Goal: Information Seeking & Learning: Check status

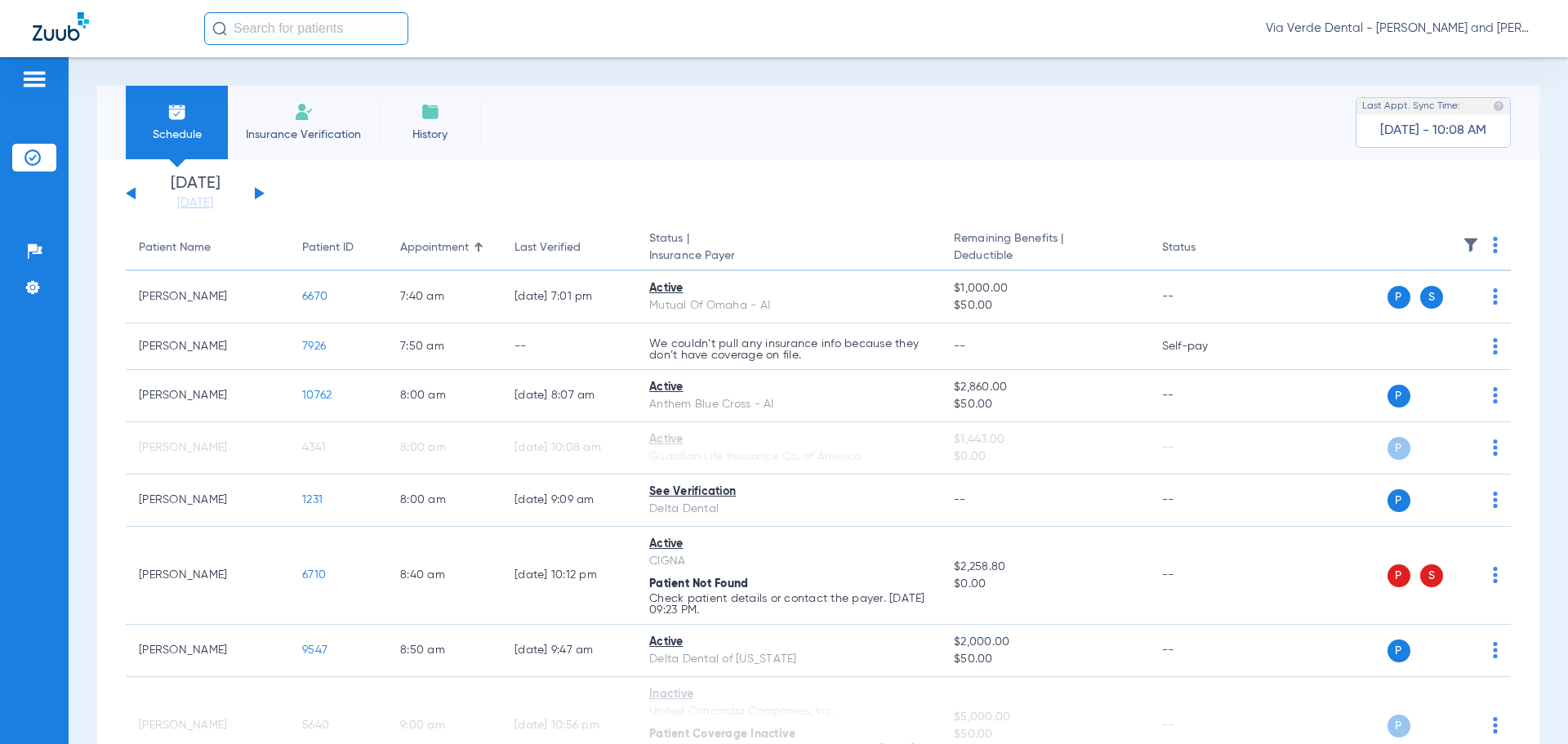
click at [258, 190] on button at bounding box center [259, 193] width 10 height 13
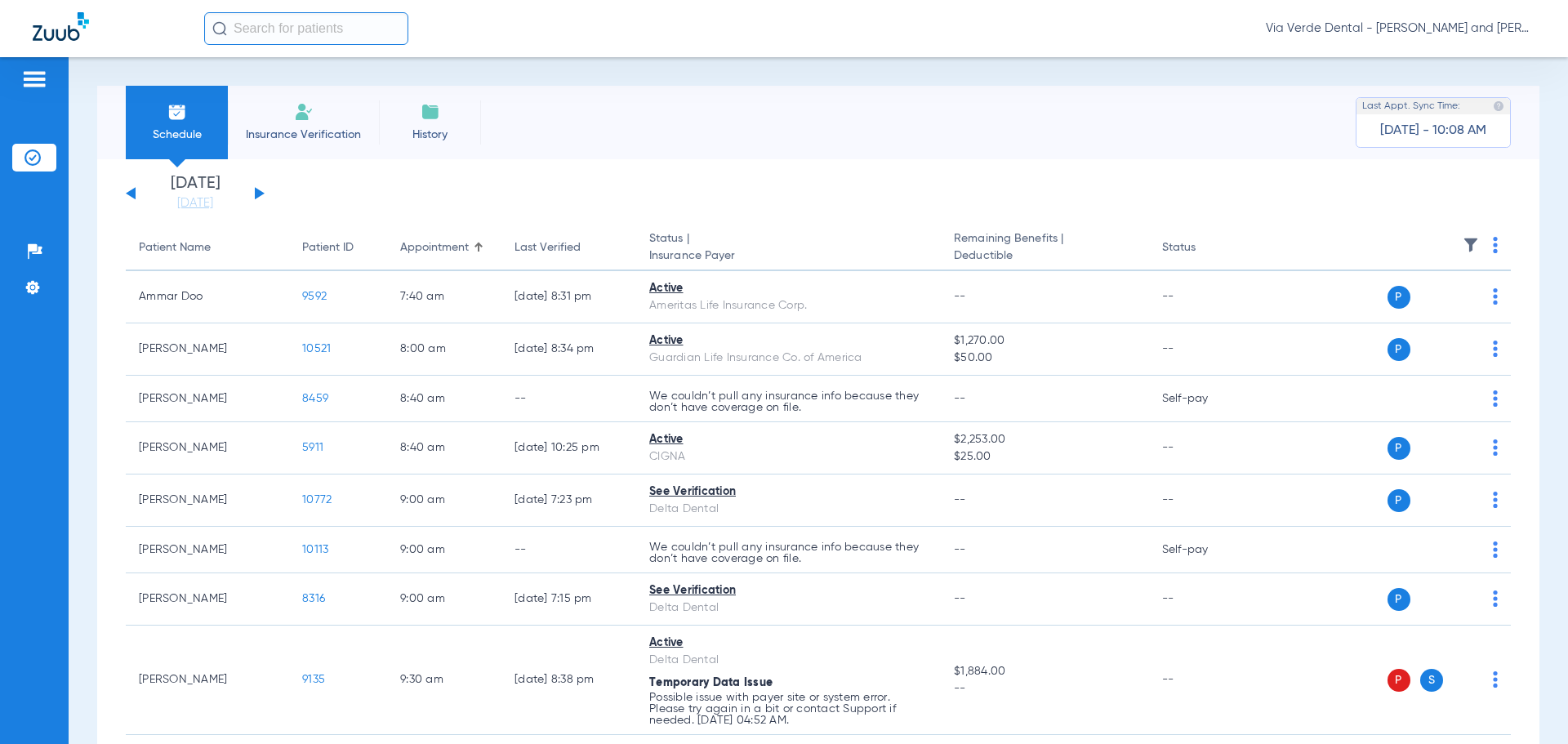
click at [258, 190] on button at bounding box center [259, 193] width 10 height 13
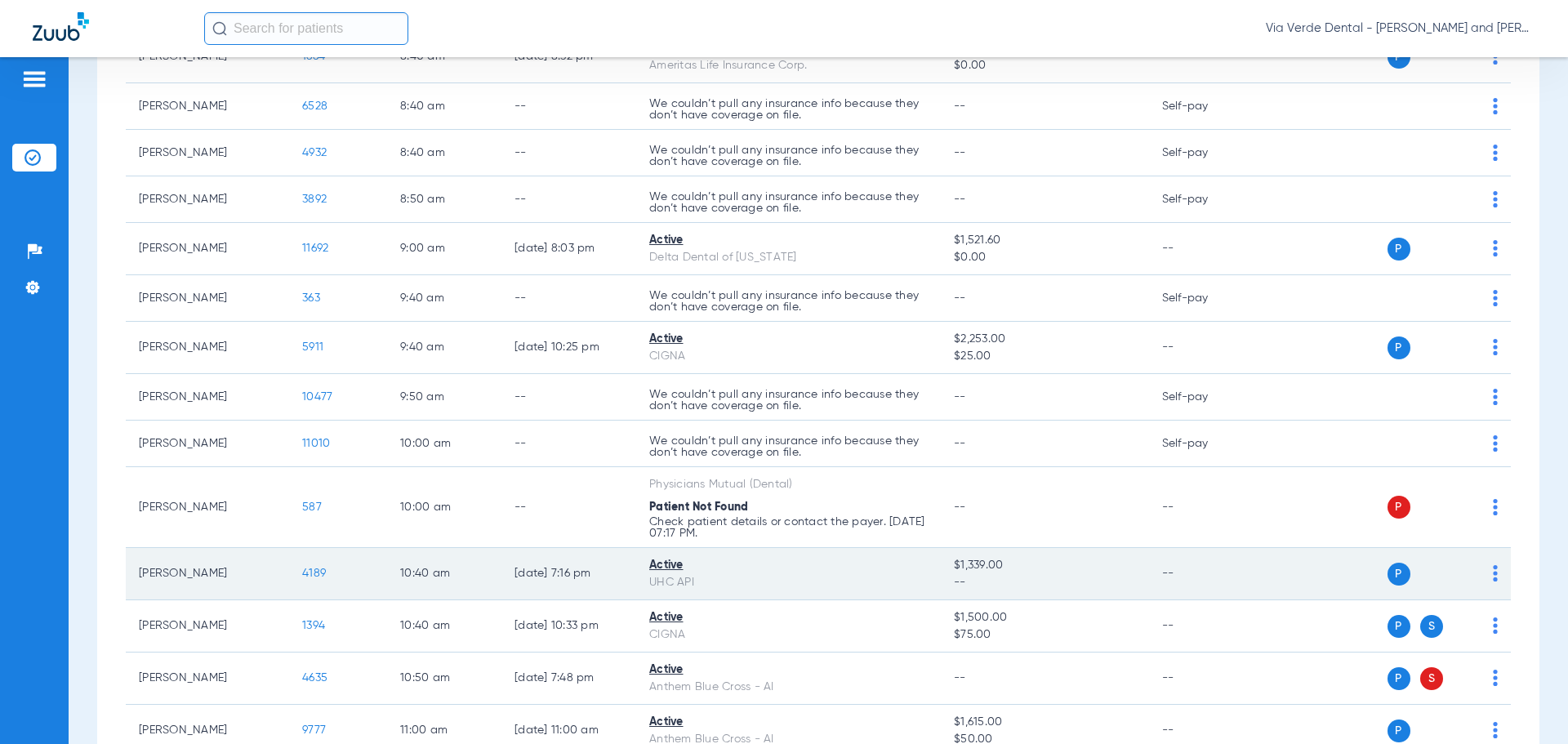
scroll to position [490, 0]
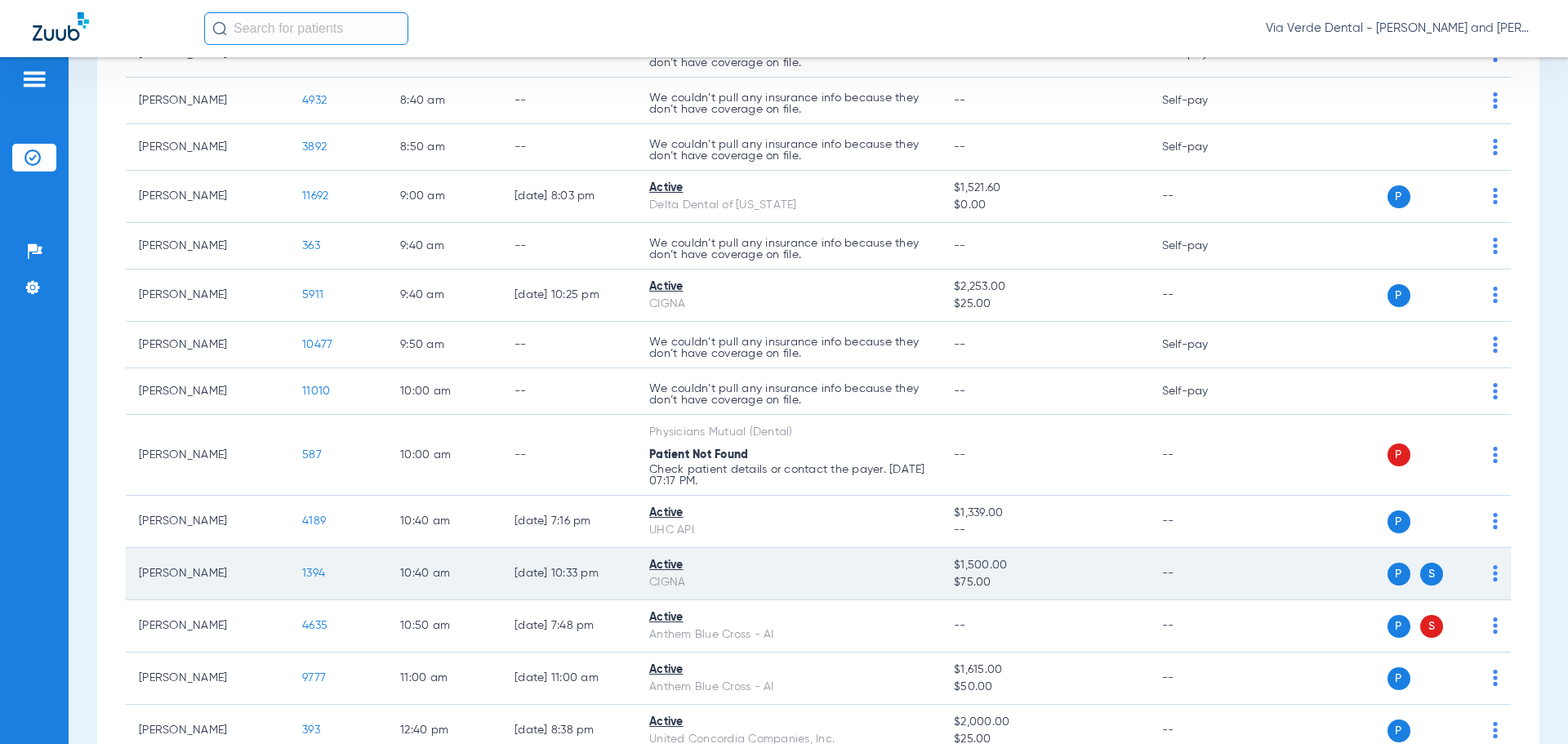
click at [313, 574] on span "1394" at bounding box center [313, 574] width 23 height 12
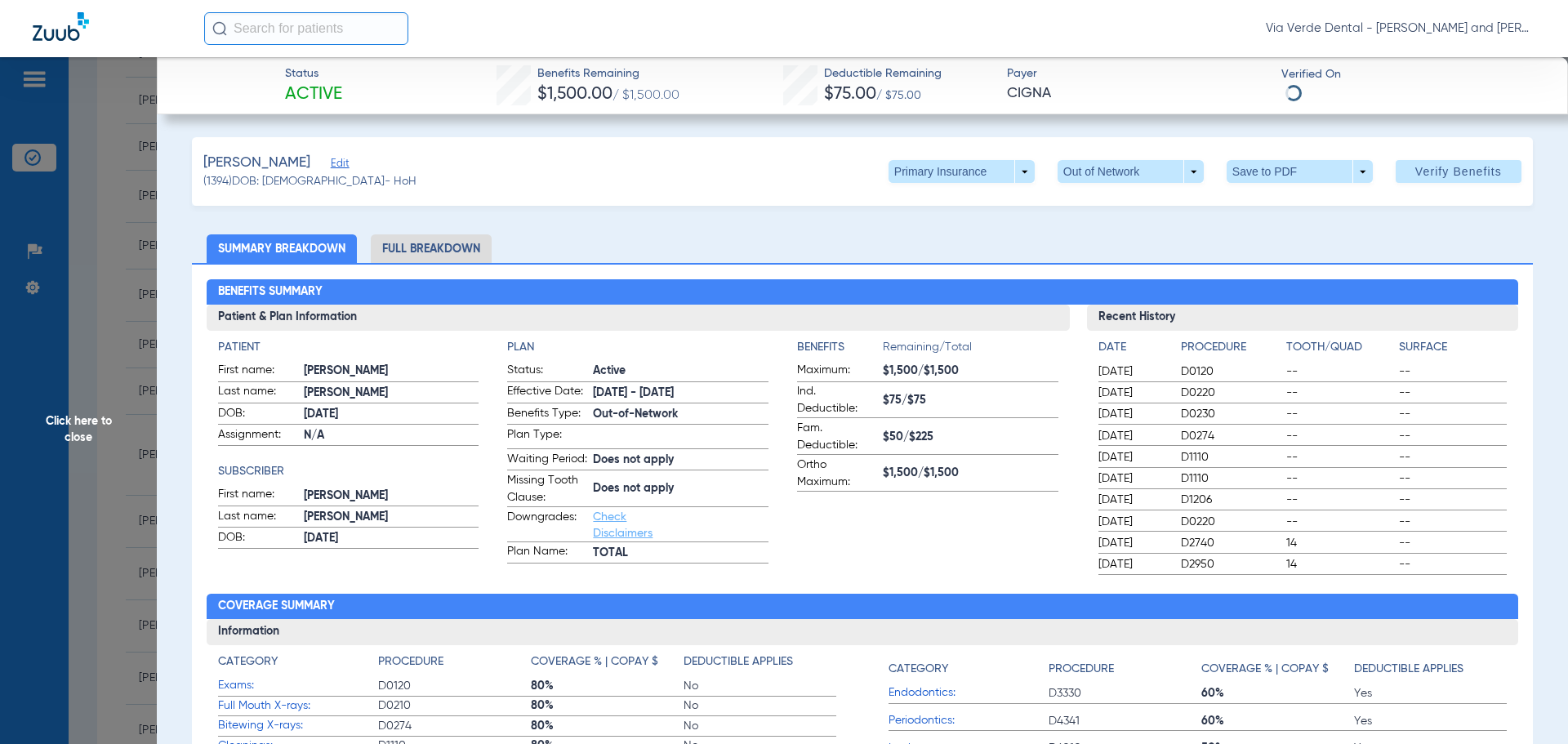
click at [394, 255] on li "Full Breakdown" at bounding box center [431, 248] width 120 height 28
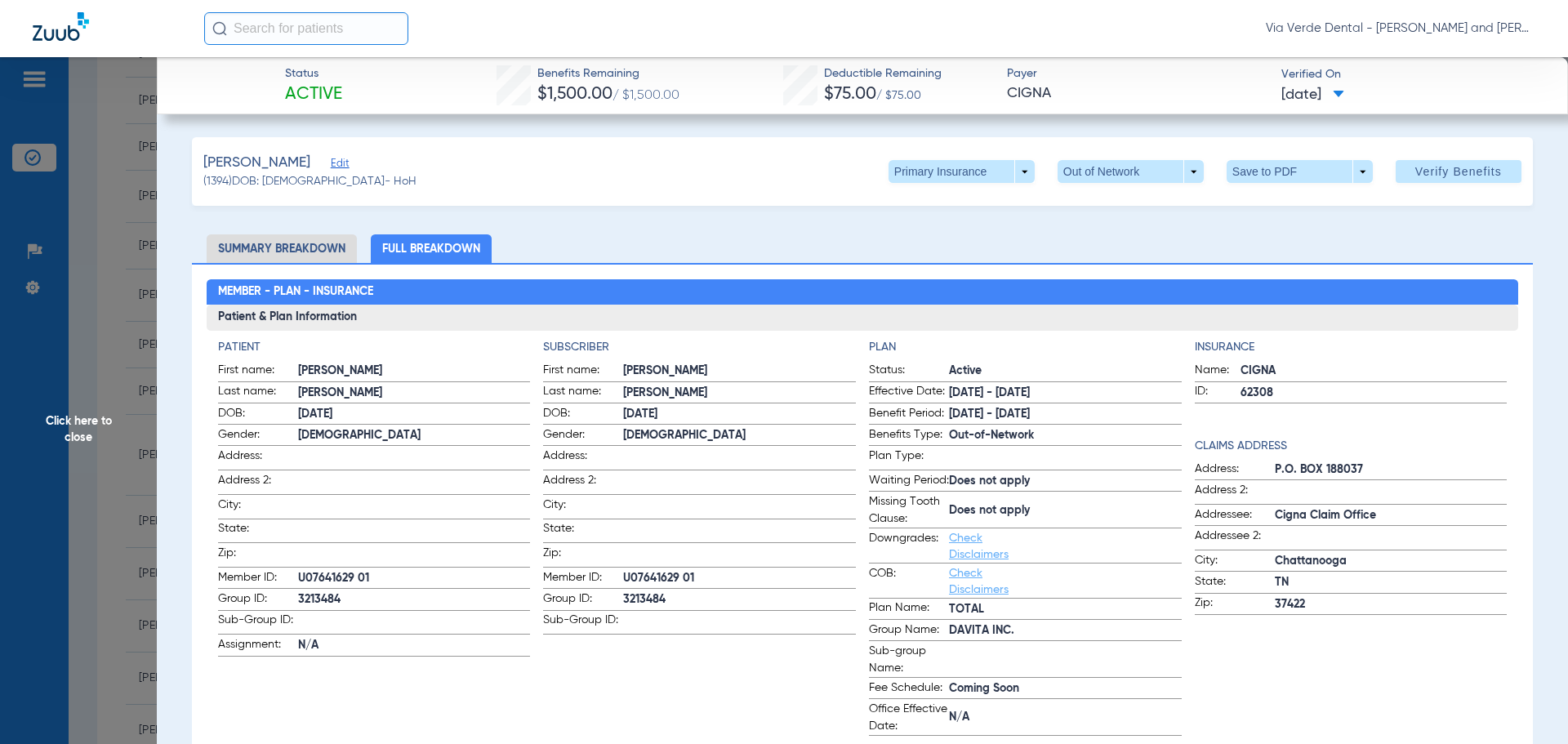
click at [396, 252] on li "Full Breakdown" at bounding box center [431, 248] width 120 height 28
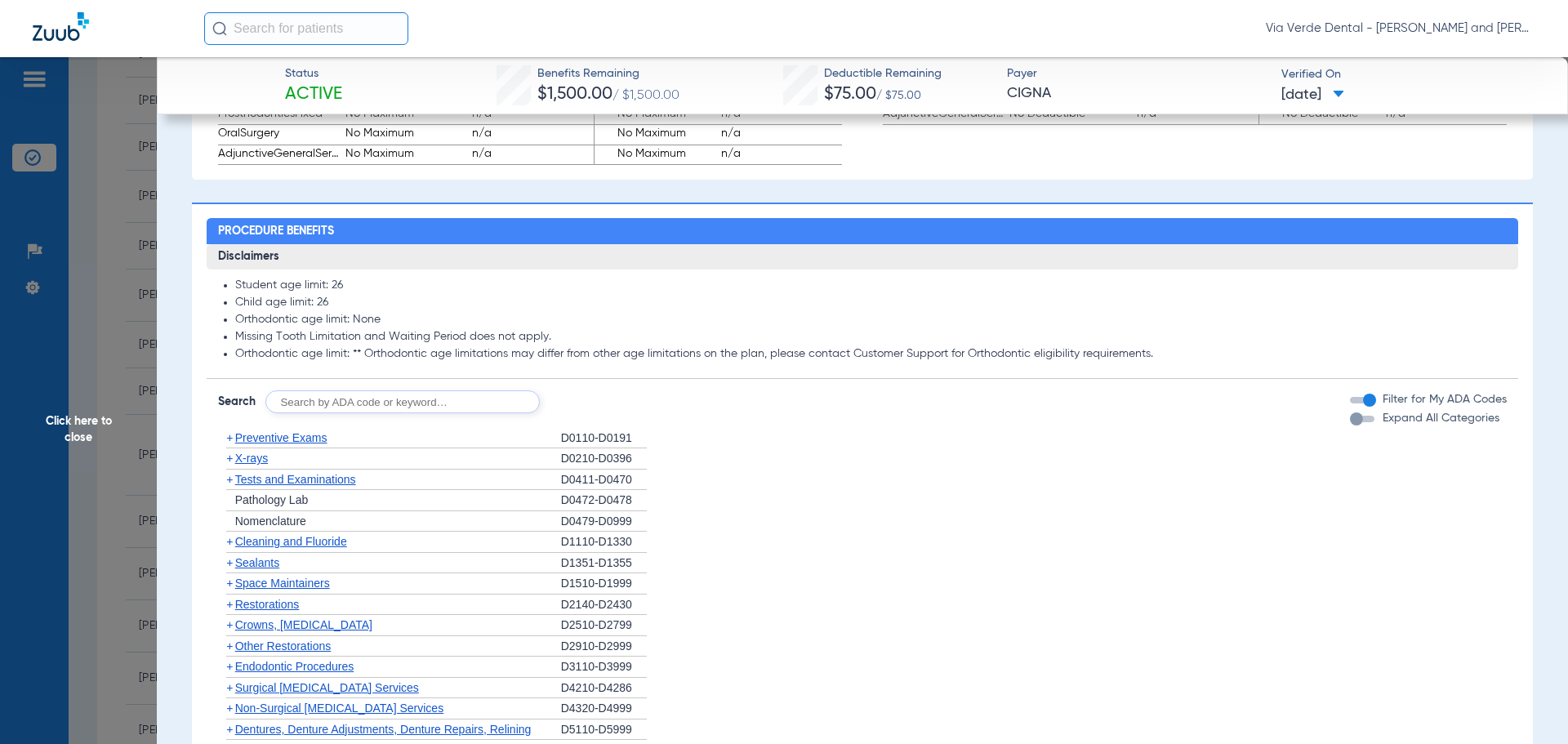
scroll to position [1388, 0]
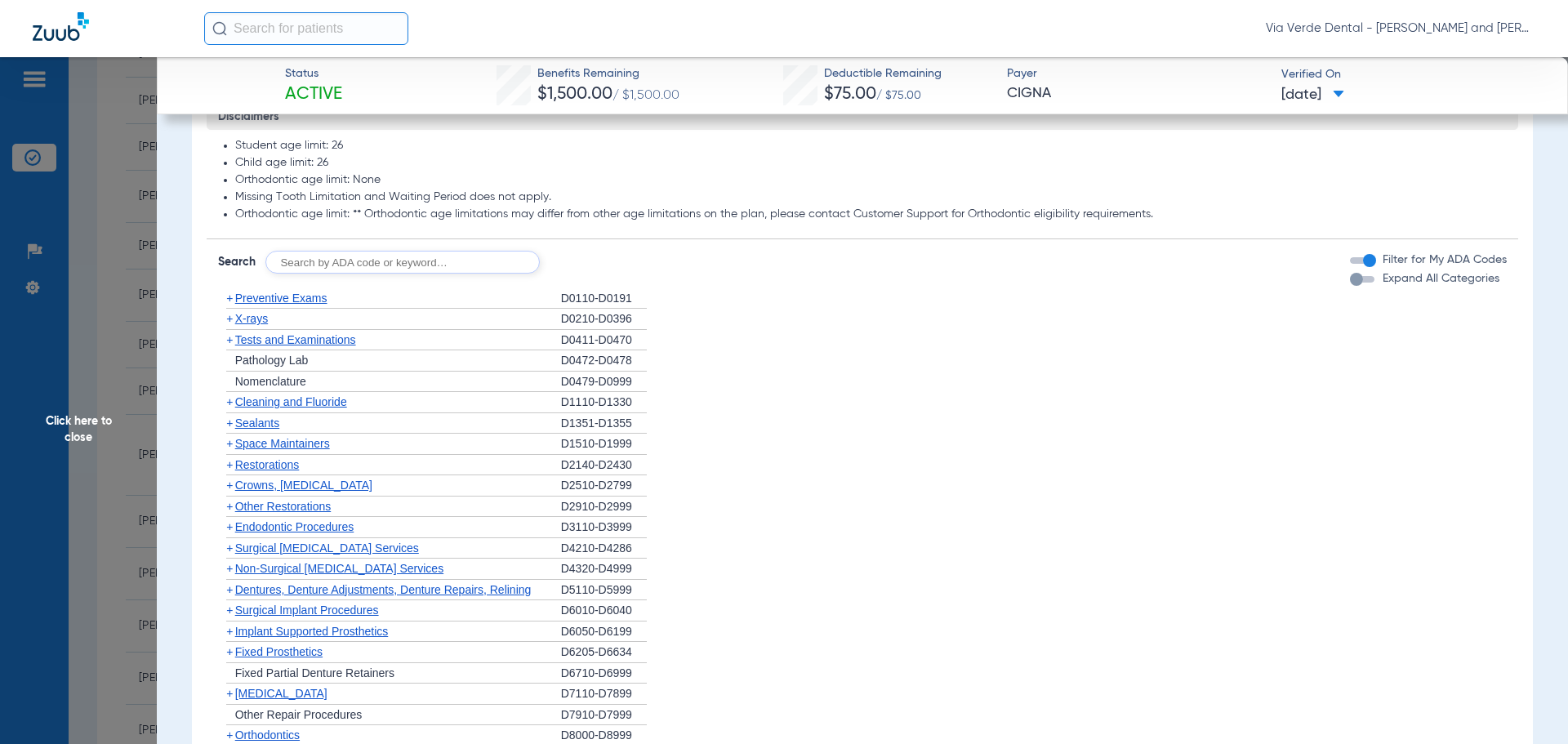
click at [279, 304] on span "Preventive Exams" at bounding box center [281, 298] width 92 height 13
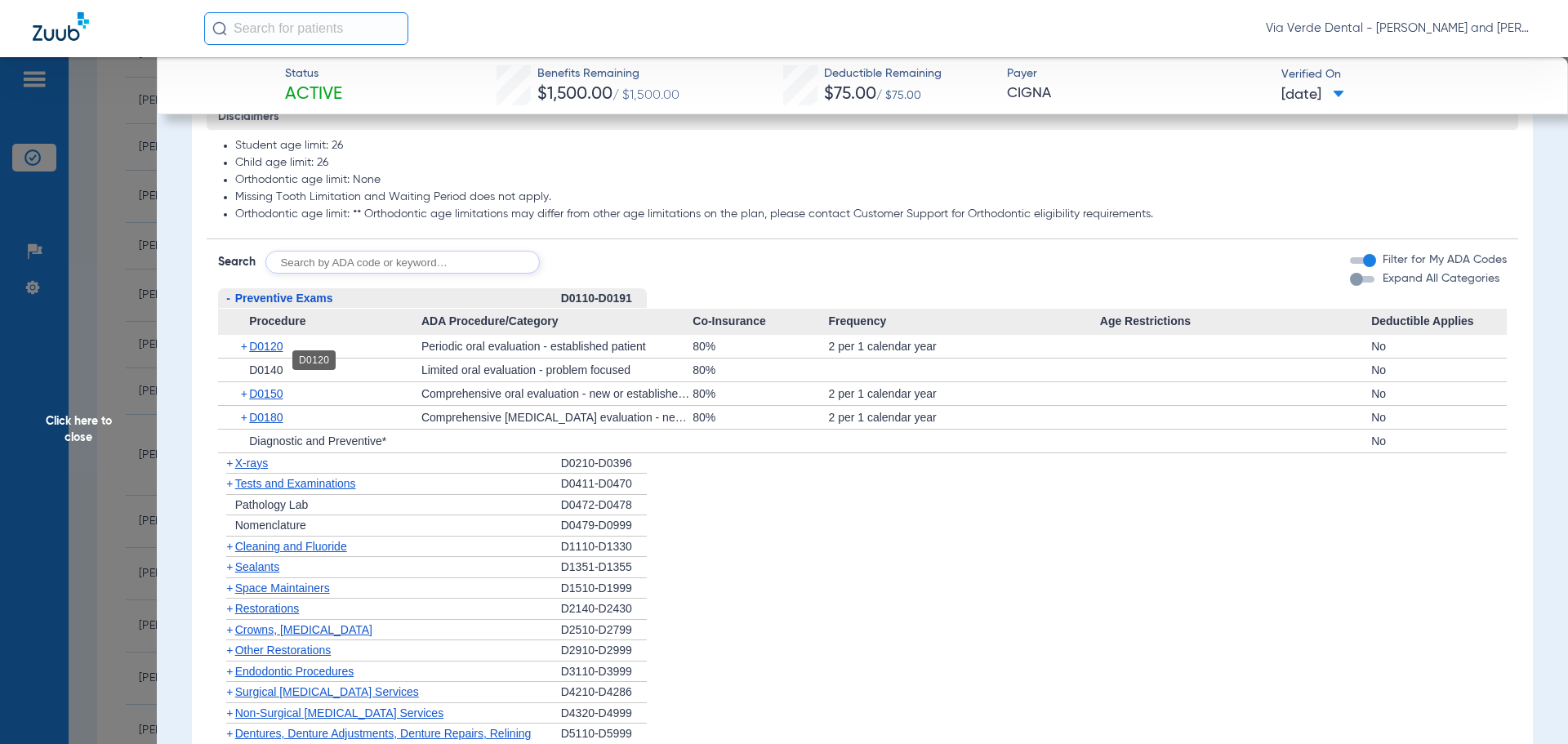
click at [273, 352] on span "D0120" at bounding box center [265, 346] width 33 height 13
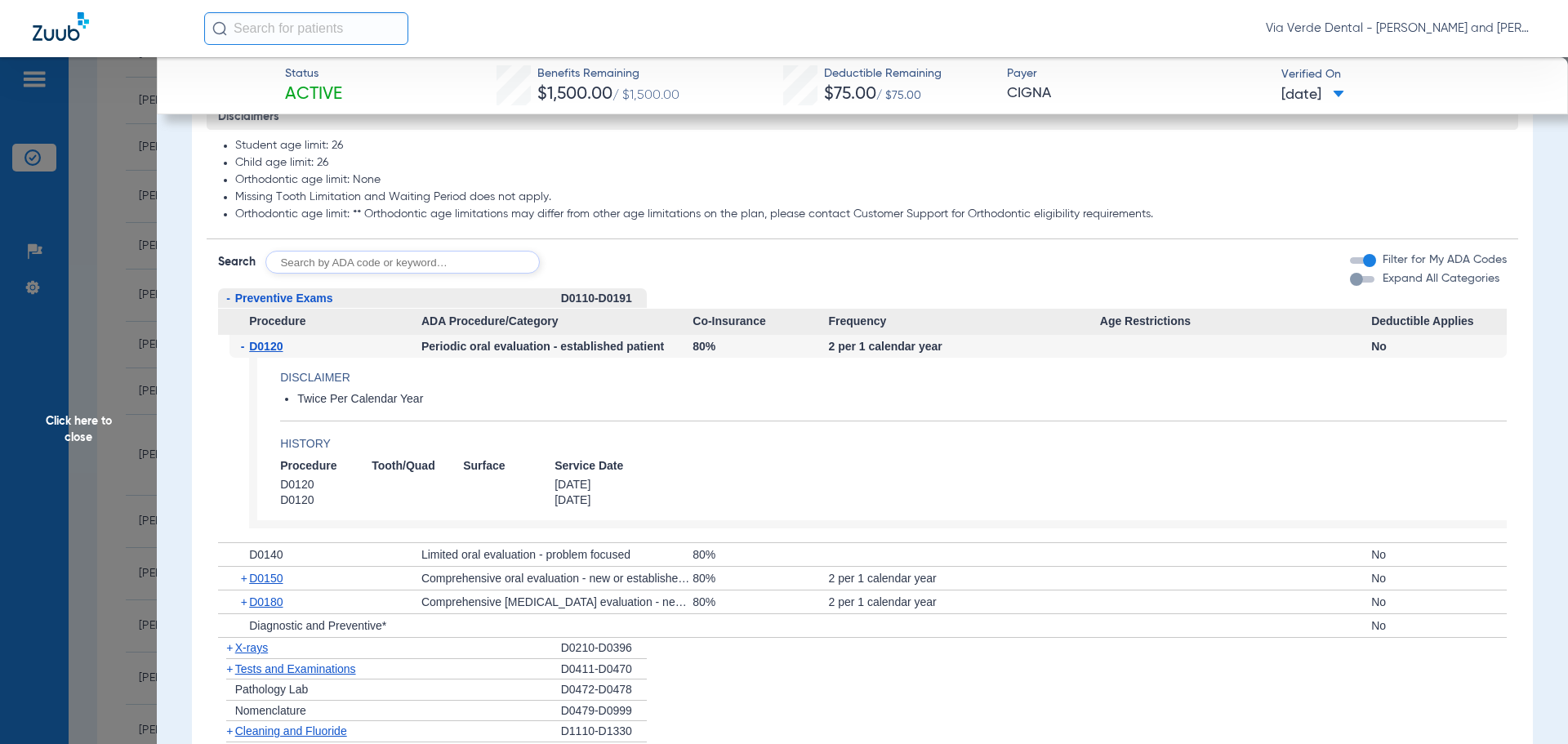
click at [249, 654] on span "X-rays" at bounding box center [251, 647] width 32 height 13
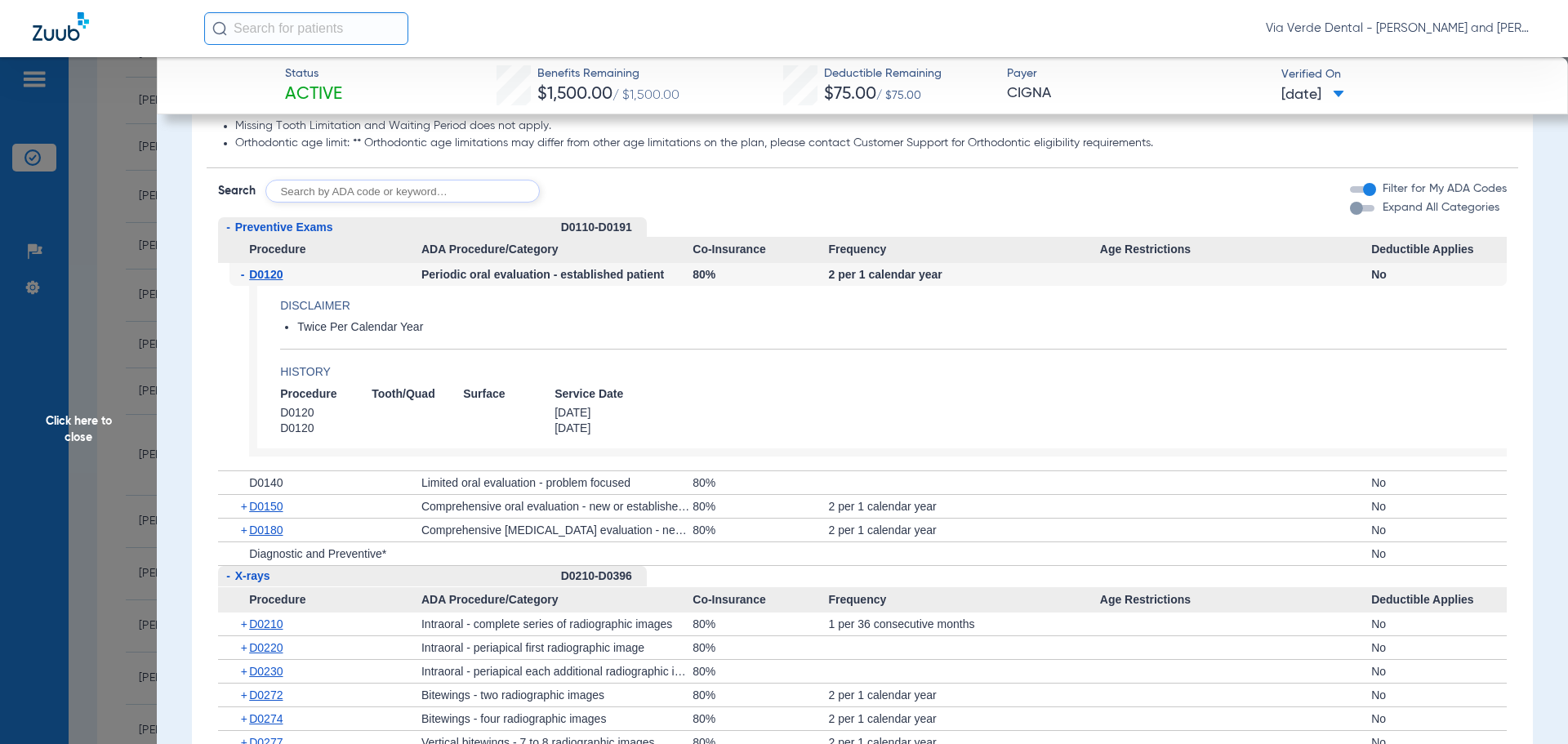
scroll to position [1552, 0]
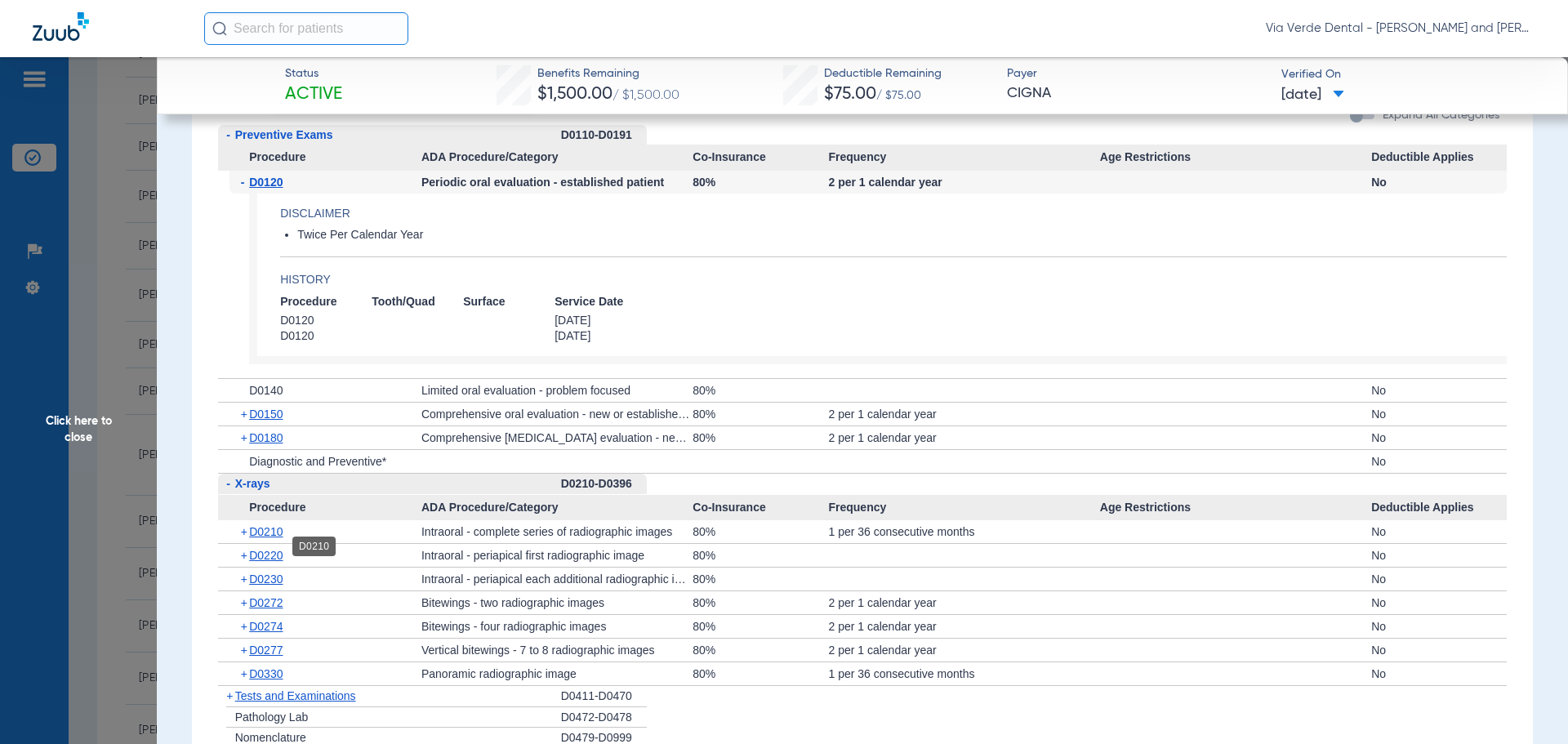
click at [276, 538] on span "D0210" at bounding box center [265, 531] width 33 height 13
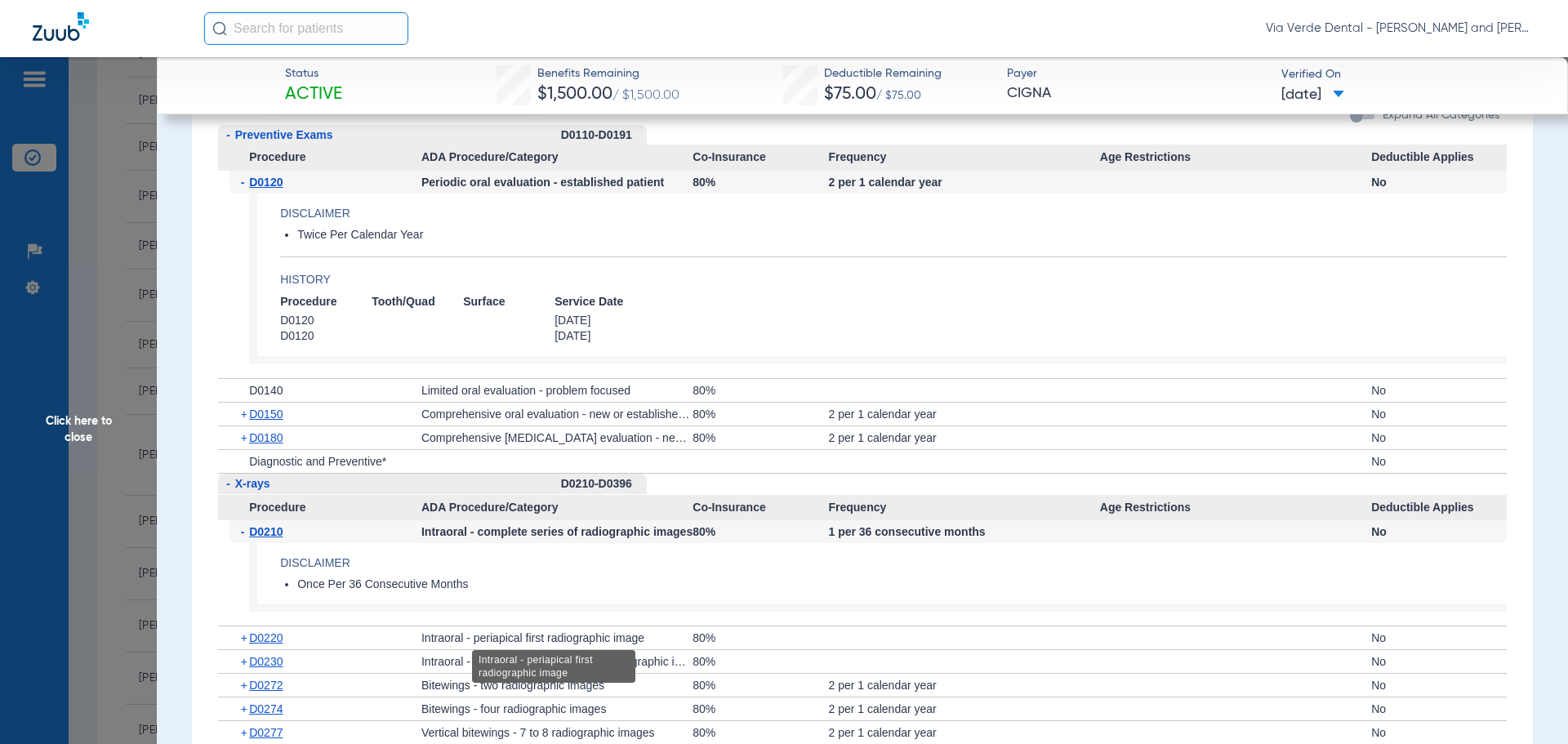
scroll to position [1715, 0]
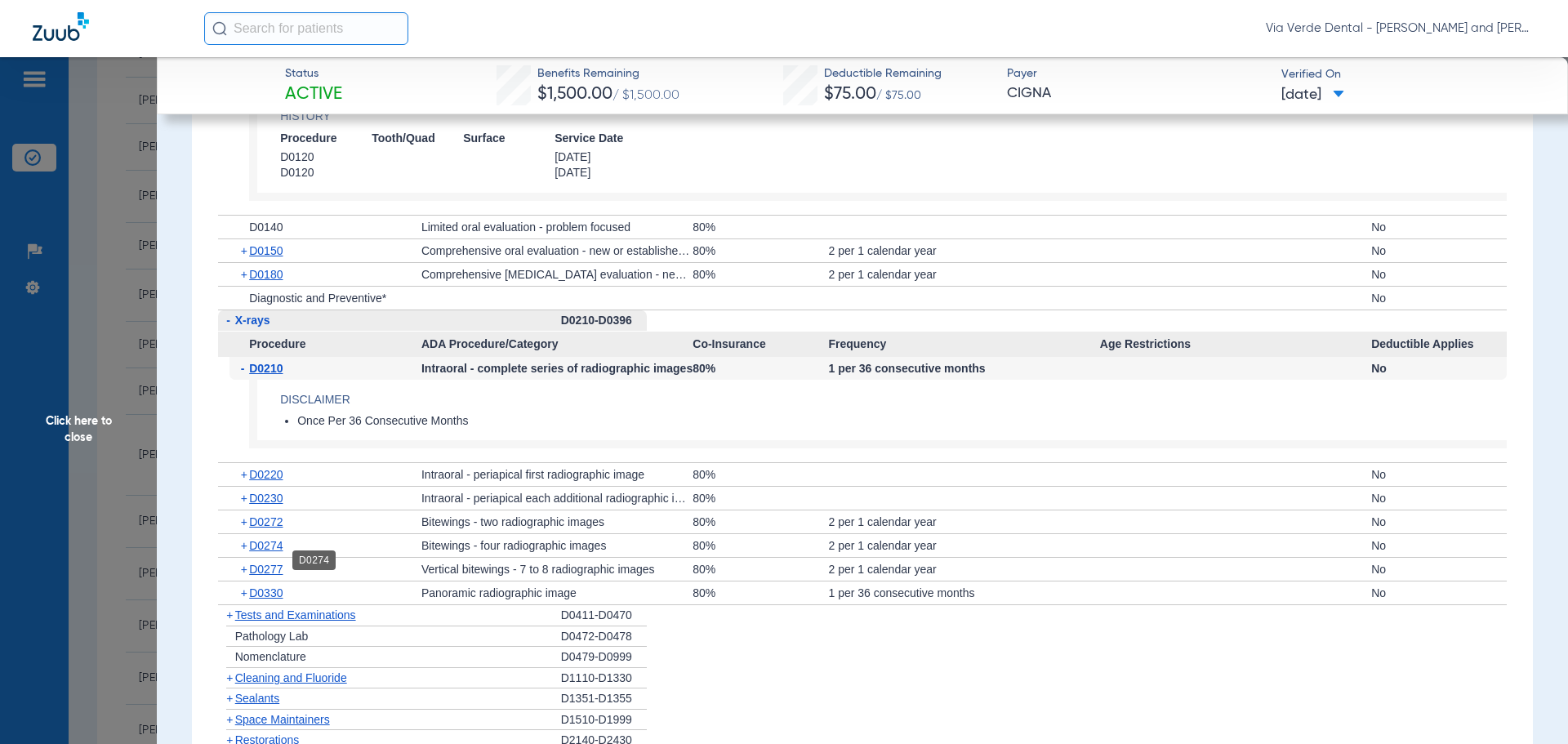
click at [257, 552] on span "D0274" at bounding box center [265, 545] width 33 height 13
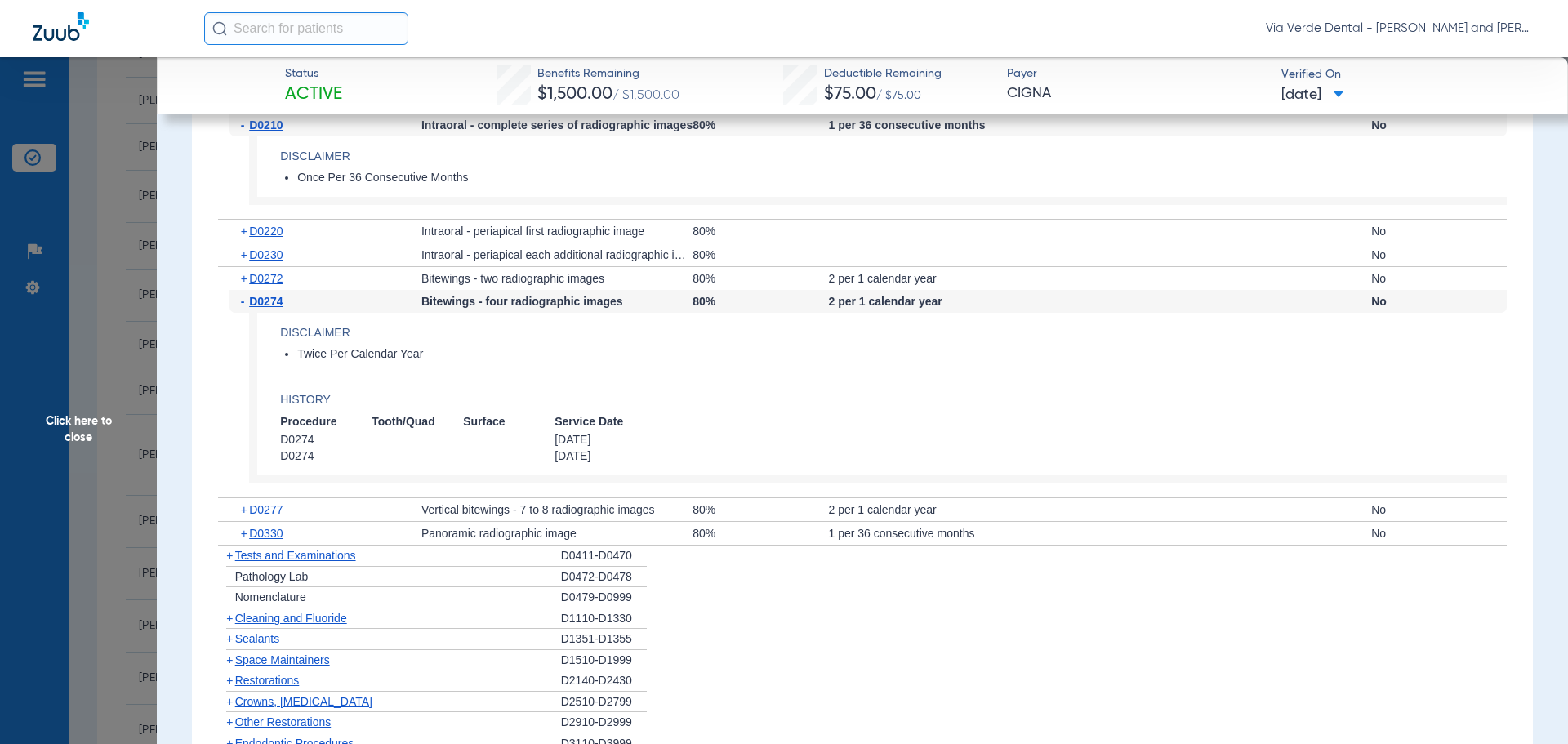
scroll to position [1960, 0]
click at [277, 624] on span "Cleaning and Fluoride" at bounding box center [291, 616] width 112 height 13
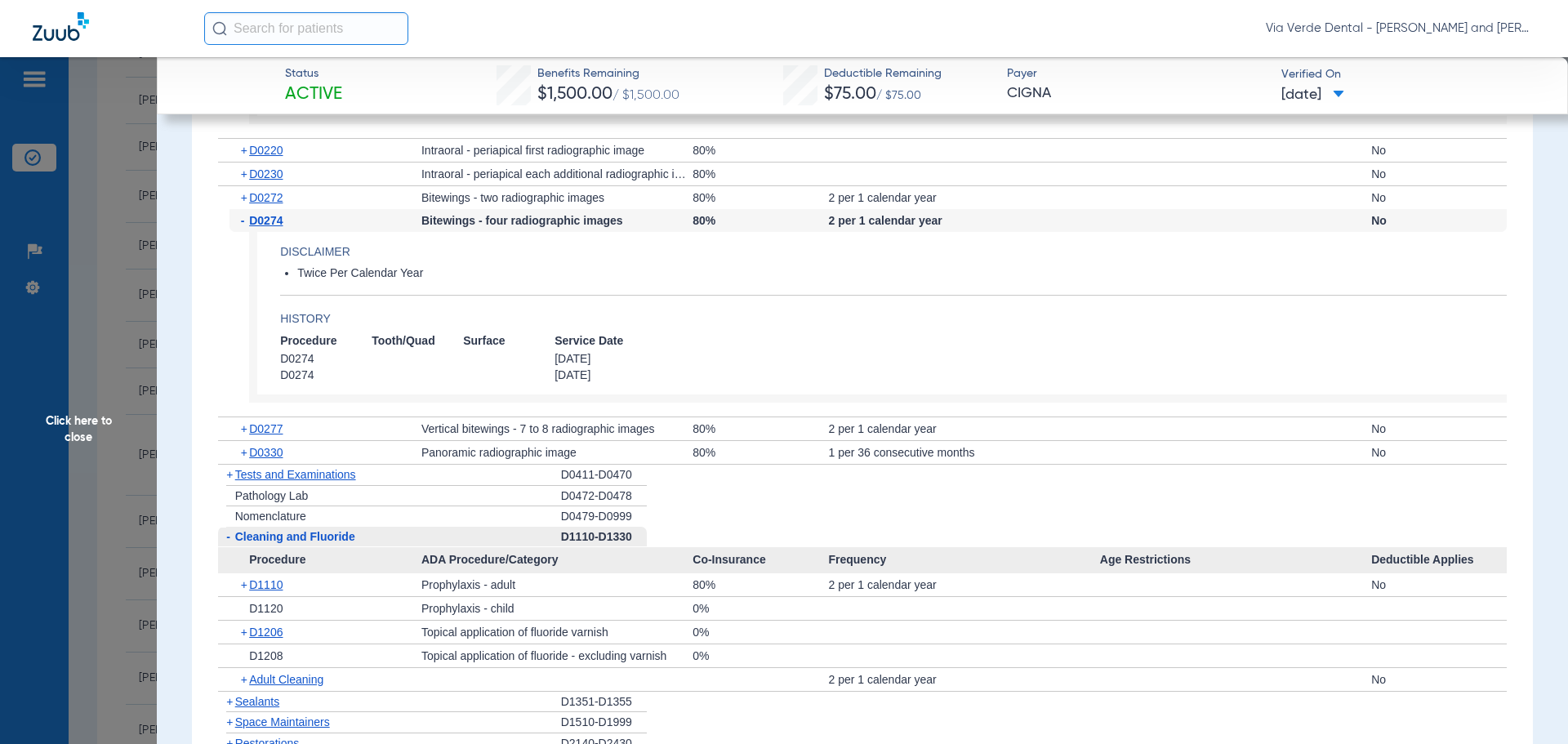
scroll to position [2123, 0]
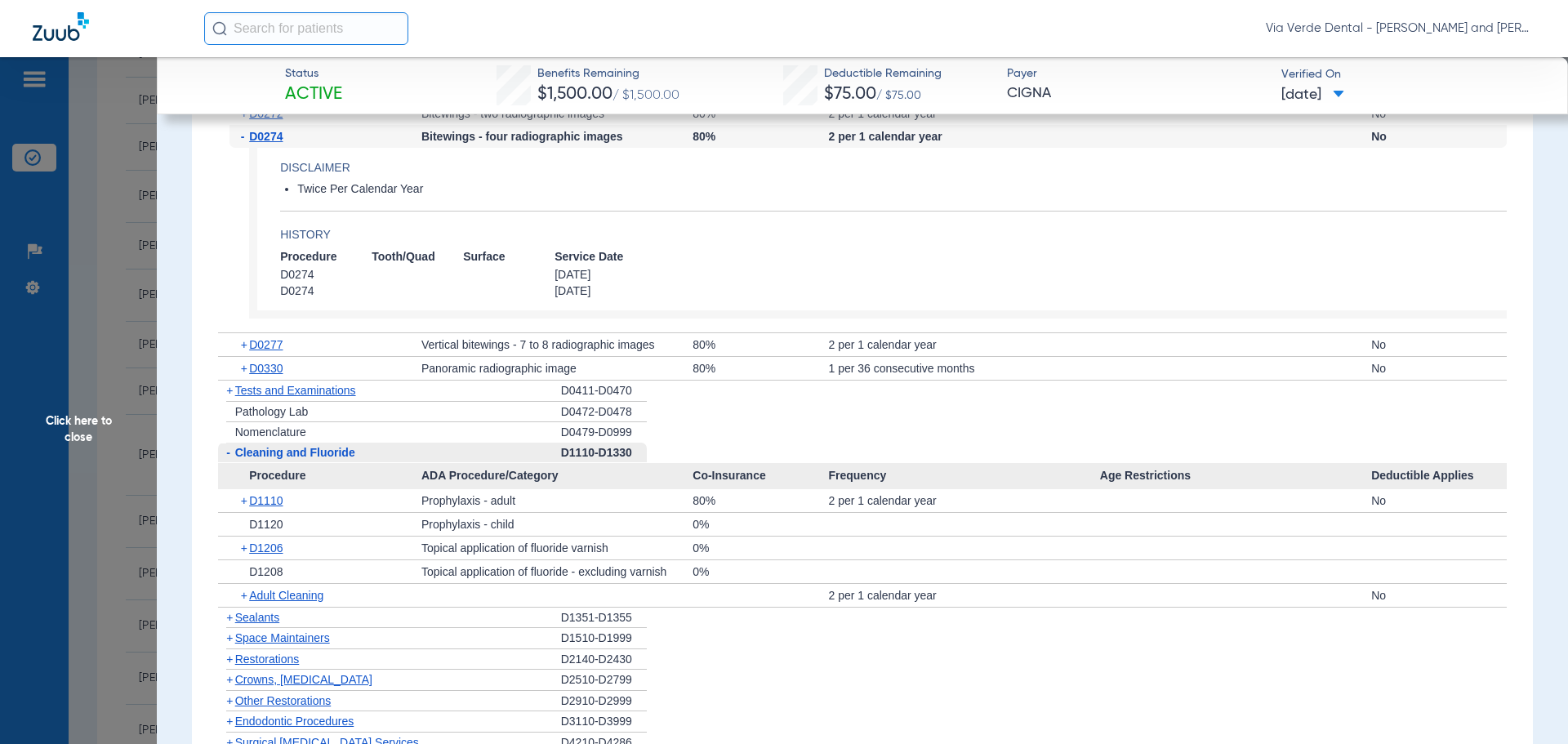
click at [260, 505] on div "+ D1110" at bounding box center [325, 500] width 192 height 23
click at [274, 507] on span "D1110" at bounding box center [265, 500] width 33 height 13
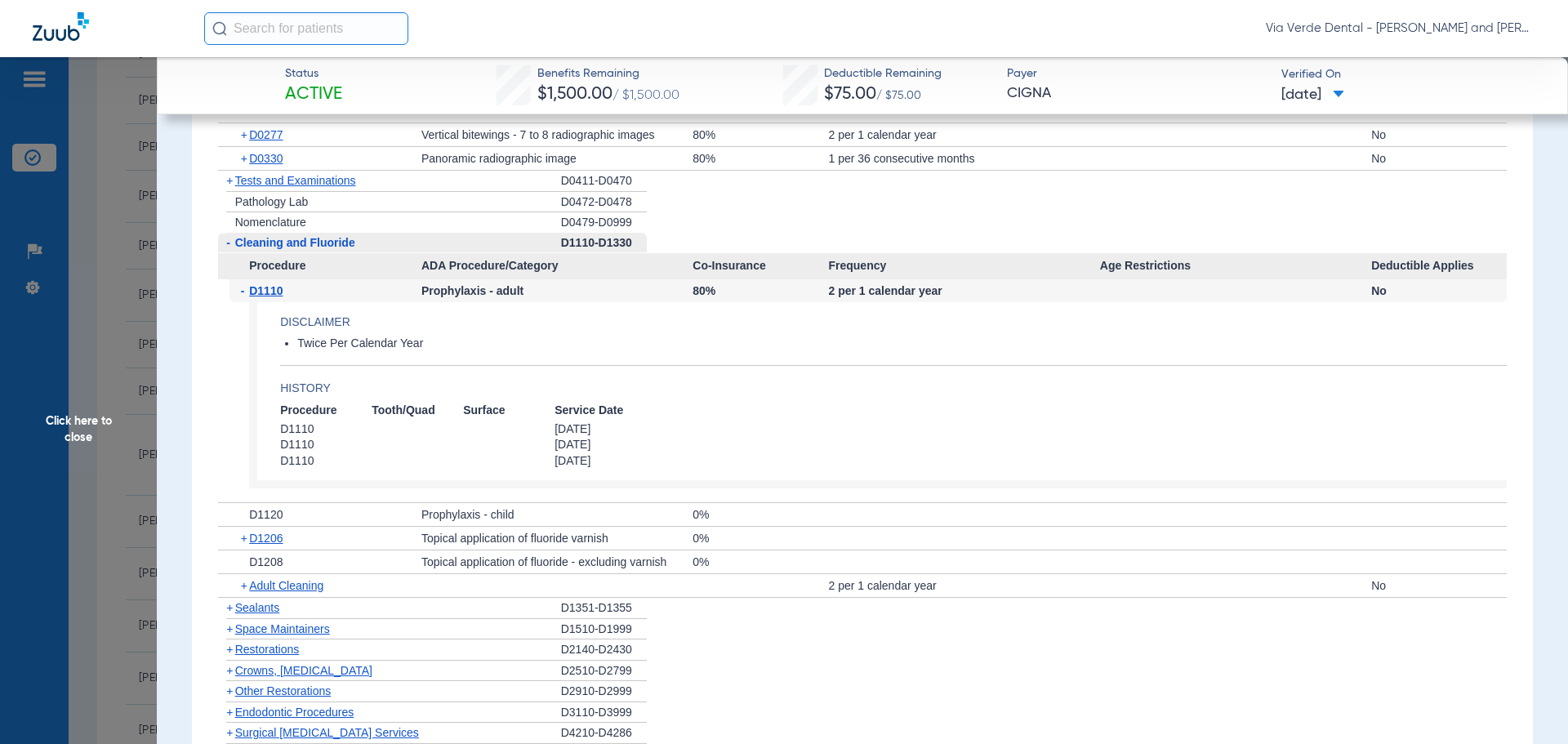
scroll to position [2368, 0]
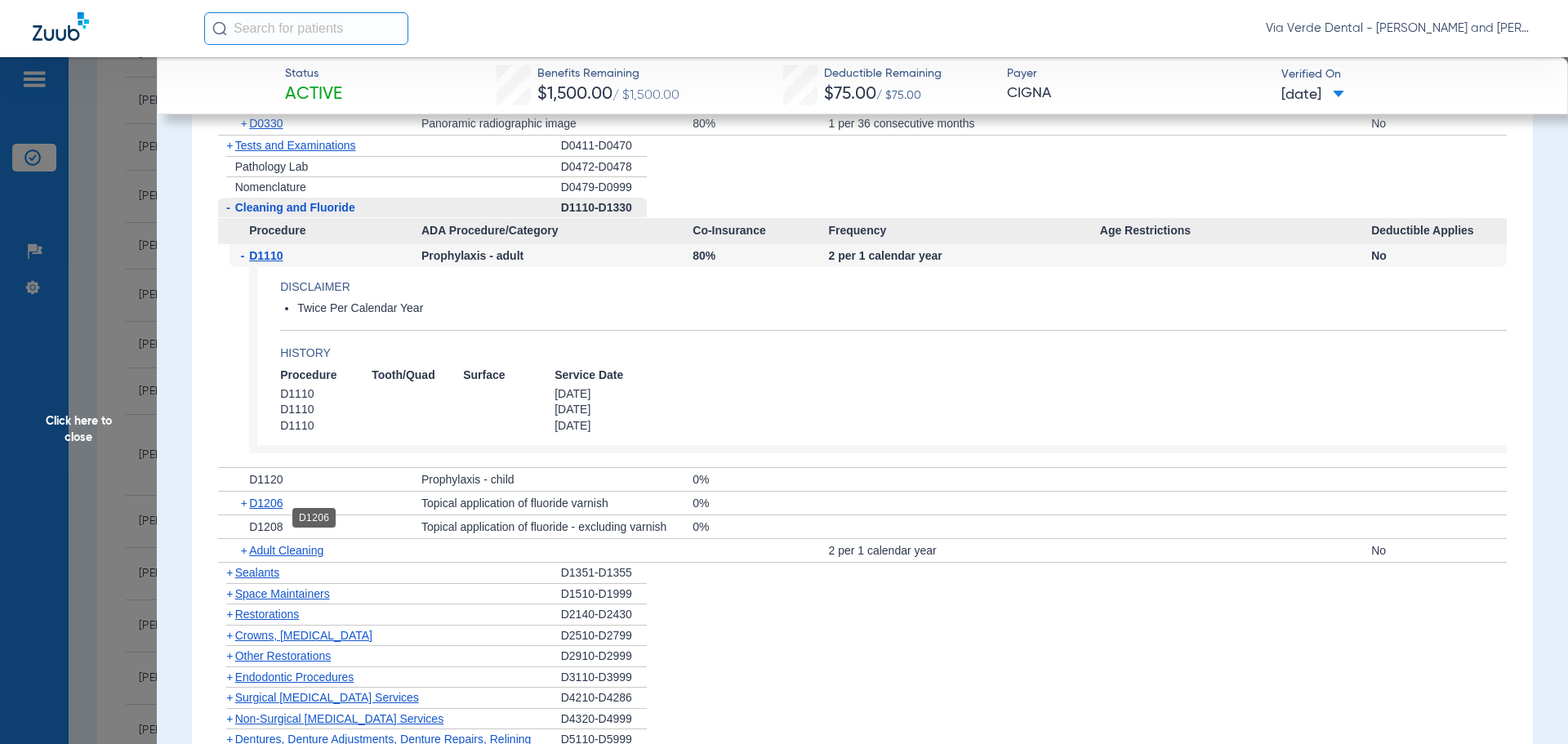
click at [268, 510] on span "D1206" at bounding box center [265, 502] width 33 height 13
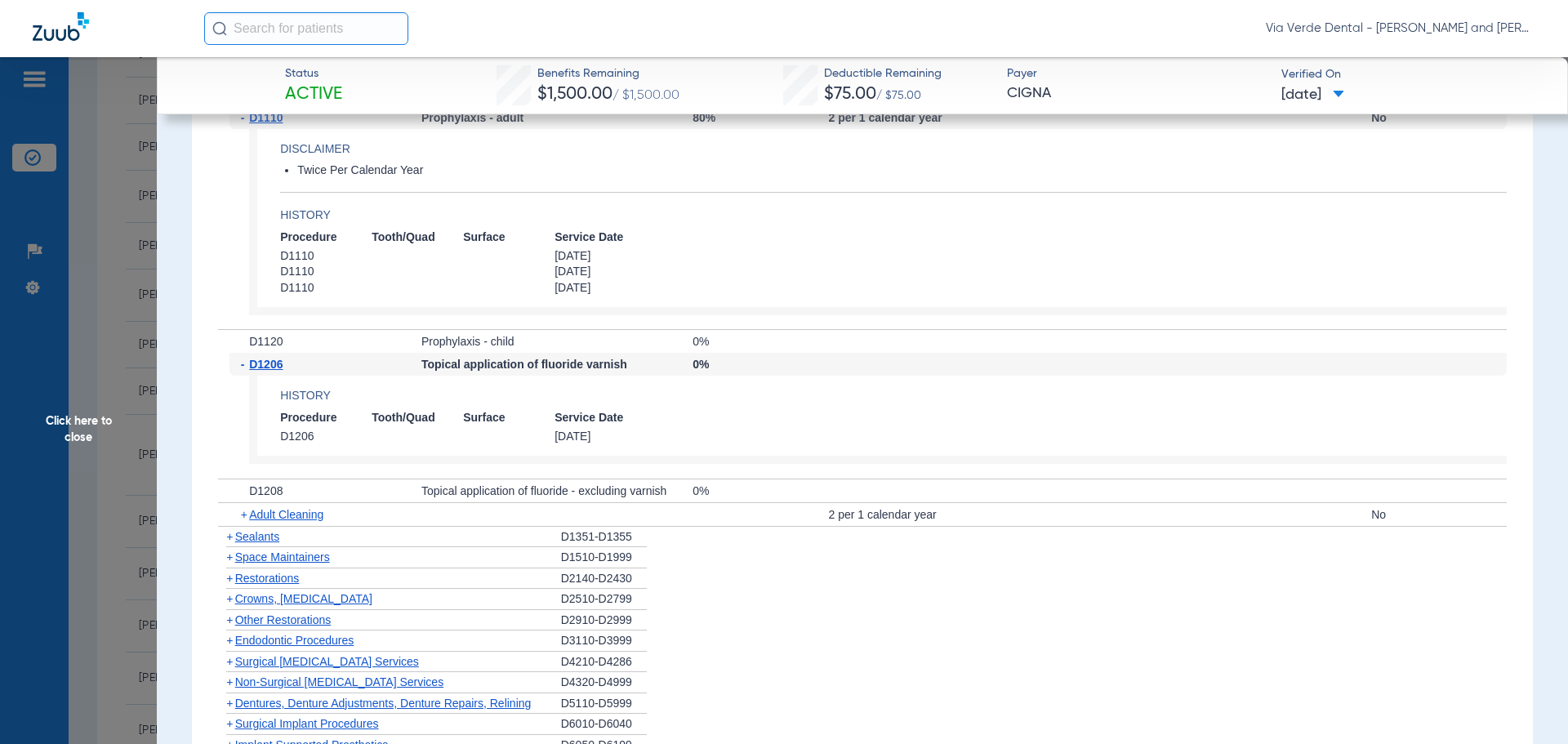
scroll to position [2532, 0]
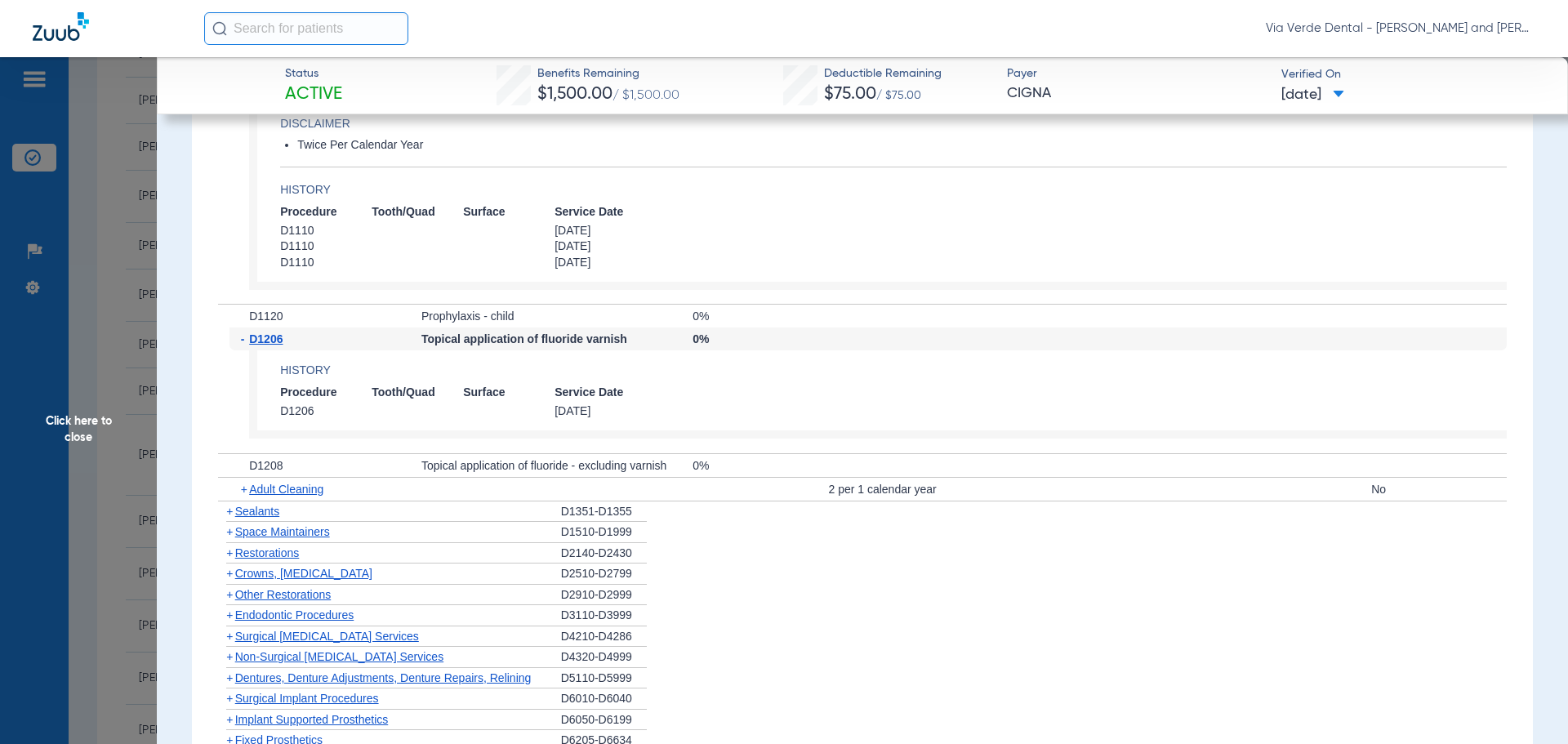
click at [288, 580] on span "Crowns, [MEDICAL_DATA]" at bounding box center [303, 573] width 137 height 13
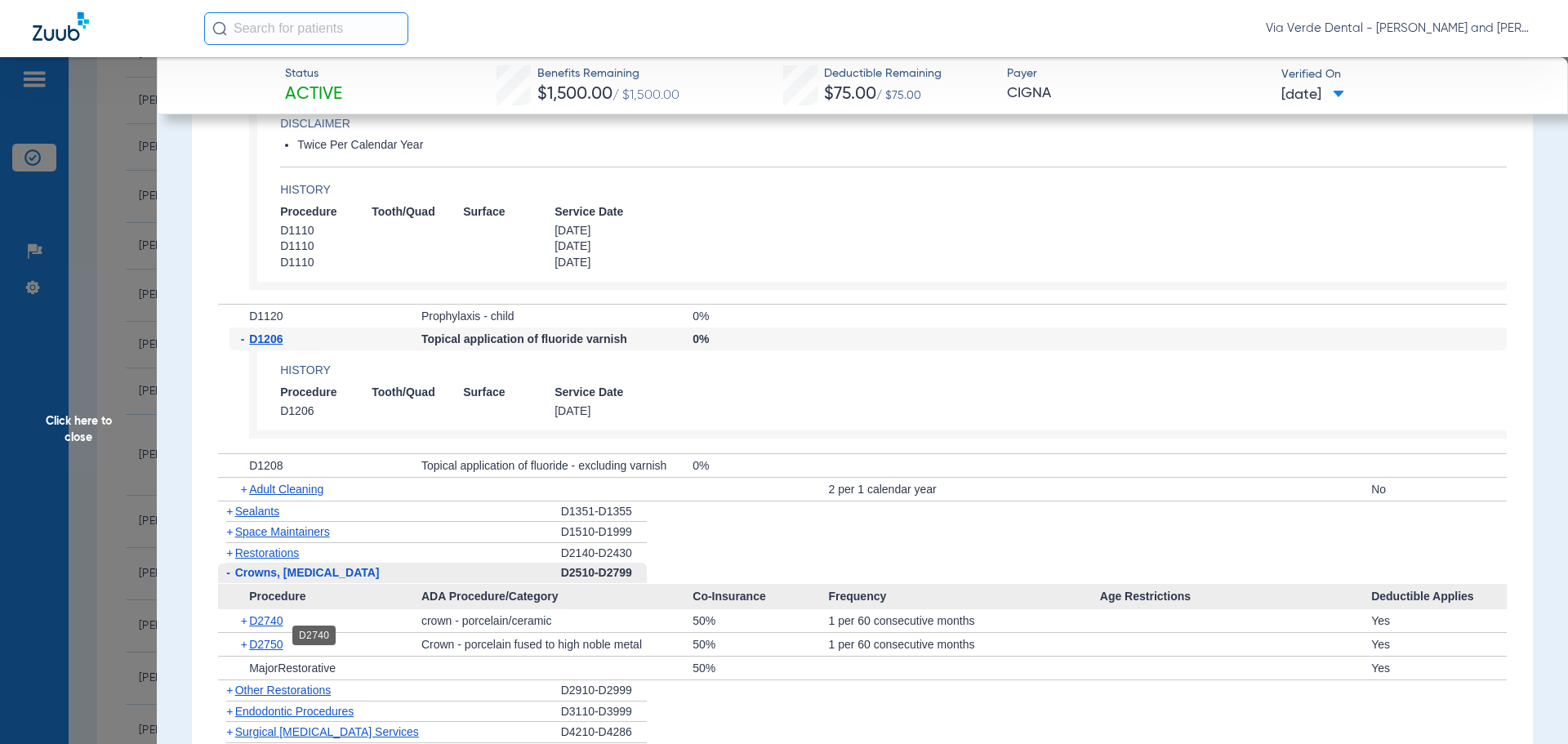
click at [274, 628] on span "D2740" at bounding box center [265, 620] width 33 height 13
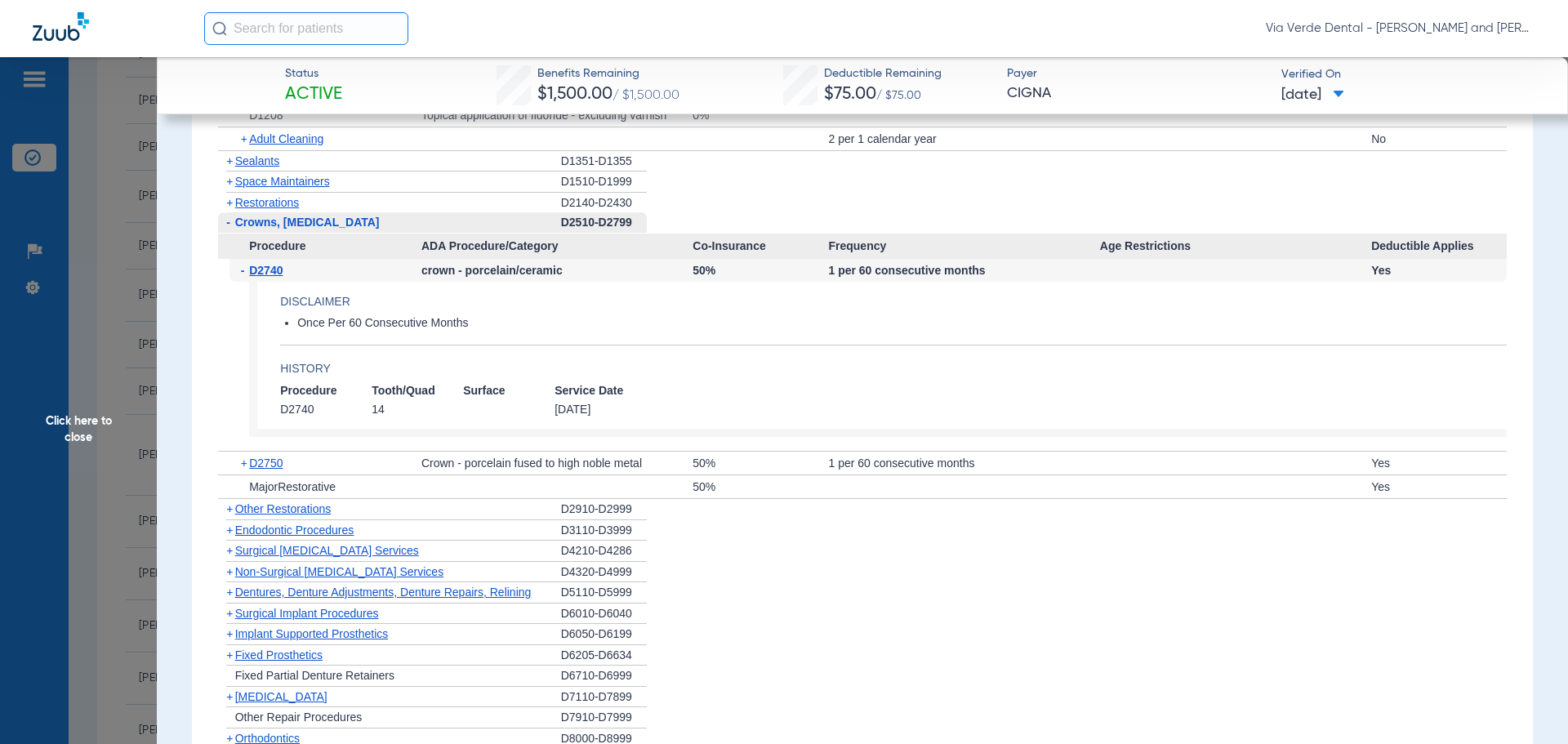
scroll to position [3022, 0]
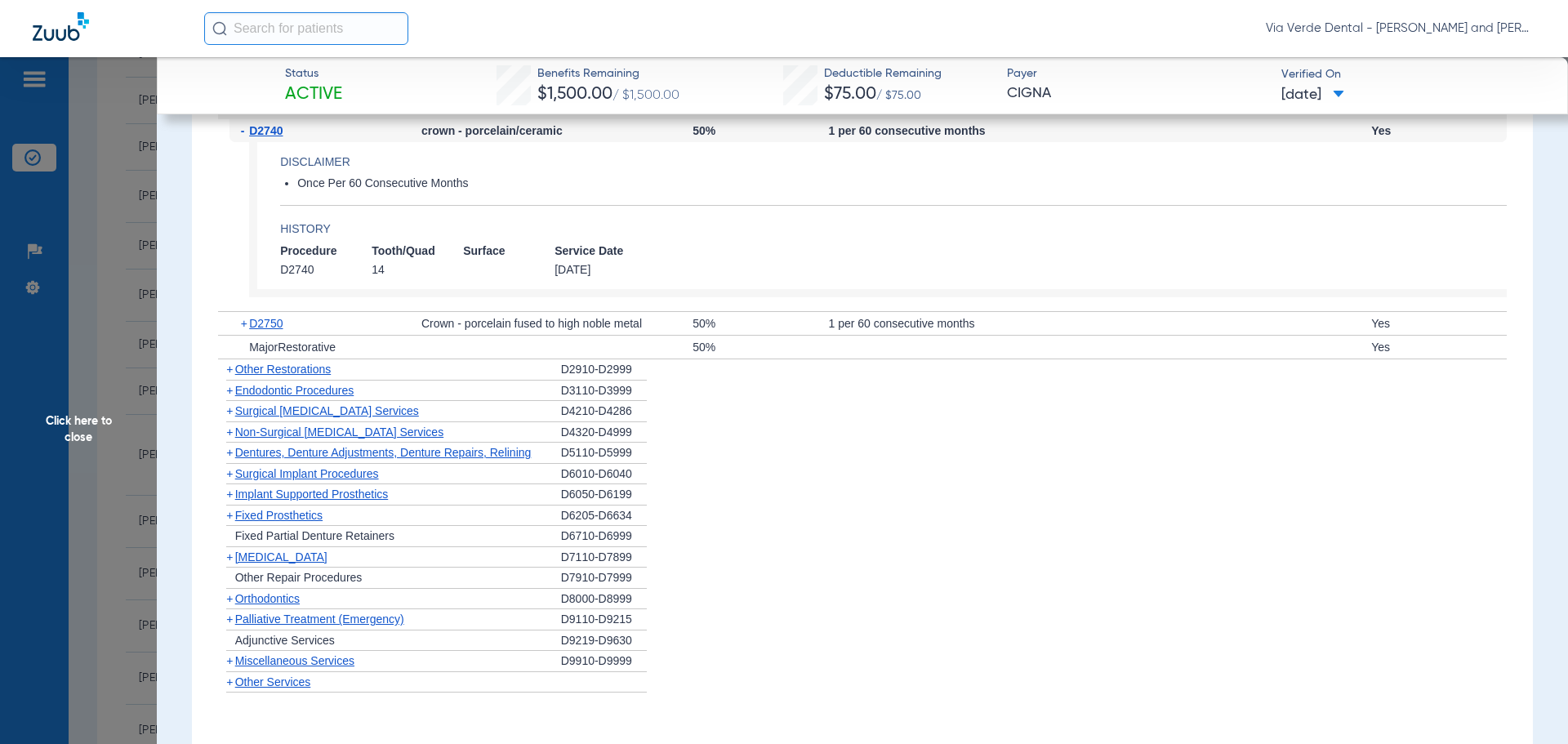
click at [293, 439] on span "Non-Surgical [MEDICAL_DATA] Services" at bounding box center [339, 432] width 208 height 13
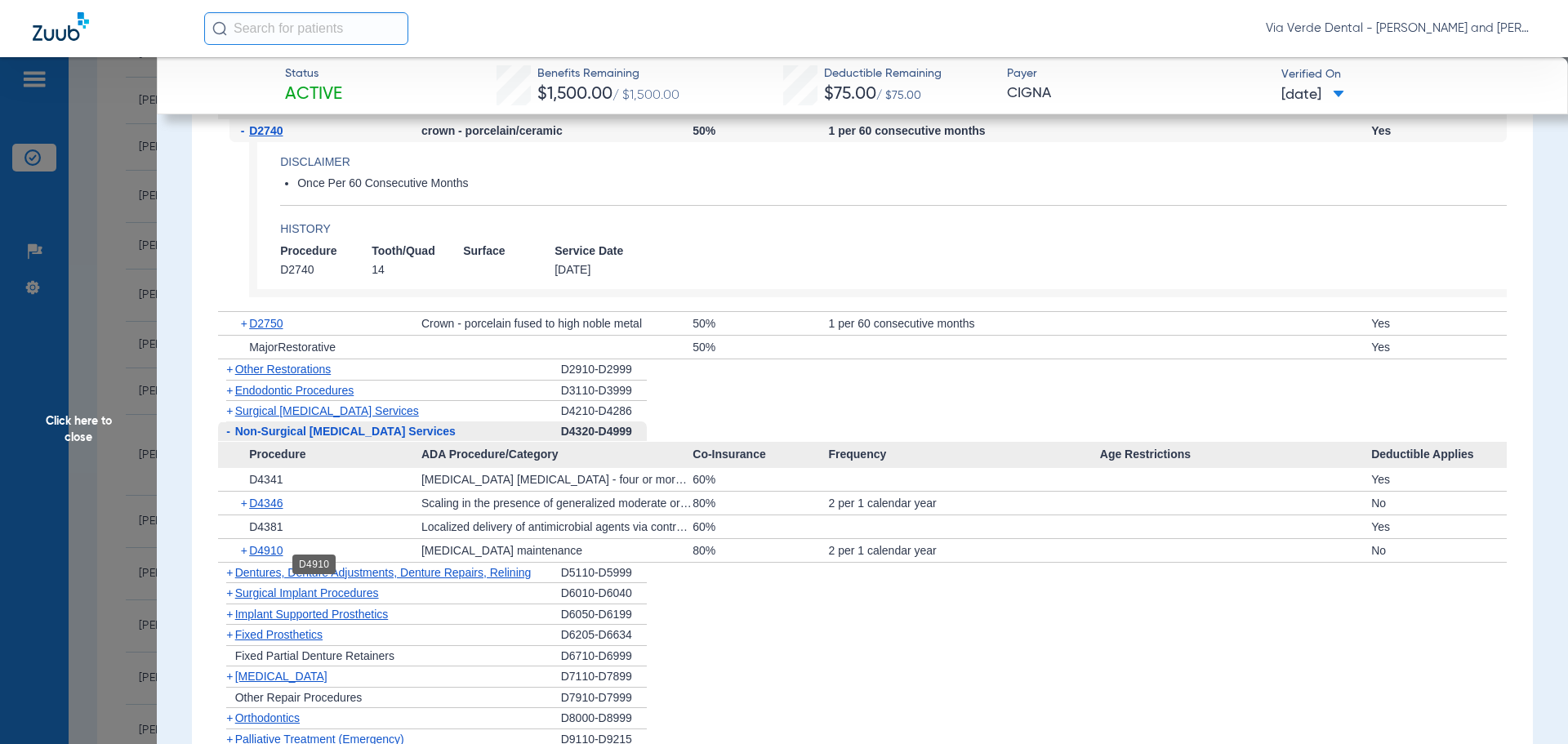
click at [274, 557] on span "D4910" at bounding box center [265, 550] width 33 height 13
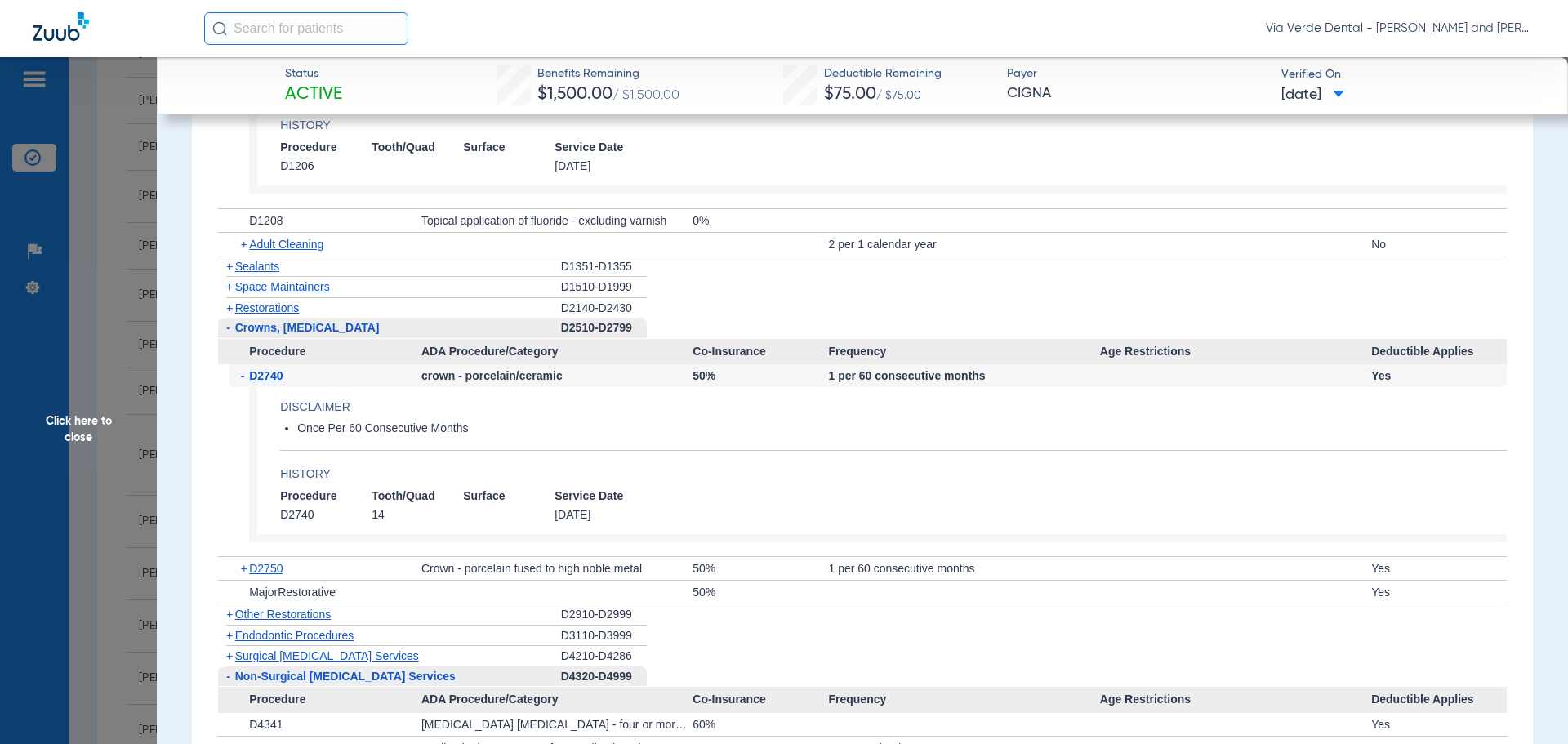
click at [257, 273] on span "Sealants" at bounding box center [256, 265] width 44 height 13
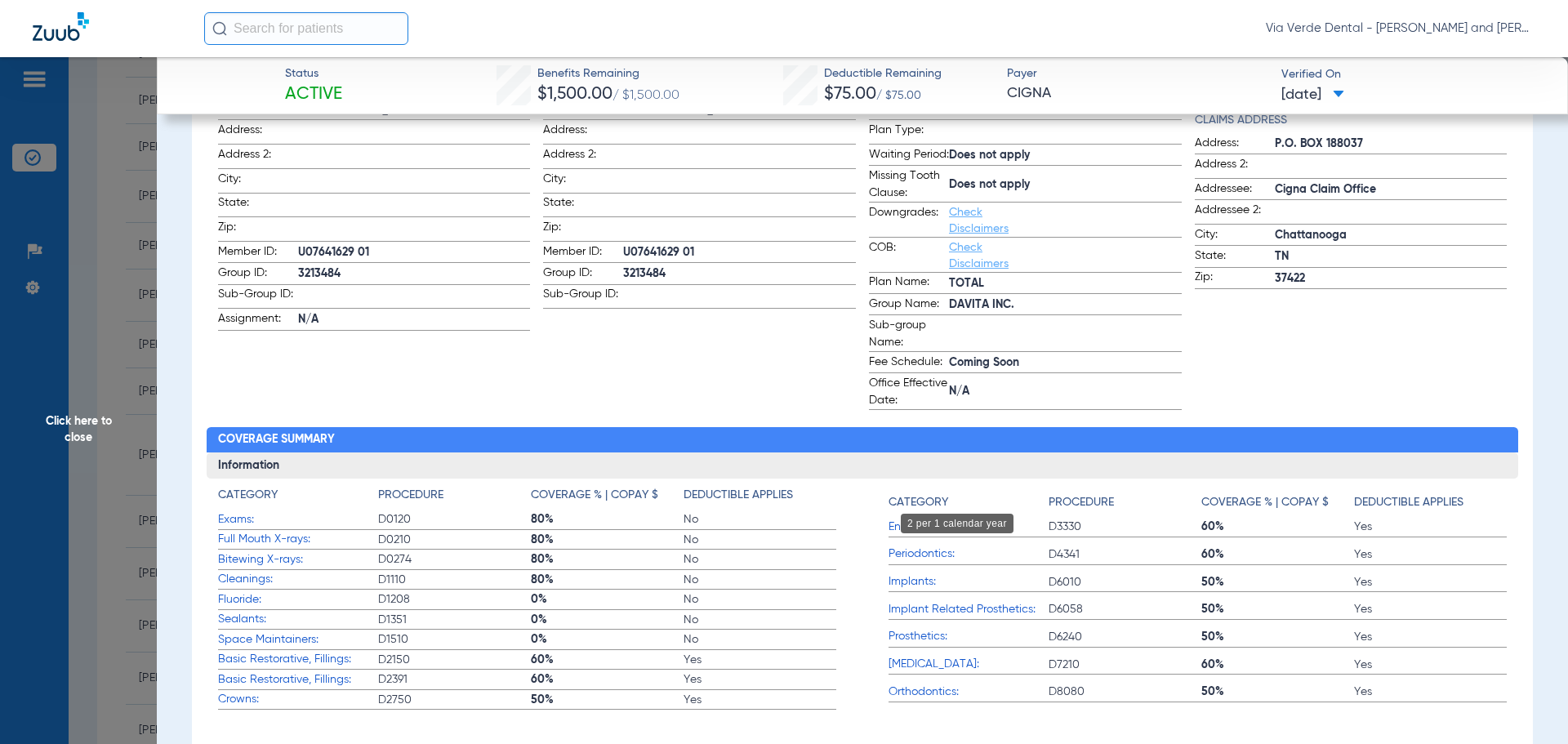
scroll to position [0, 0]
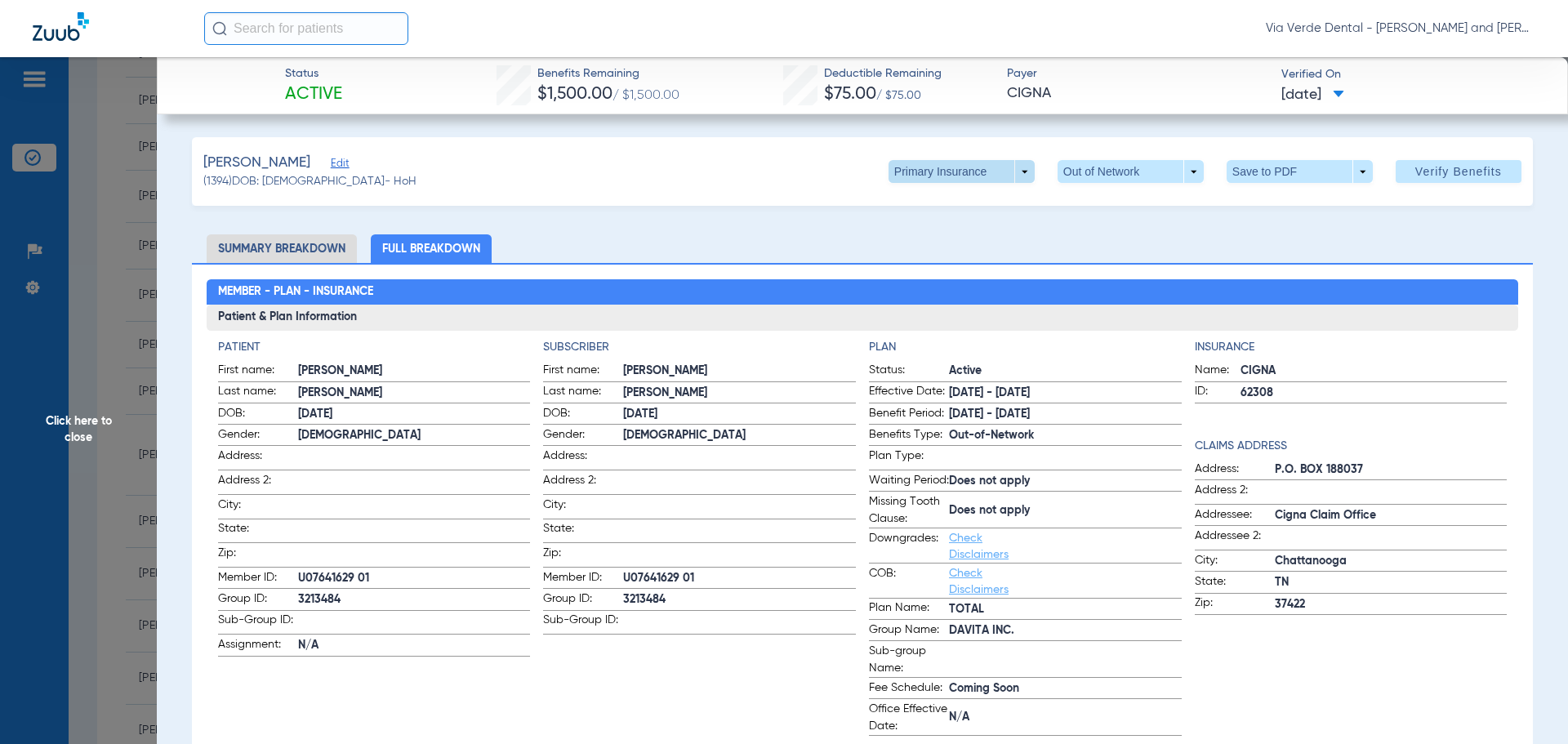
click at [1010, 170] on span at bounding box center [961, 171] width 146 height 23
click at [973, 235] on span "Secondary Insurance" at bounding box center [944, 237] width 108 height 12
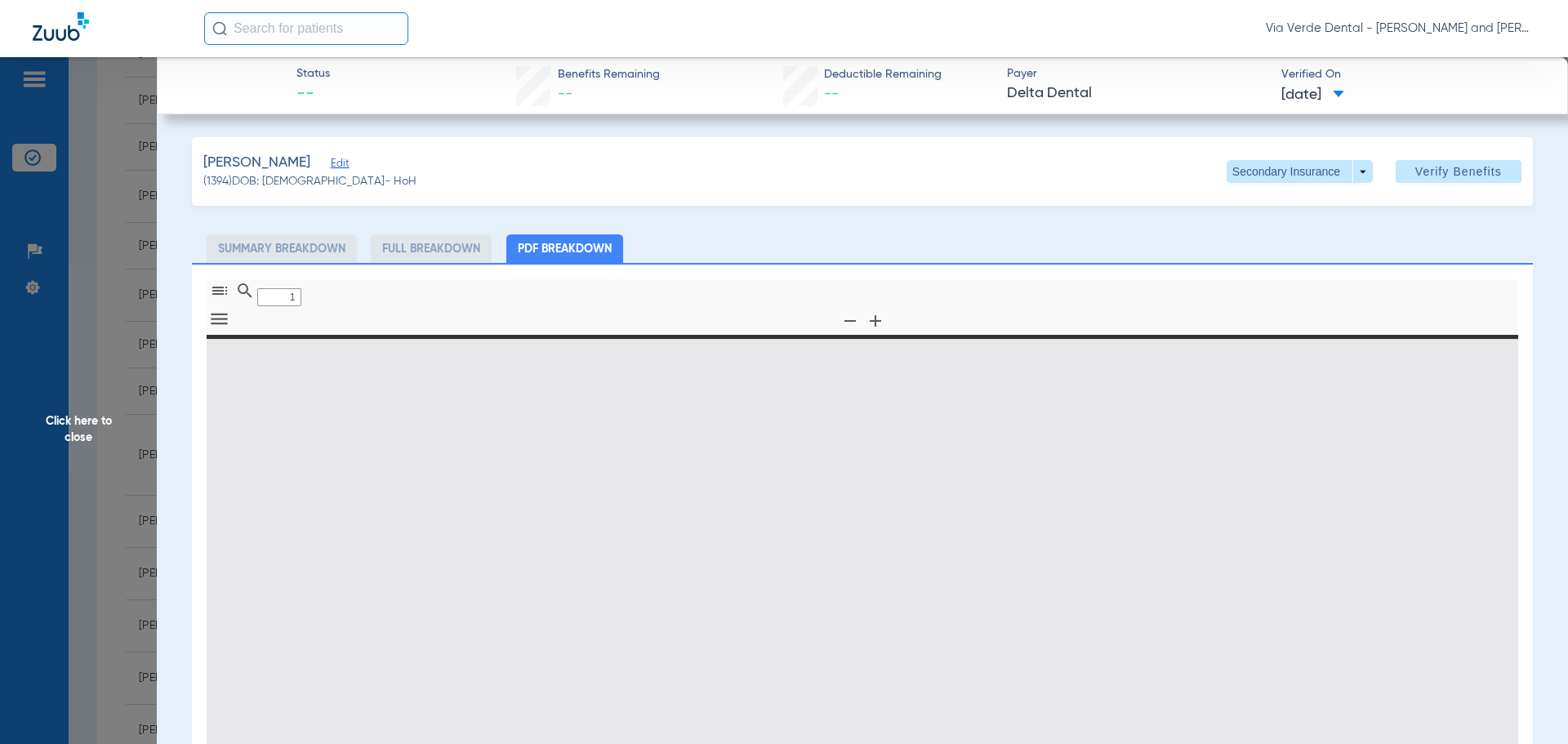
type input "0"
select select "page-width"
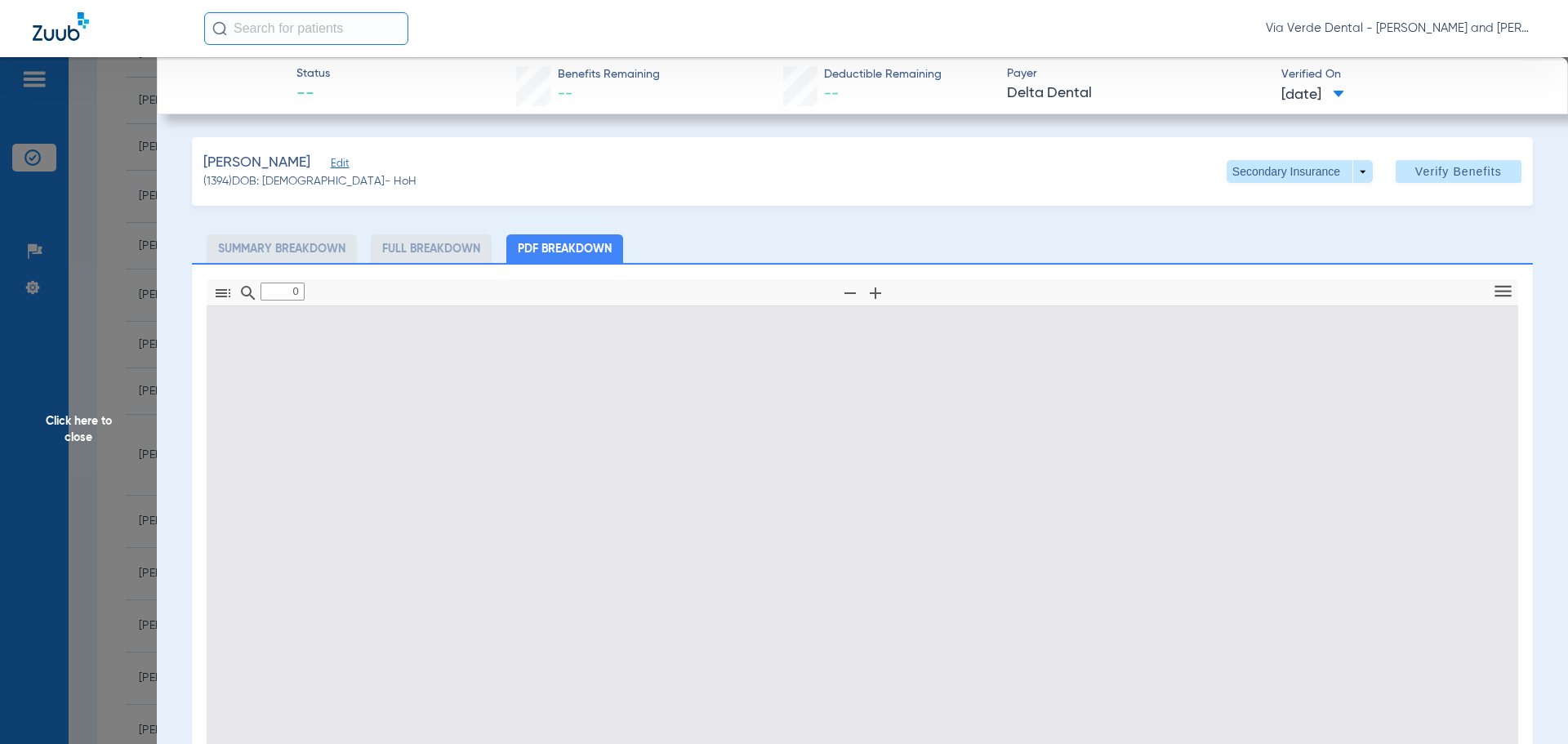
type input "1"
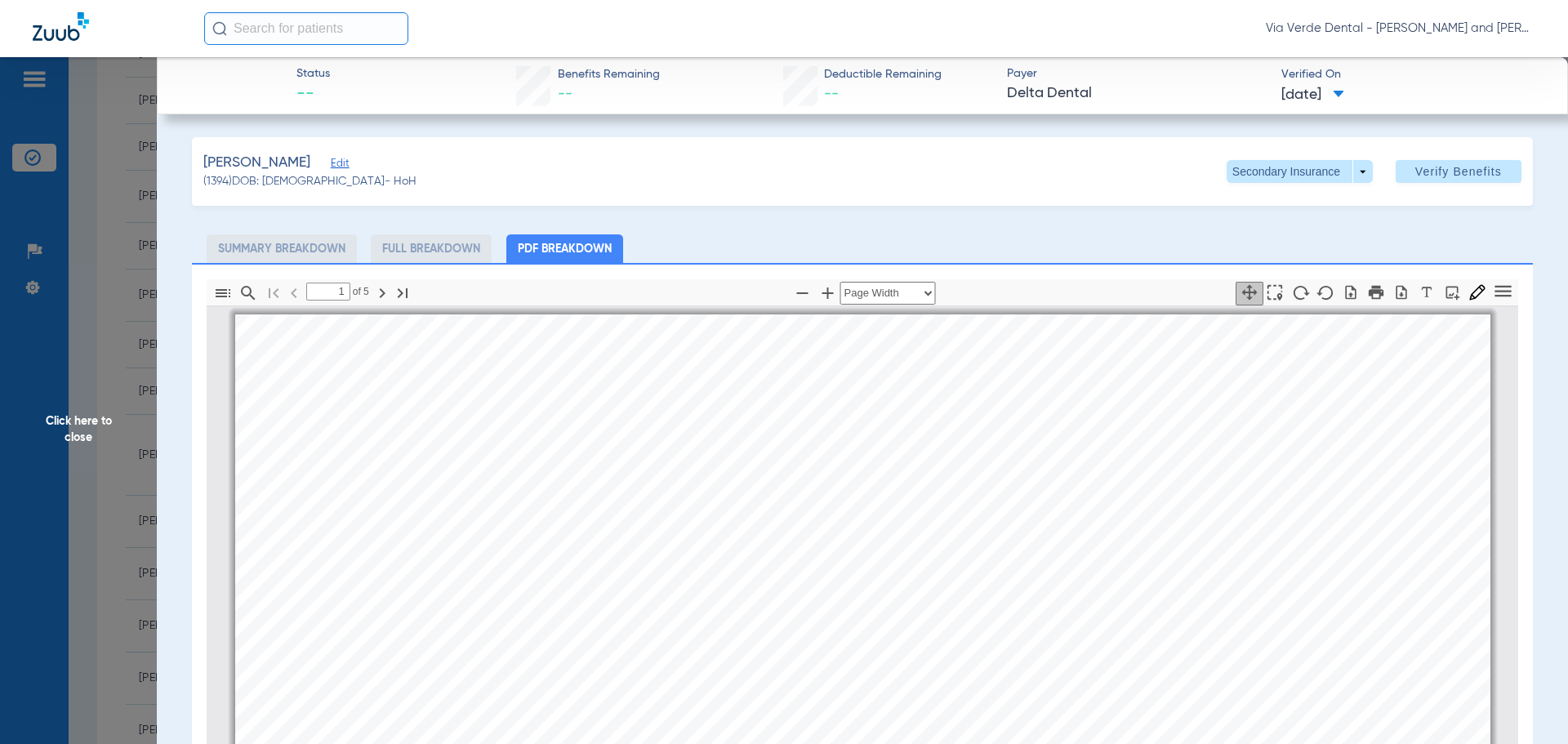
scroll to position [8, 0]
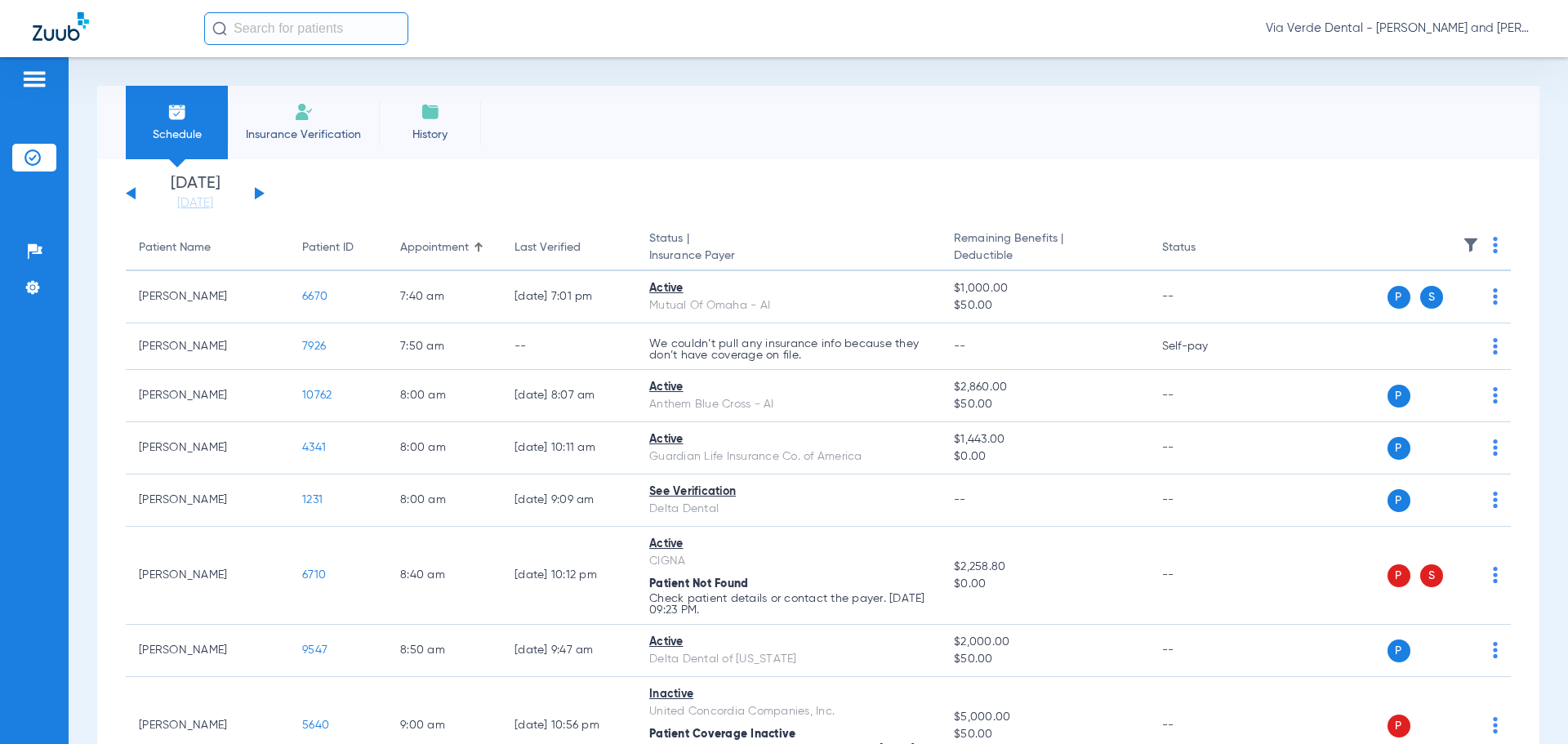
click at [258, 190] on div "[DATE] [DATE] [DATE] [DATE] [DATE] [DATE] [DATE] [DATE] [DATE] [DATE] [DATE] [D…" at bounding box center [195, 193] width 139 height 36
click at [257, 196] on button at bounding box center [259, 193] width 10 height 13
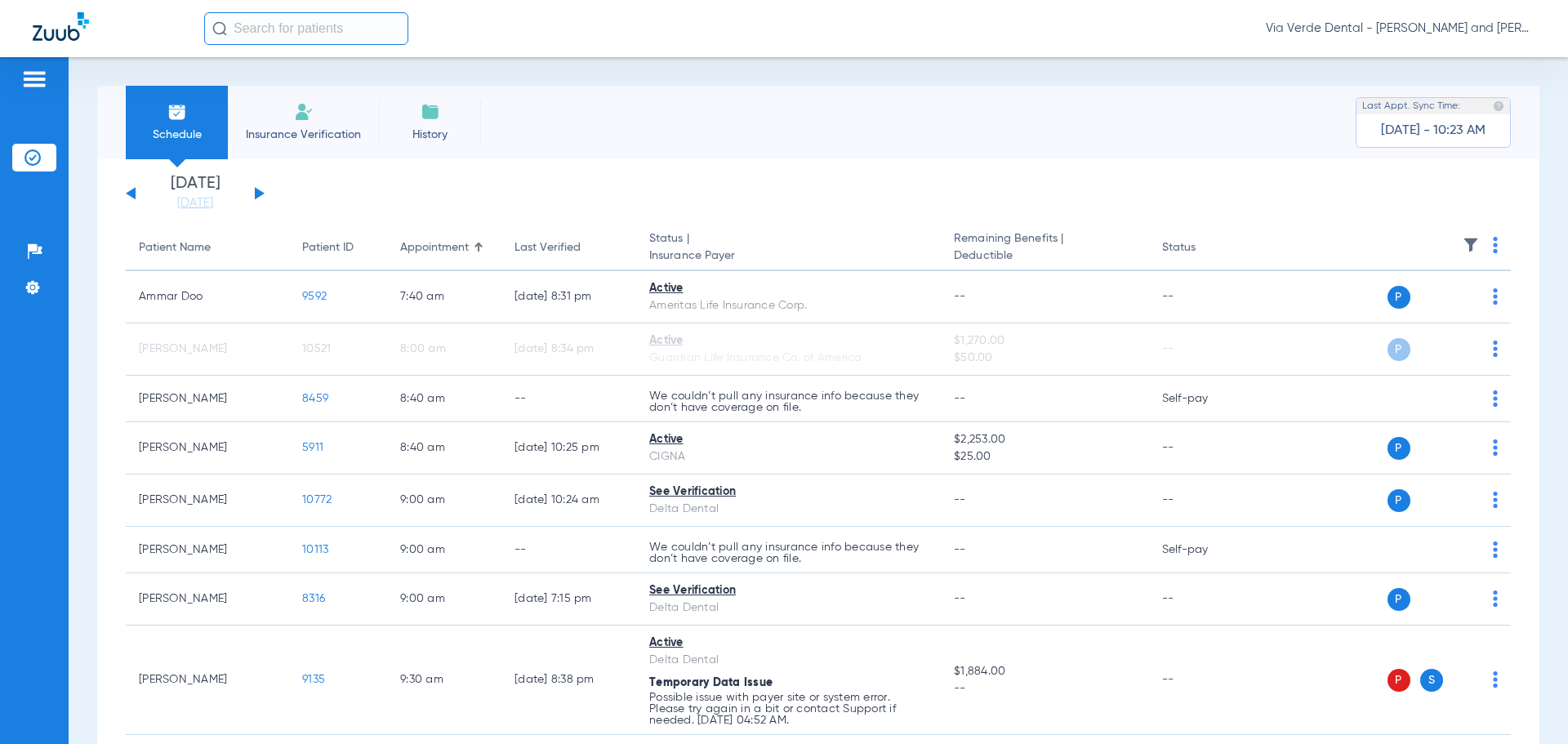
click at [257, 196] on button at bounding box center [259, 193] width 10 height 13
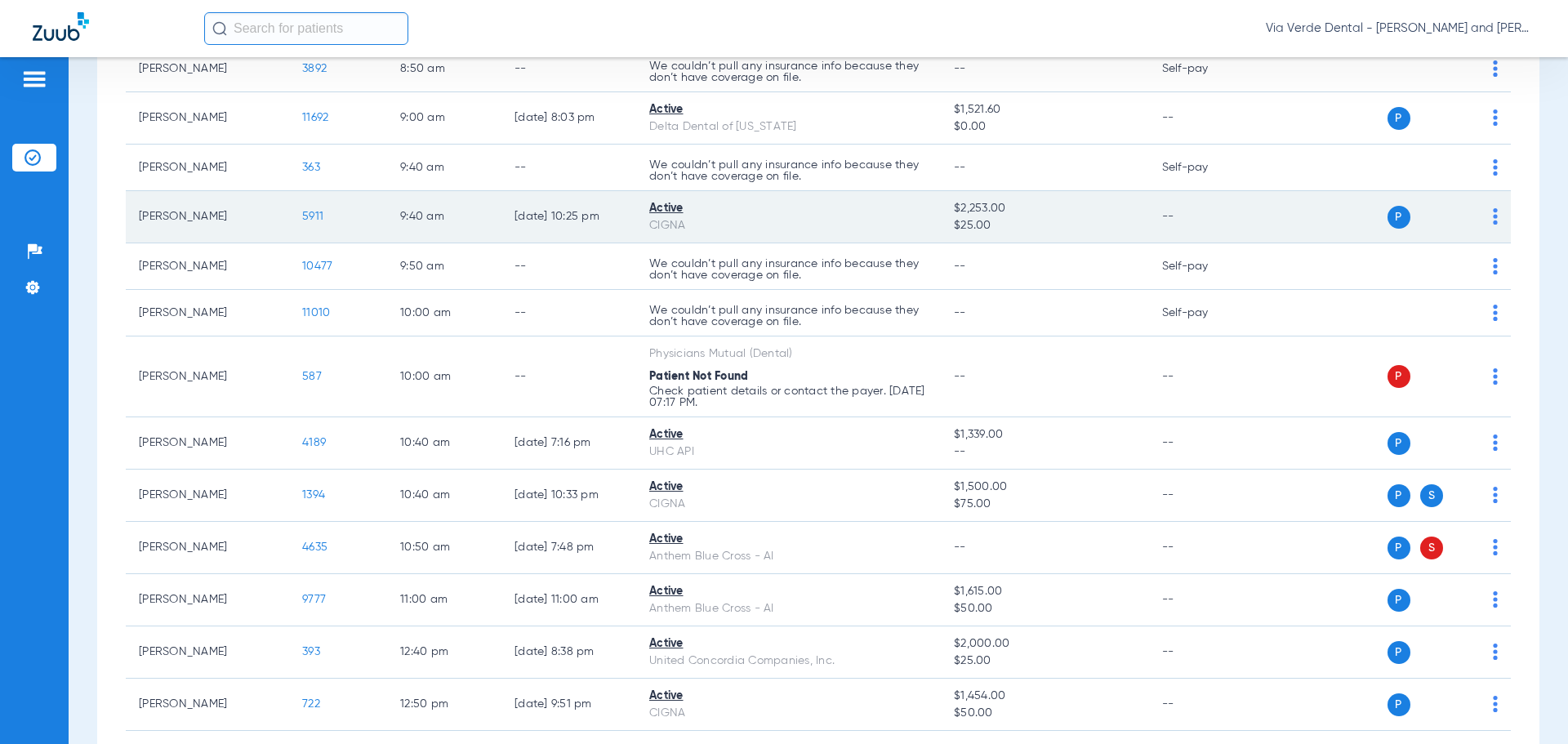
scroll to position [572, 0]
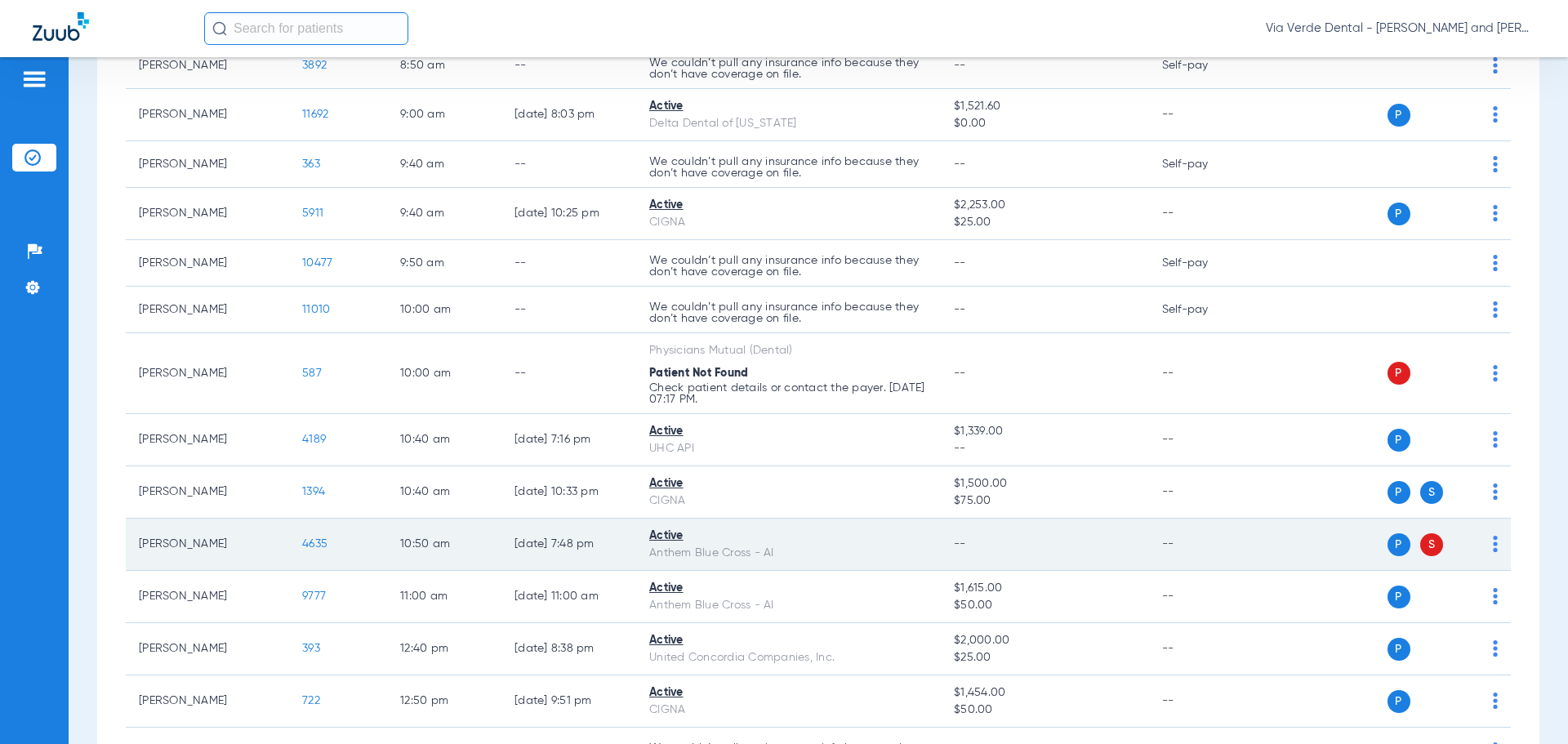
click at [314, 544] on span "4635" at bounding box center [315, 544] width 25 height 12
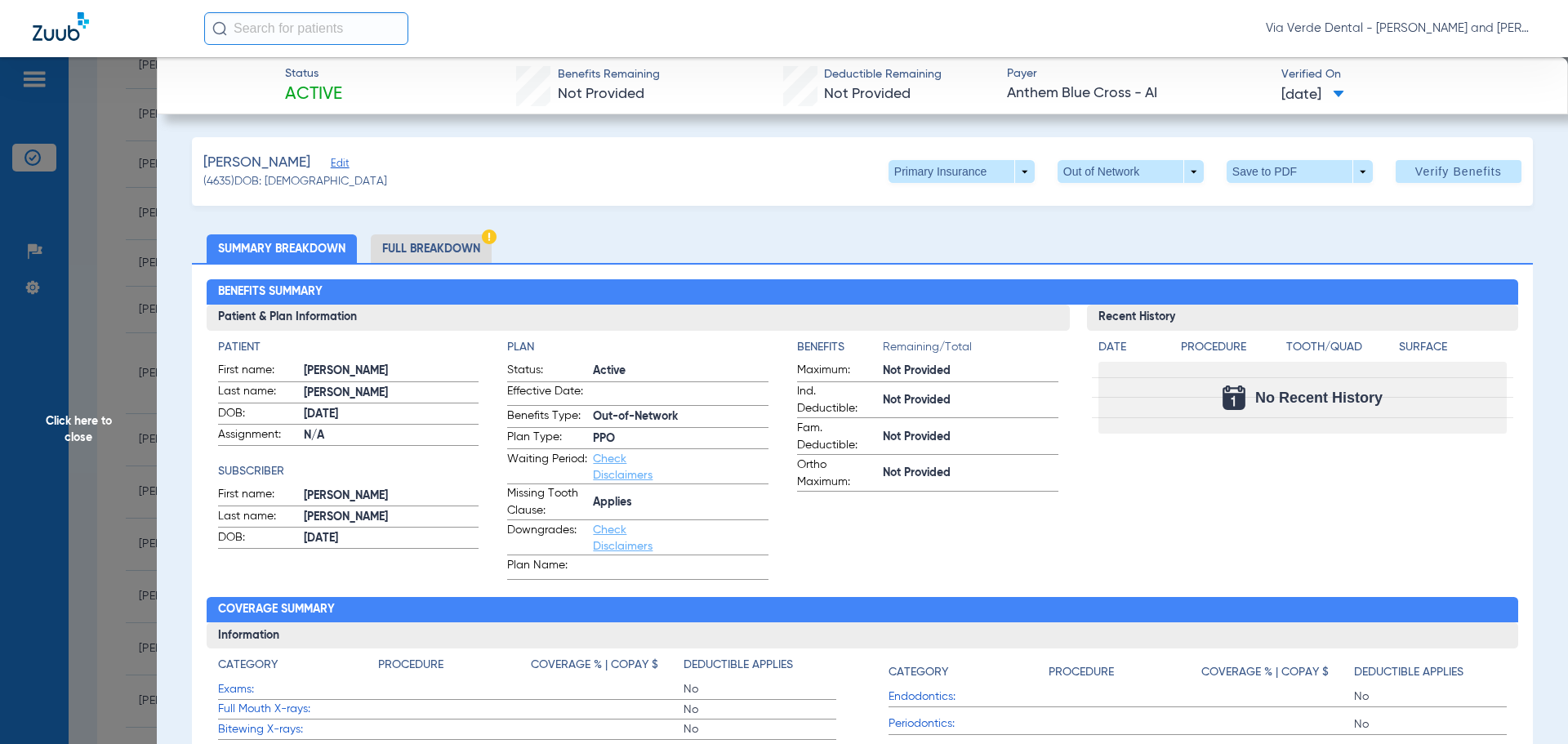
click at [462, 247] on li "Full Breakdown" at bounding box center [431, 248] width 120 height 28
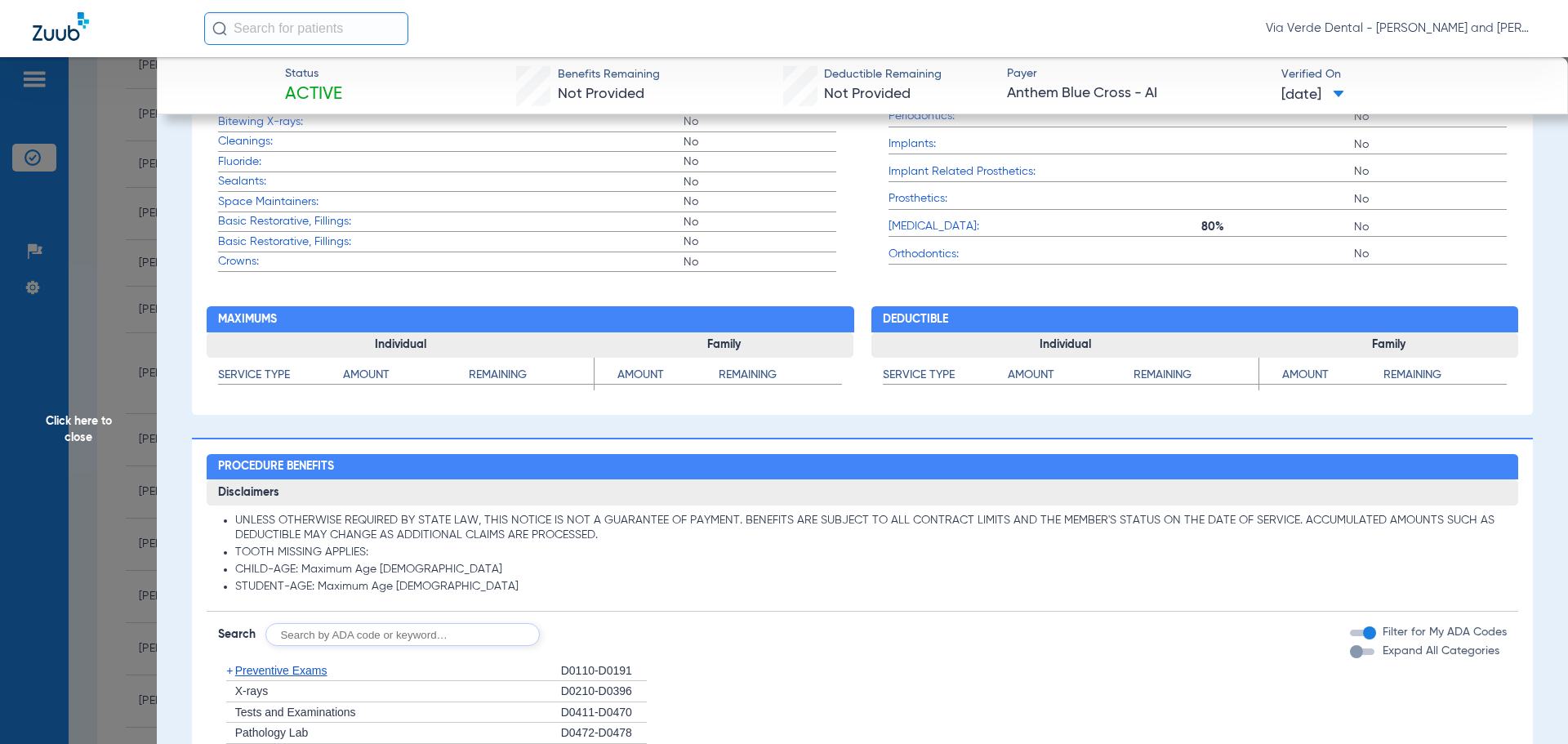
scroll to position [1061, 0]
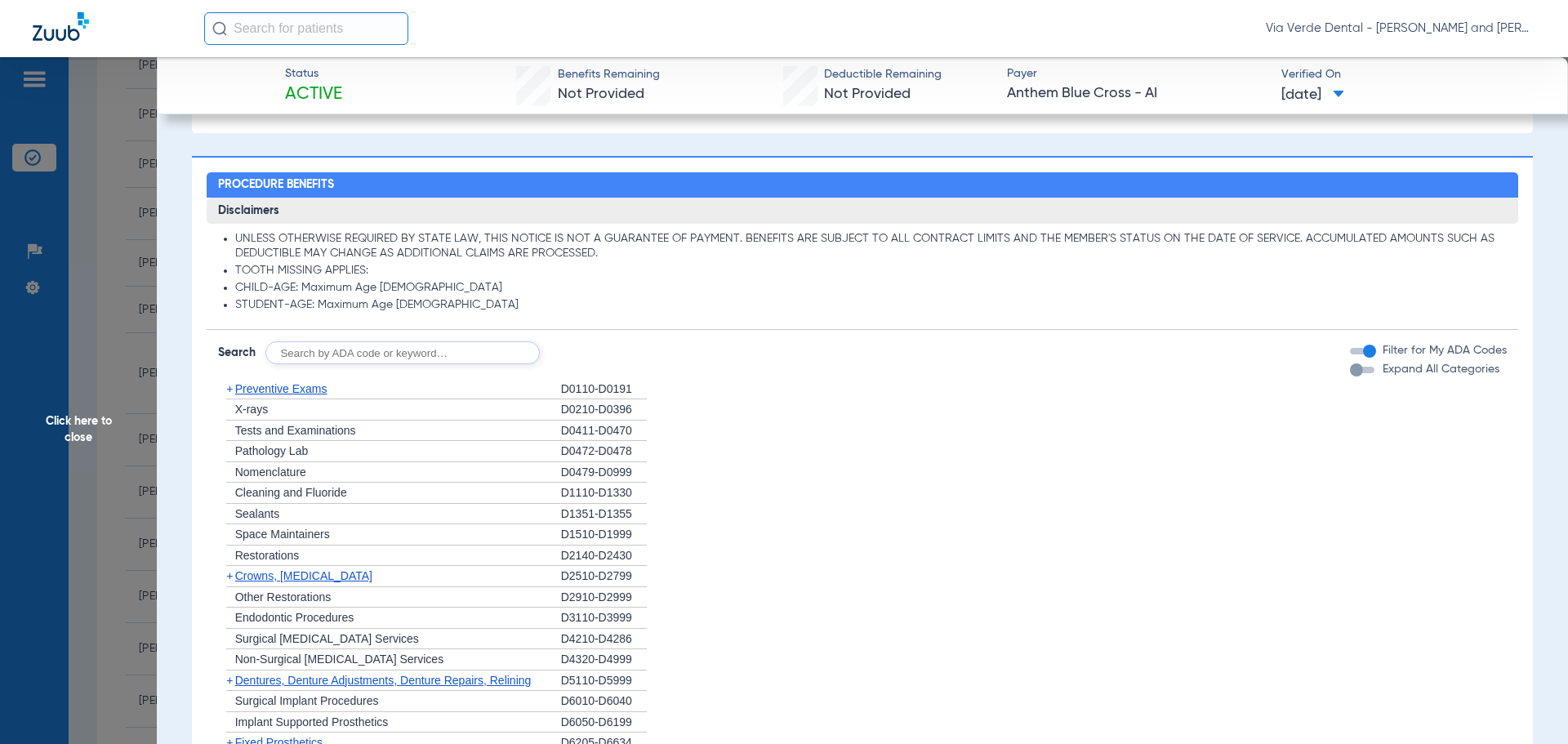
click at [323, 391] on span "Preventive Exams" at bounding box center [281, 388] width 92 height 13
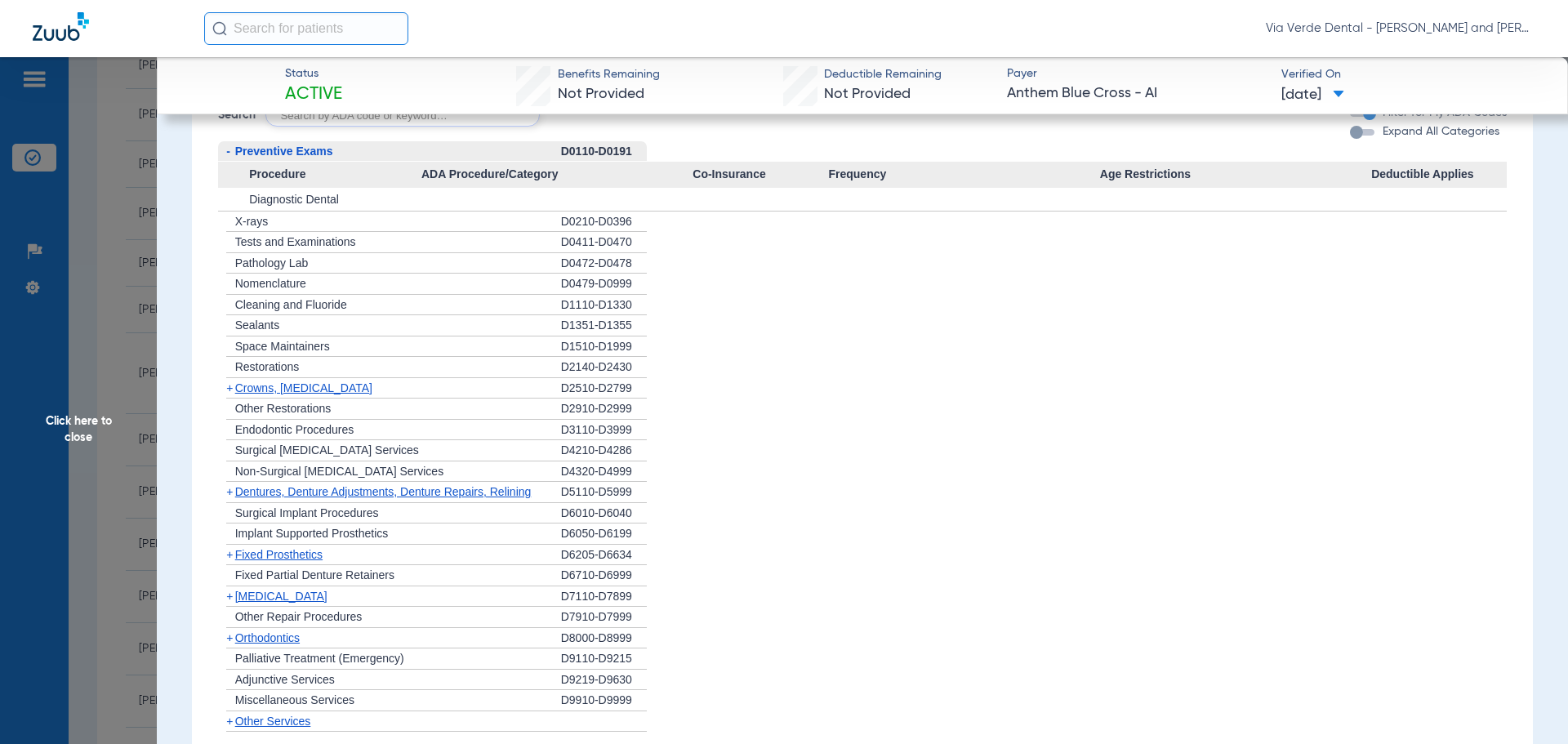
scroll to position [1388, 0]
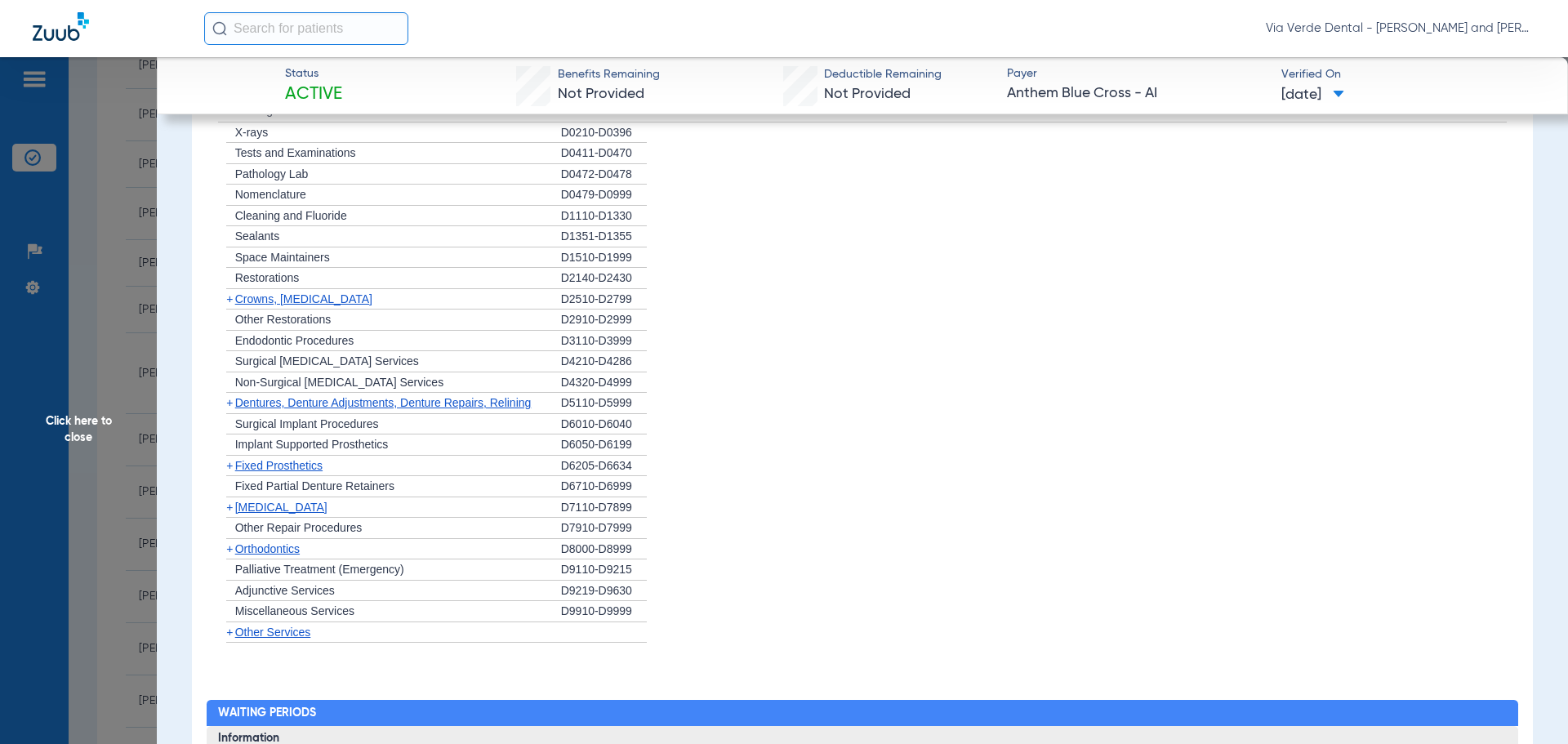
click at [252, 298] on span "Crowns, [MEDICAL_DATA]" at bounding box center [303, 299] width 137 height 13
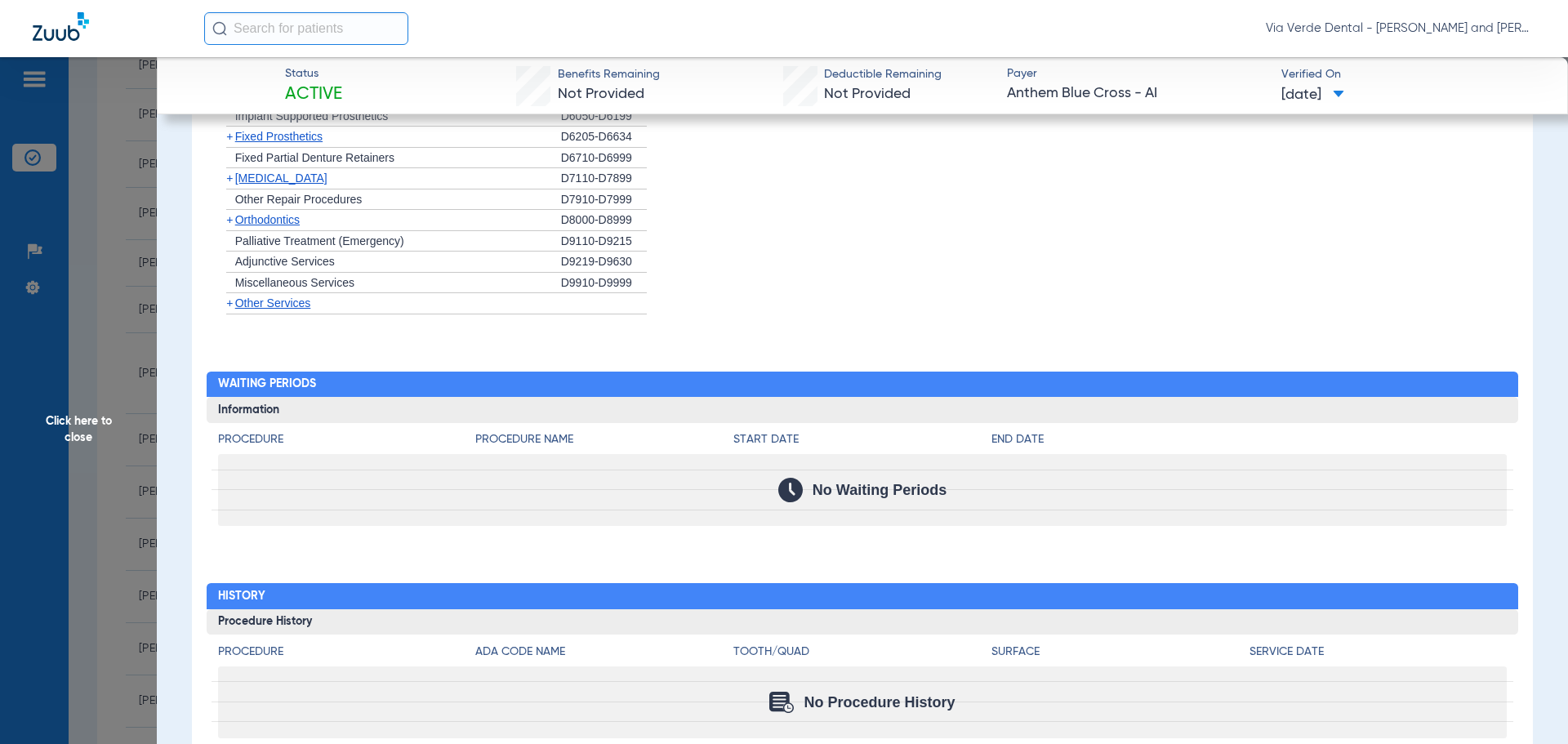
scroll to position [1814, 0]
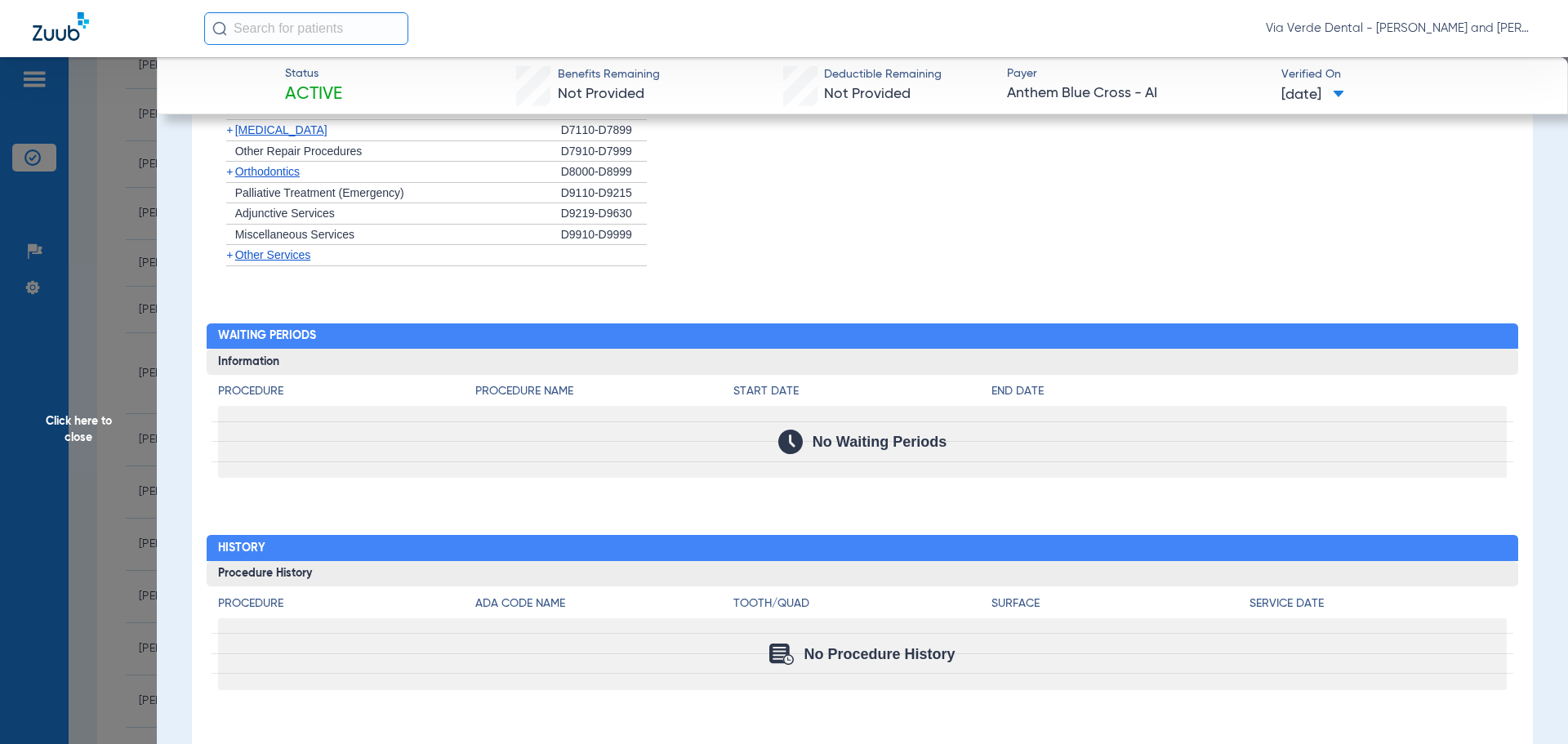
click at [111, 190] on span "Click here to close" at bounding box center [78, 429] width 157 height 744
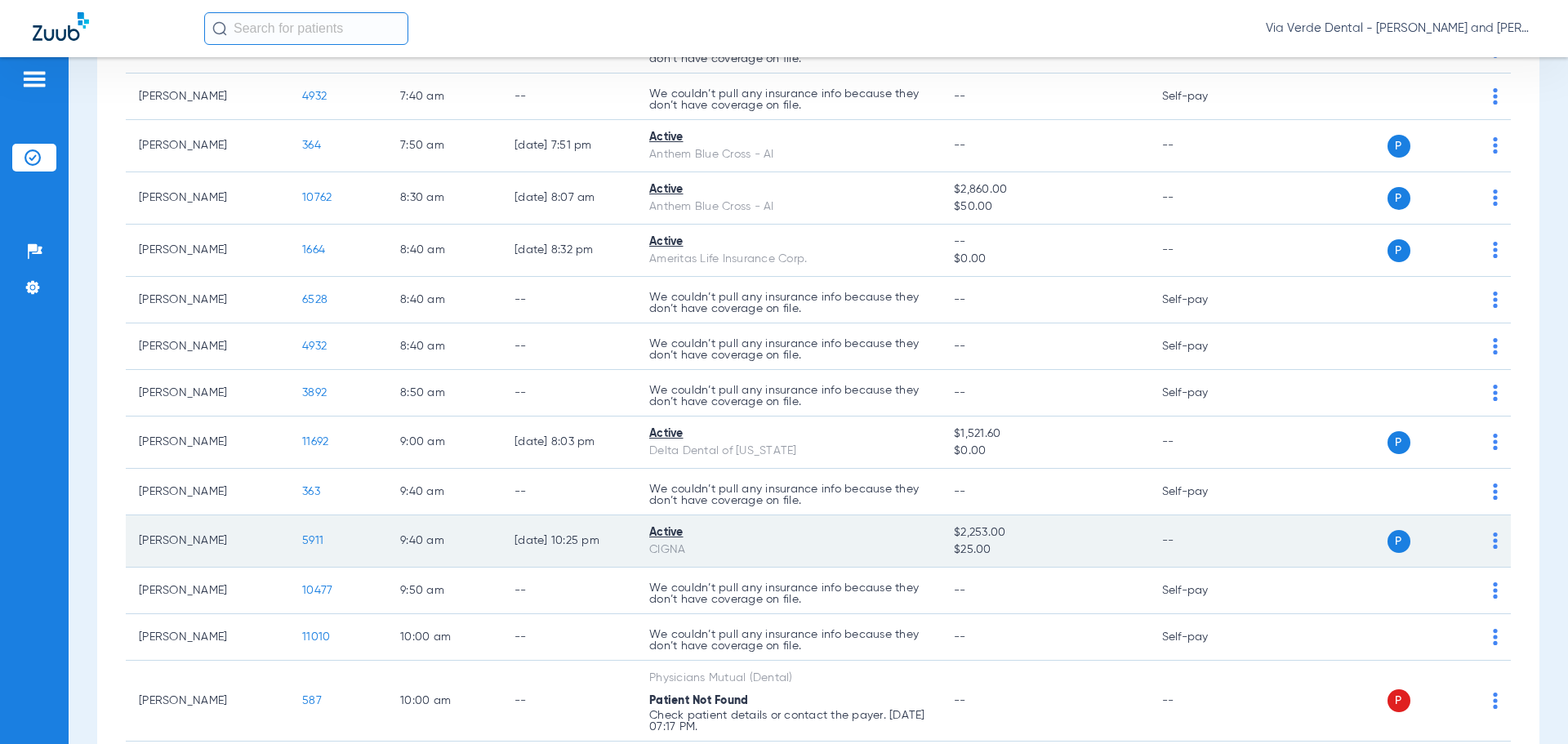
scroll to position [245, 0]
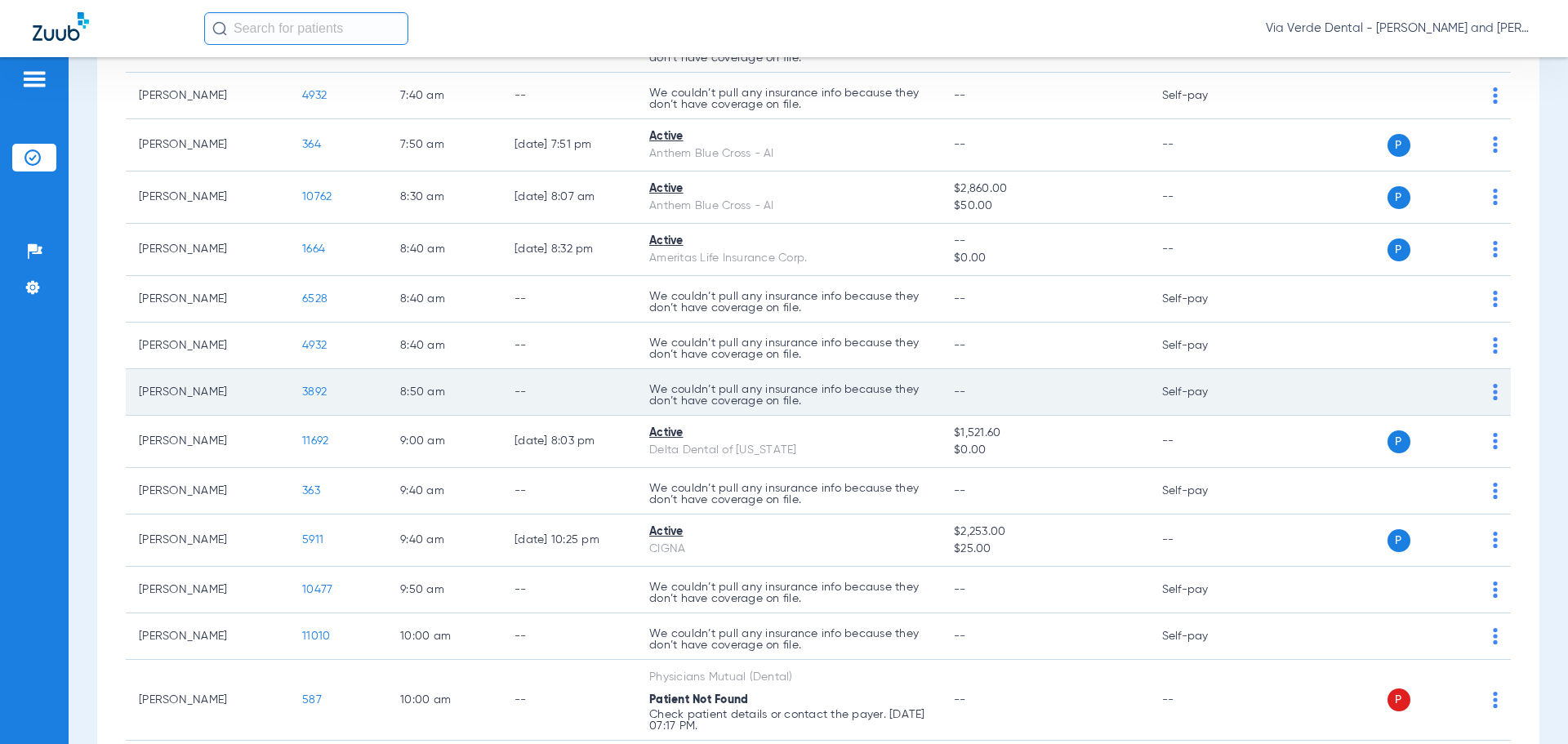
click at [1027, 392] on td "--" at bounding box center [1044, 393] width 208 height 47
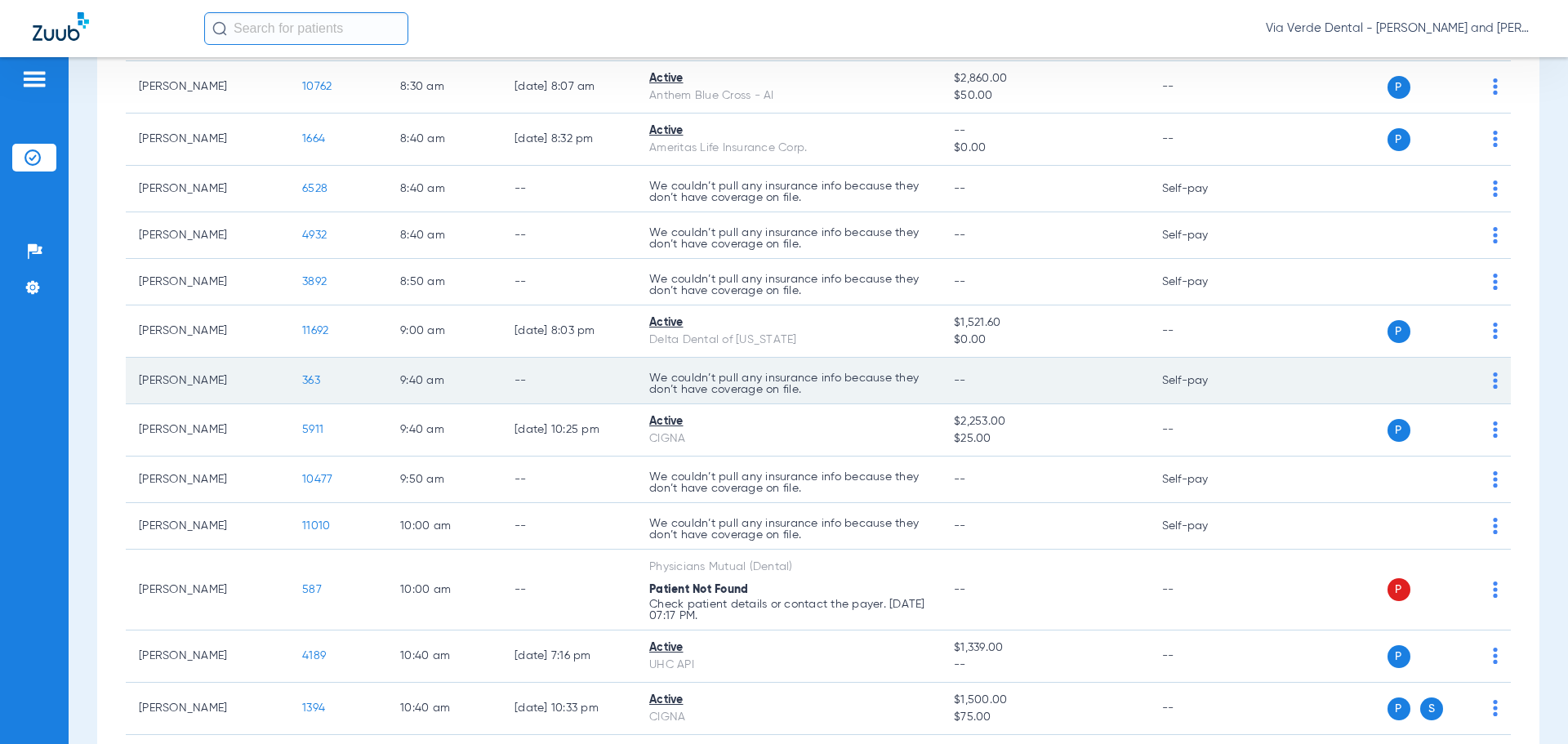
scroll to position [327, 0]
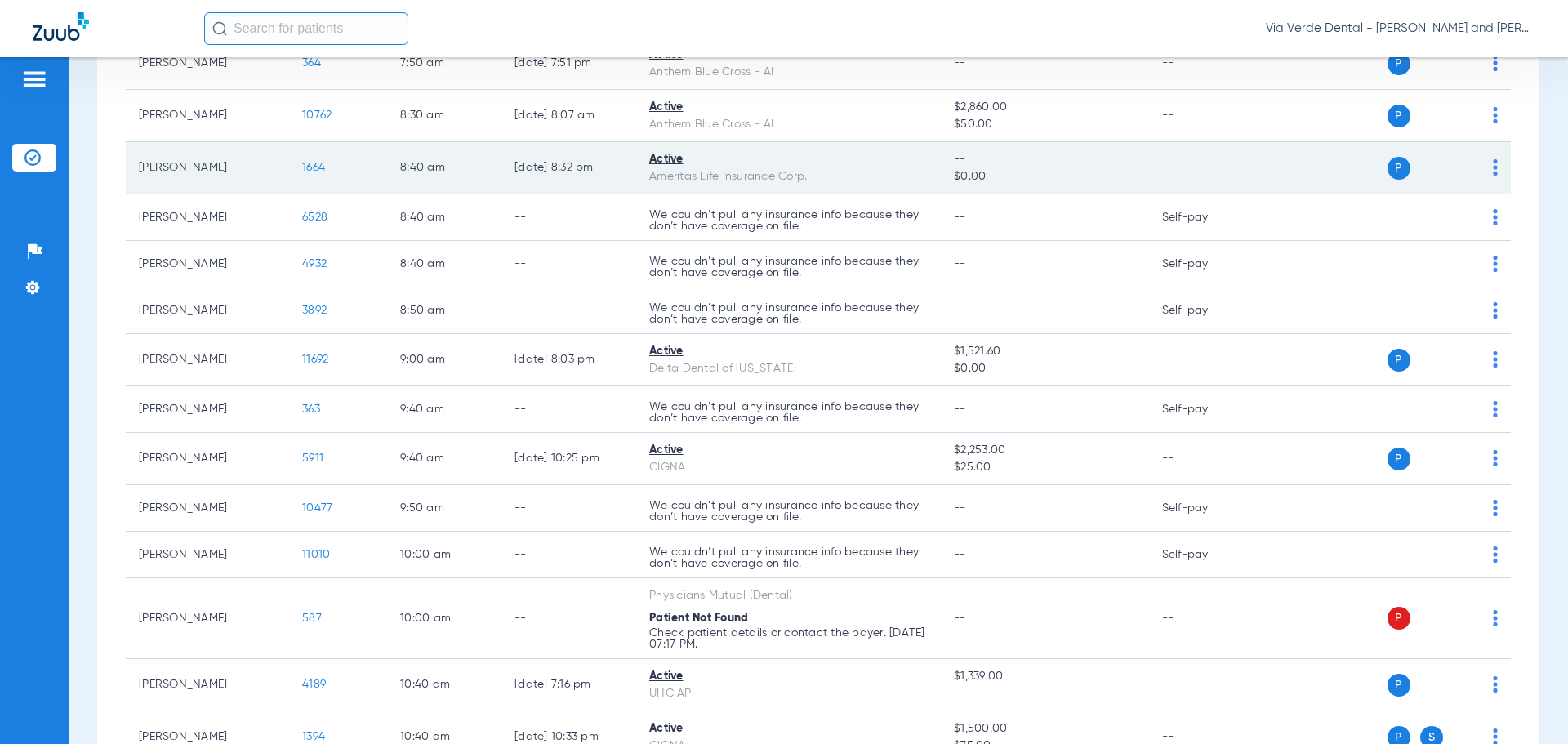
click at [302, 166] on span "1664" at bounding box center [313, 167] width 23 height 12
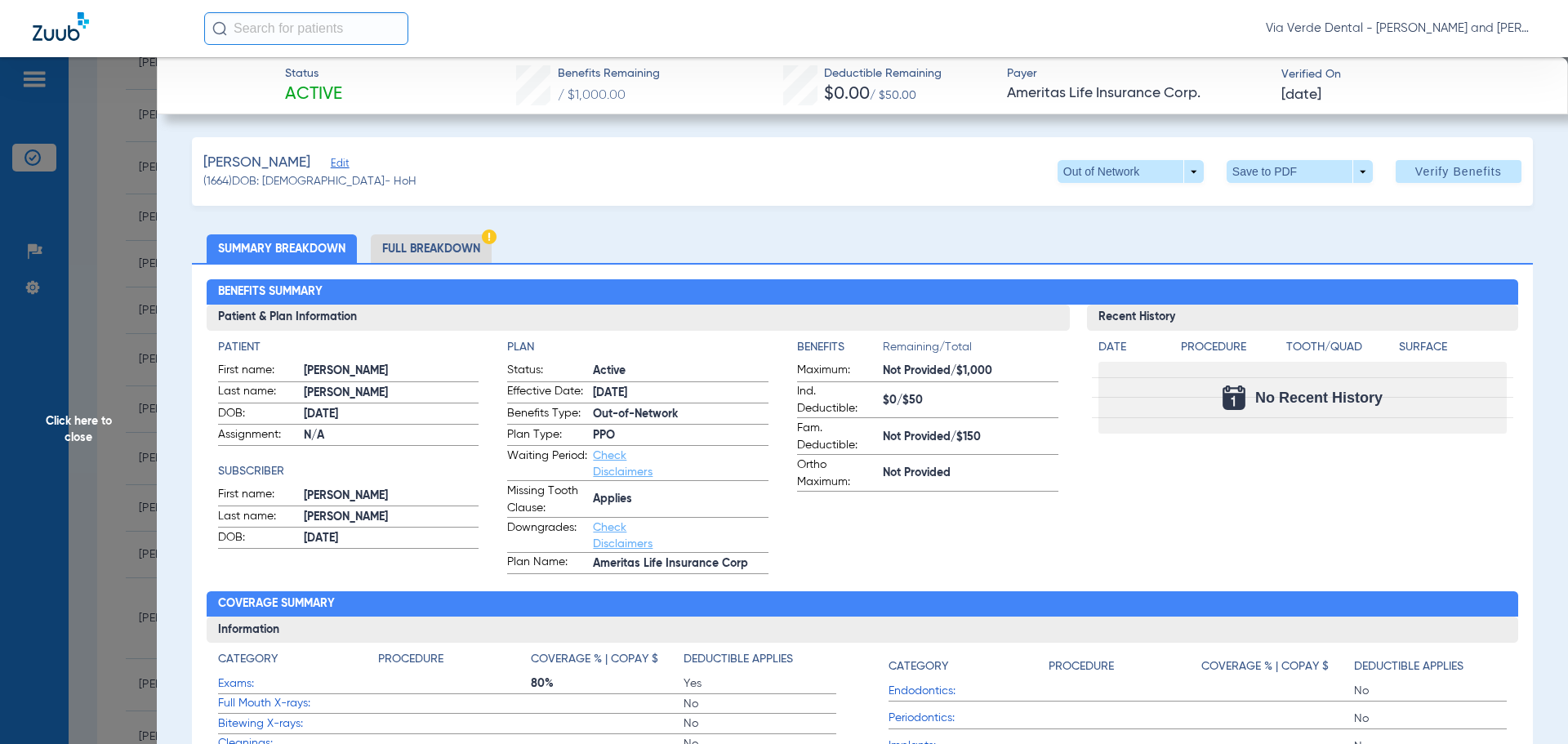
click at [464, 248] on li "Full Breakdown" at bounding box center [431, 248] width 120 height 28
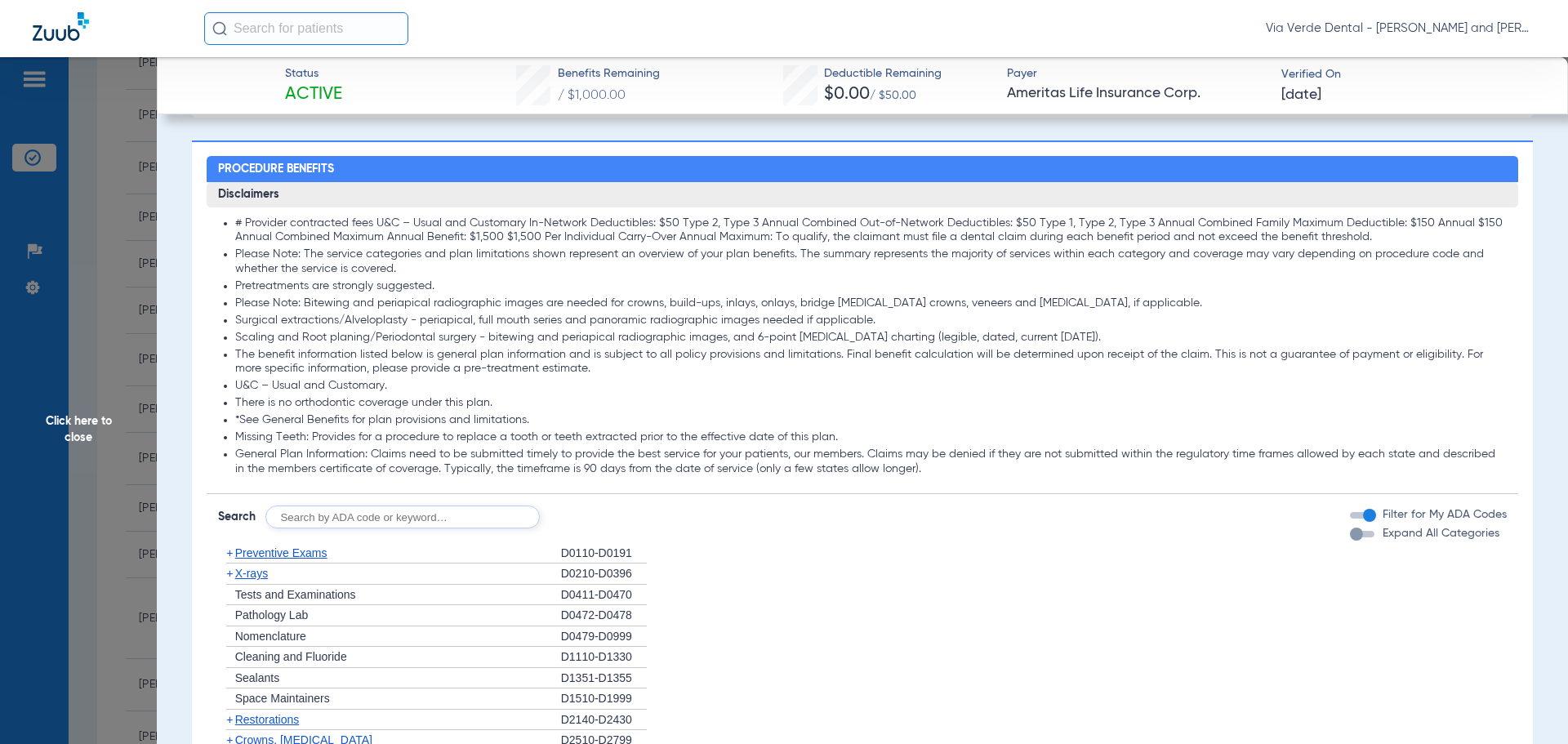
scroll to position [1143, 0]
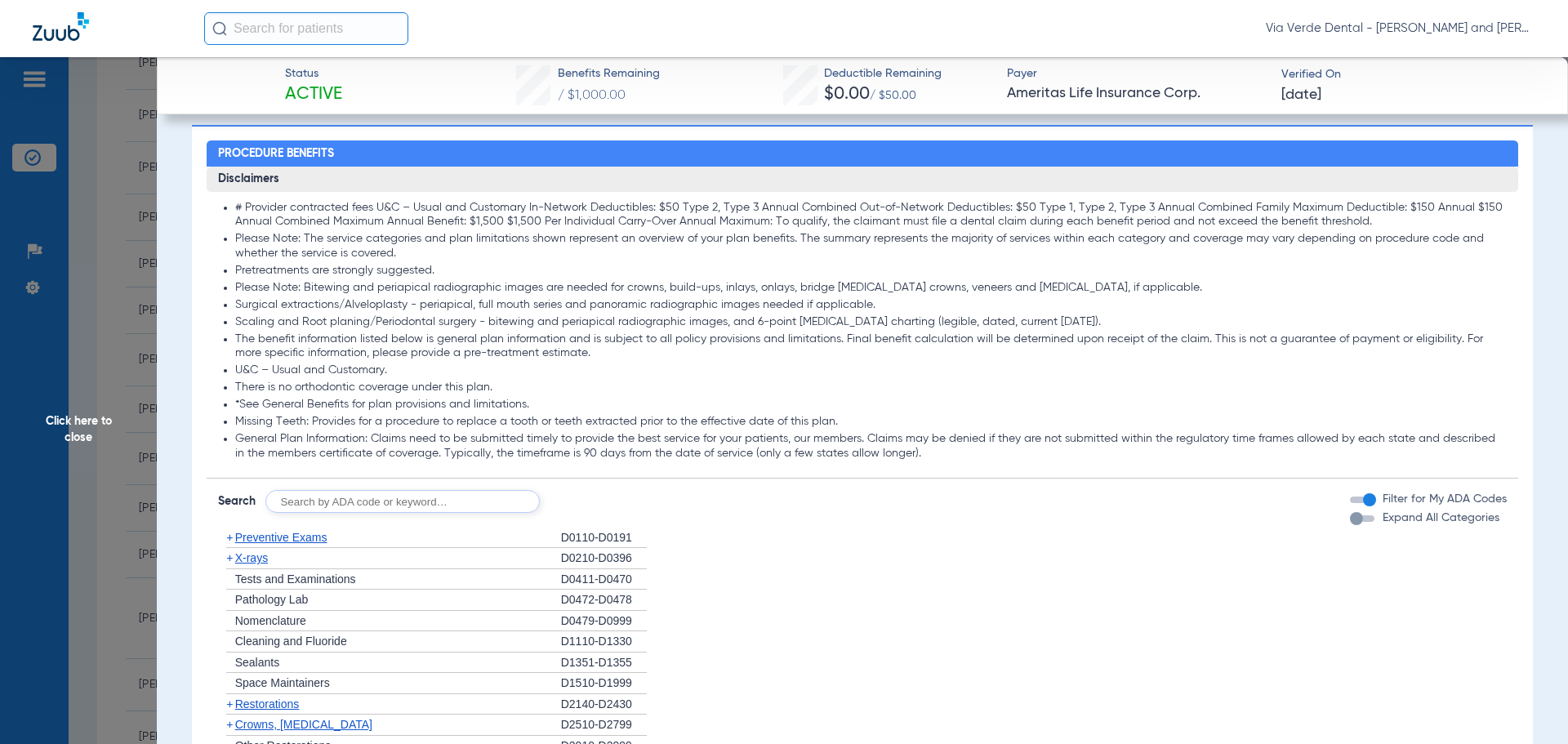
click at [305, 541] on span "Preventive Exams" at bounding box center [281, 536] width 92 height 13
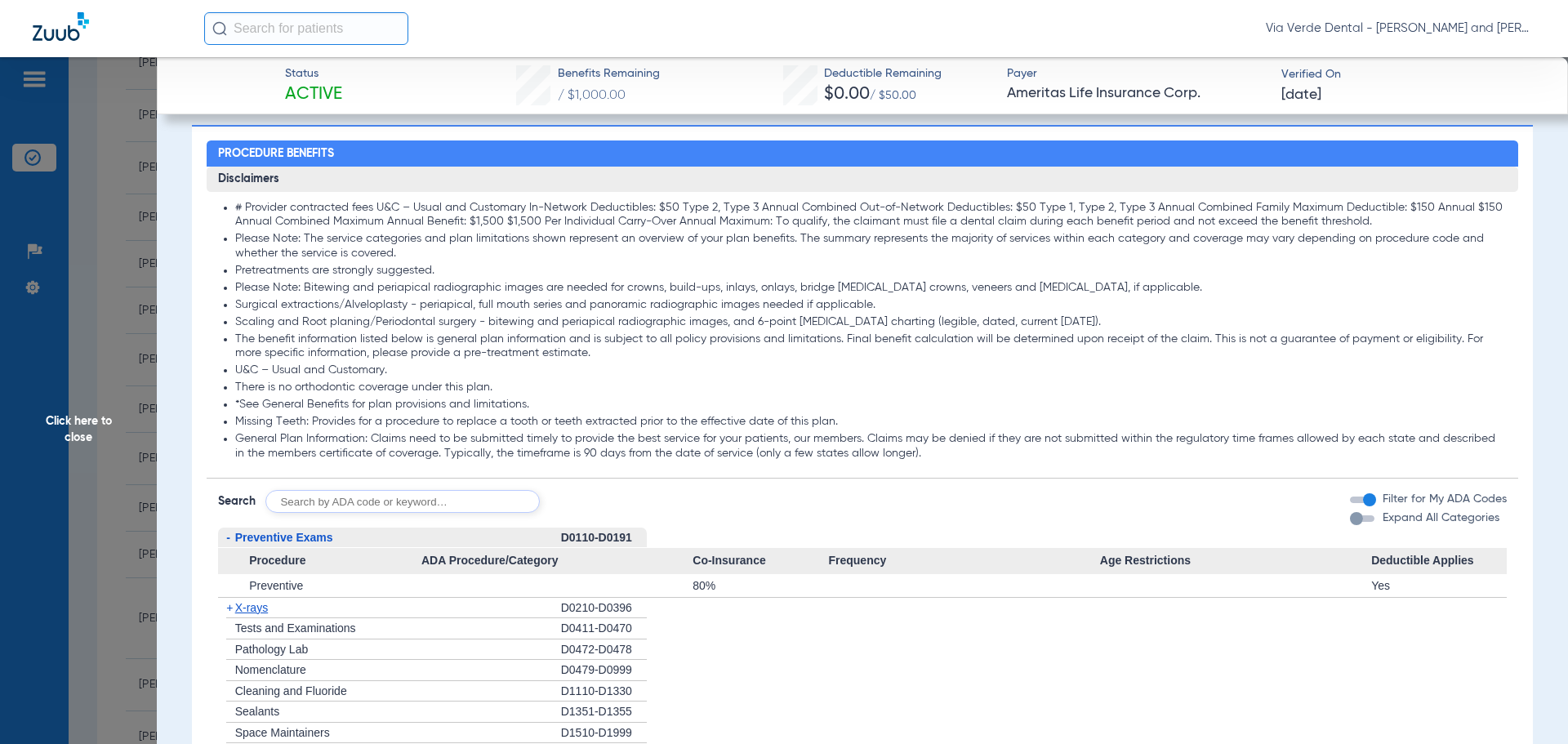
click at [254, 613] on span "X-rays" at bounding box center [251, 607] width 32 height 13
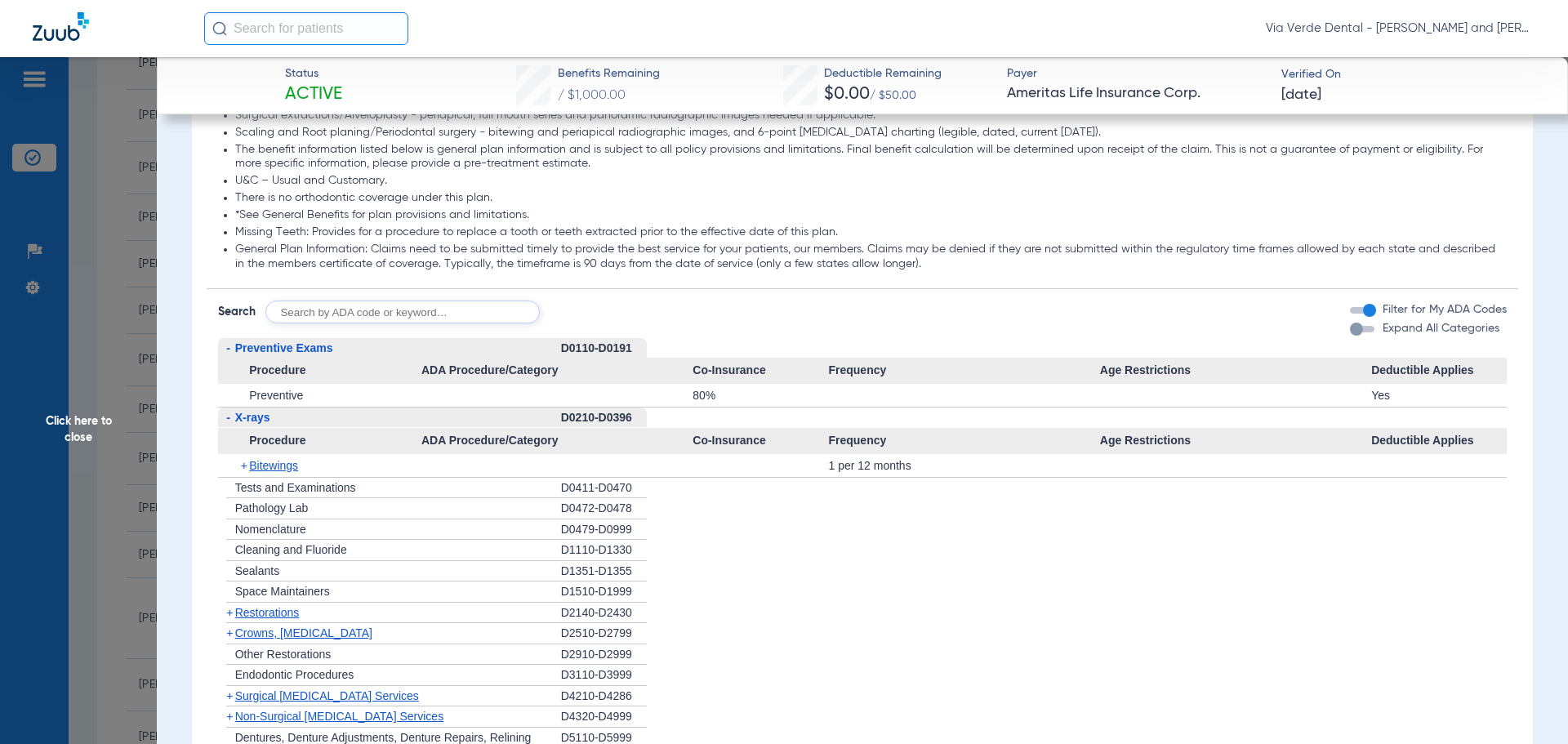
scroll to position [1388, 0]
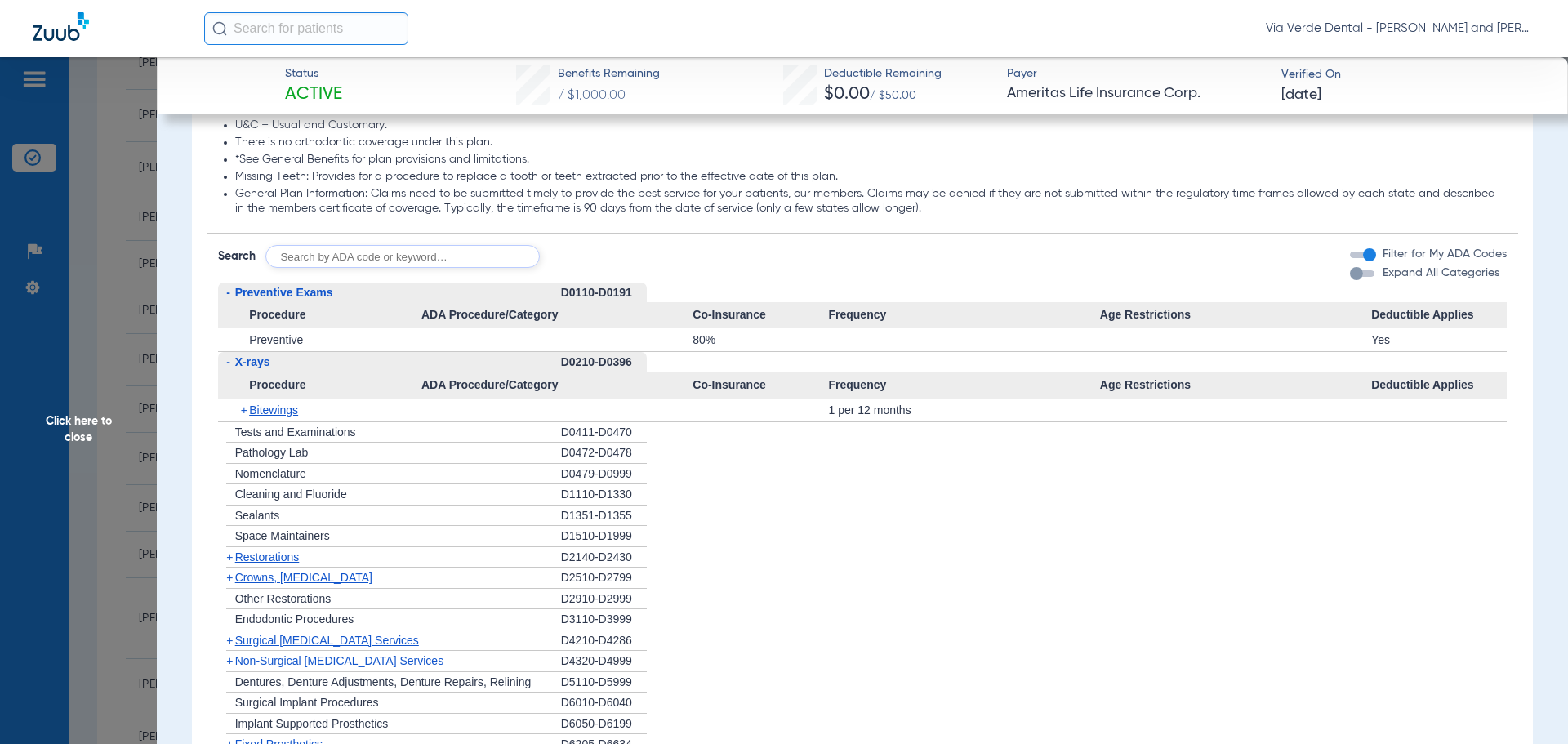
click at [258, 580] on span "Crowns, [MEDICAL_DATA]" at bounding box center [303, 577] width 137 height 13
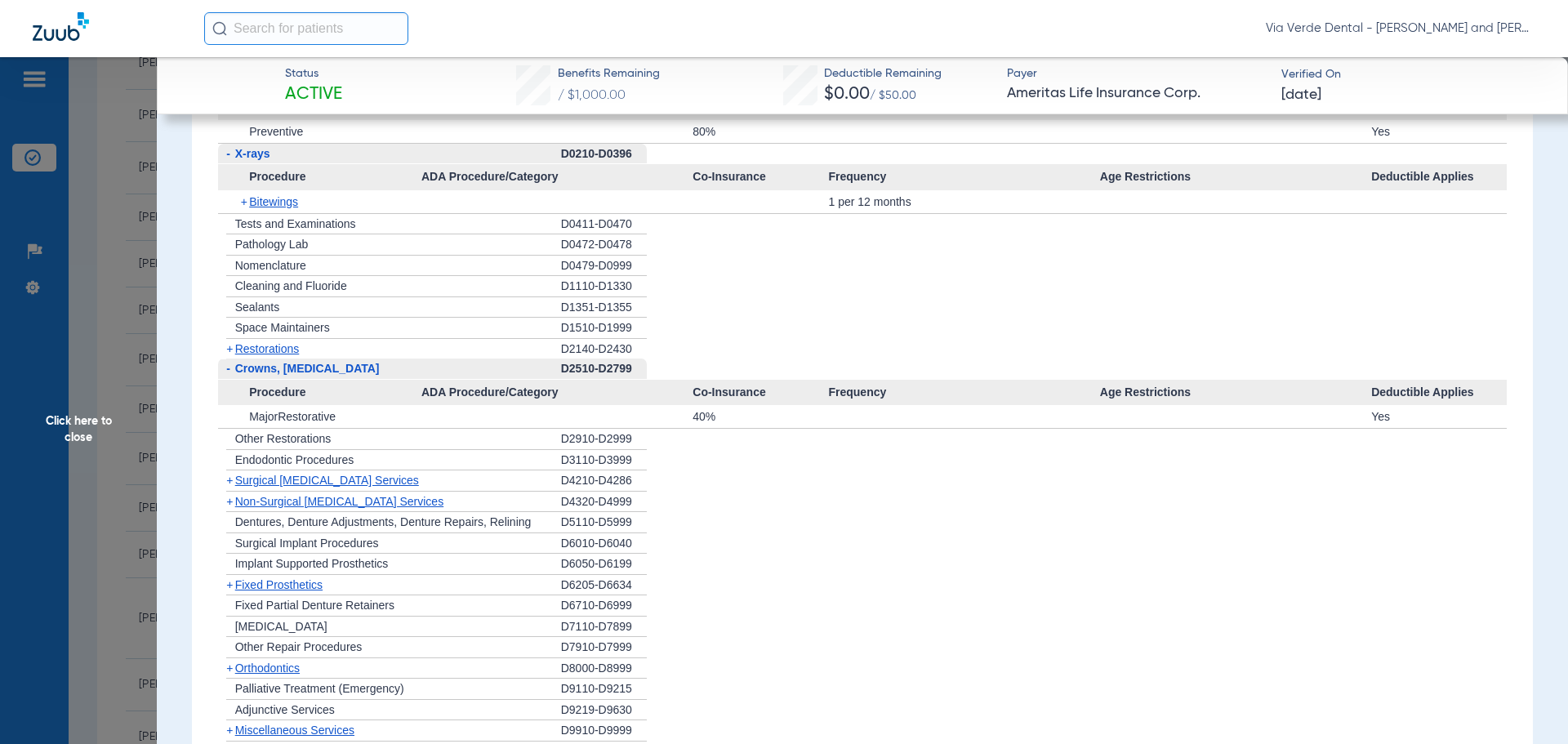
scroll to position [1633, 0]
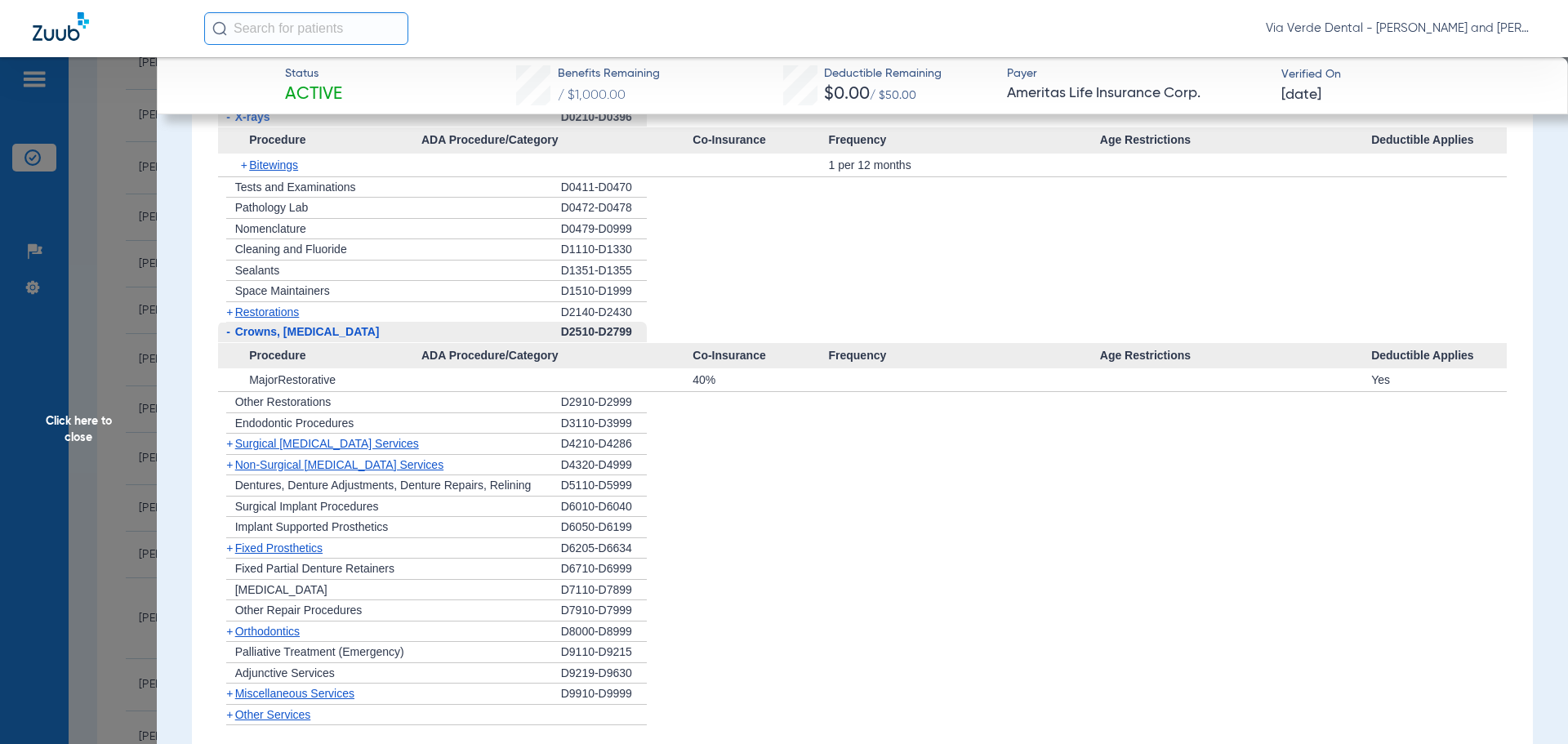
click at [102, 227] on span "Click here to close" at bounding box center [78, 429] width 157 height 744
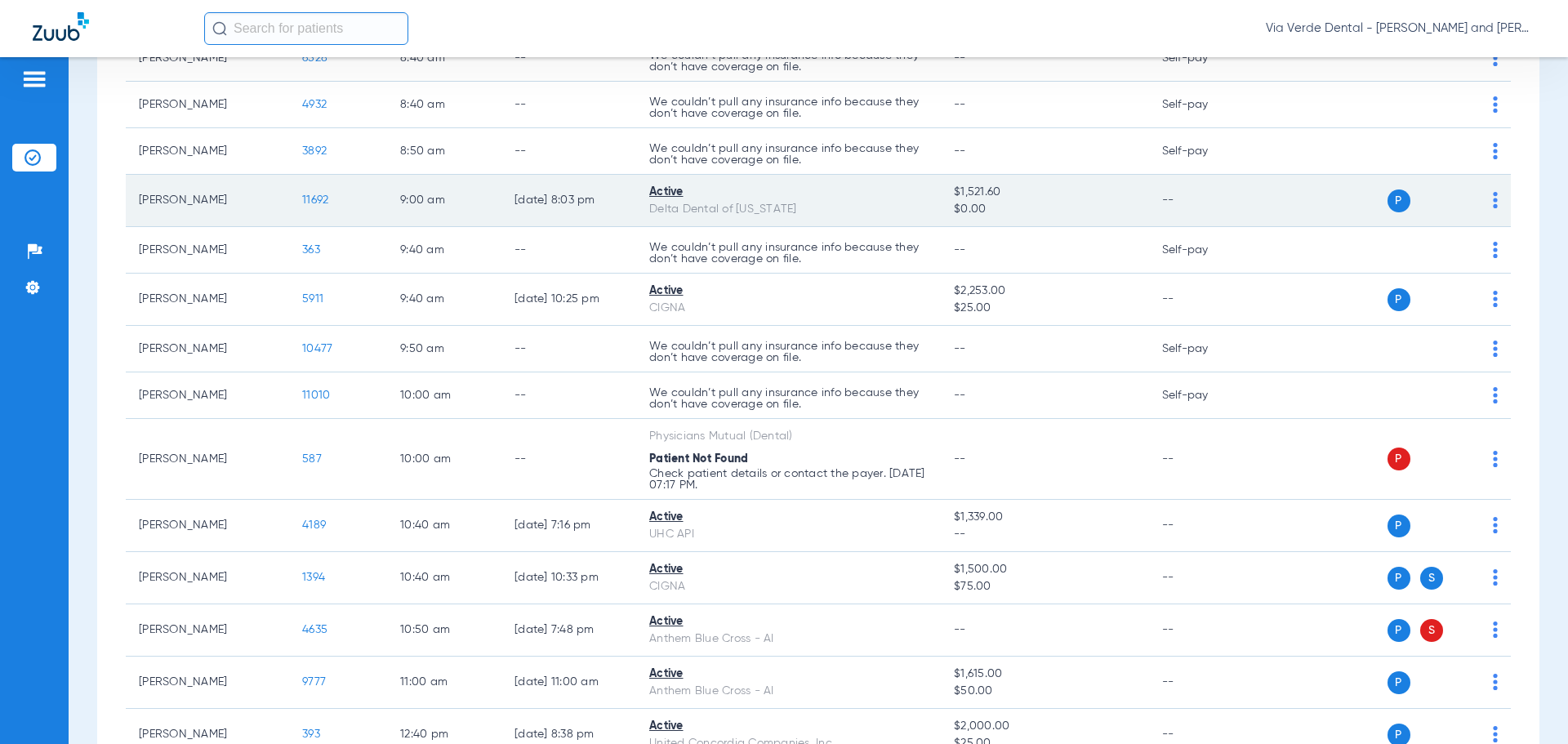
scroll to position [490, 0]
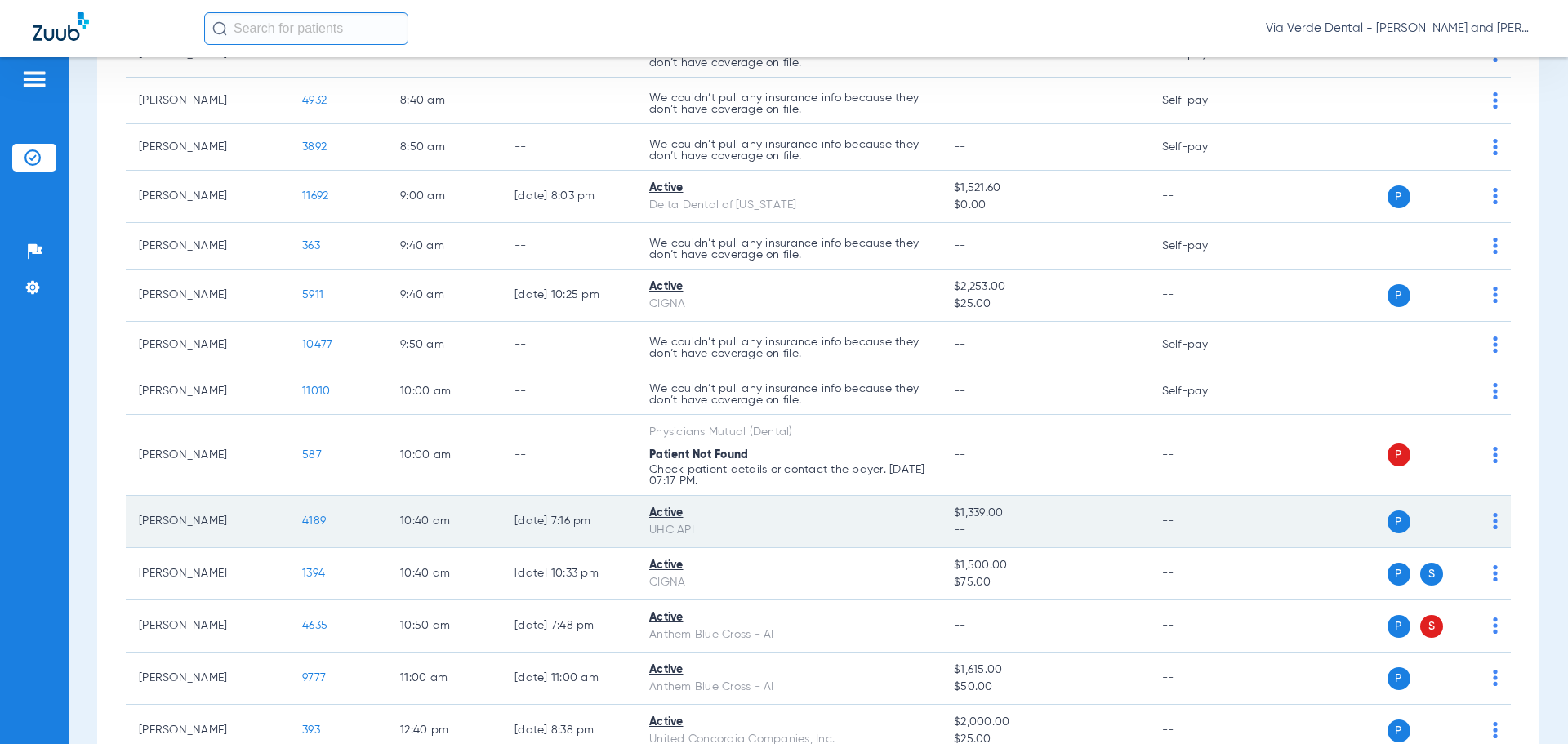
click at [315, 521] on span "4189" at bounding box center [314, 521] width 23 height 12
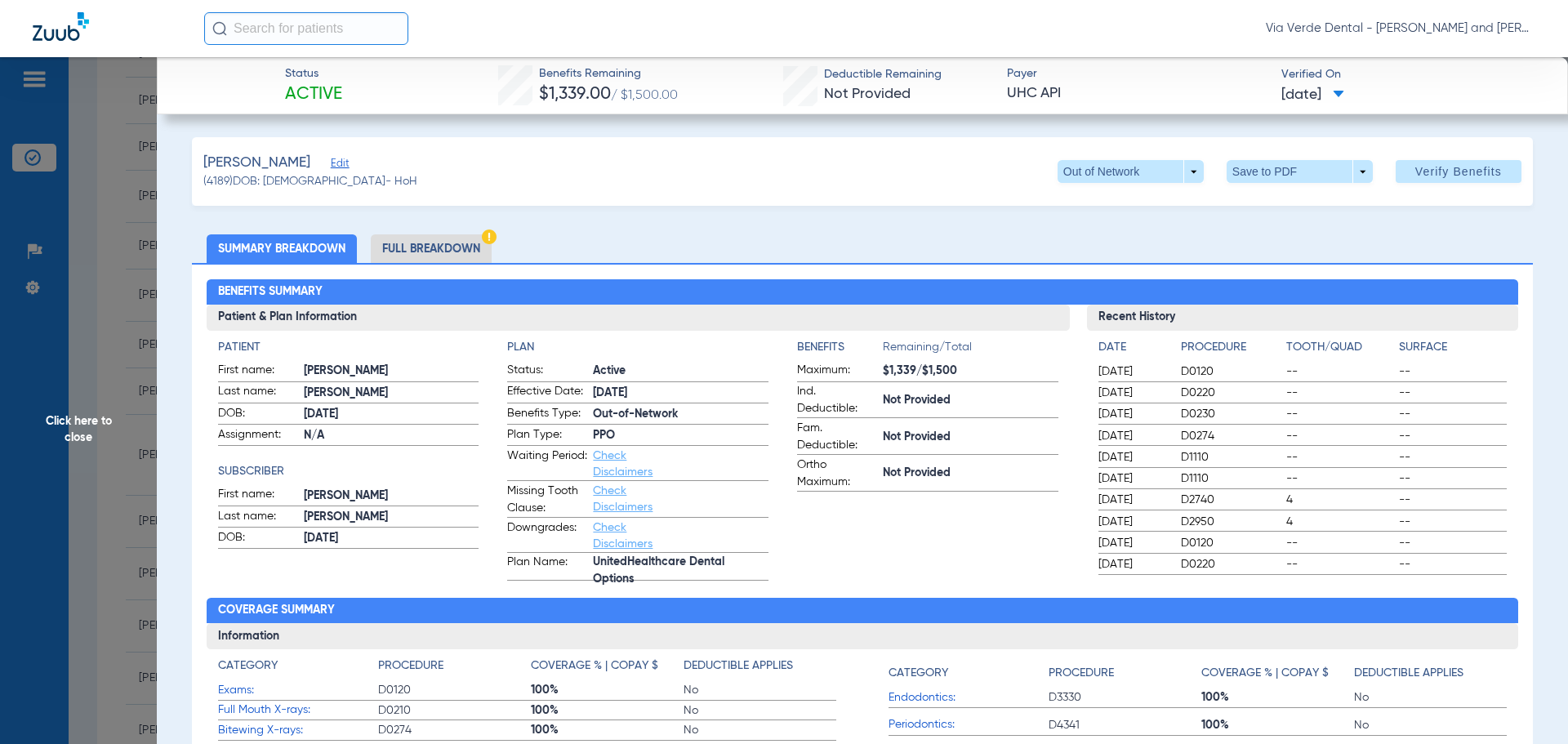
click at [412, 244] on li "Full Breakdown" at bounding box center [431, 248] width 120 height 28
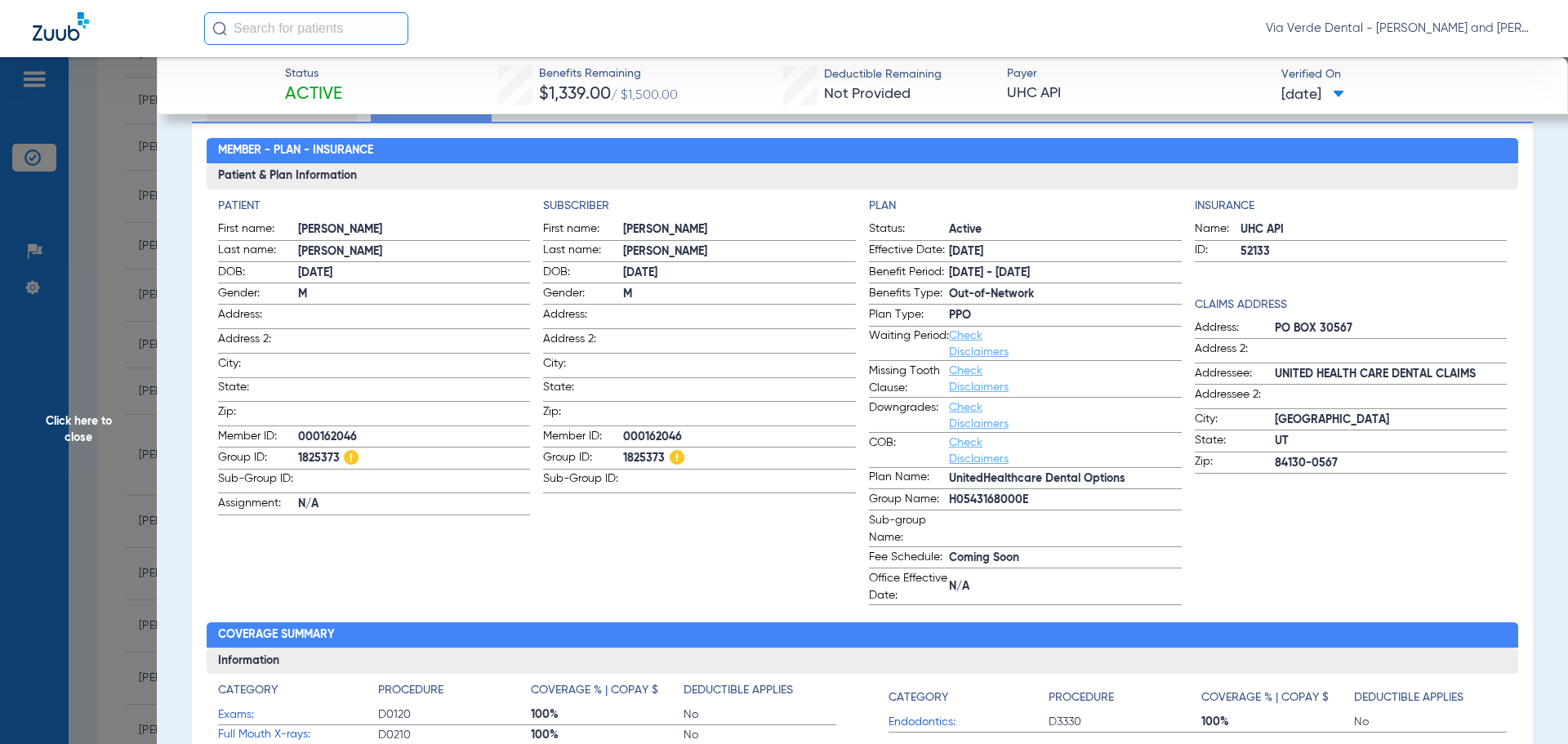
scroll to position [163, 0]
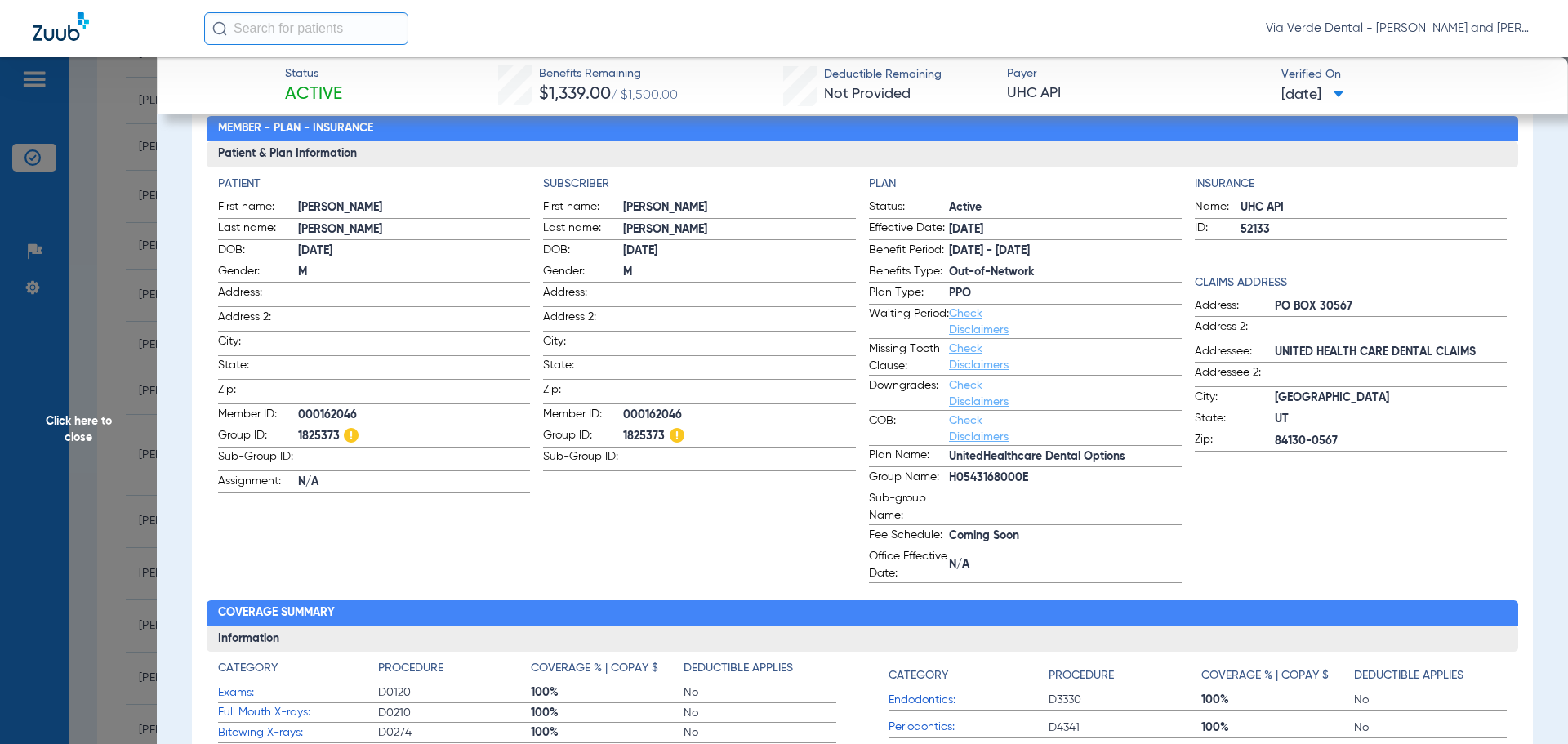
click at [321, 434] on span "1825373" at bounding box center [414, 437] width 233 height 18
copy span "1825373"
click at [1022, 481] on span "H0543168000E" at bounding box center [1065, 479] width 233 height 18
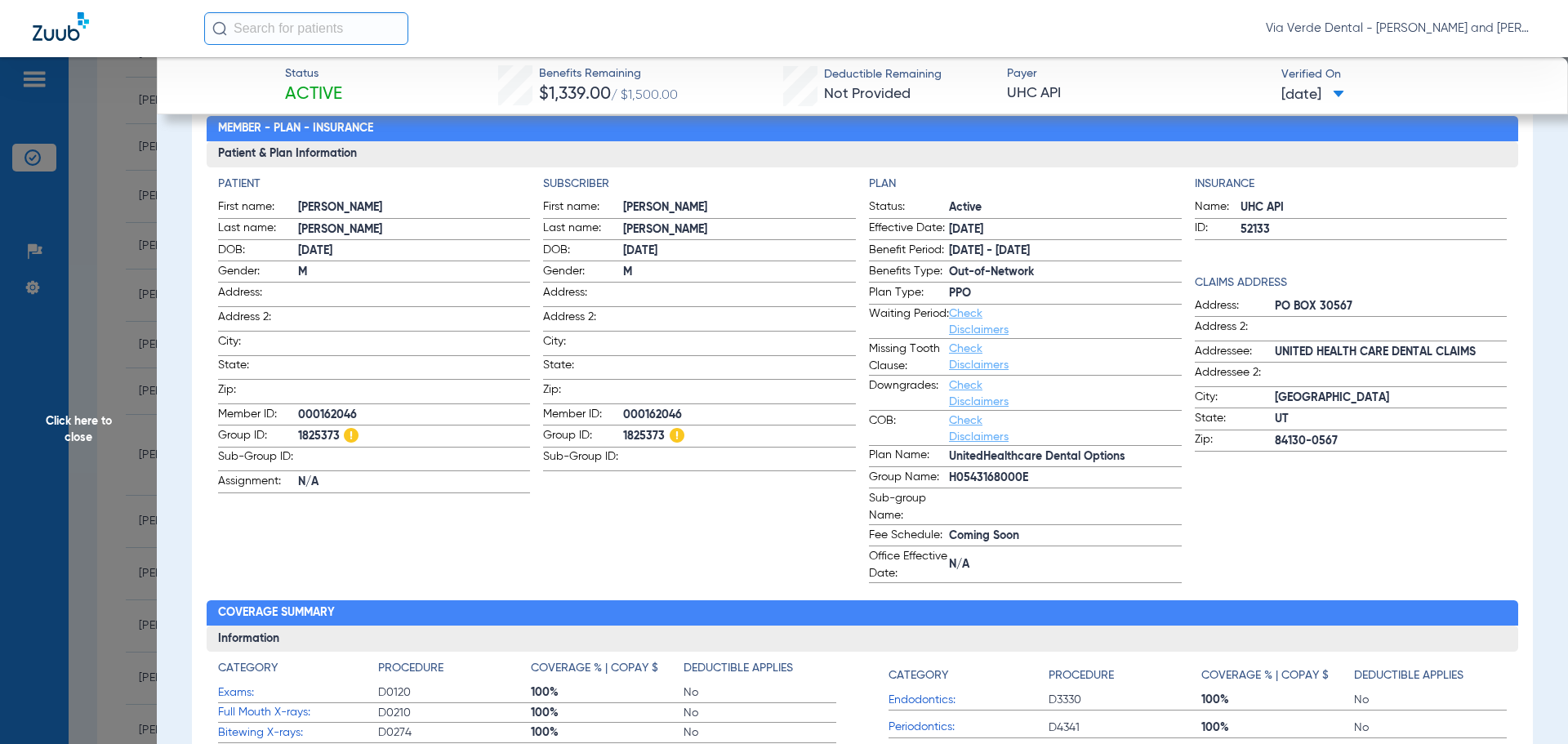
drag, startPoint x: 1021, startPoint y: 481, endPoint x: 939, endPoint y: 477, distance: 82.1
click at [939, 477] on label "Group Name: H0543168000E" at bounding box center [1026, 479] width 313 height 21
click at [305, 407] on span "000162046" at bounding box center [414, 415] width 233 height 18
drag, startPoint x: 356, startPoint y: 411, endPoint x: 288, endPoint y: 404, distance: 68.4
click at [288, 406] on label "Member ID: 000162046" at bounding box center [375, 416] width 313 height 21
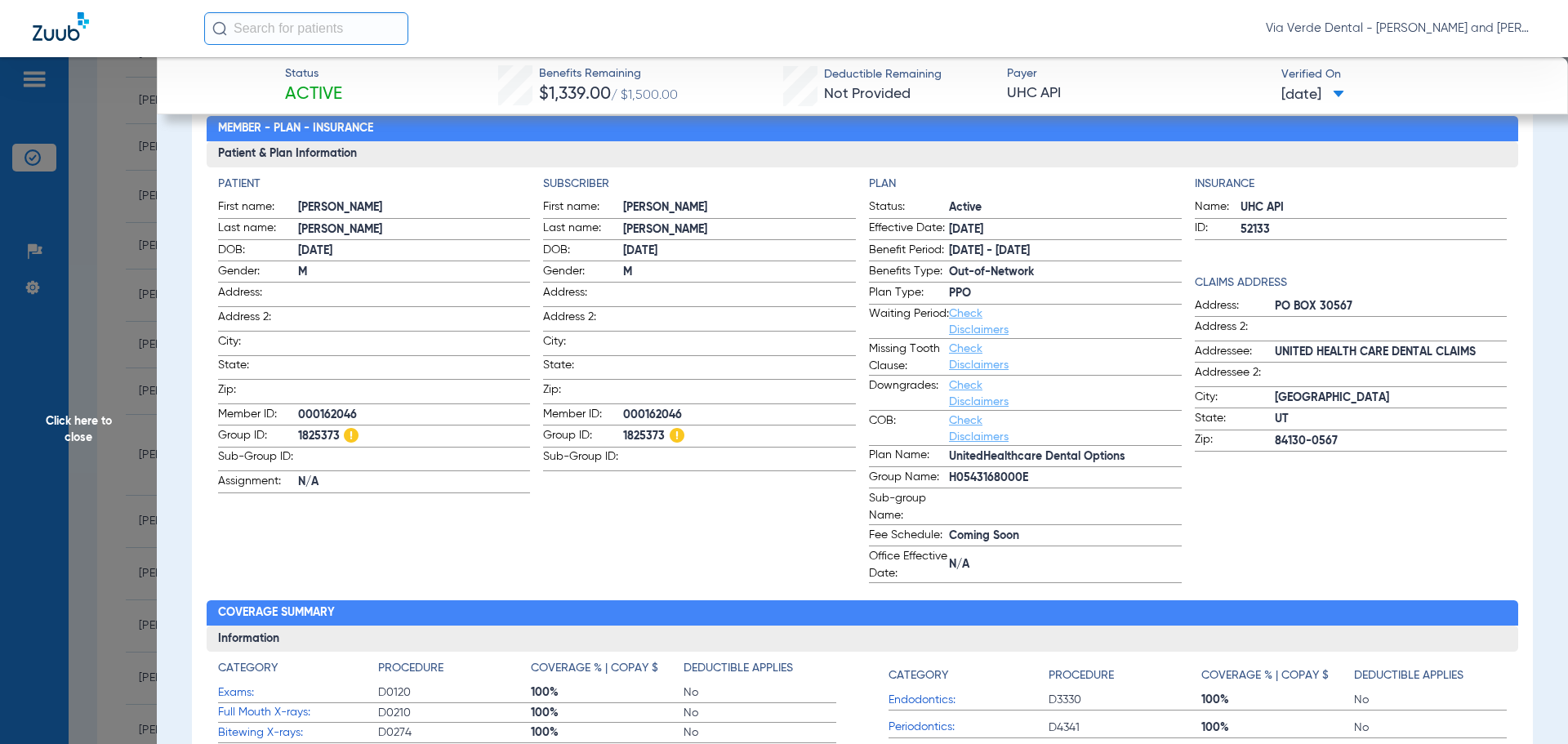
copy label "000162046"
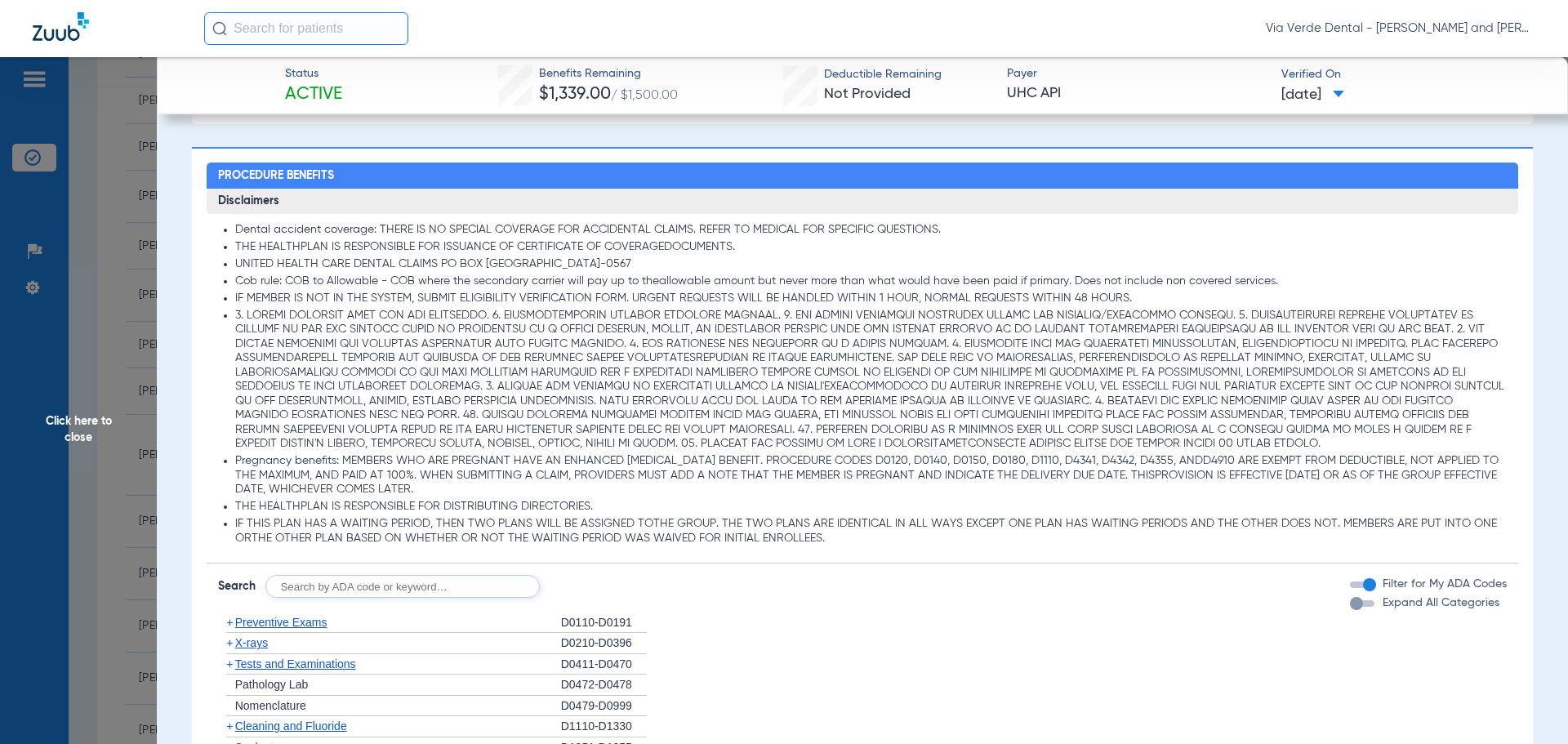
scroll to position [1307, 0]
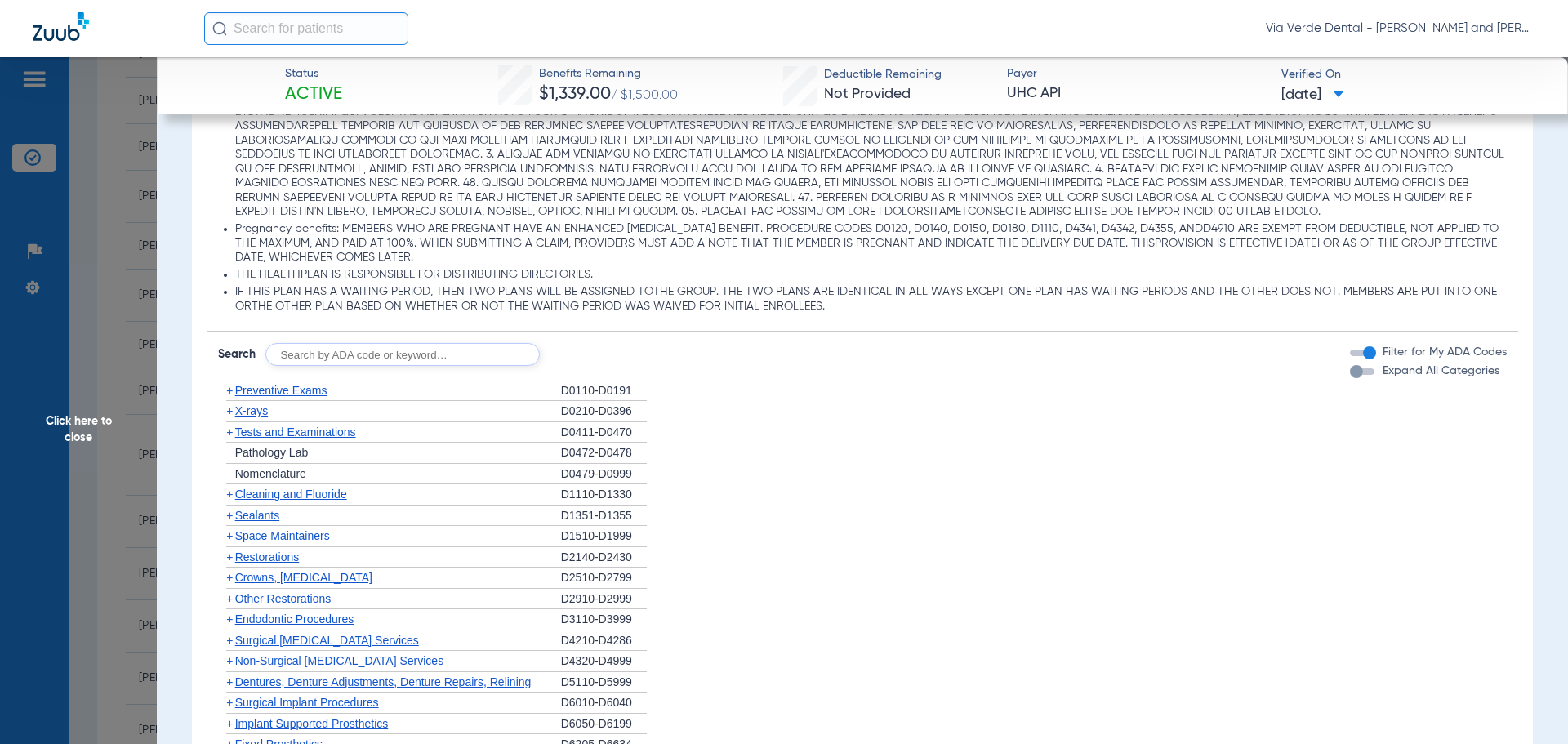
click at [306, 391] on span "Preventive Exams" at bounding box center [281, 390] width 92 height 13
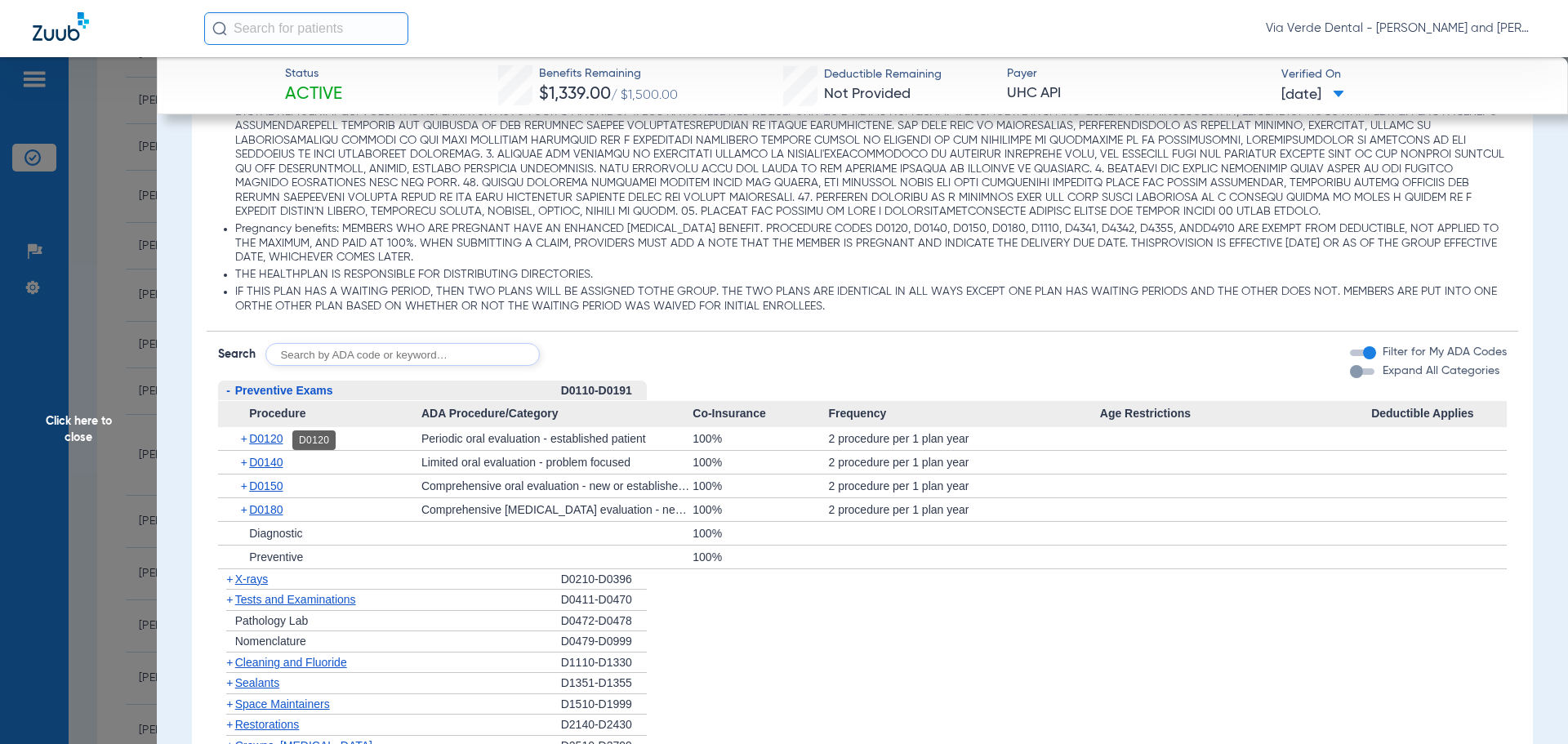
click at [269, 438] on span "D0120" at bounding box center [265, 438] width 33 height 13
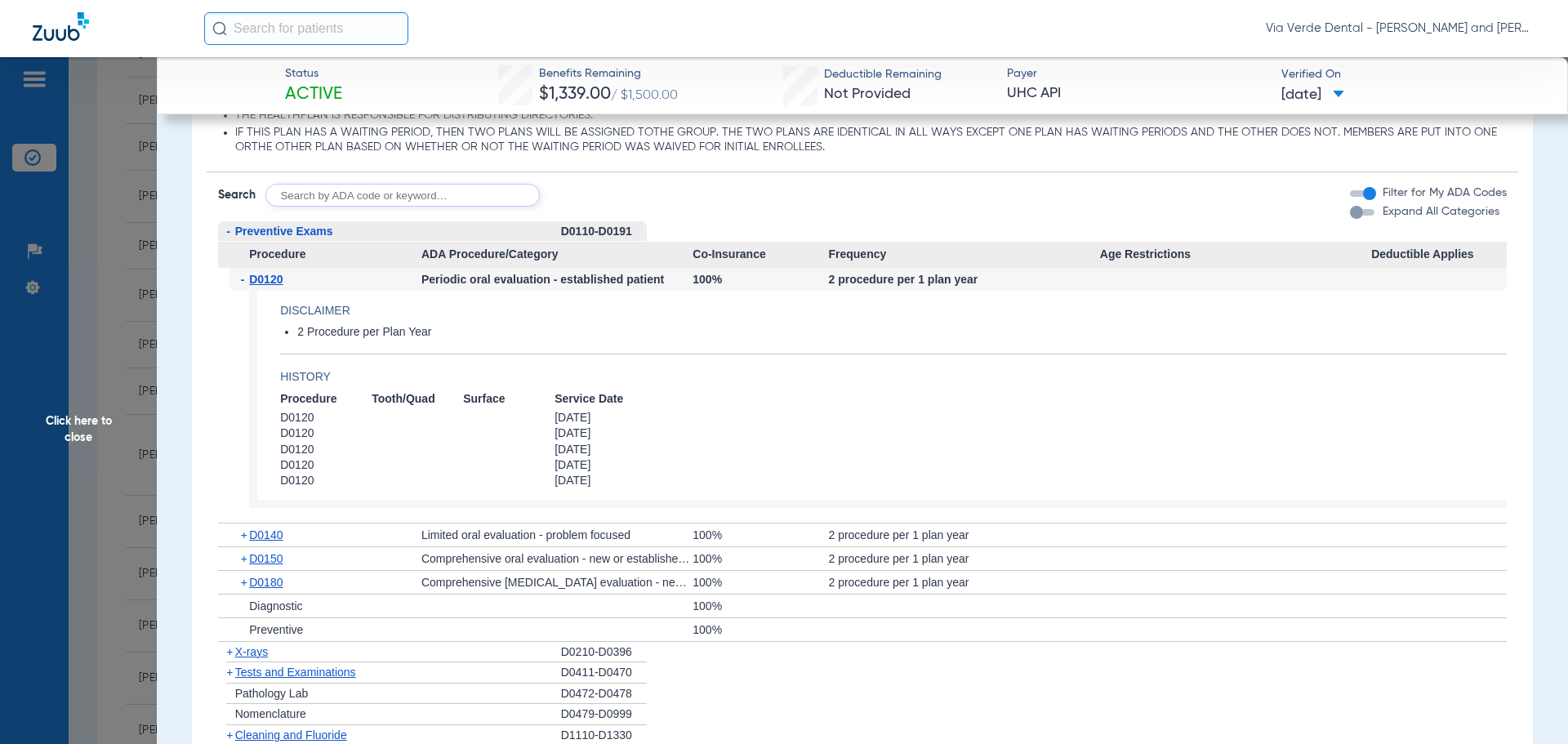
scroll to position [1552, 0]
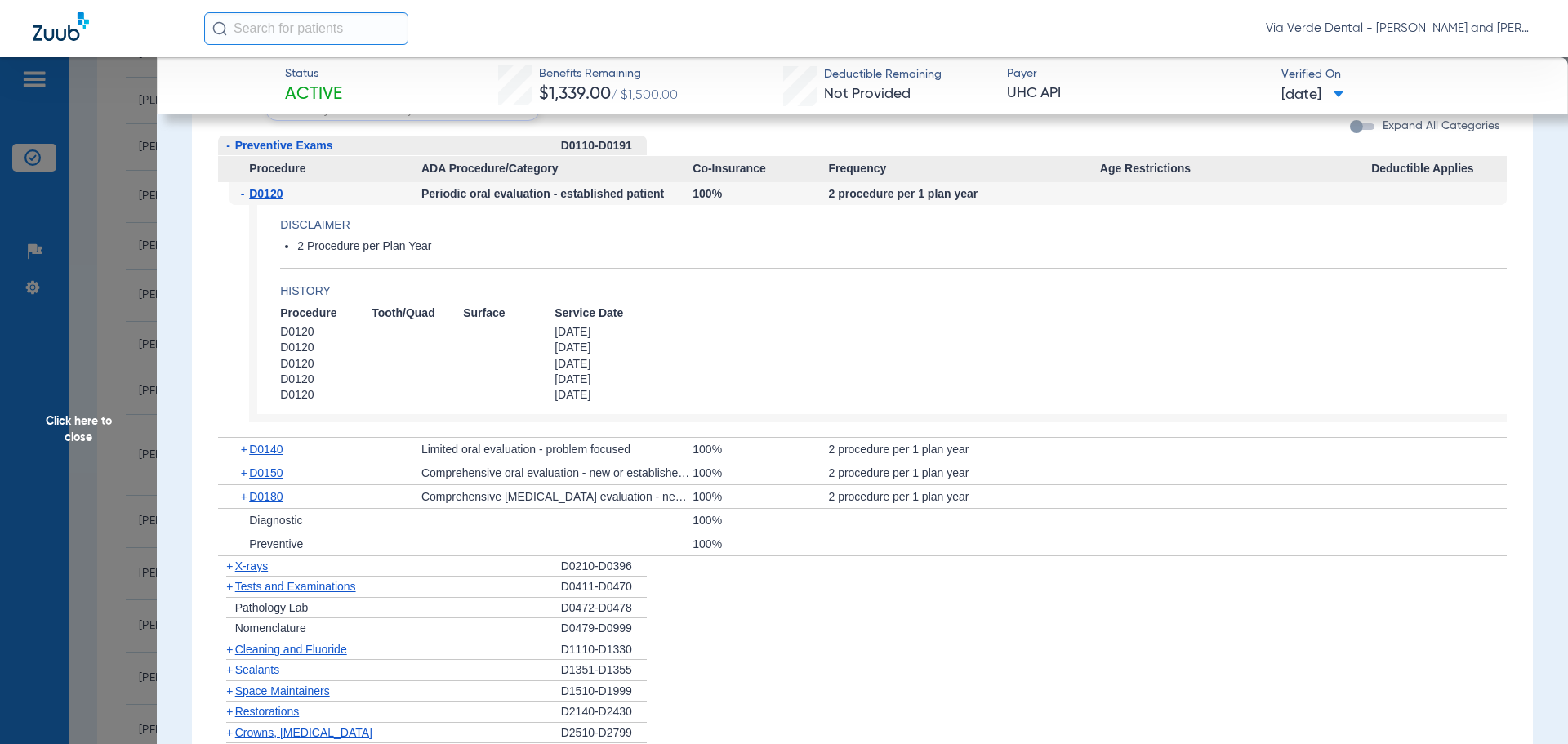
click at [243, 569] on span "X-rays" at bounding box center [251, 565] width 32 height 13
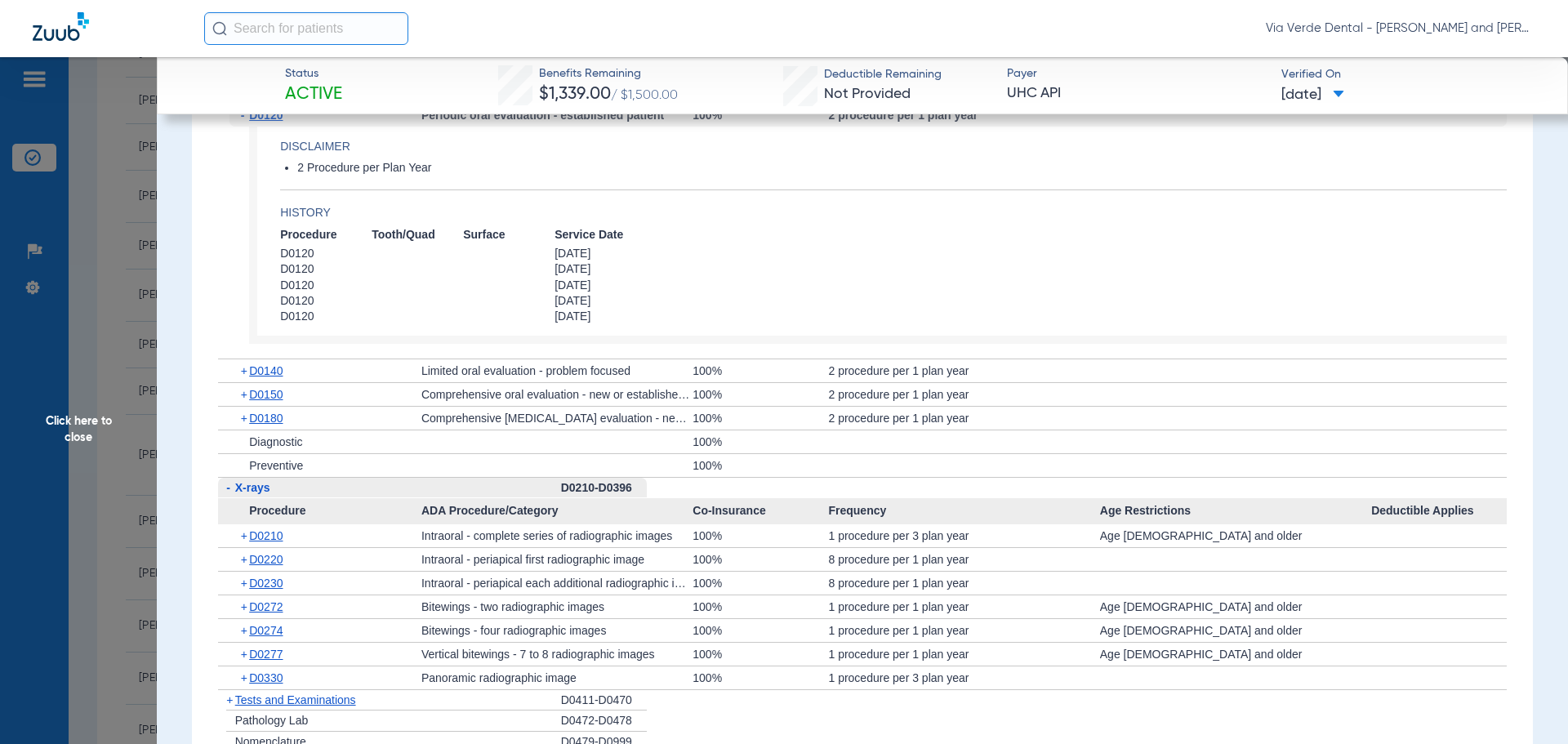
scroll to position [1715, 0]
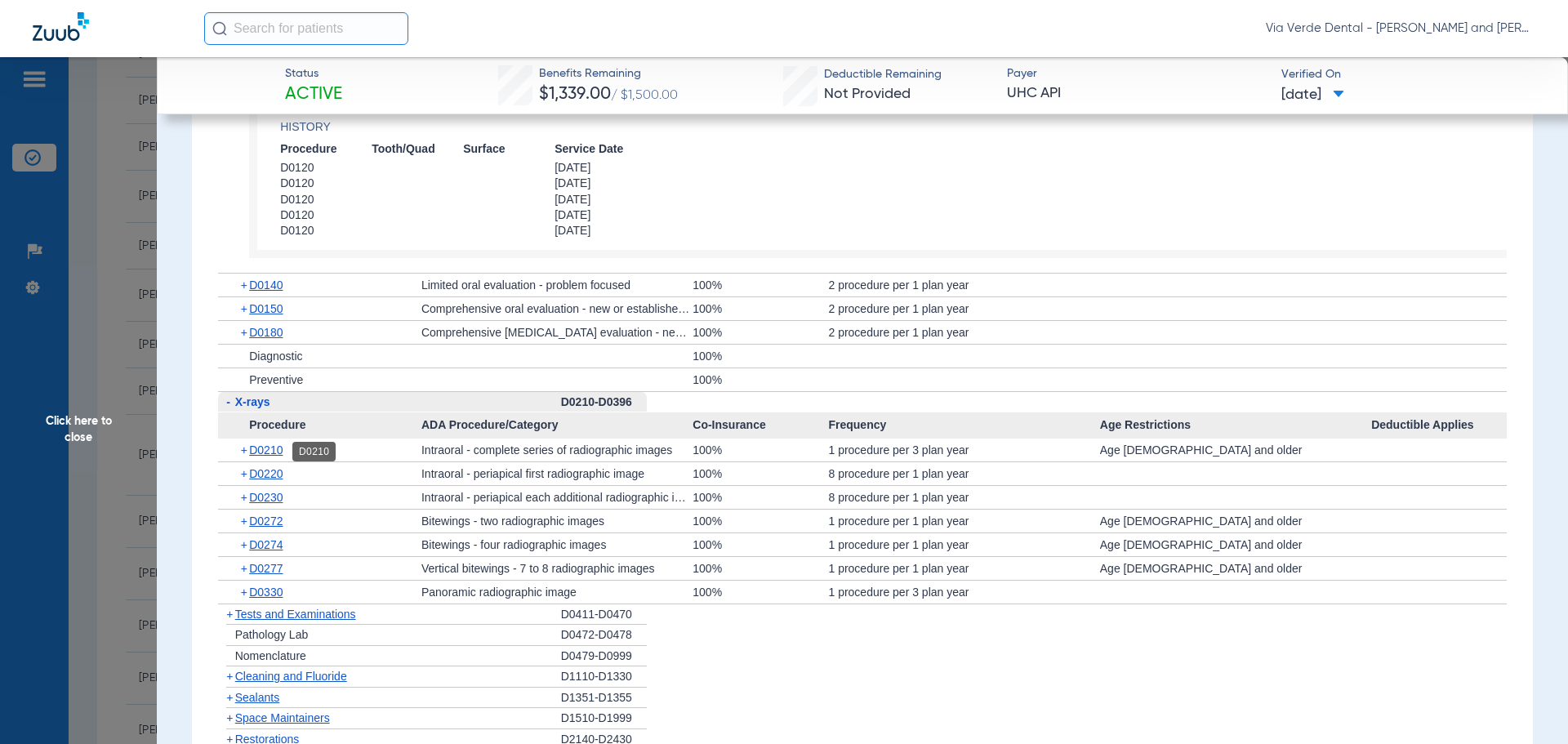
click at [268, 453] on span "D0210" at bounding box center [265, 449] width 33 height 13
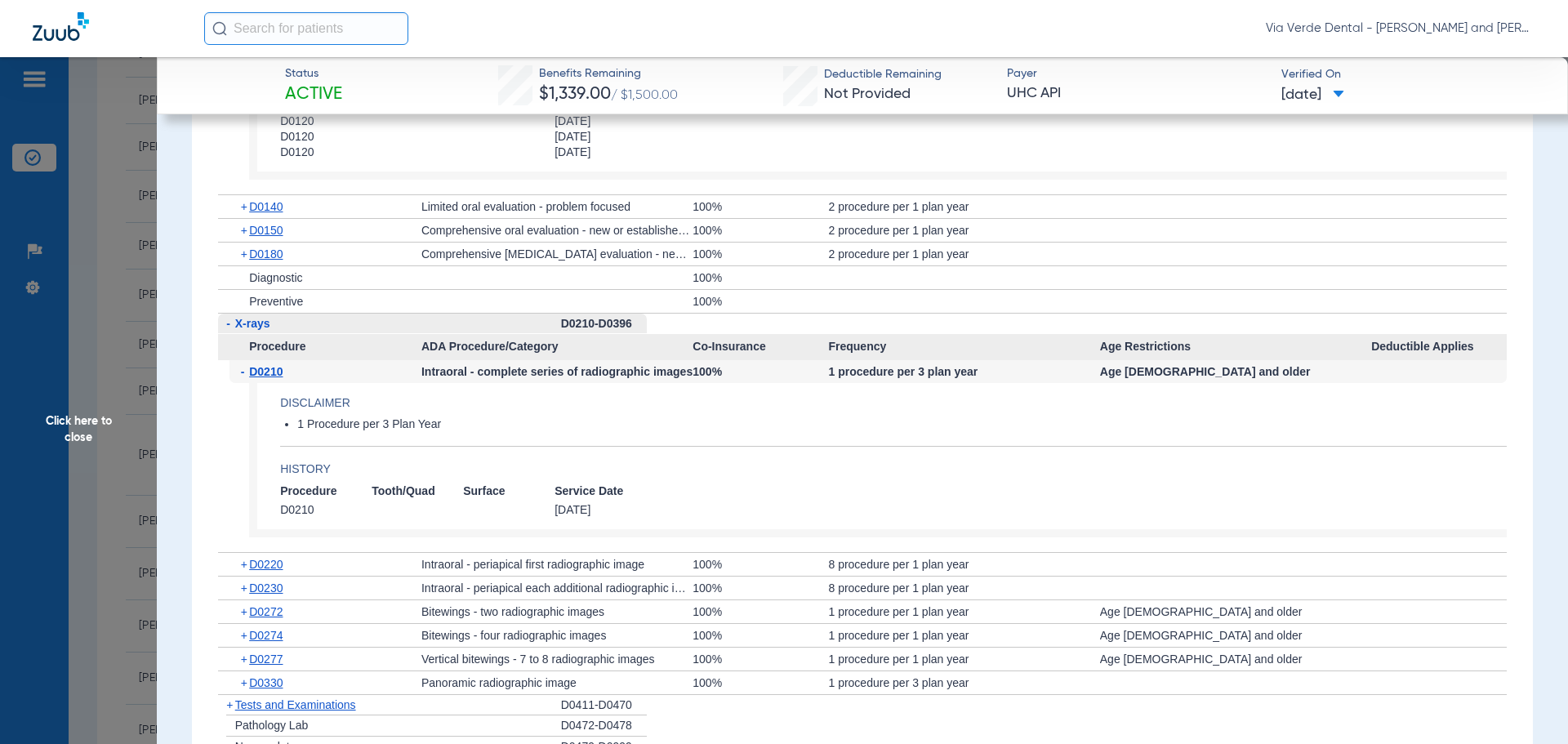
scroll to position [1960, 0]
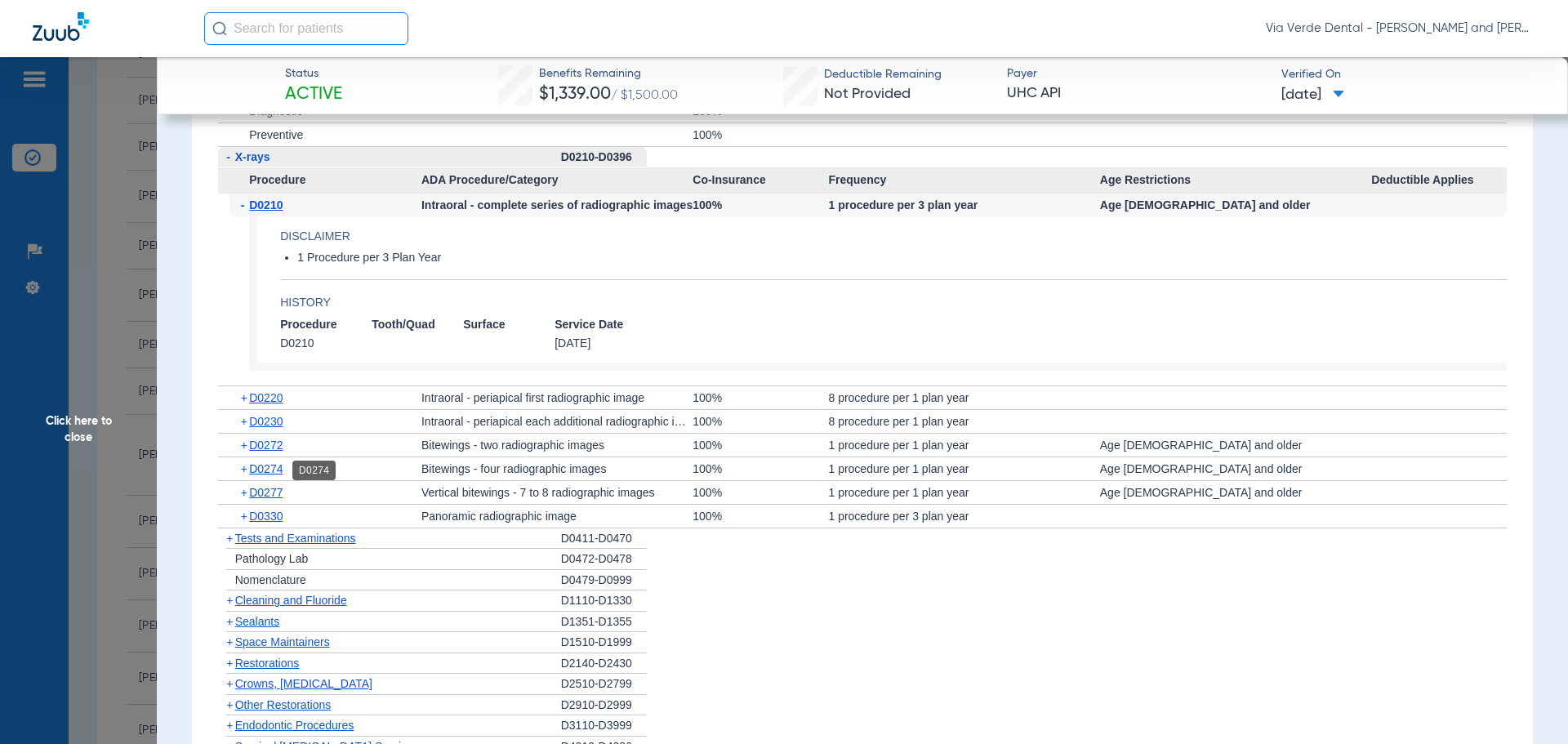
click at [261, 472] on span "D0274" at bounding box center [265, 468] width 33 height 13
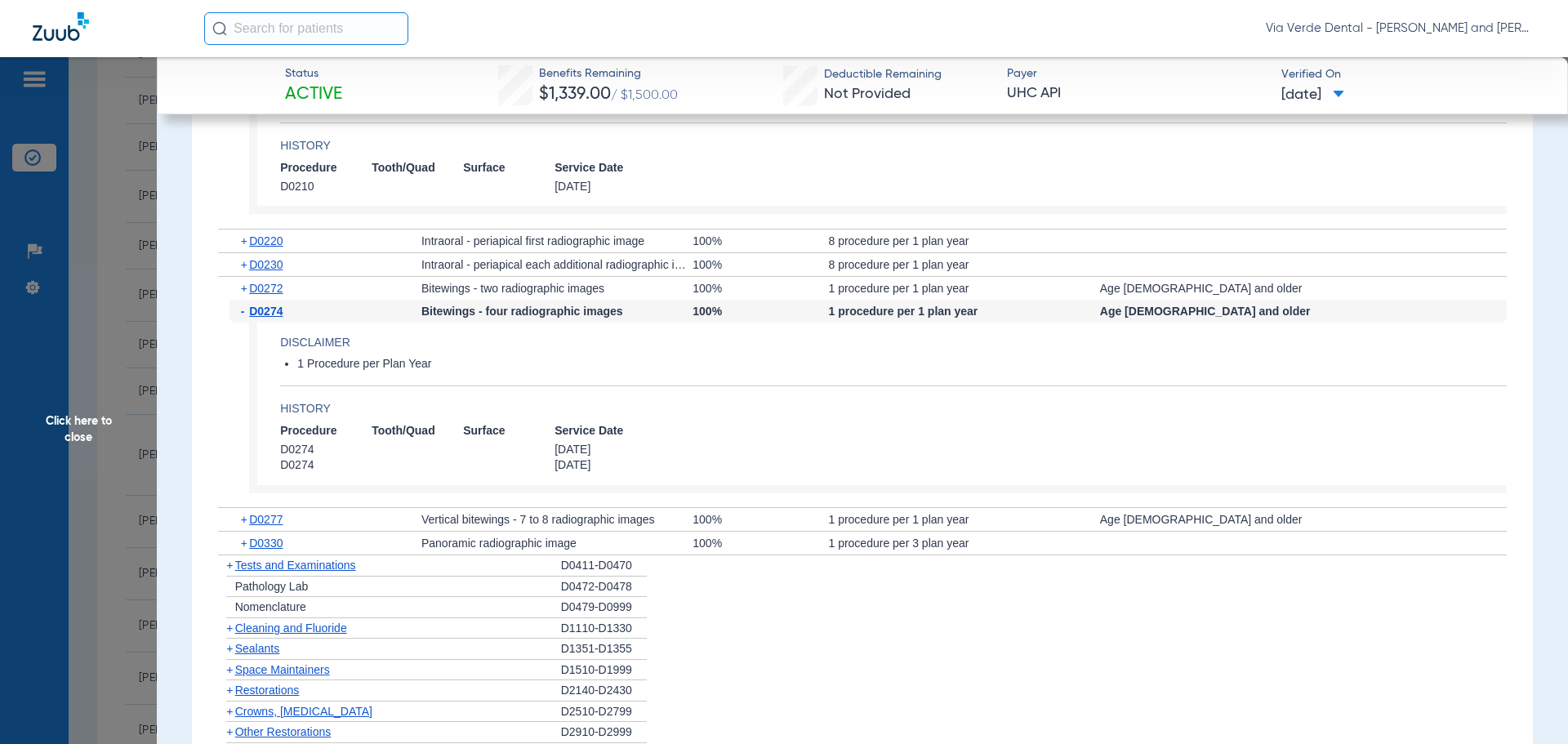
scroll to position [2205, 0]
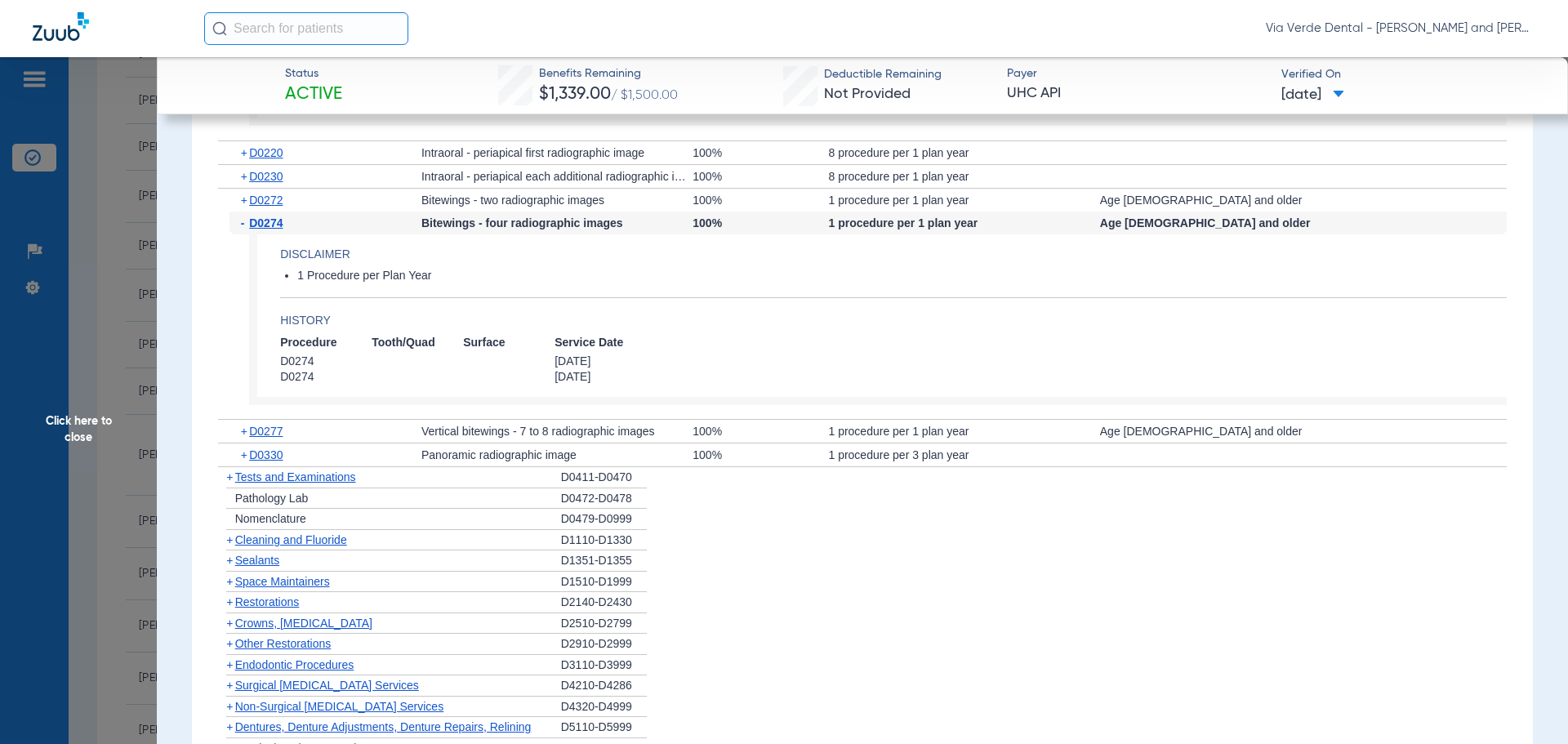
click at [304, 544] on span "Cleaning and Fluoride" at bounding box center [291, 539] width 112 height 13
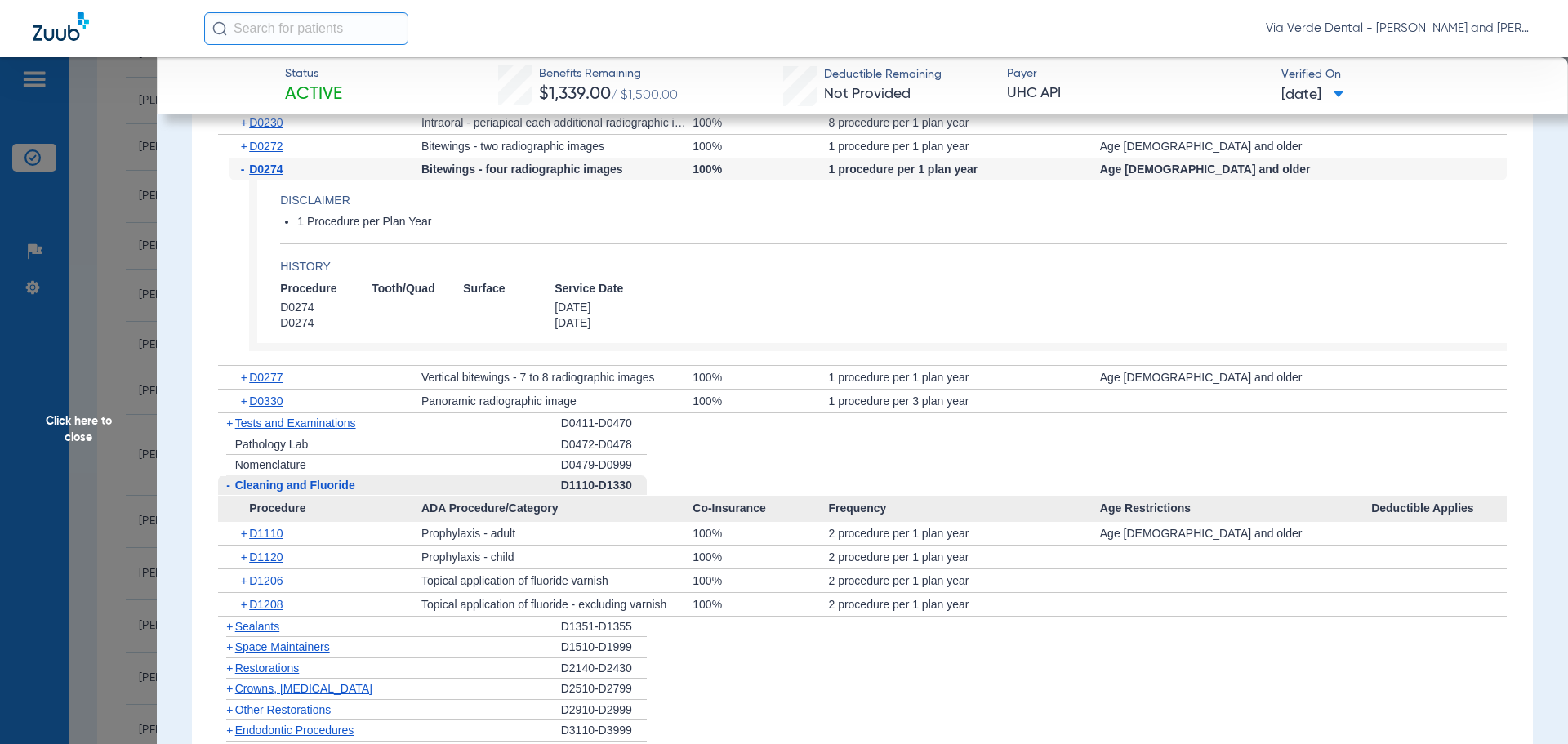
scroll to position [2287, 0]
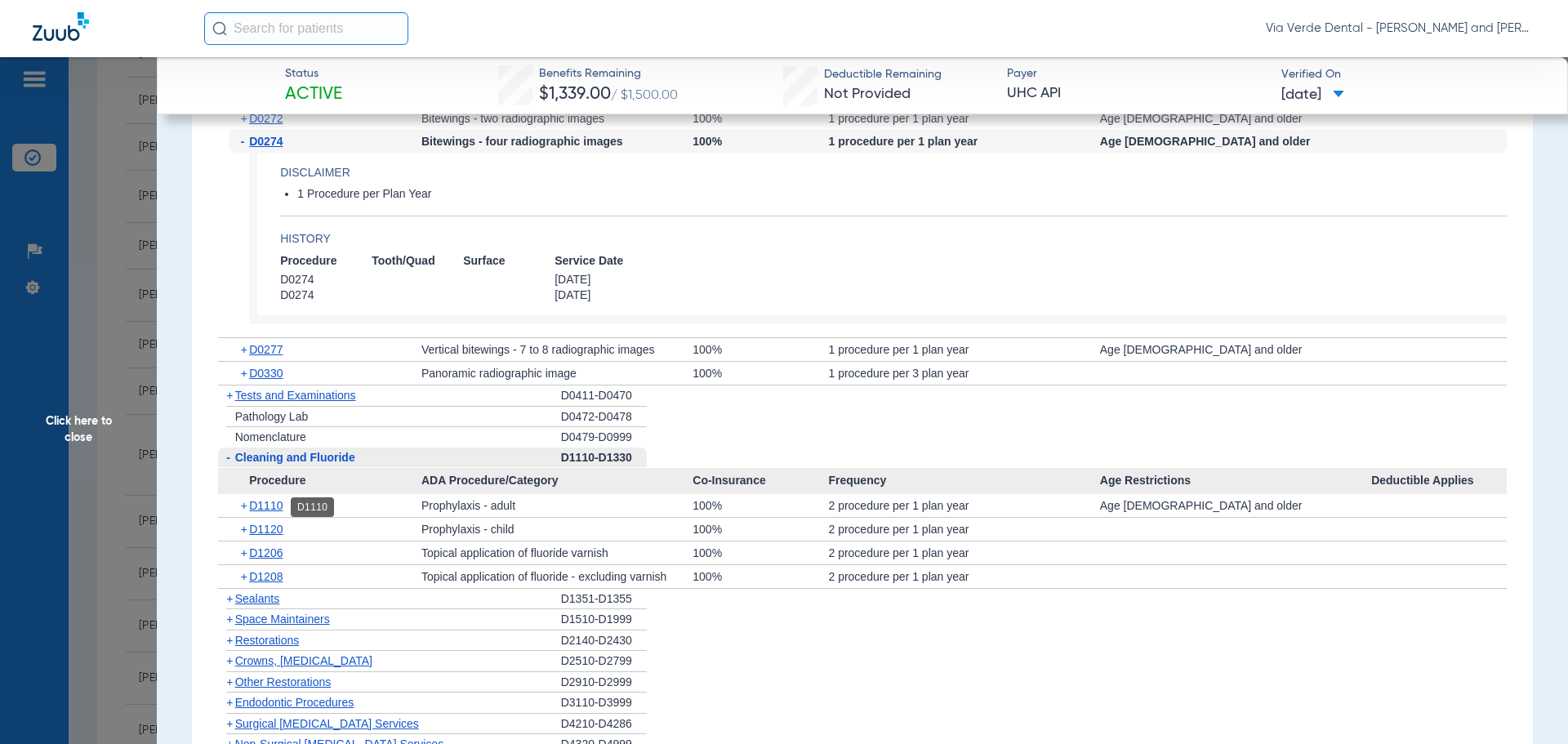
click at [263, 509] on span "D1110" at bounding box center [265, 505] width 33 height 13
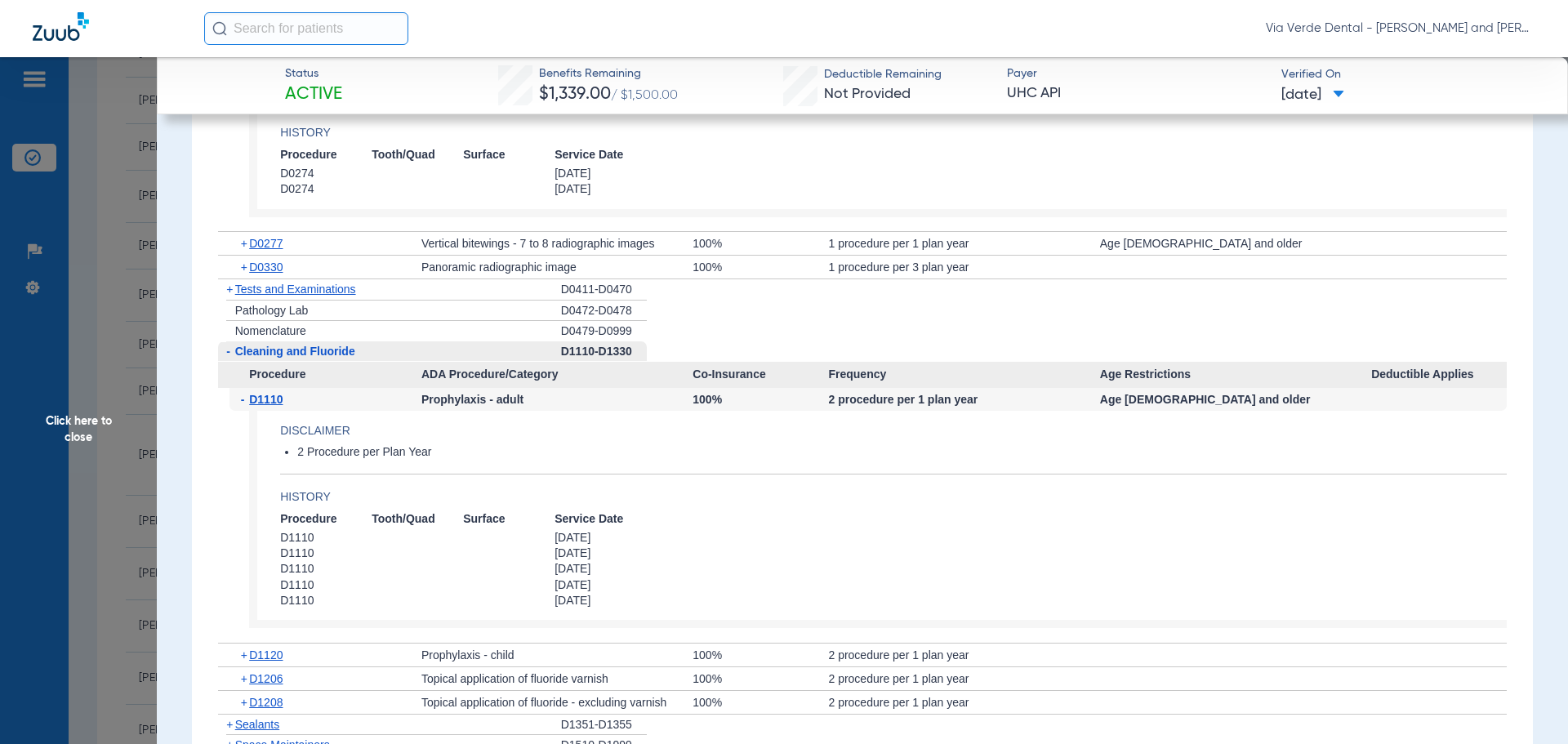
scroll to position [2532, 0]
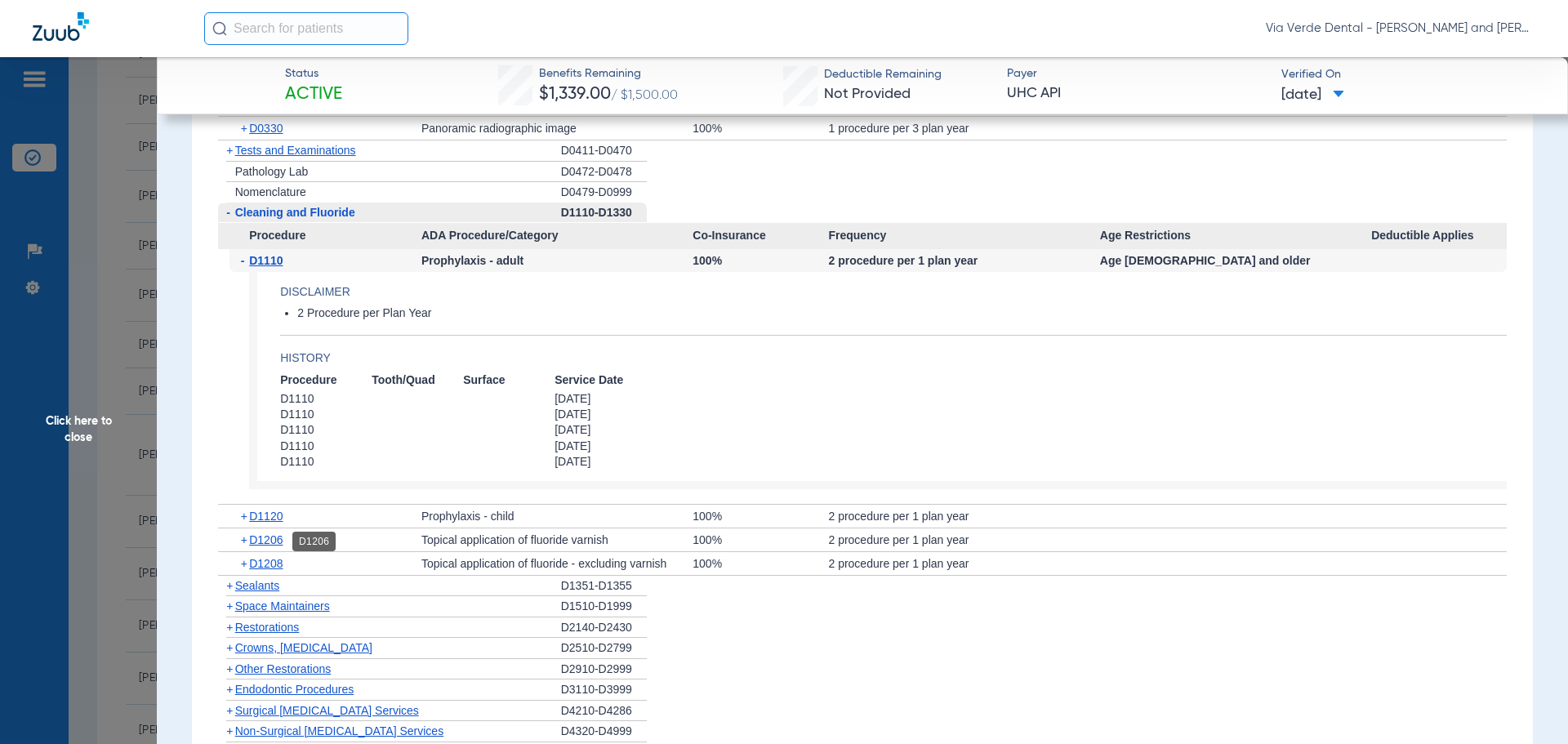
click at [268, 537] on span "D1206" at bounding box center [265, 539] width 33 height 13
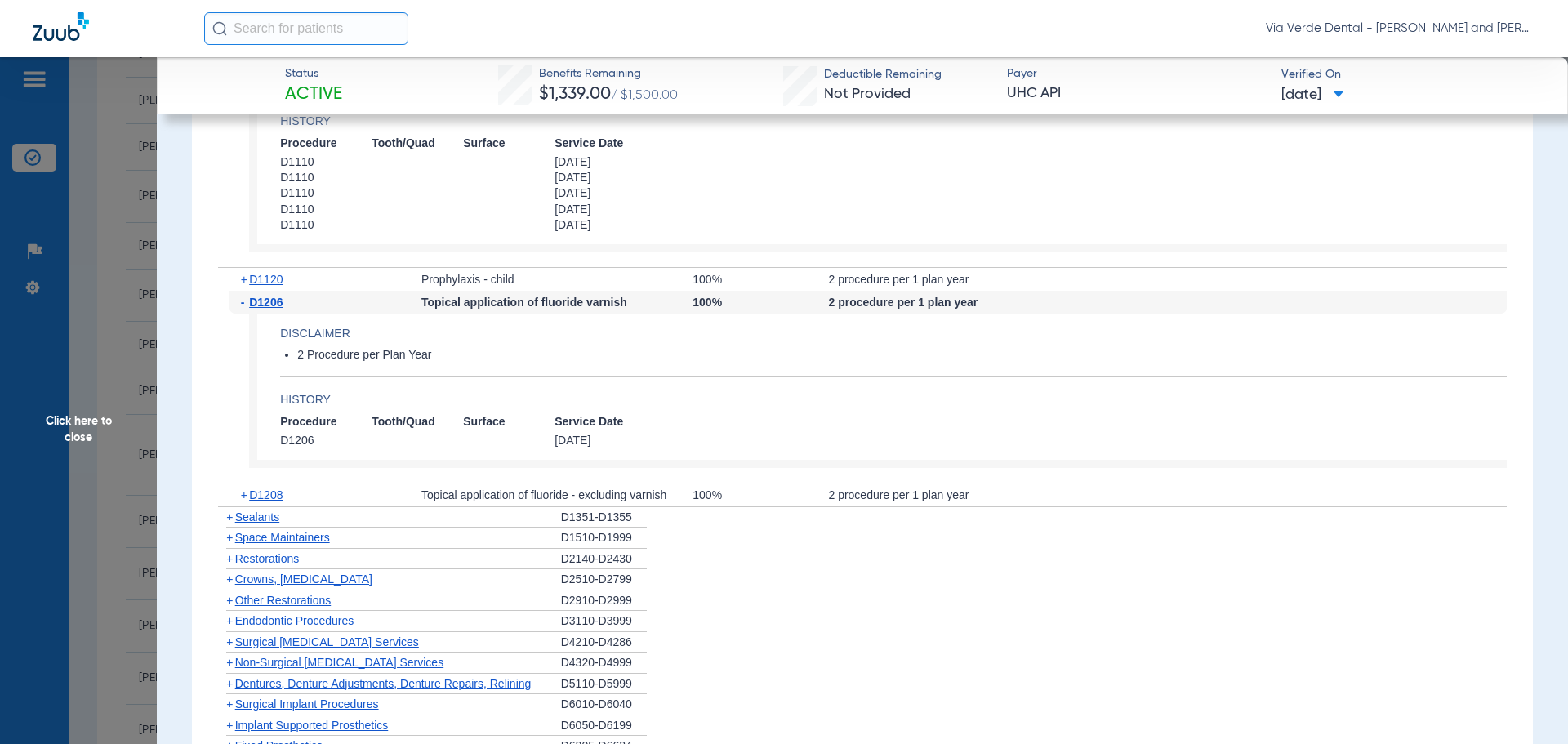
scroll to position [2776, 0]
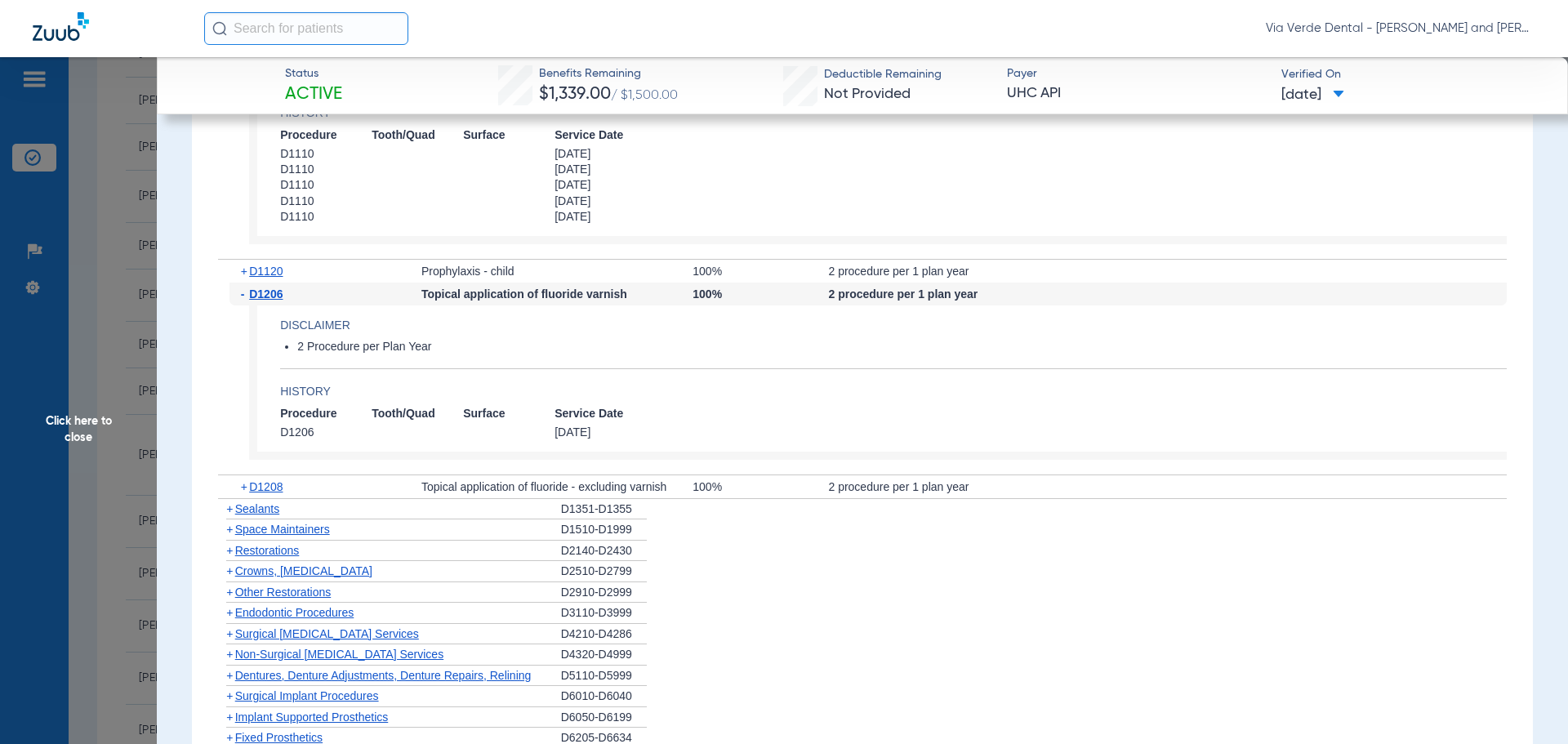
click at [274, 575] on span "Crowns, [MEDICAL_DATA]" at bounding box center [303, 570] width 137 height 13
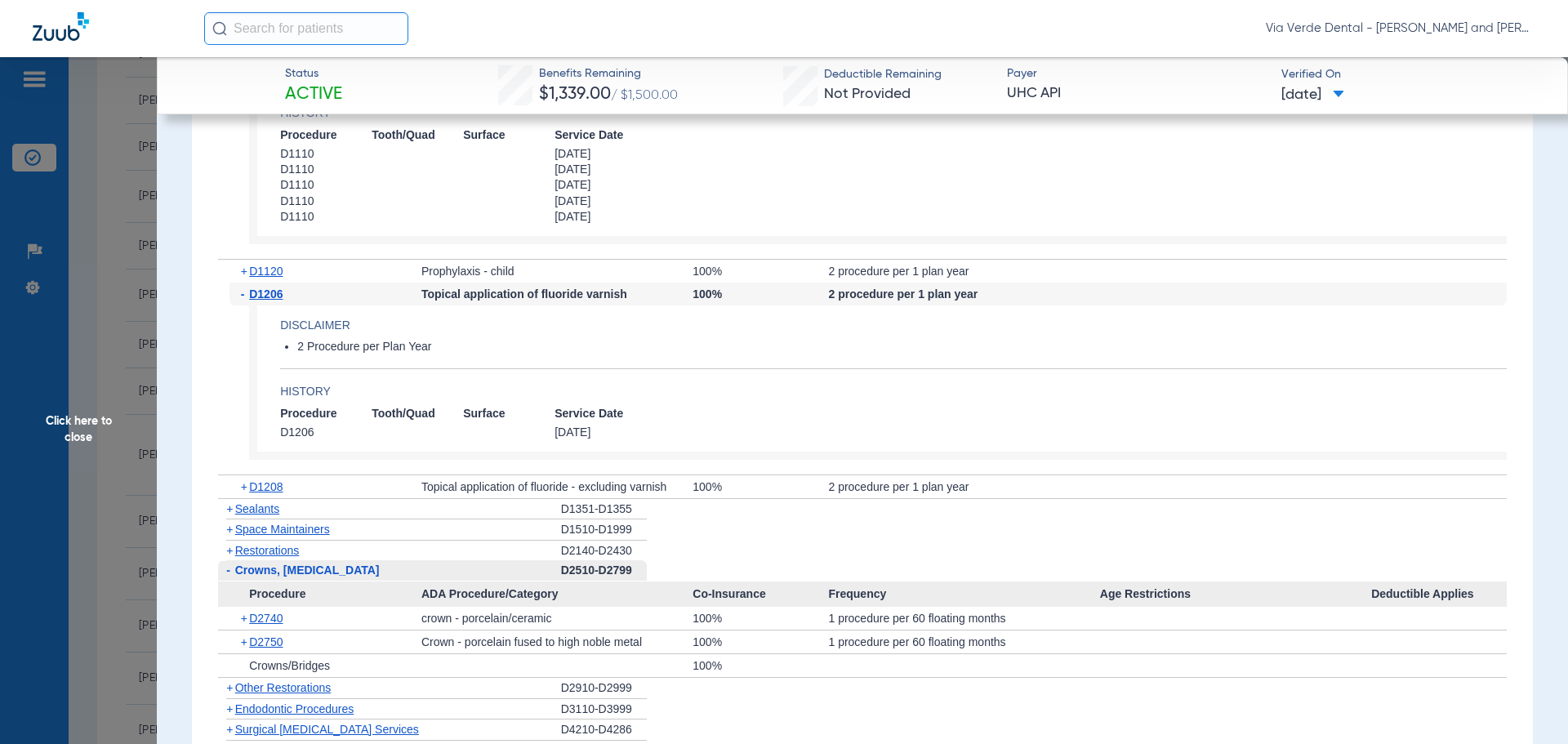
click at [142, 232] on span "Click here to close" at bounding box center [78, 429] width 157 height 744
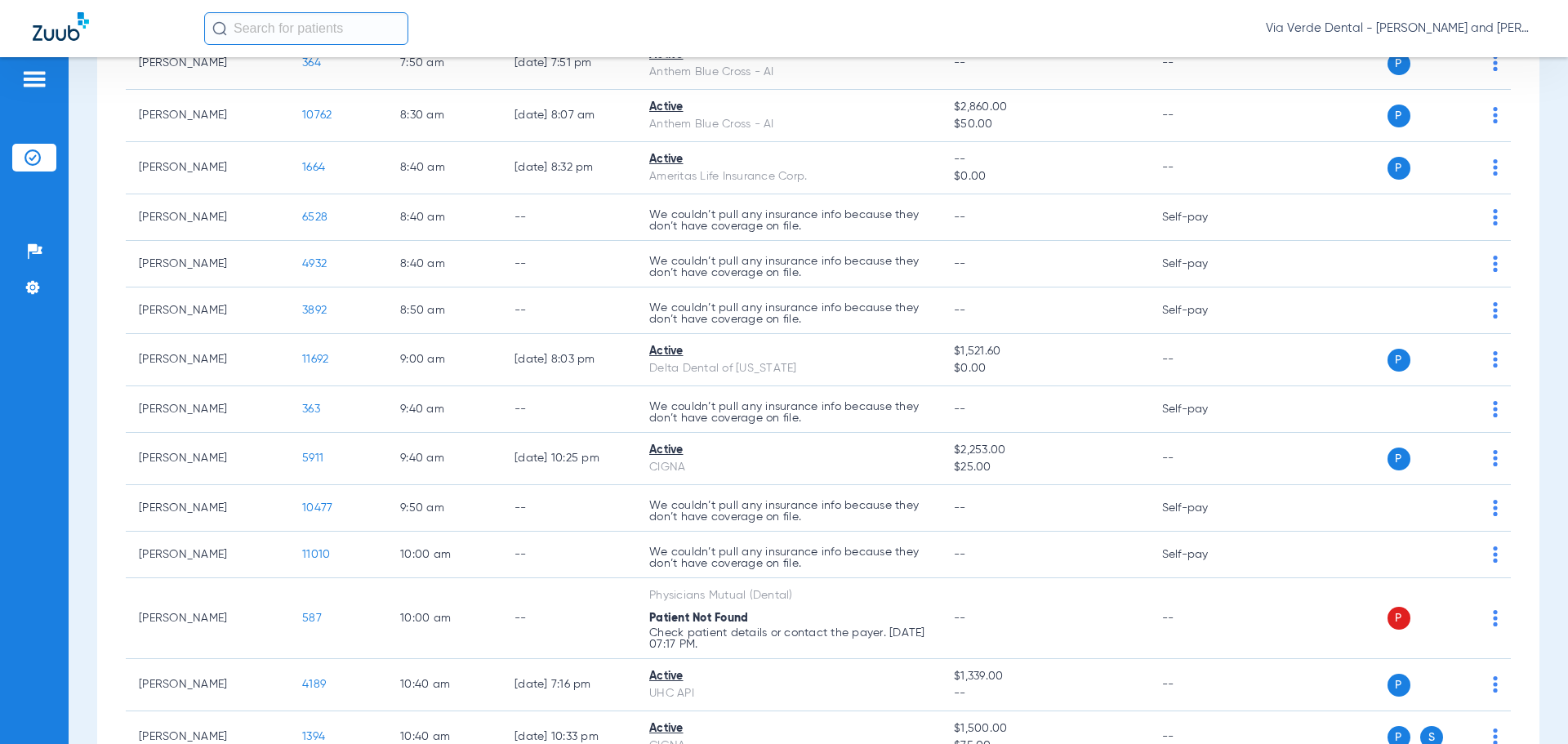
scroll to position [245, 0]
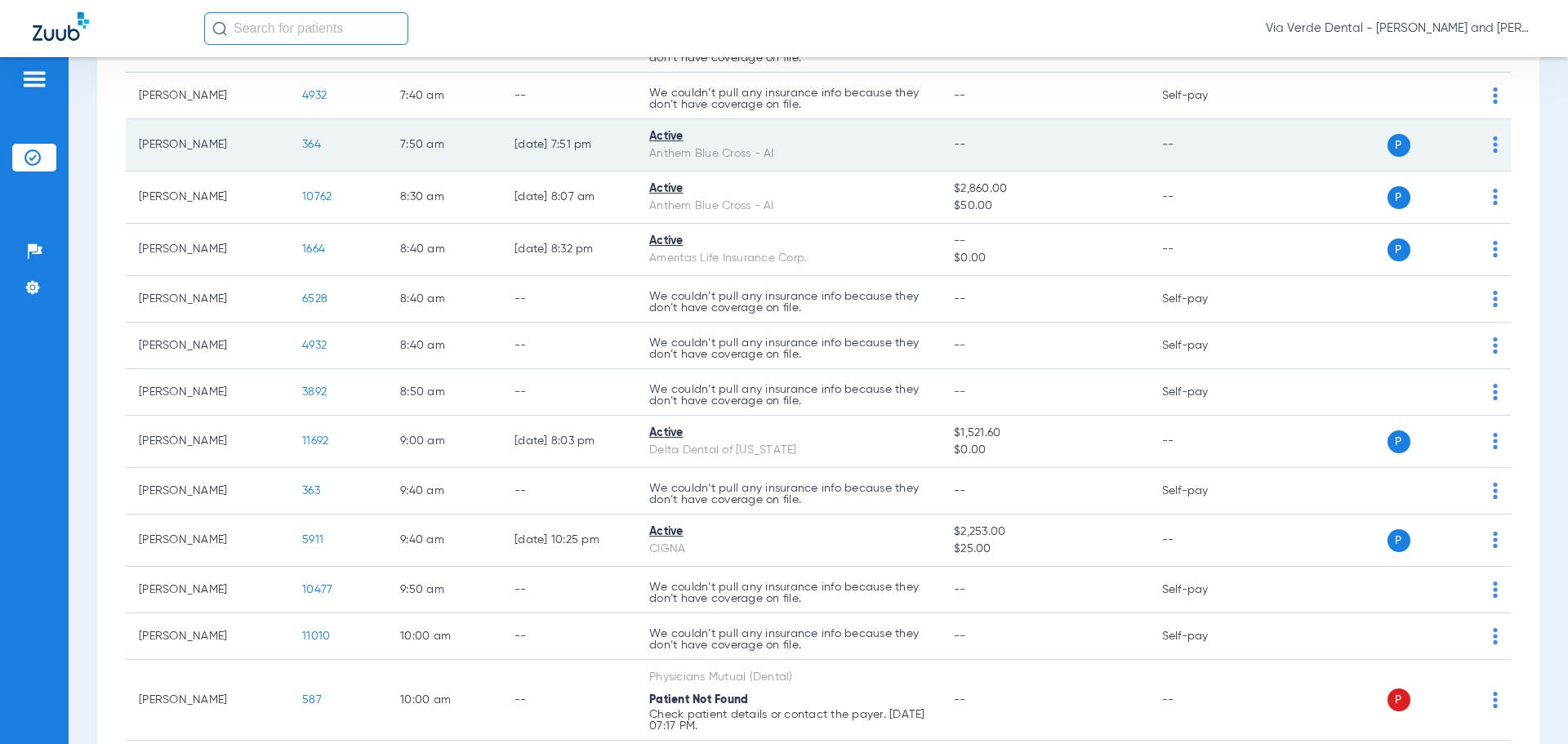
click at [303, 144] on span "364" at bounding box center [311, 145] width 19 height 12
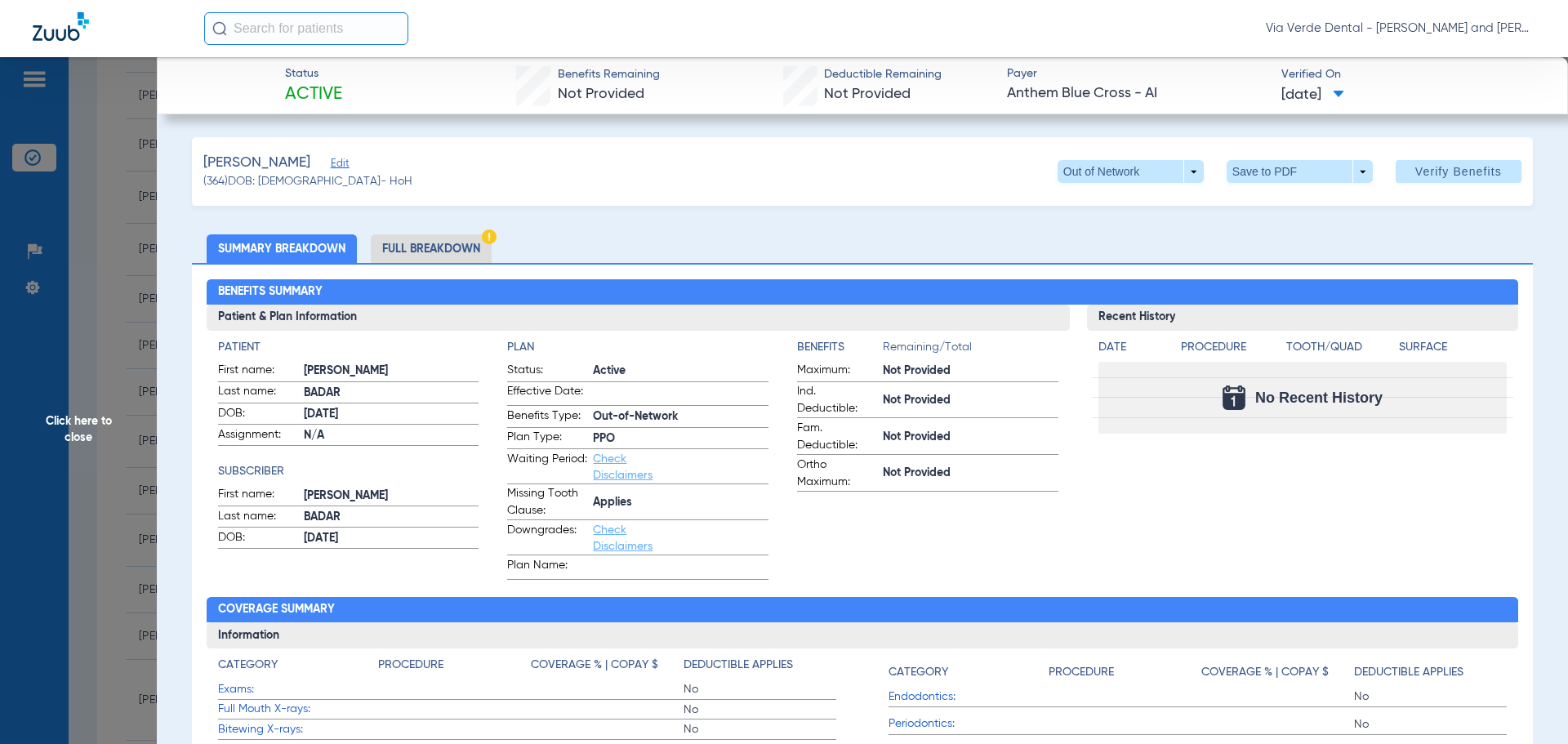
click at [424, 247] on li "Full Breakdown" at bounding box center [431, 248] width 120 height 28
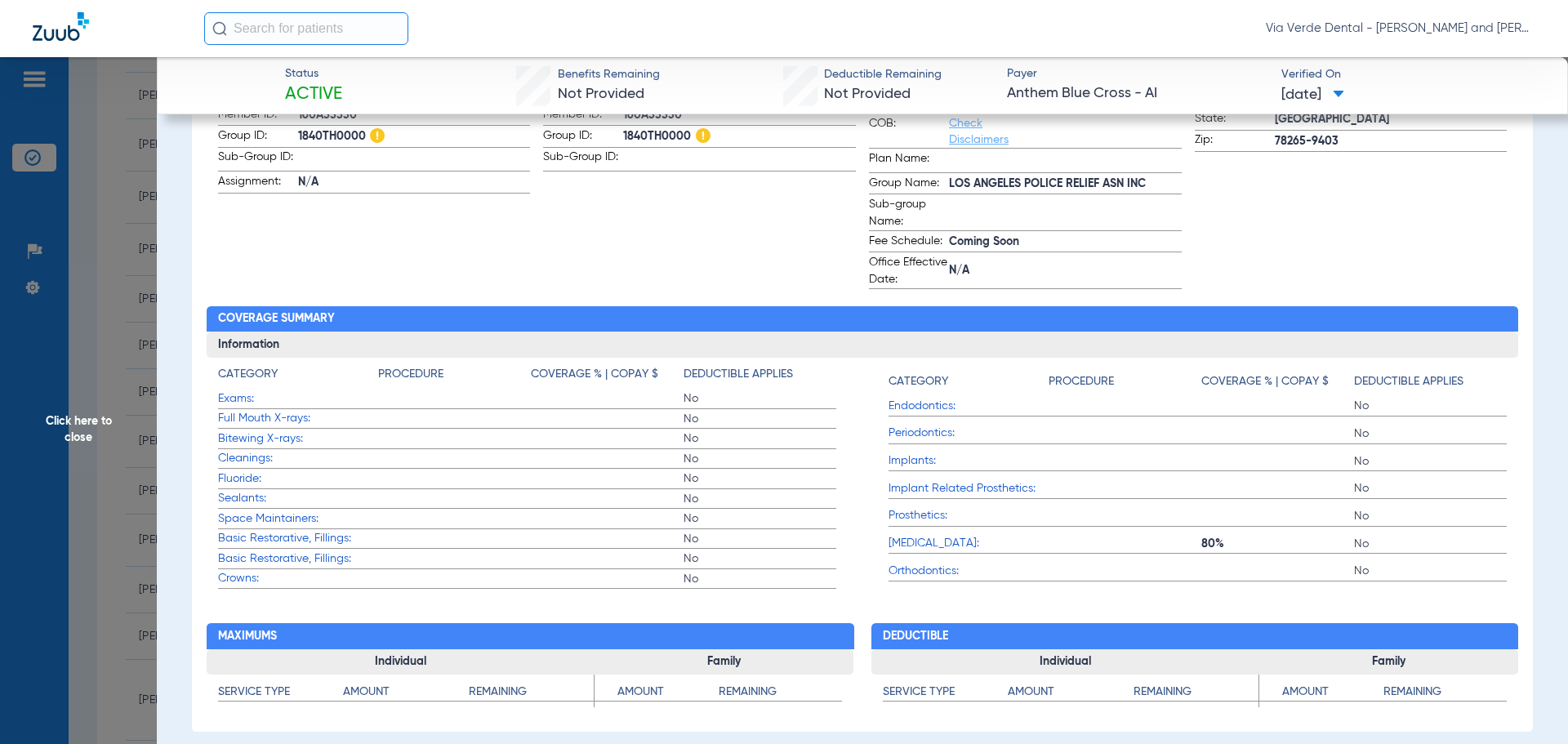
scroll to position [490, 0]
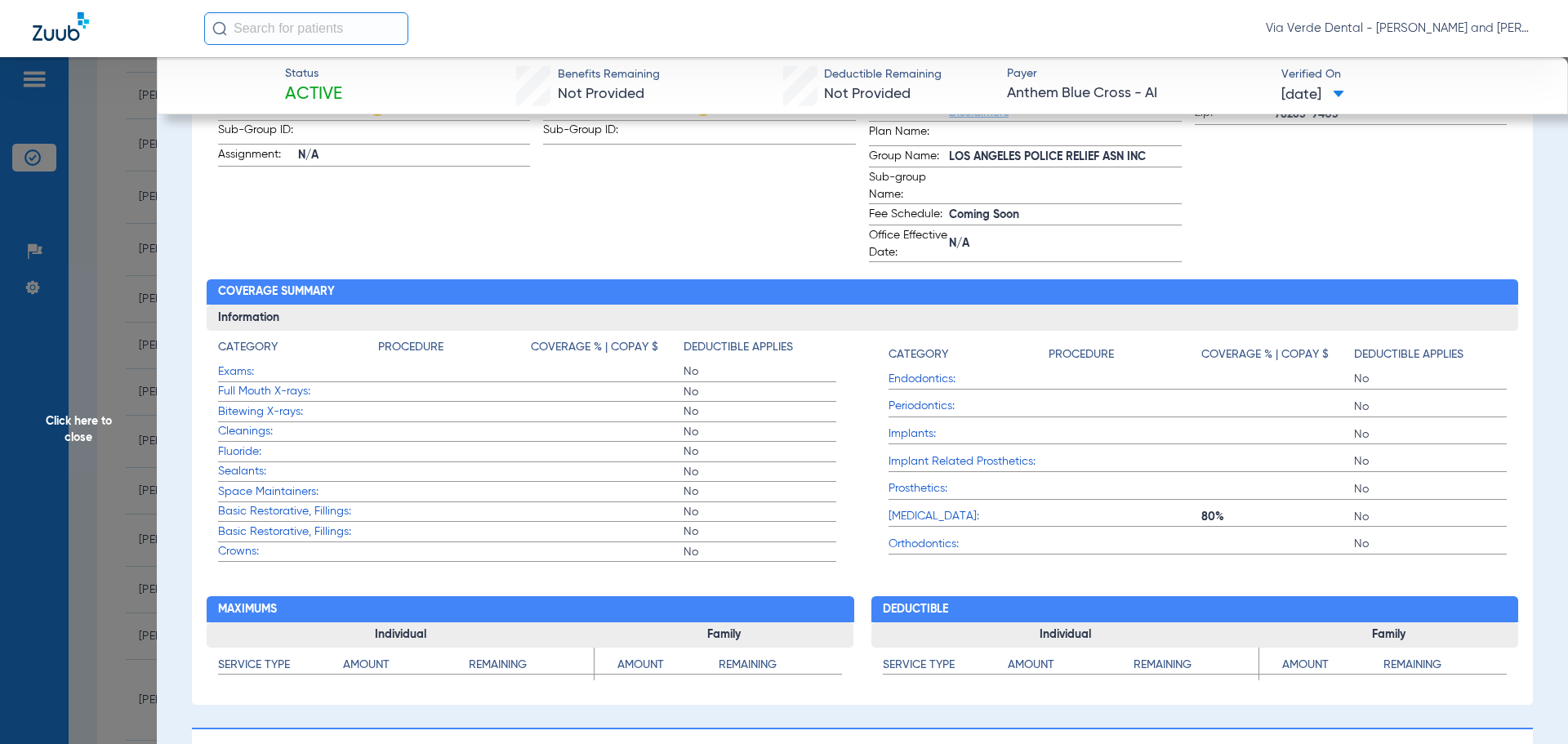
click at [296, 531] on span "Basic Restorative, Fillings:" at bounding box center [299, 533] width 161 height 18
click at [86, 476] on span "Click here to close" at bounding box center [78, 429] width 157 height 744
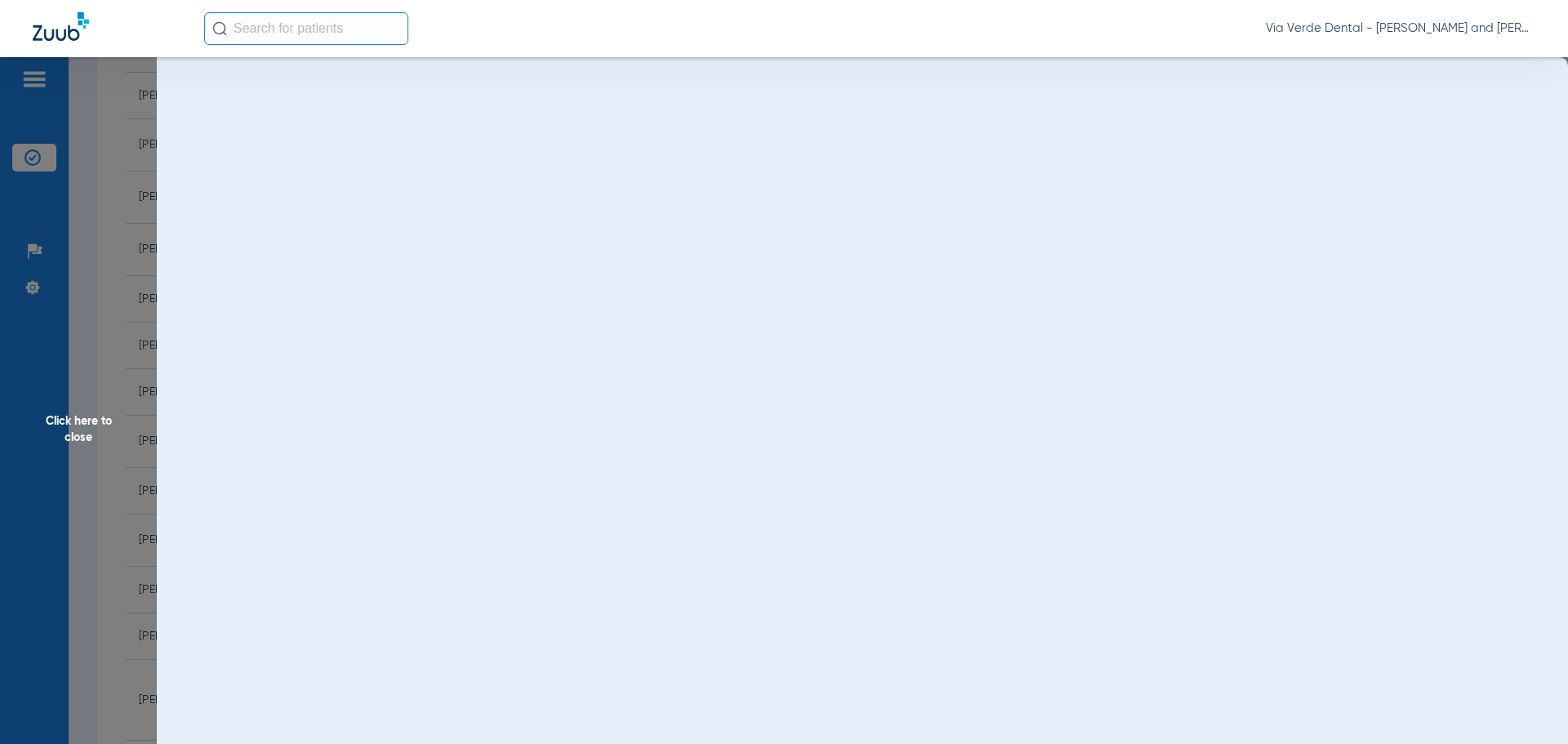
scroll to position [0, 0]
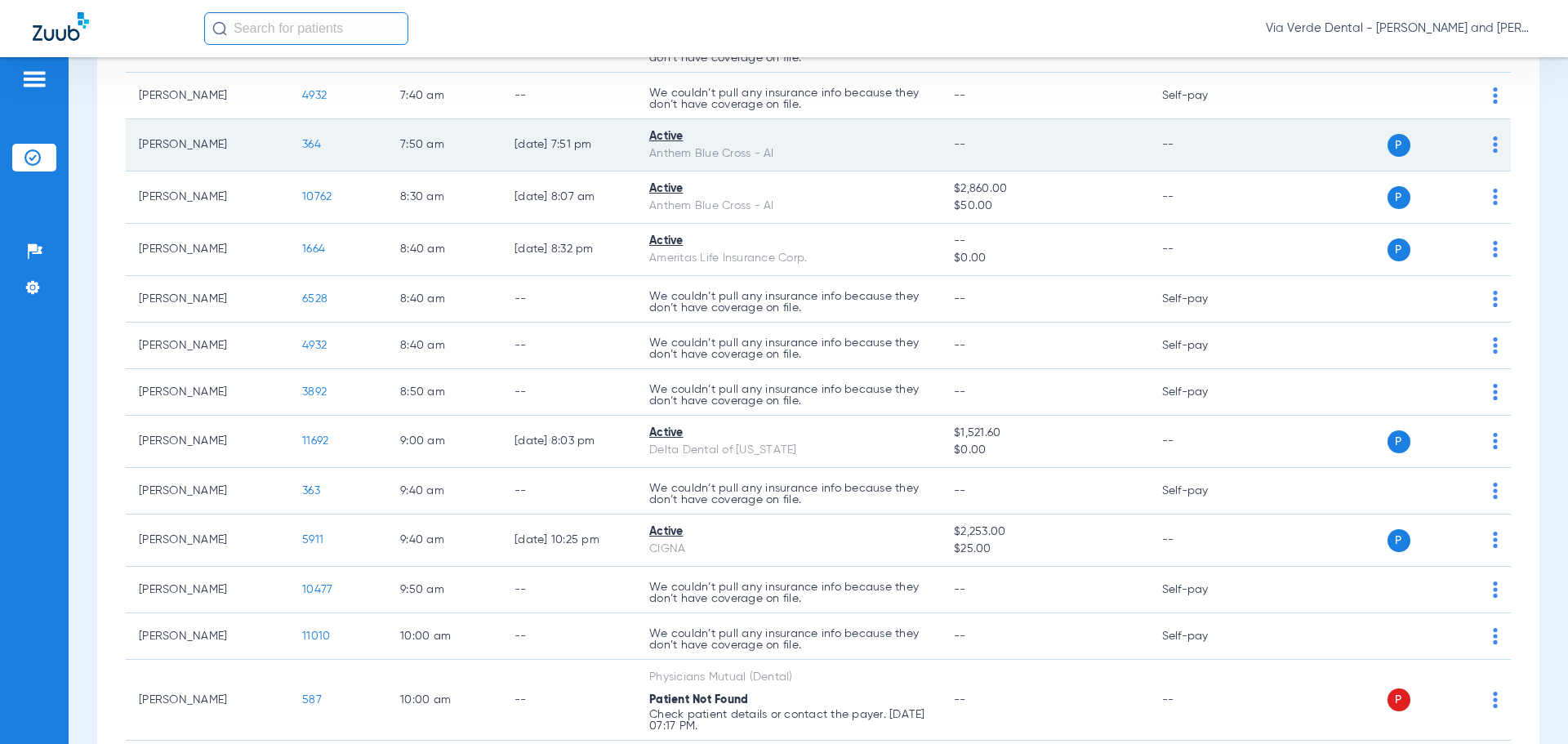
click at [311, 147] on span "364" at bounding box center [311, 145] width 19 height 12
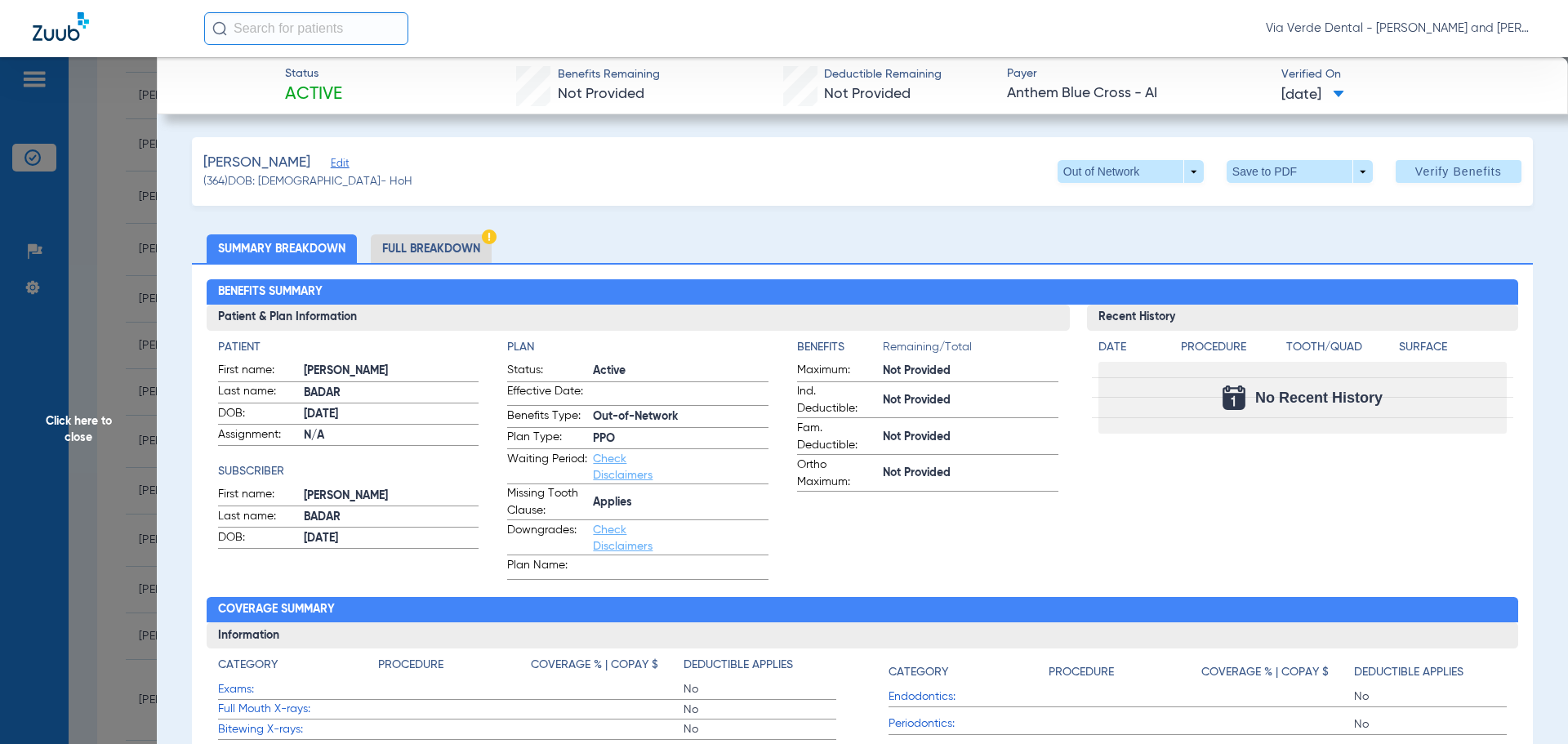
click at [424, 242] on li "Full Breakdown" at bounding box center [431, 248] width 120 height 28
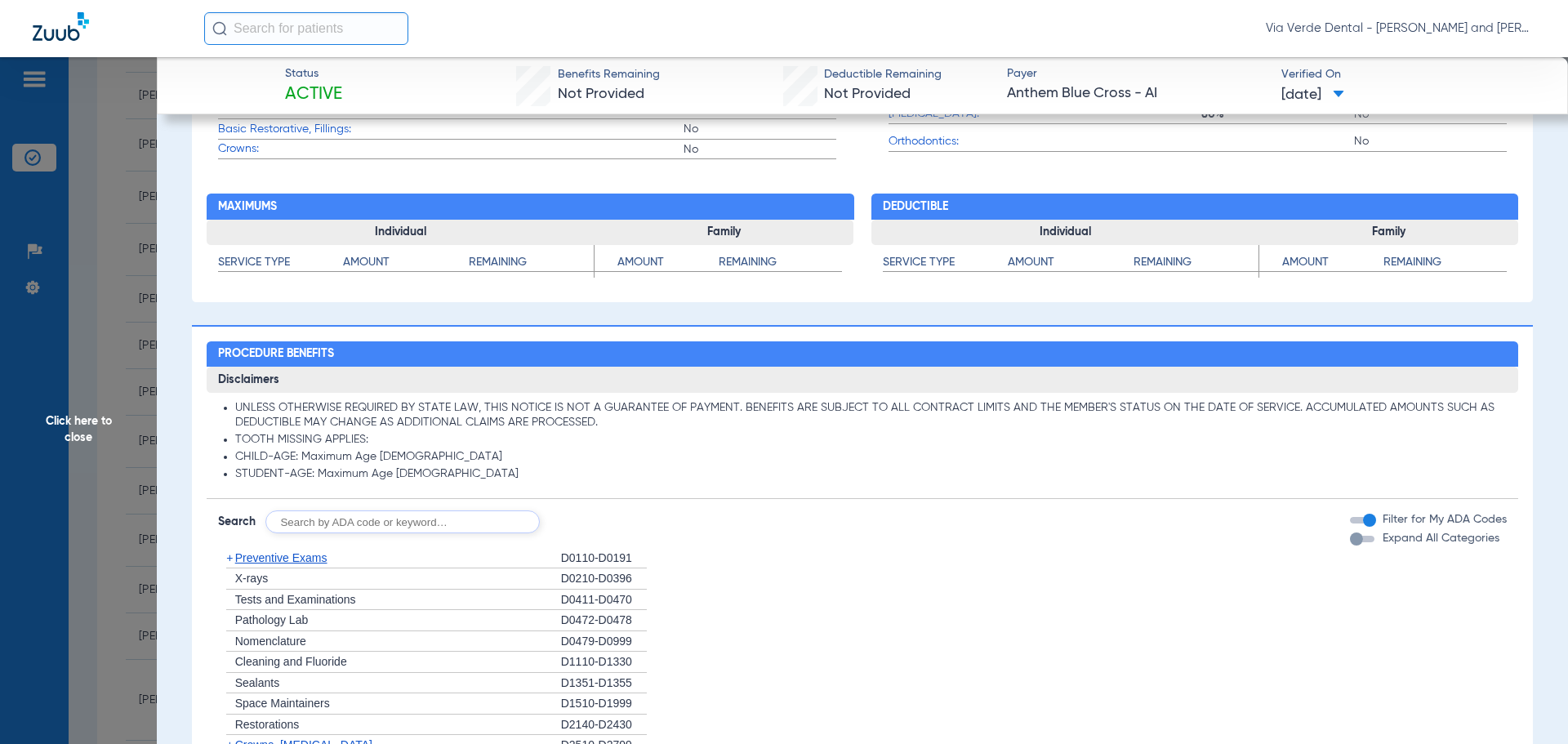
scroll to position [896, 0]
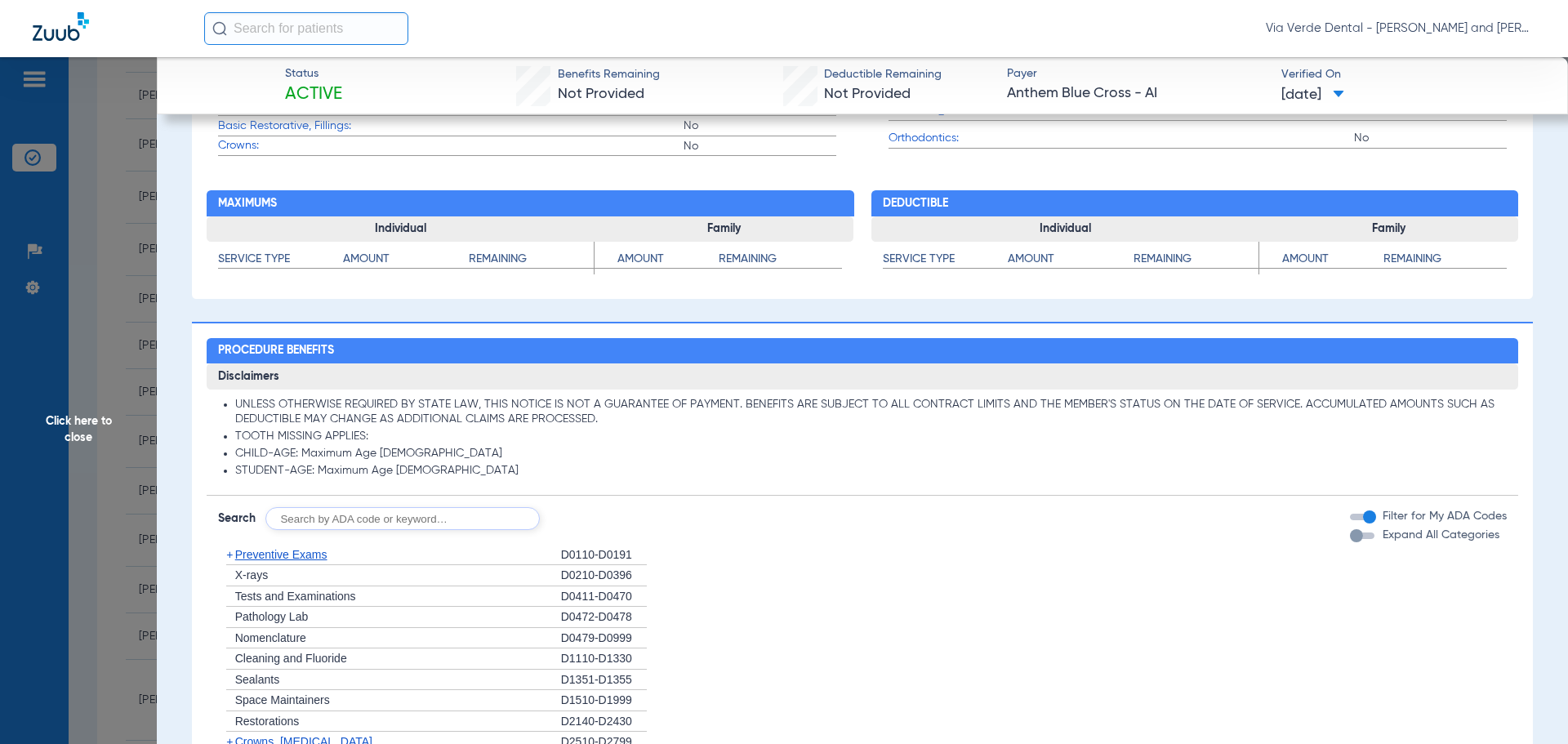
click at [288, 552] on span "Preventive Exams" at bounding box center [281, 554] width 92 height 13
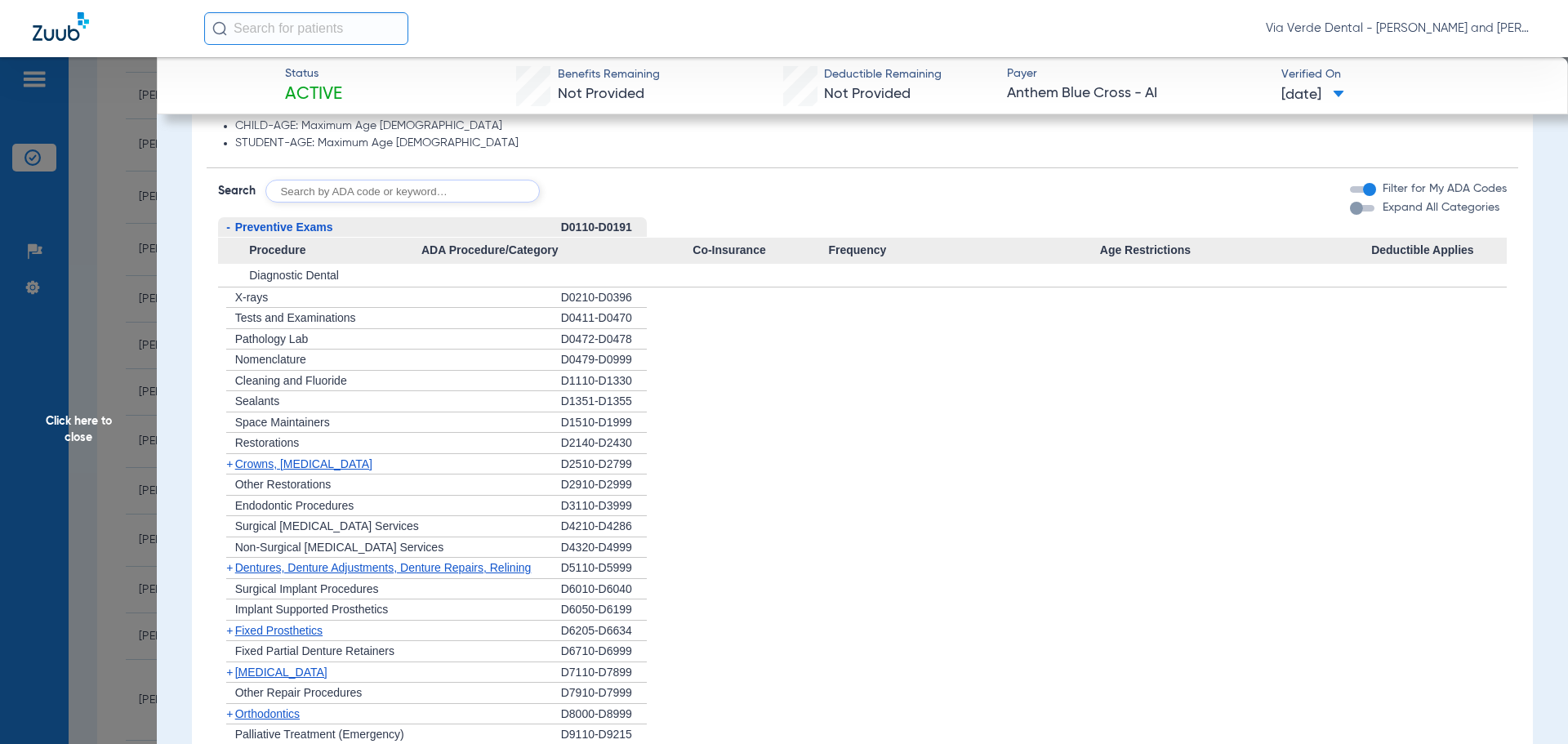
scroll to position [1223, 0]
click at [356, 606] on span "Implant Supported Prosthetics" at bounding box center [311, 609] width 154 height 13
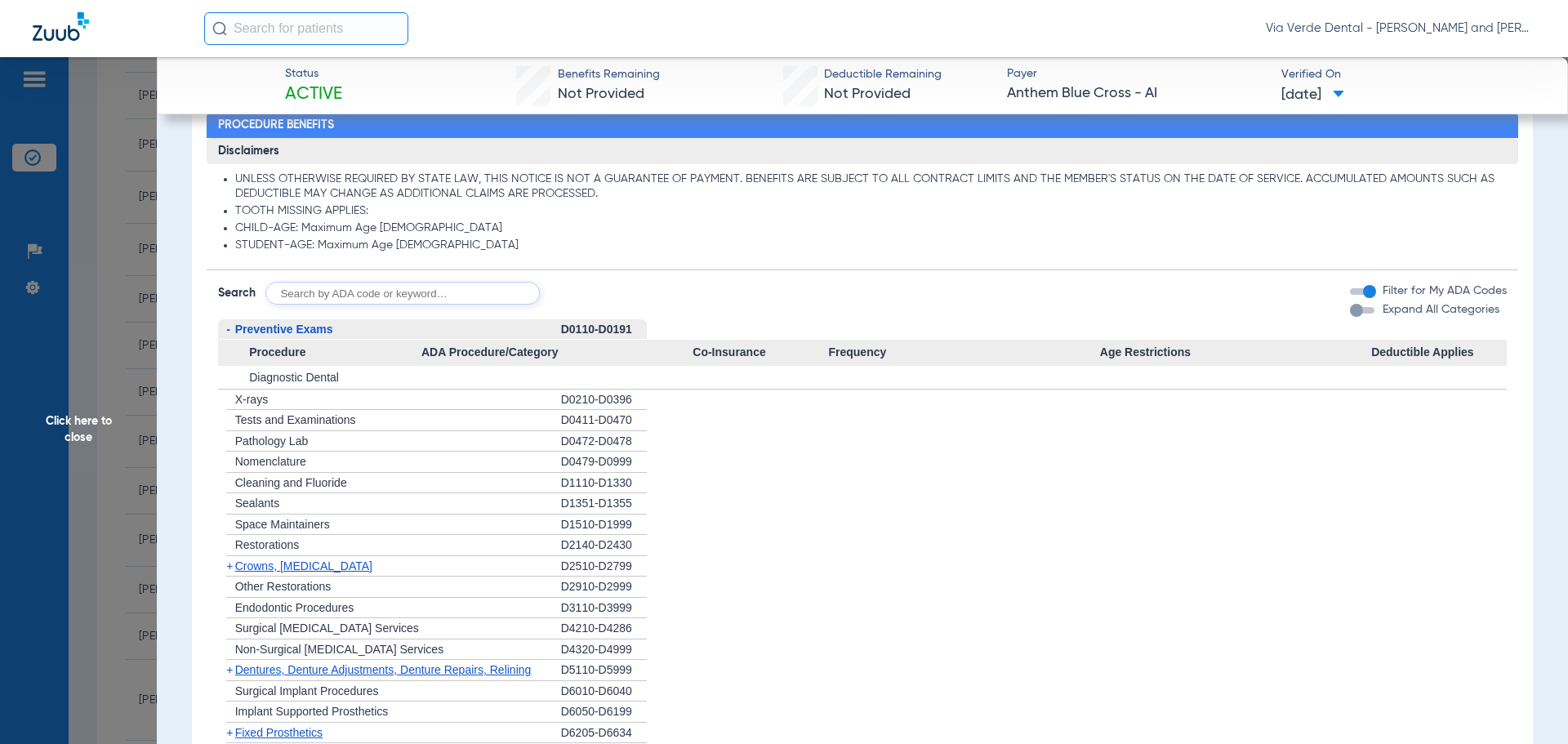
scroll to position [1140, 0]
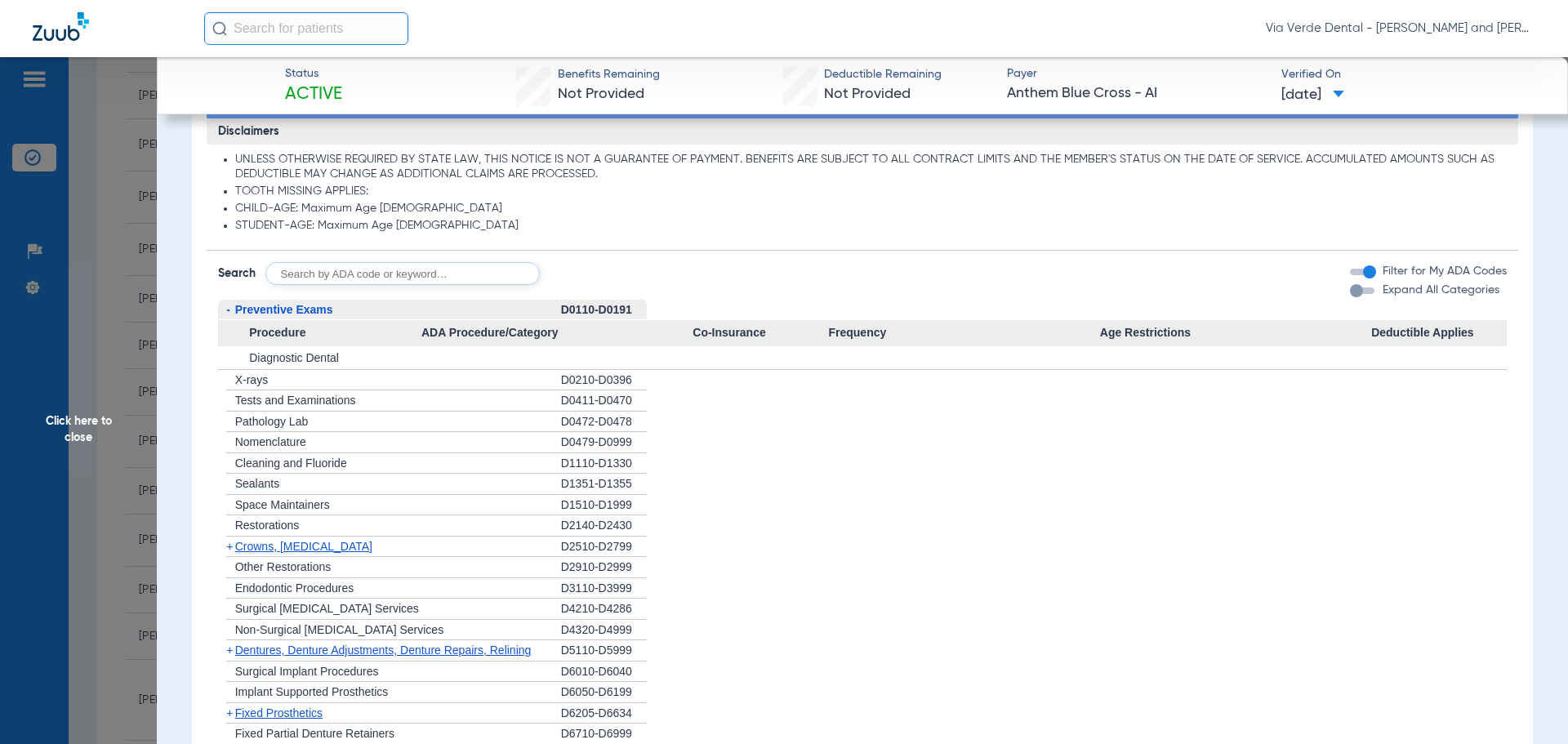
click at [96, 207] on span "Click here to close" at bounding box center [78, 429] width 157 height 744
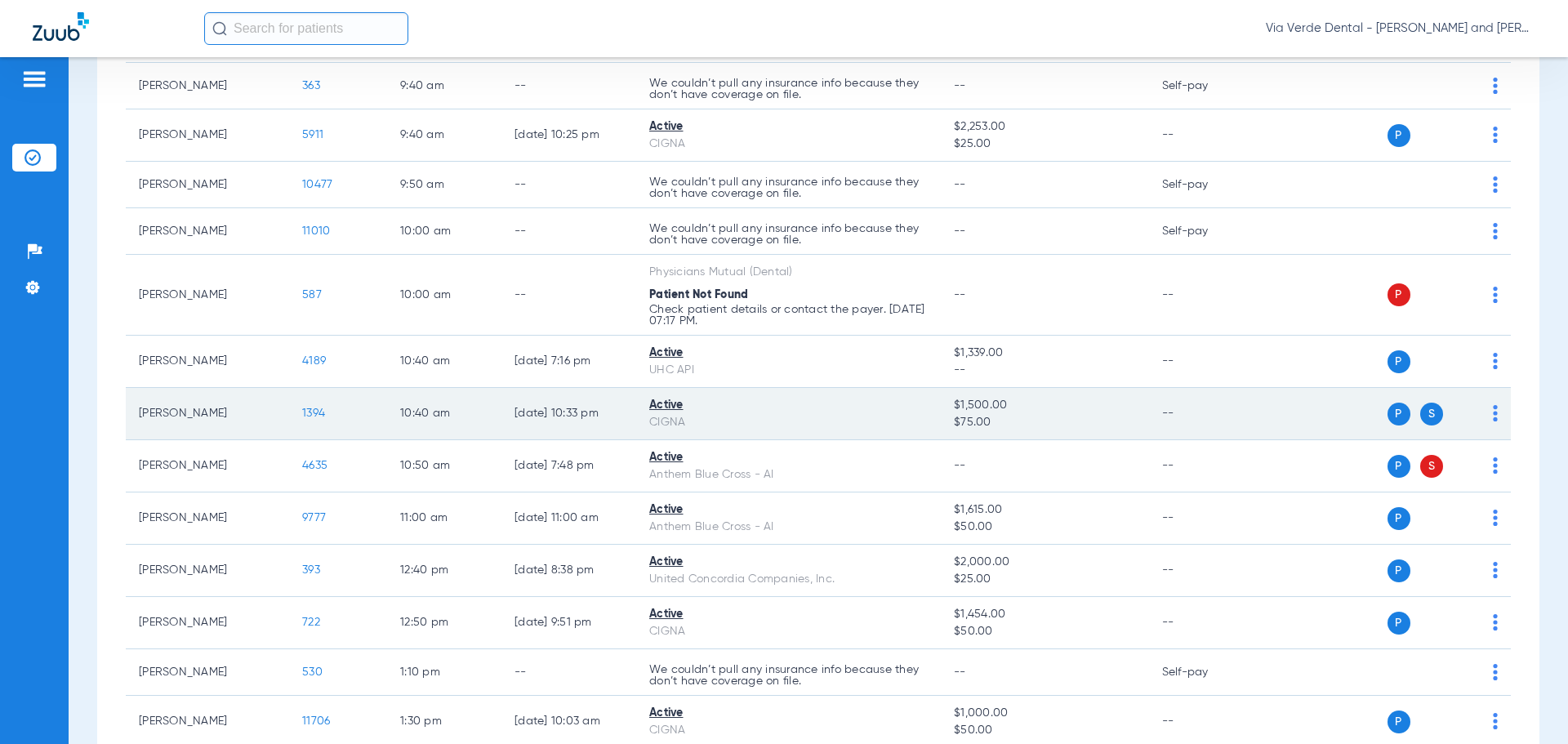
scroll to position [653, 0]
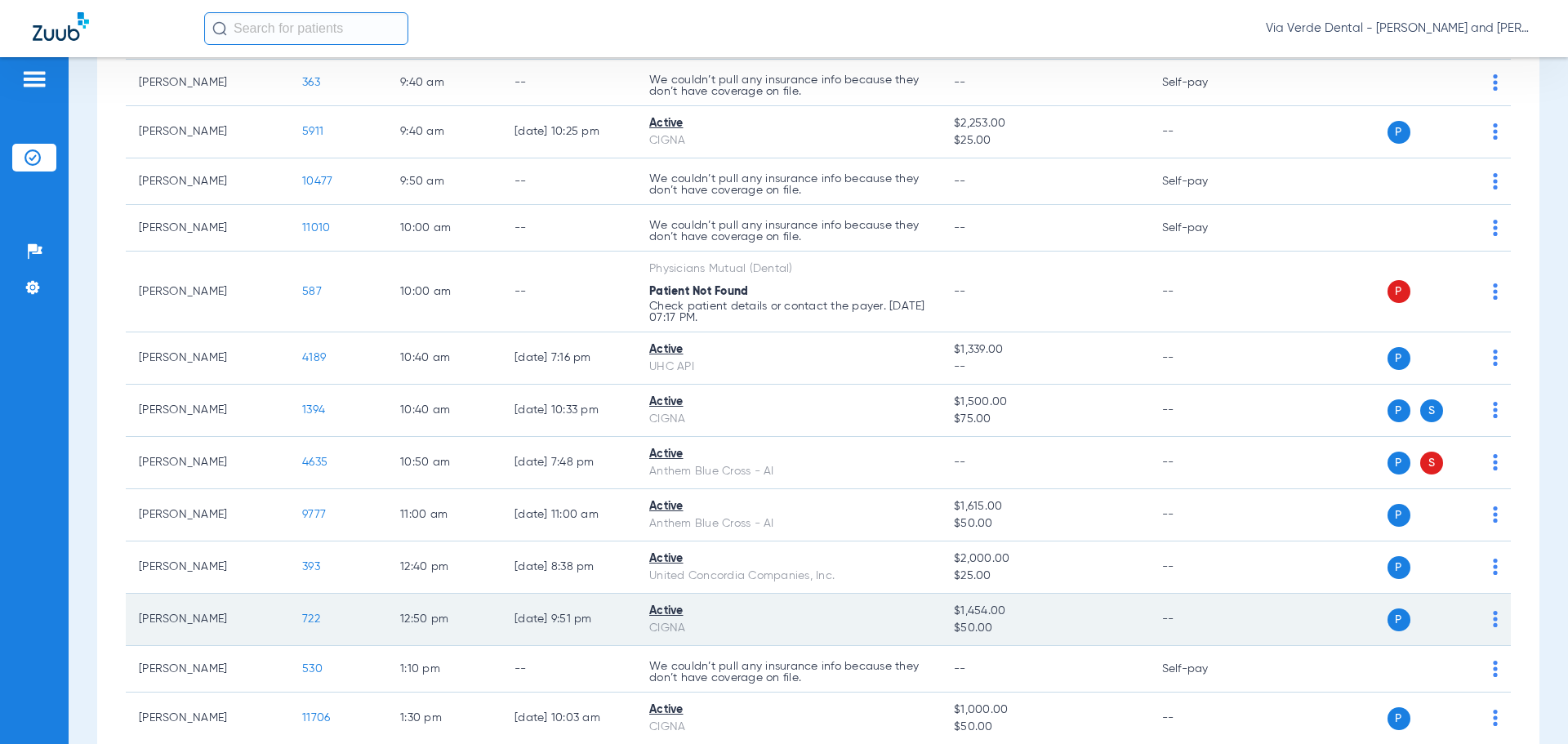
click at [308, 618] on span "722" at bounding box center [311, 620] width 18 height 12
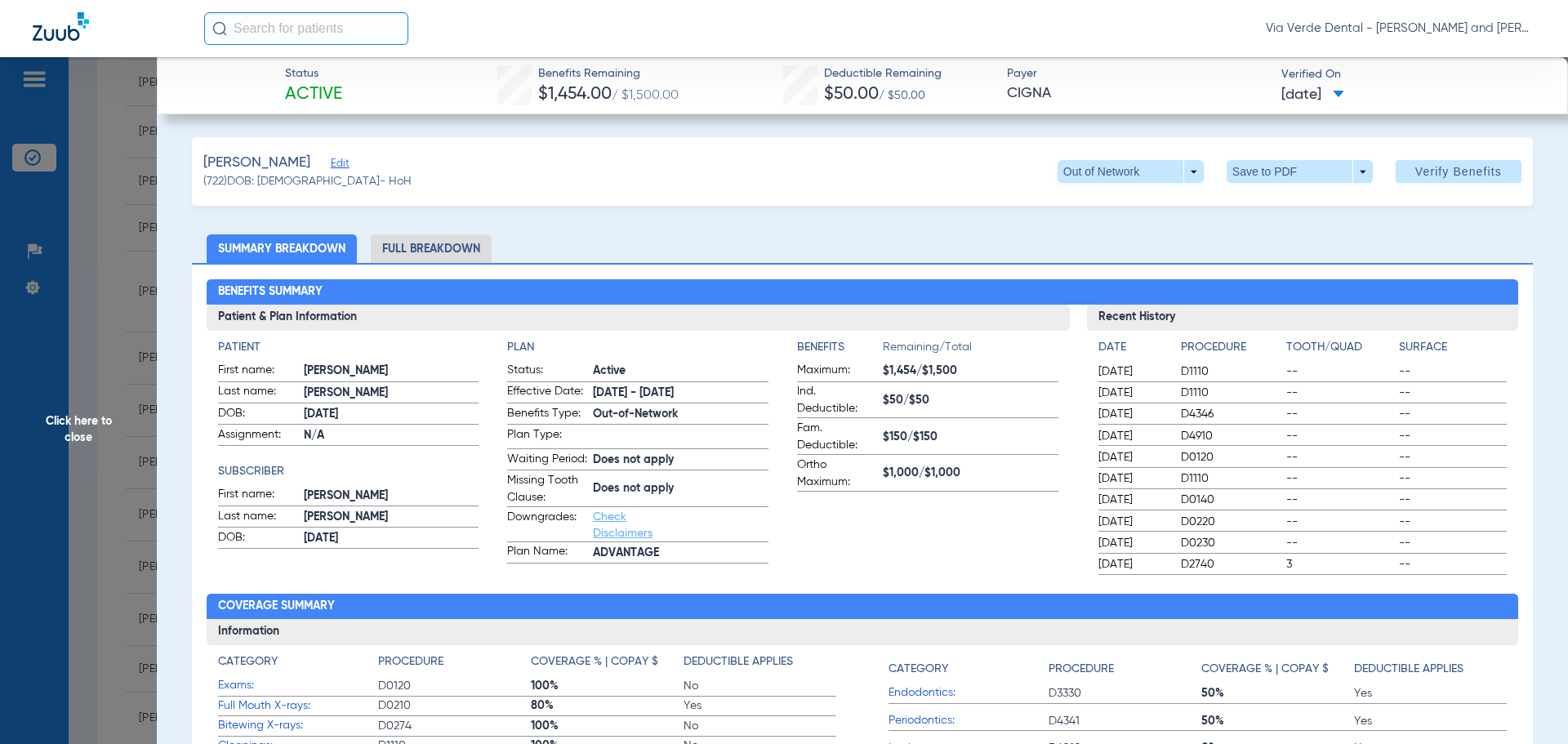
click at [403, 243] on li "Full Breakdown" at bounding box center [431, 248] width 120 height 28
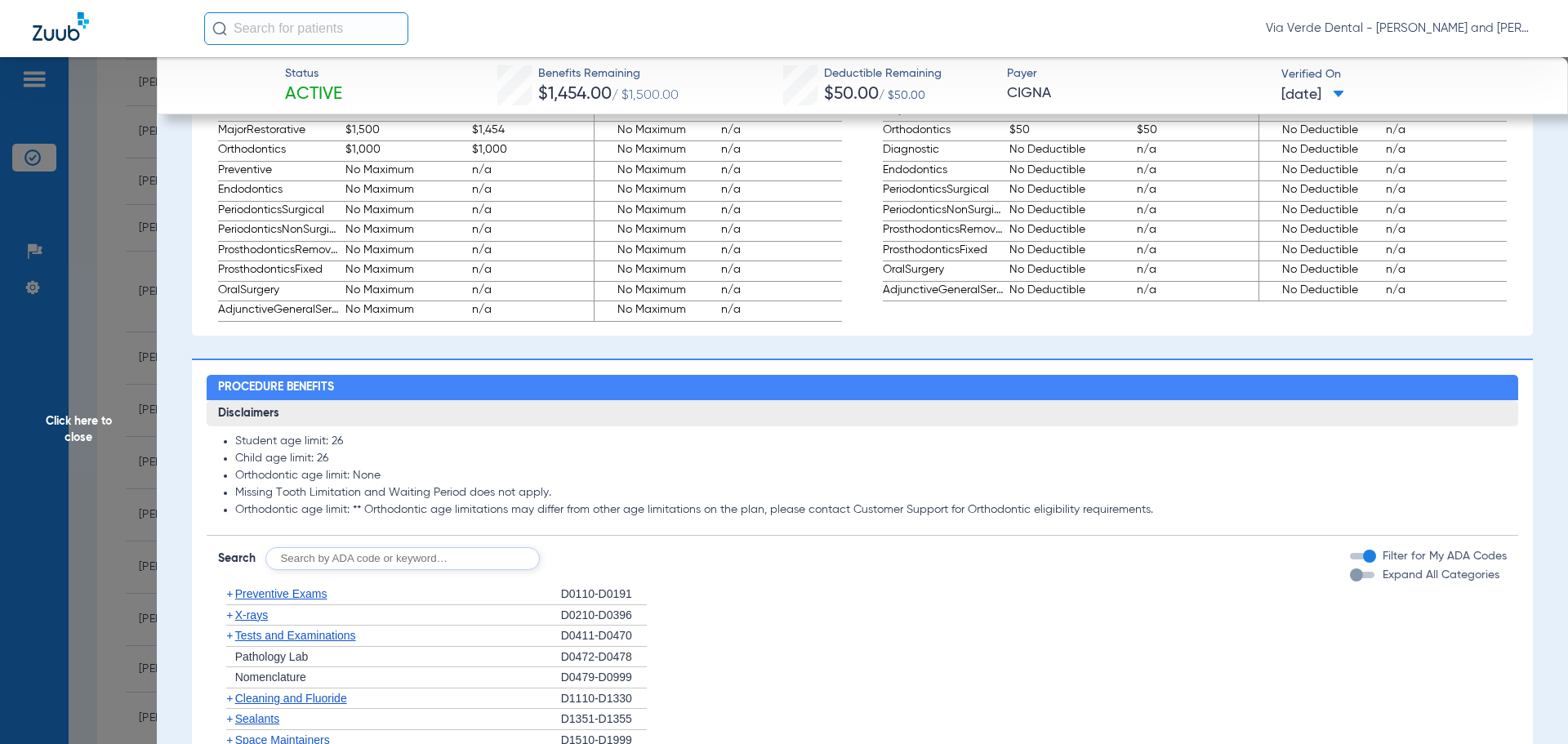
scroll to position [1225, 0]
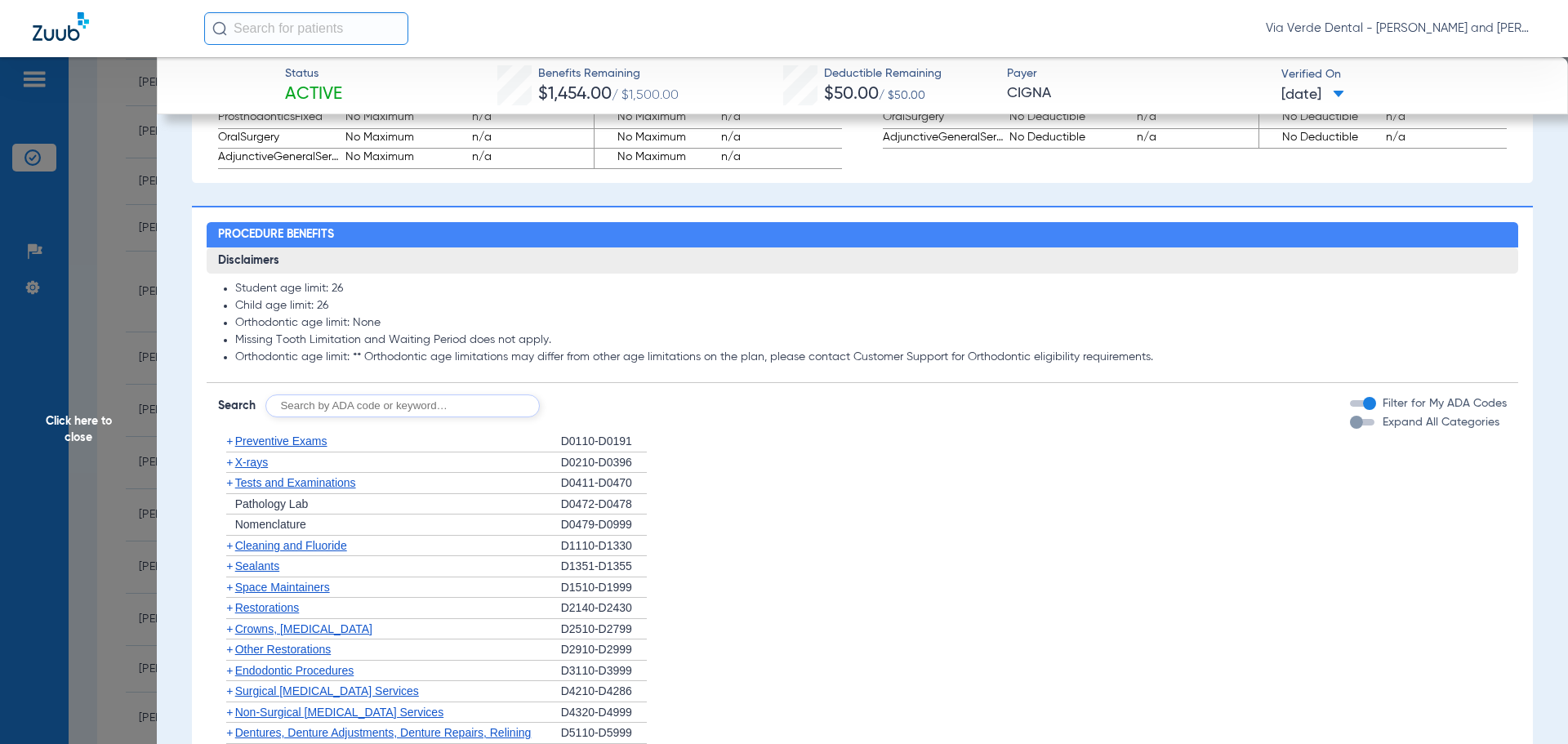
click at [293, 447] on span "Preventive Exams" at bounding box center [281, 441] width 92 height 13
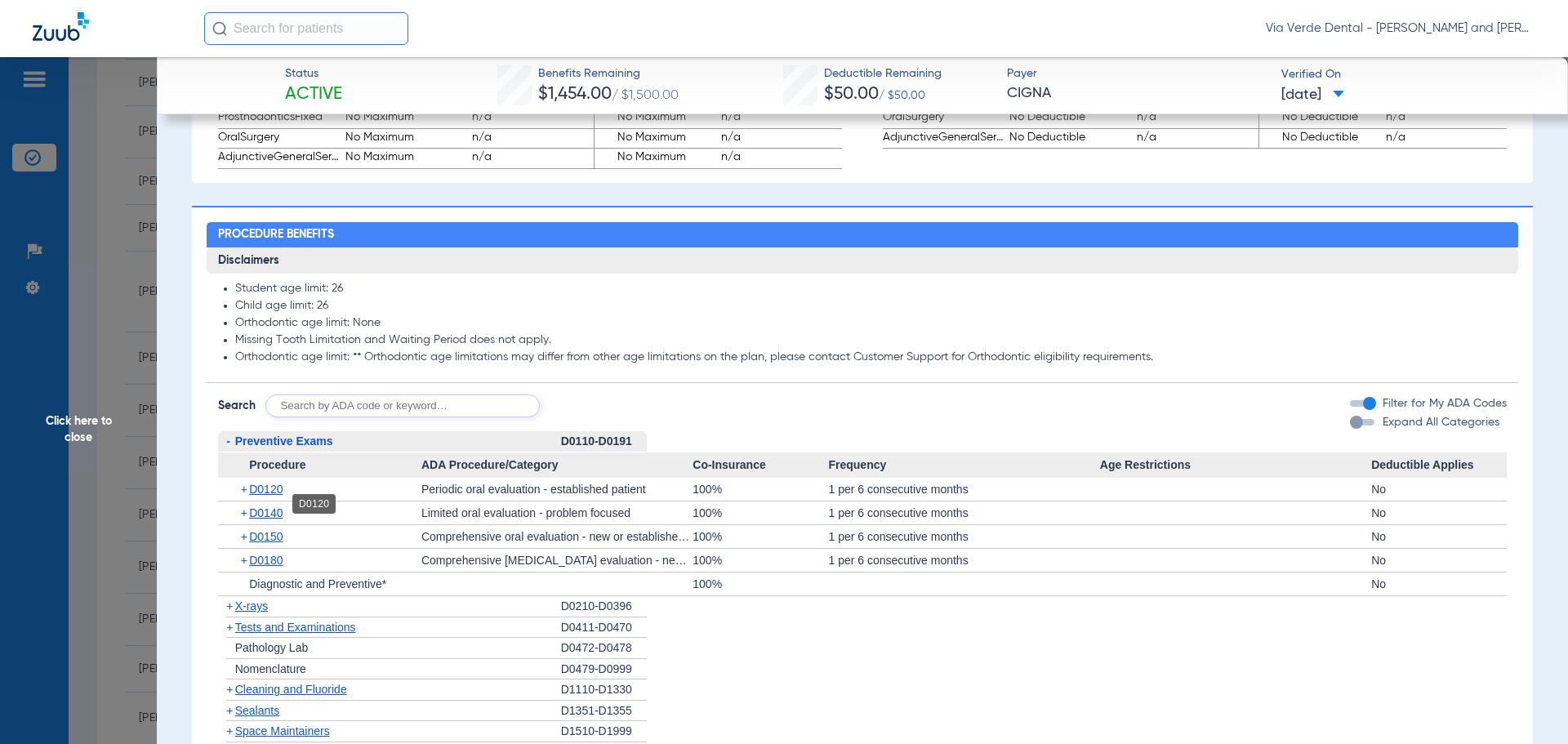
drag, startPoint x: 261, startPoint y: 501, endPoint x: 284, endPoint y: 498, distance: 23.2
click at [262, 495] on span "D0120" at bounding box center [265, 488] width 33 height 13
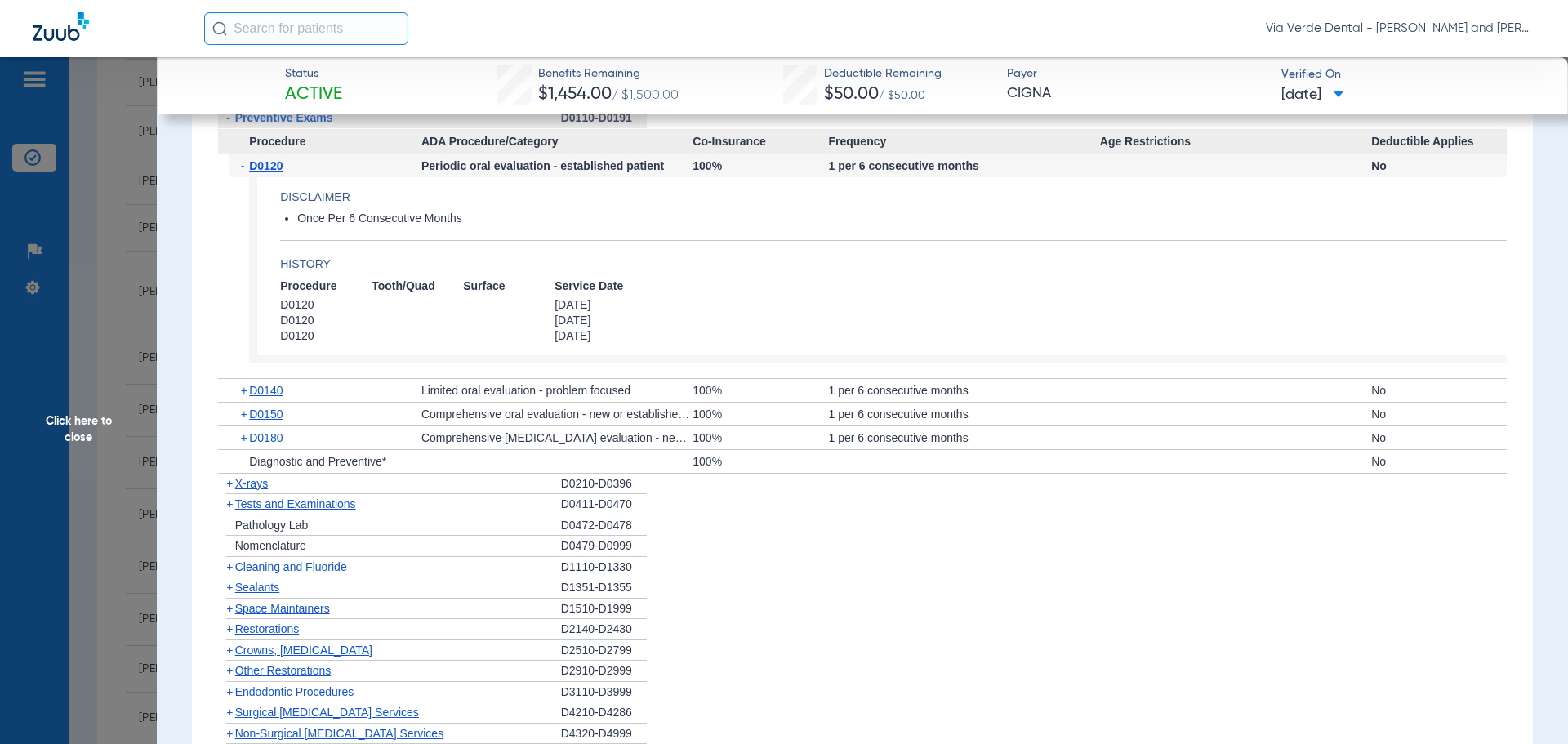
scroll to position [1552, 0]
click at [251, 487] on span "X-rays" at bounding box center [251, 480] width 32 height 13
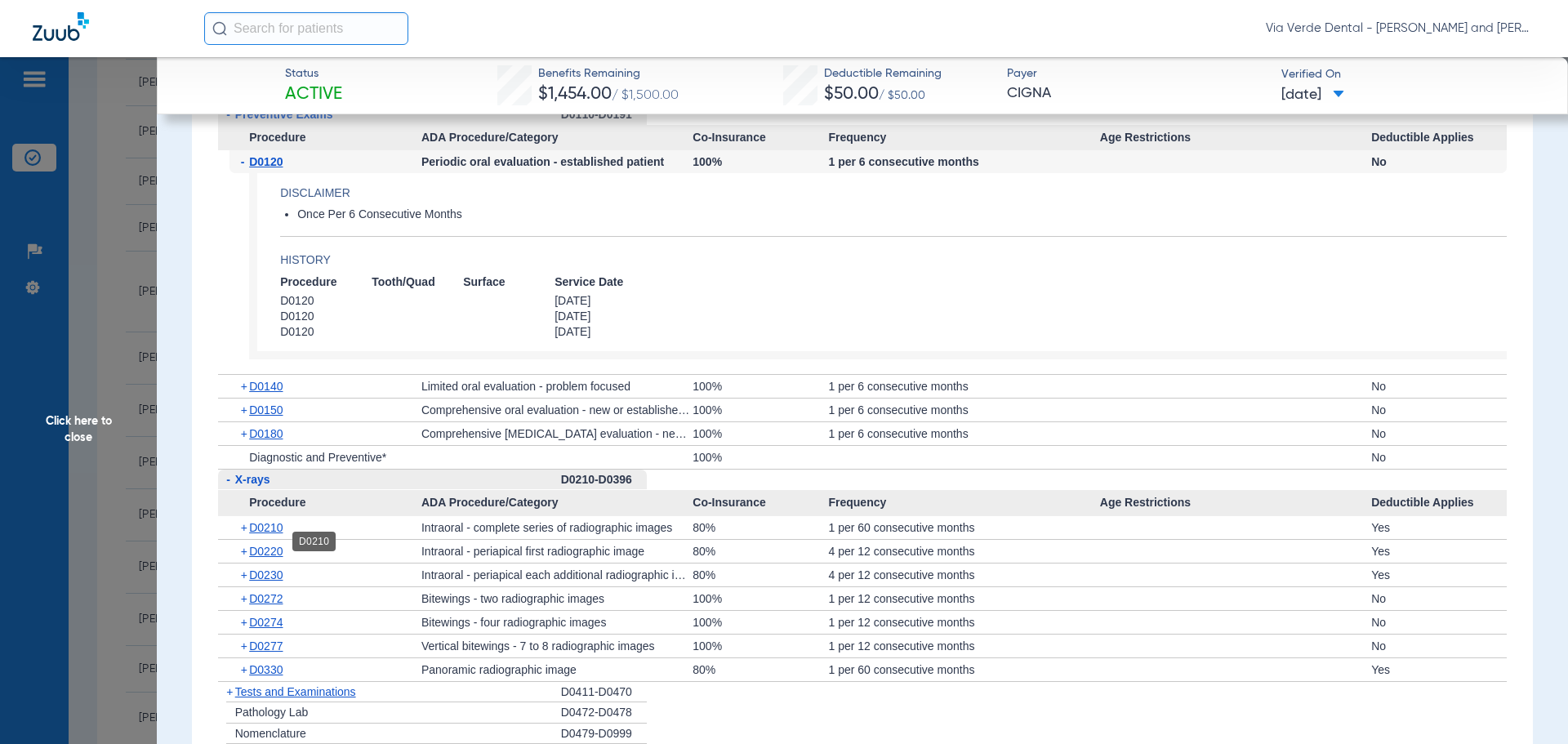
click at [263, 535] on span "D0210" at bounding box center [265, 527] width 33 height 13
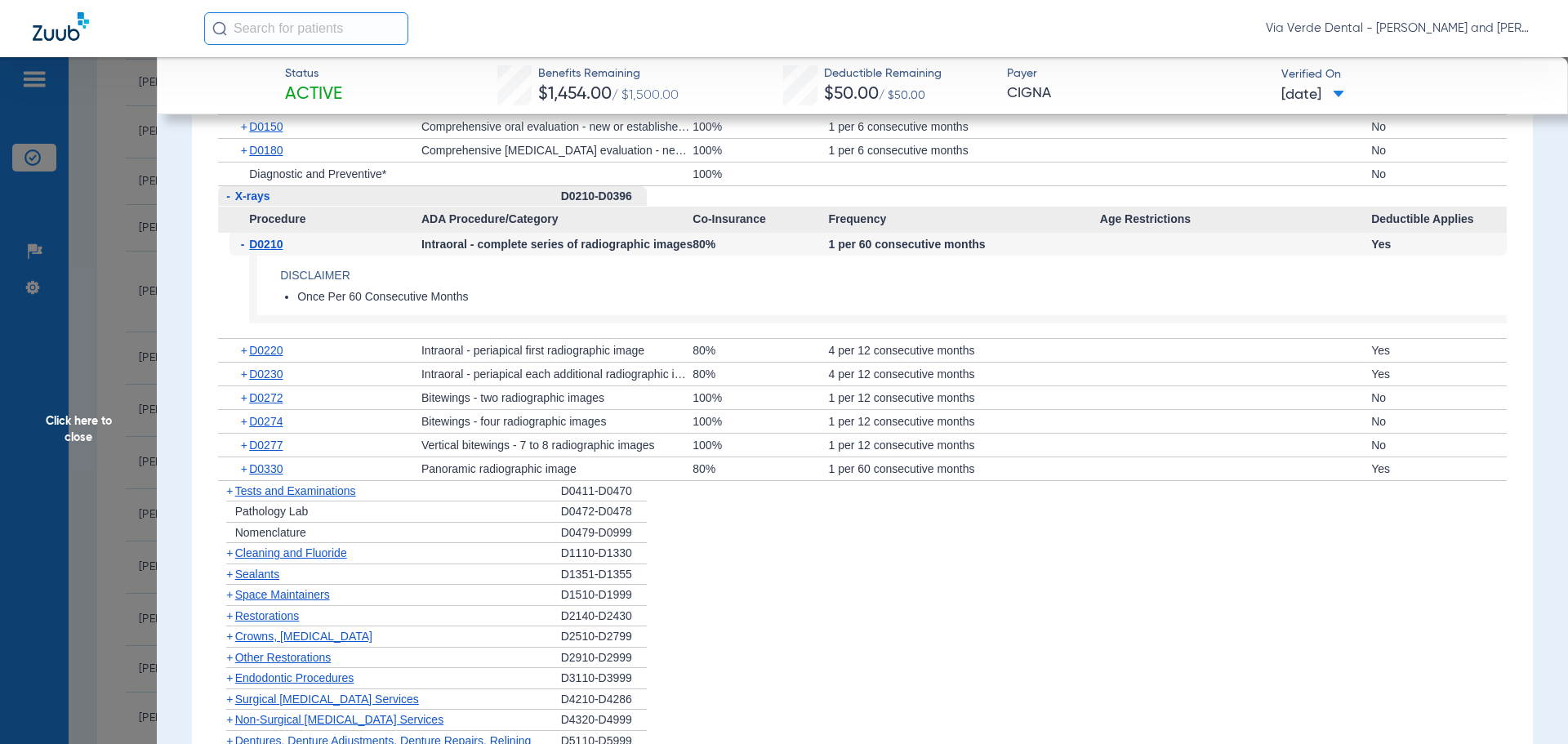
scroll to position [1879, 0]
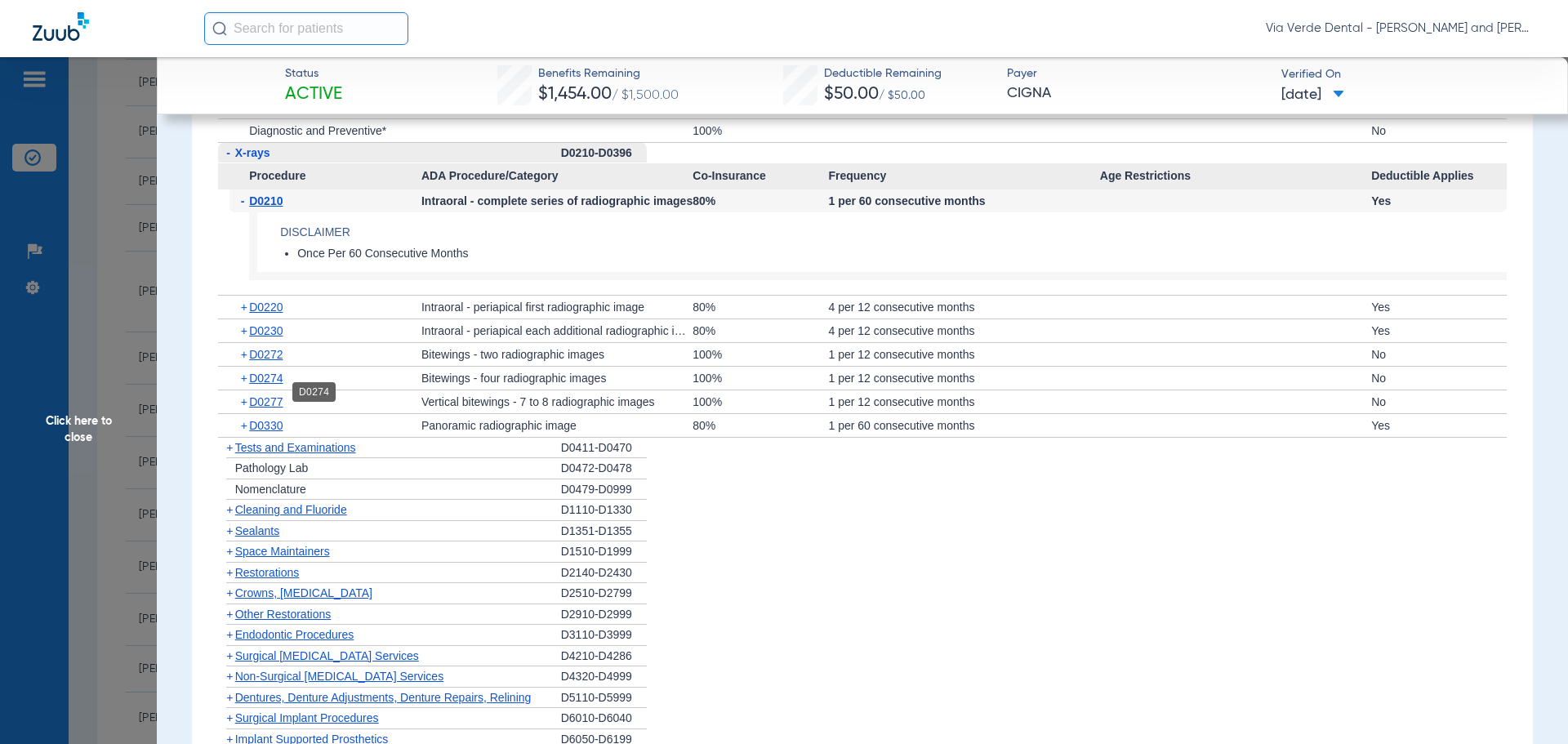
click at [268, 385] on span "D0274" at bounding box center [265, 378] width 33 height 13
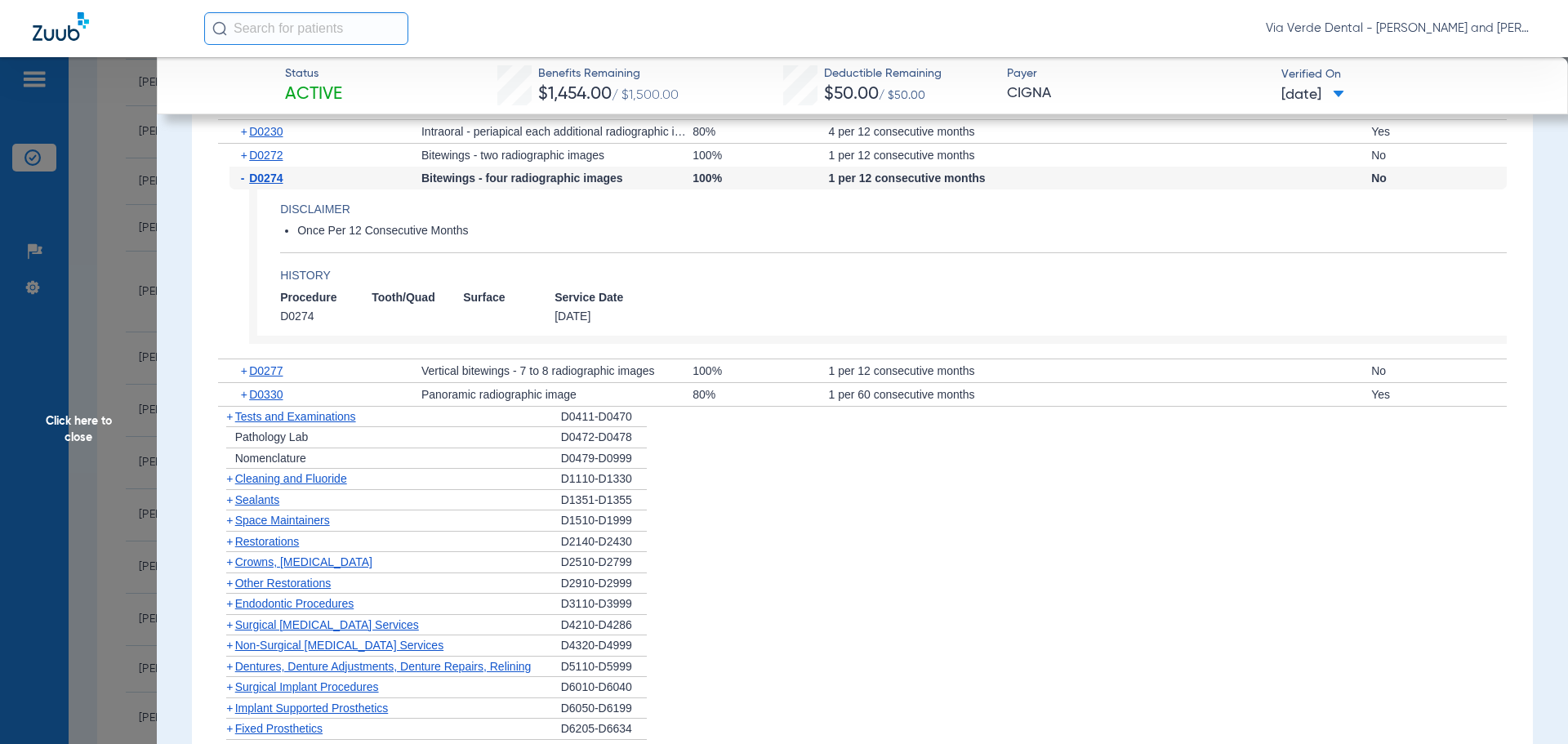
scroll to position [2123, 0]
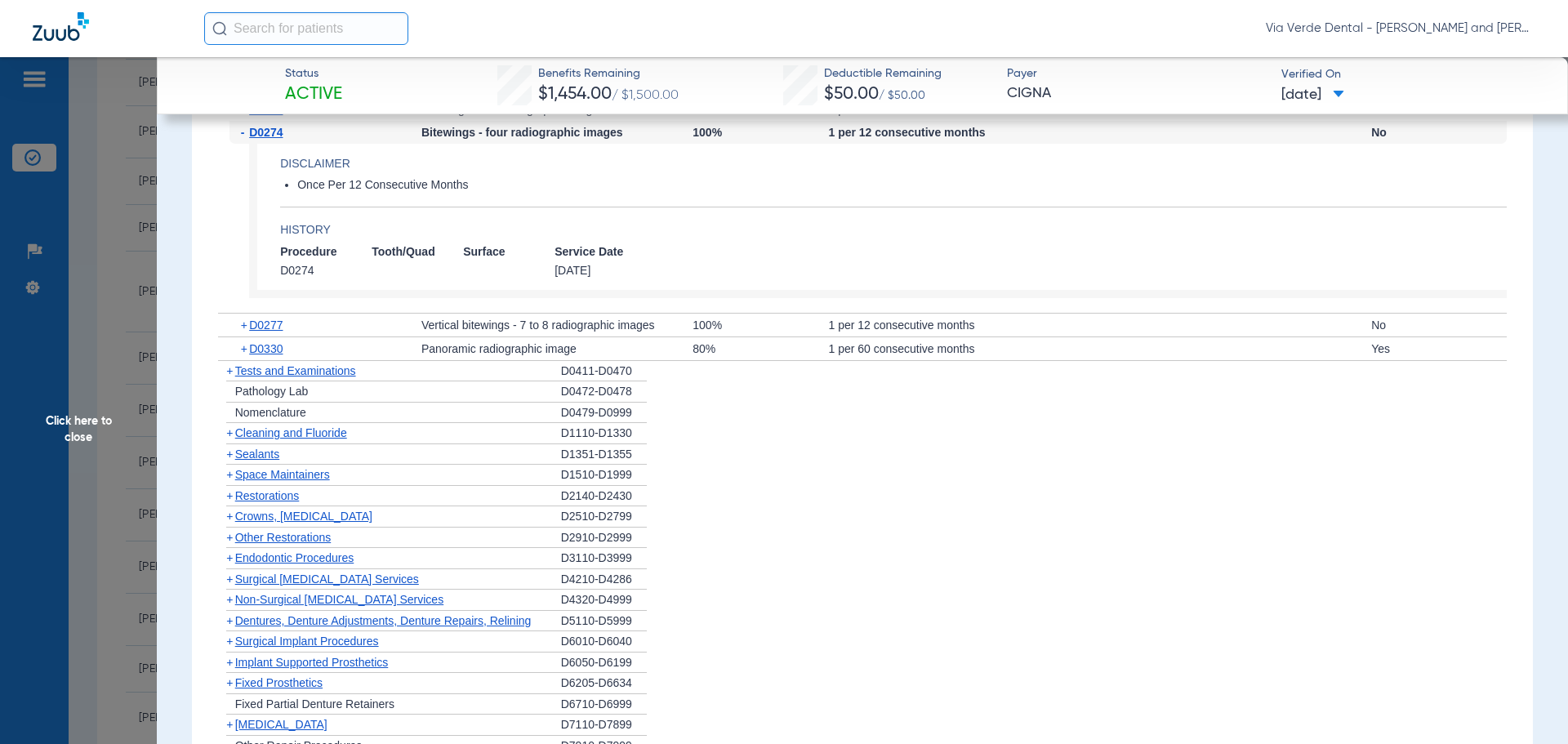
click at [254, 440] on span "Cleaning and Fluoride" at bounding box center [291, 432] width 112 height 13
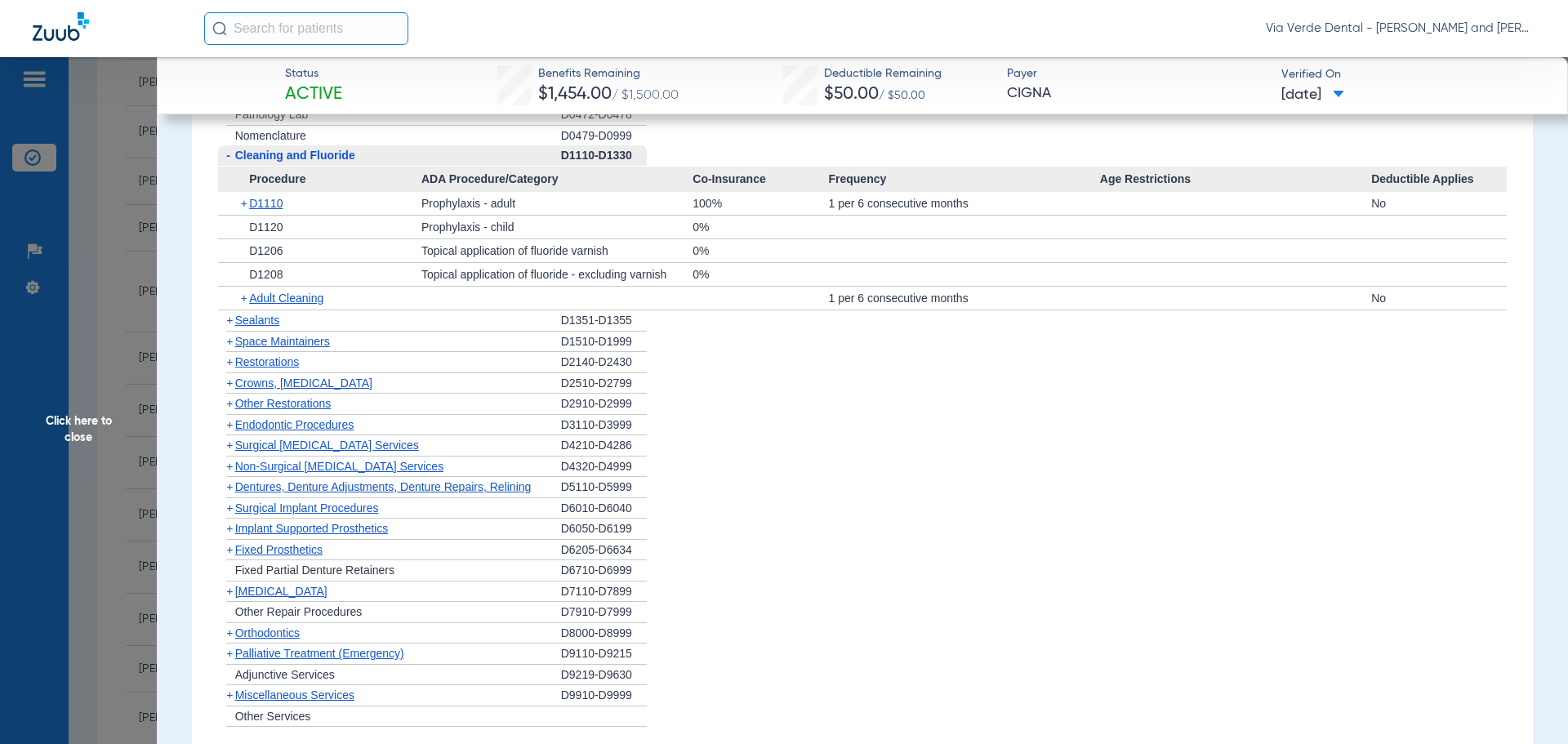
scroll to position [2450, 0]
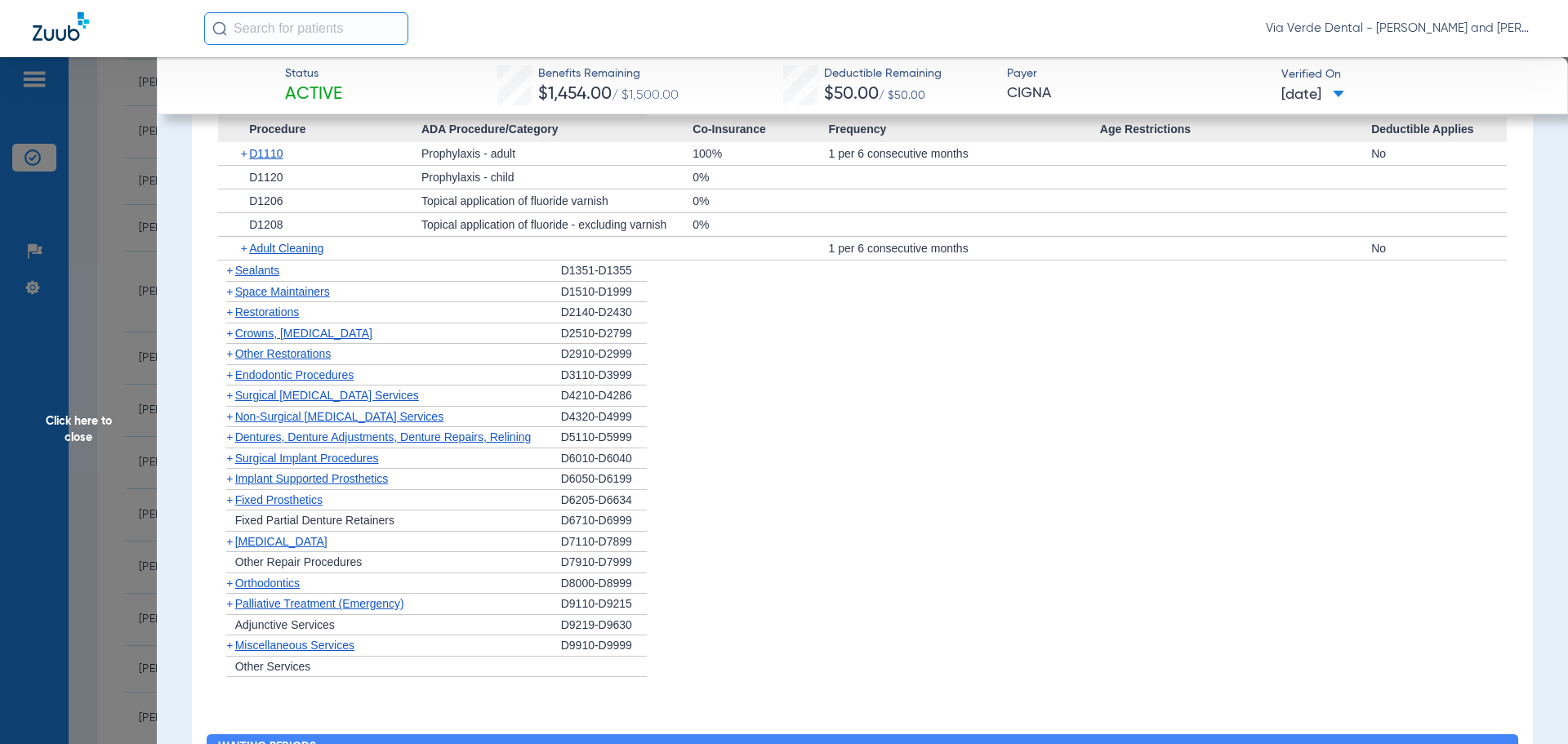
click at [263, 423] on span "Non-Surgical [MEDICAL_DATA] Services" at bounding box center [339, 416] width 208 height 13
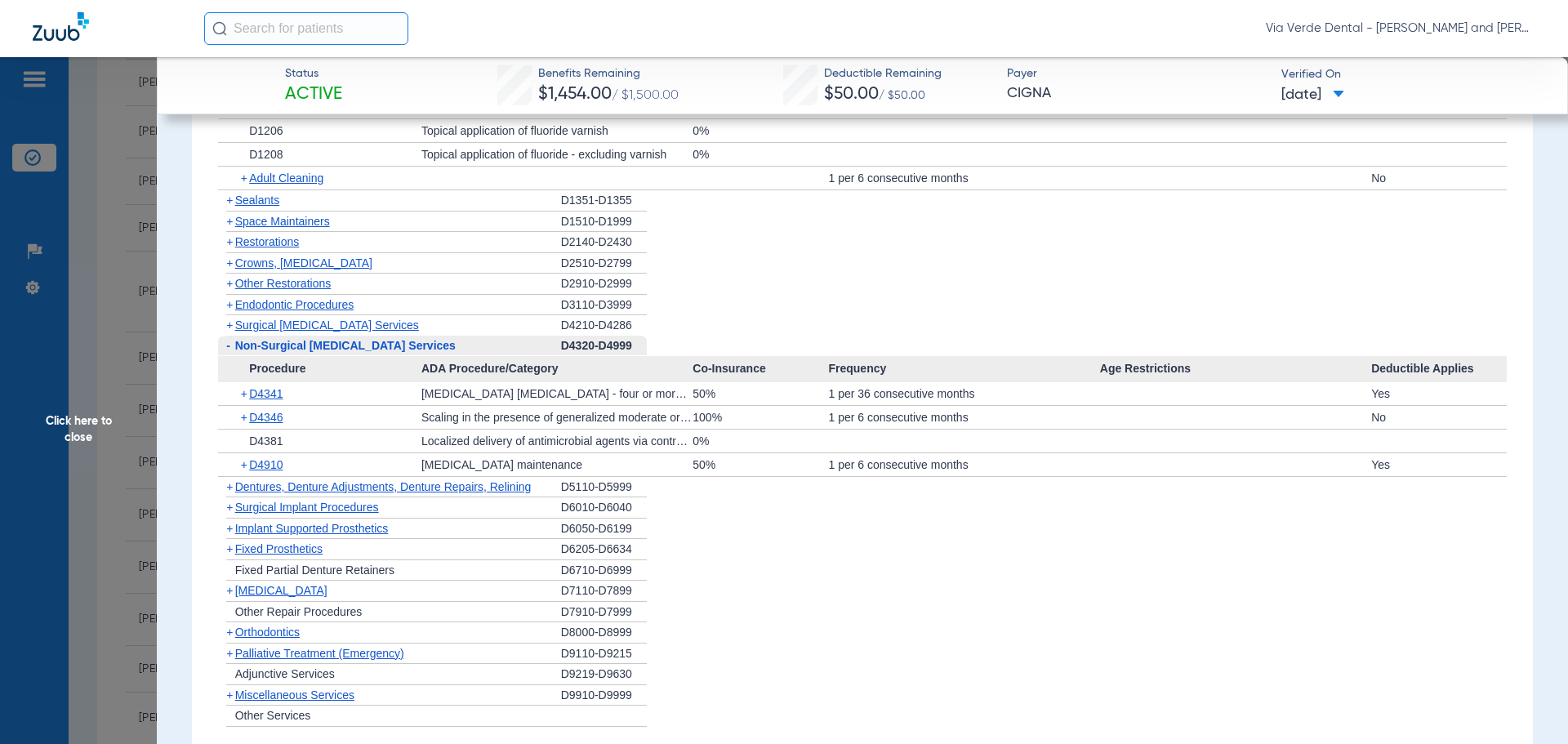
scroll to position [2614, 0]
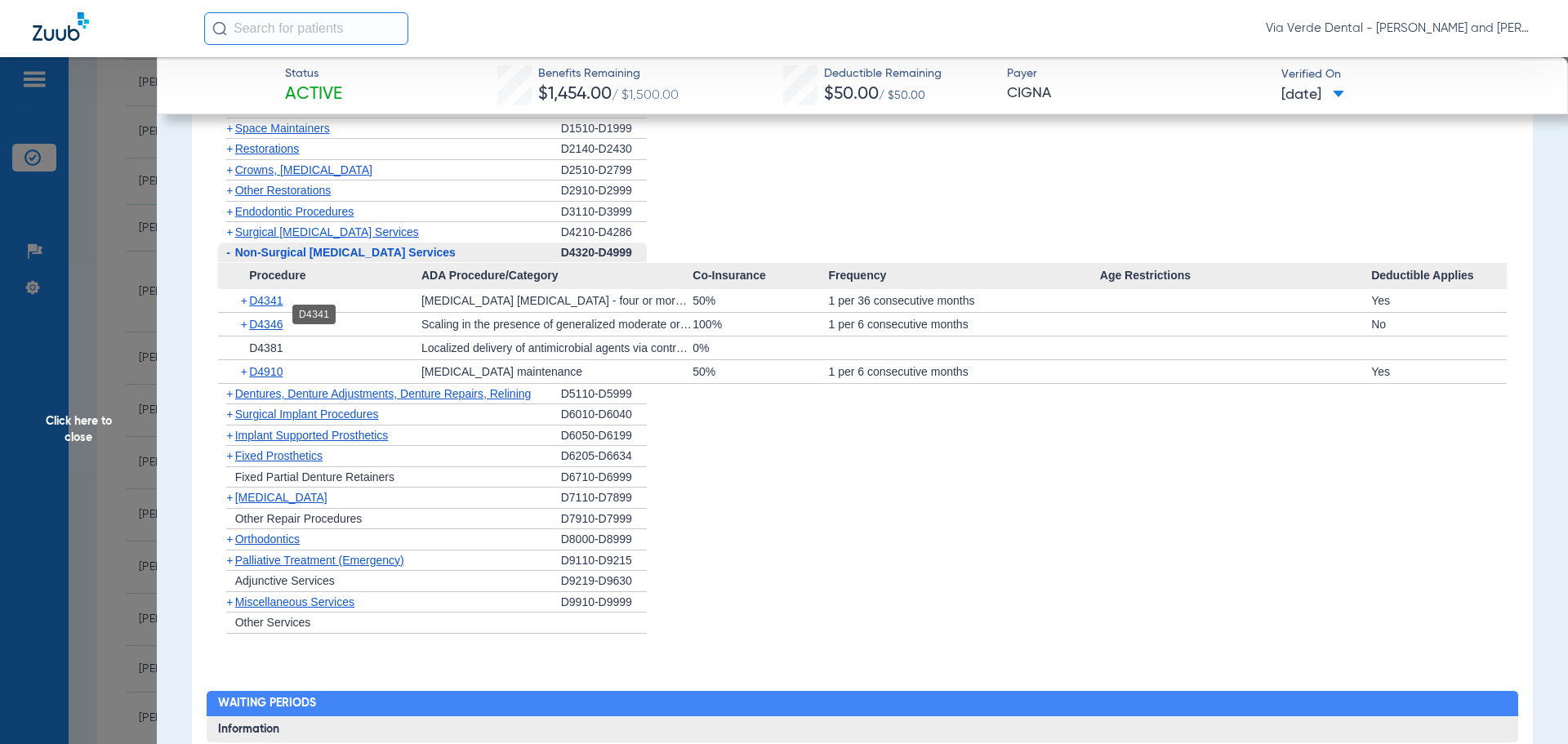
click at [260, 307] on span "D4341" at bounding box center [265, 300] width 33 height 13
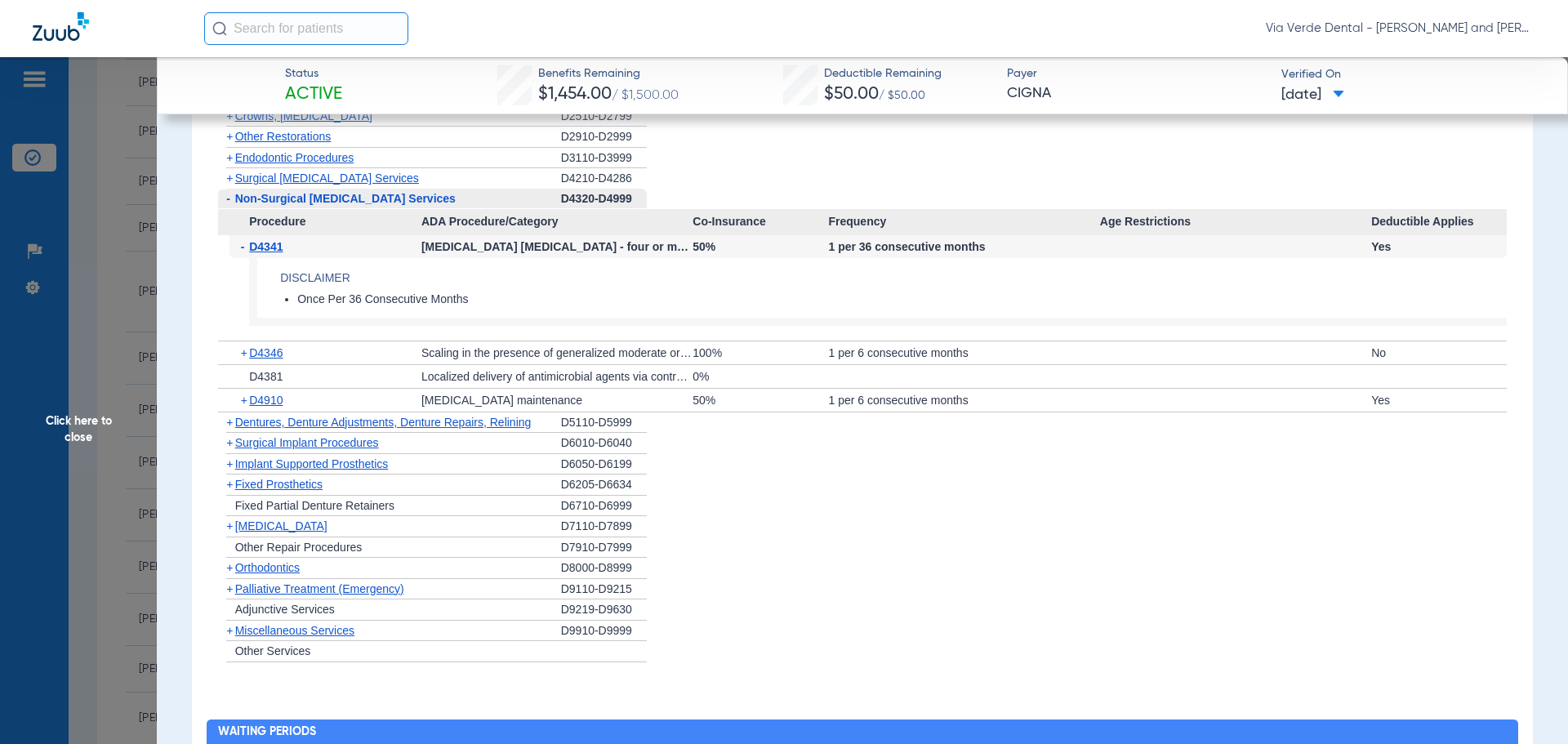
scroll to position [2695, 0]
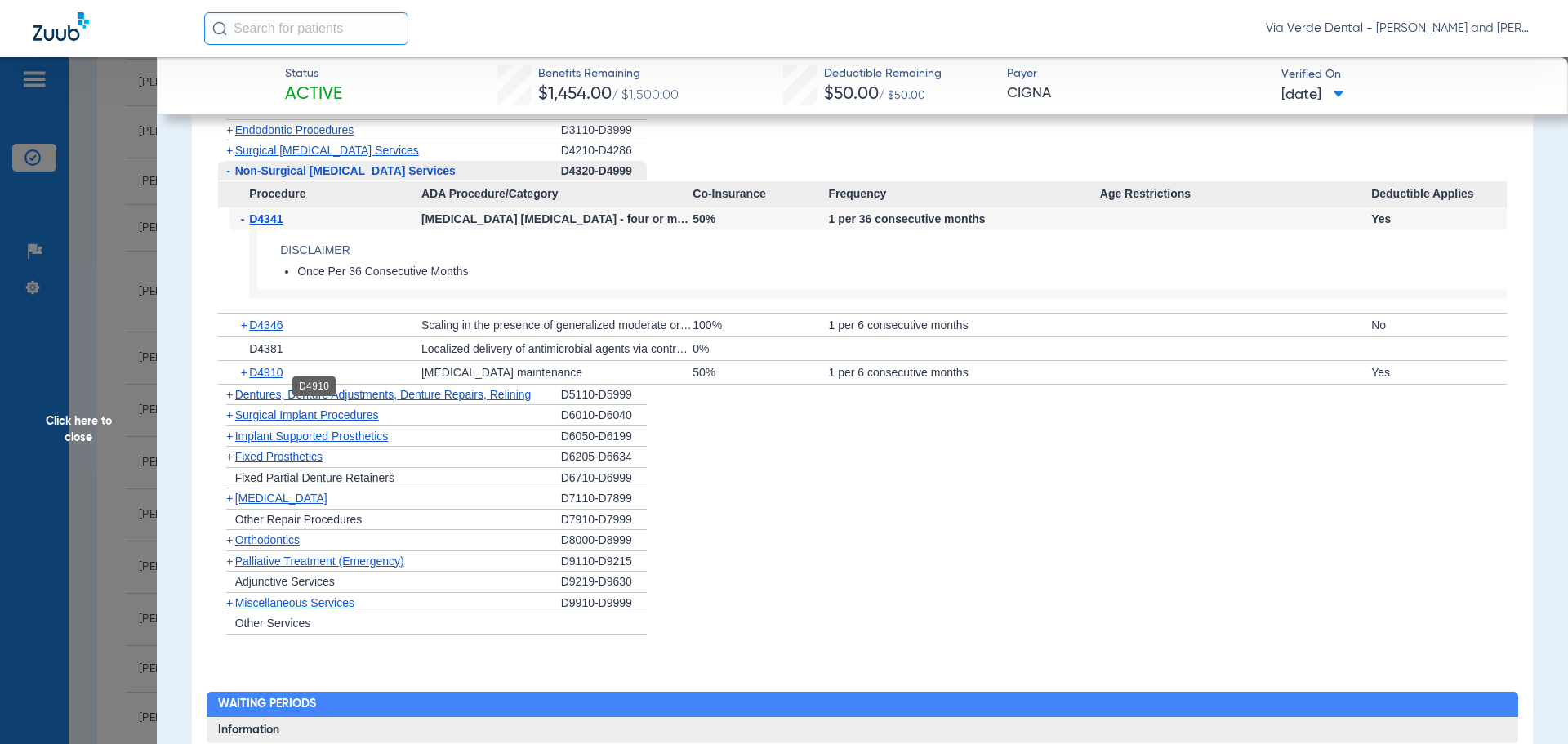
click at [281, 379] on span "D4910" at bounding box center [265, 372] width 33 height 13
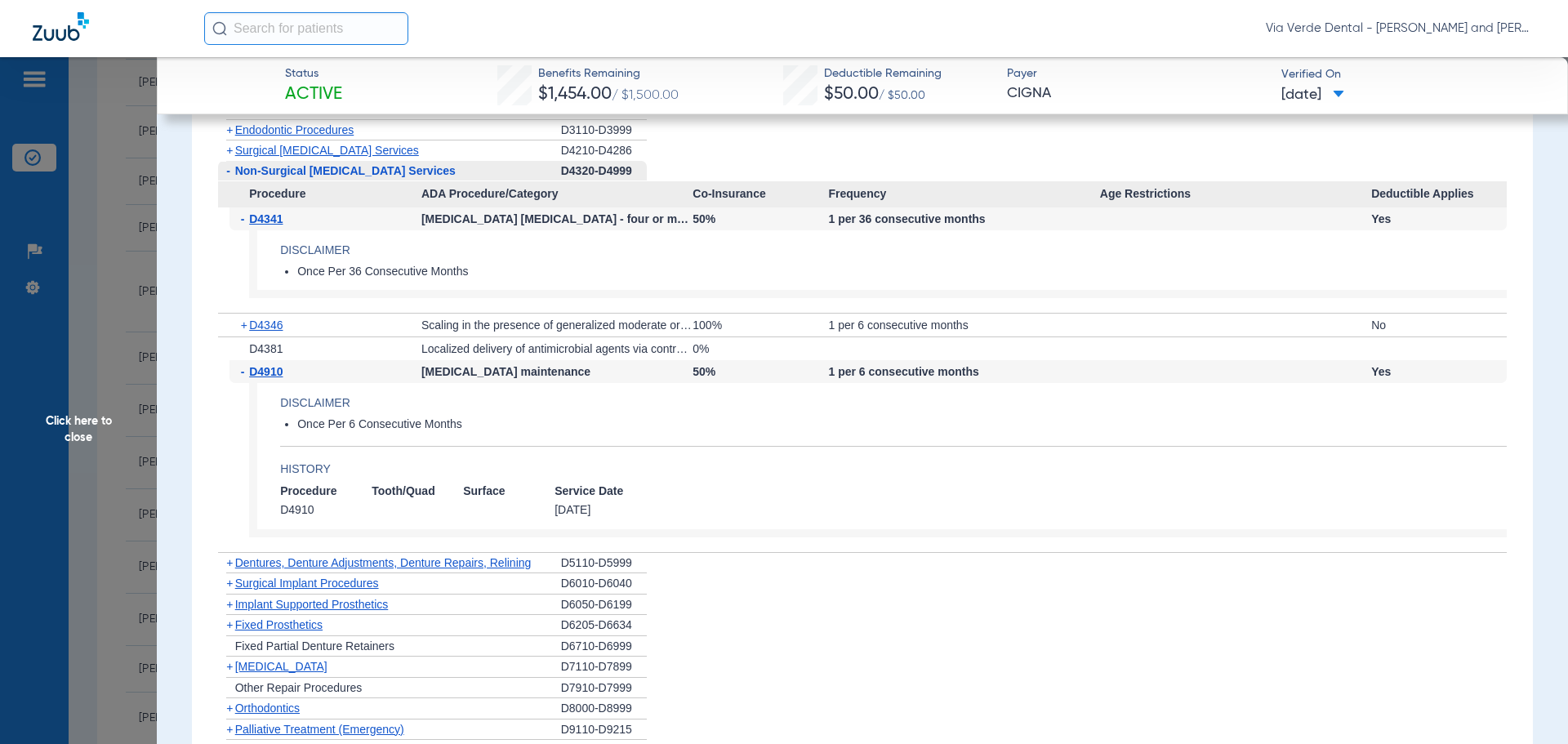
click at [141, 348] on span "Click here to close" at bounding box center [78, 429] width 157 height 744
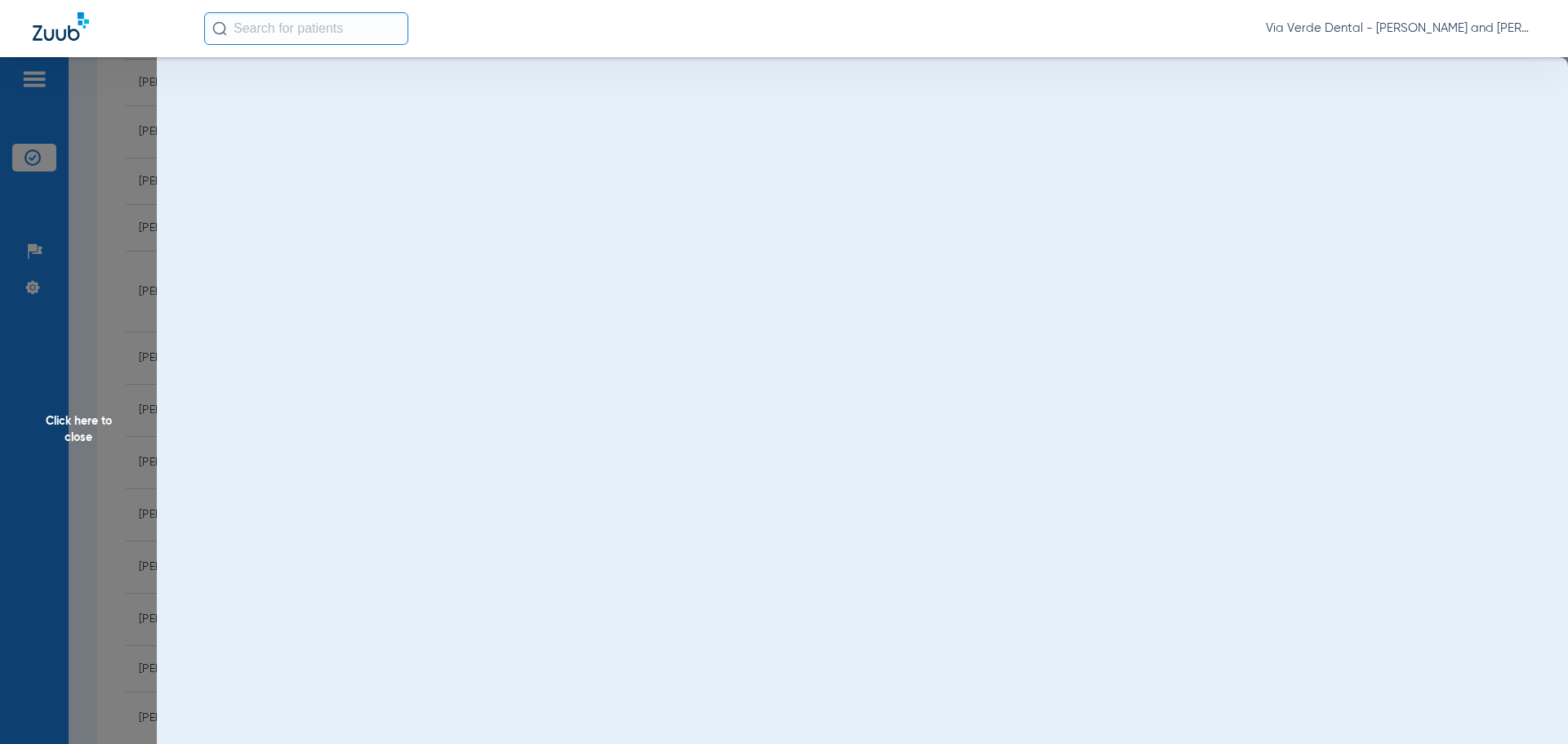
scroll to position [0, 0]
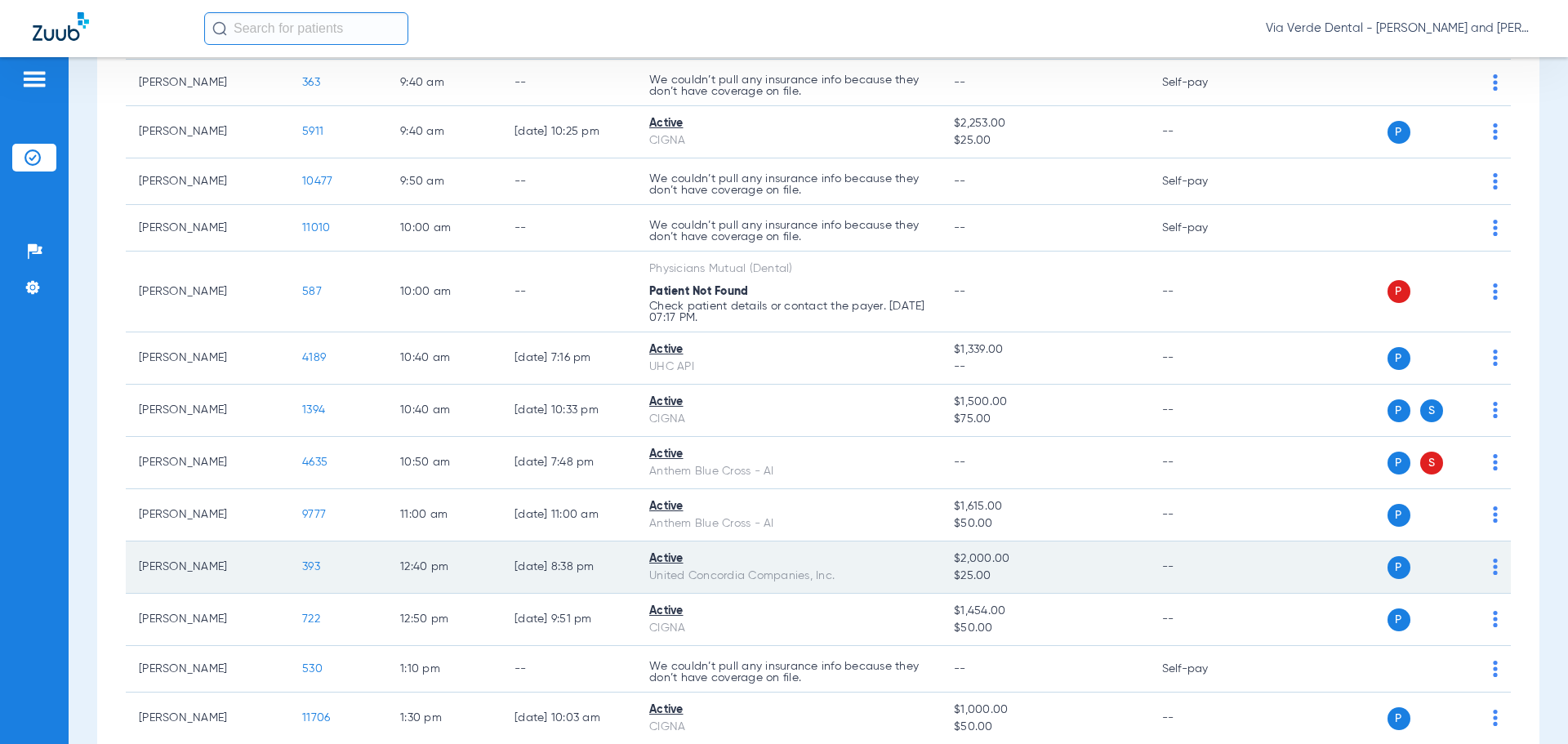
click at [311, 567] on span "393" at bounding box center [311, 567] width 18 height 12
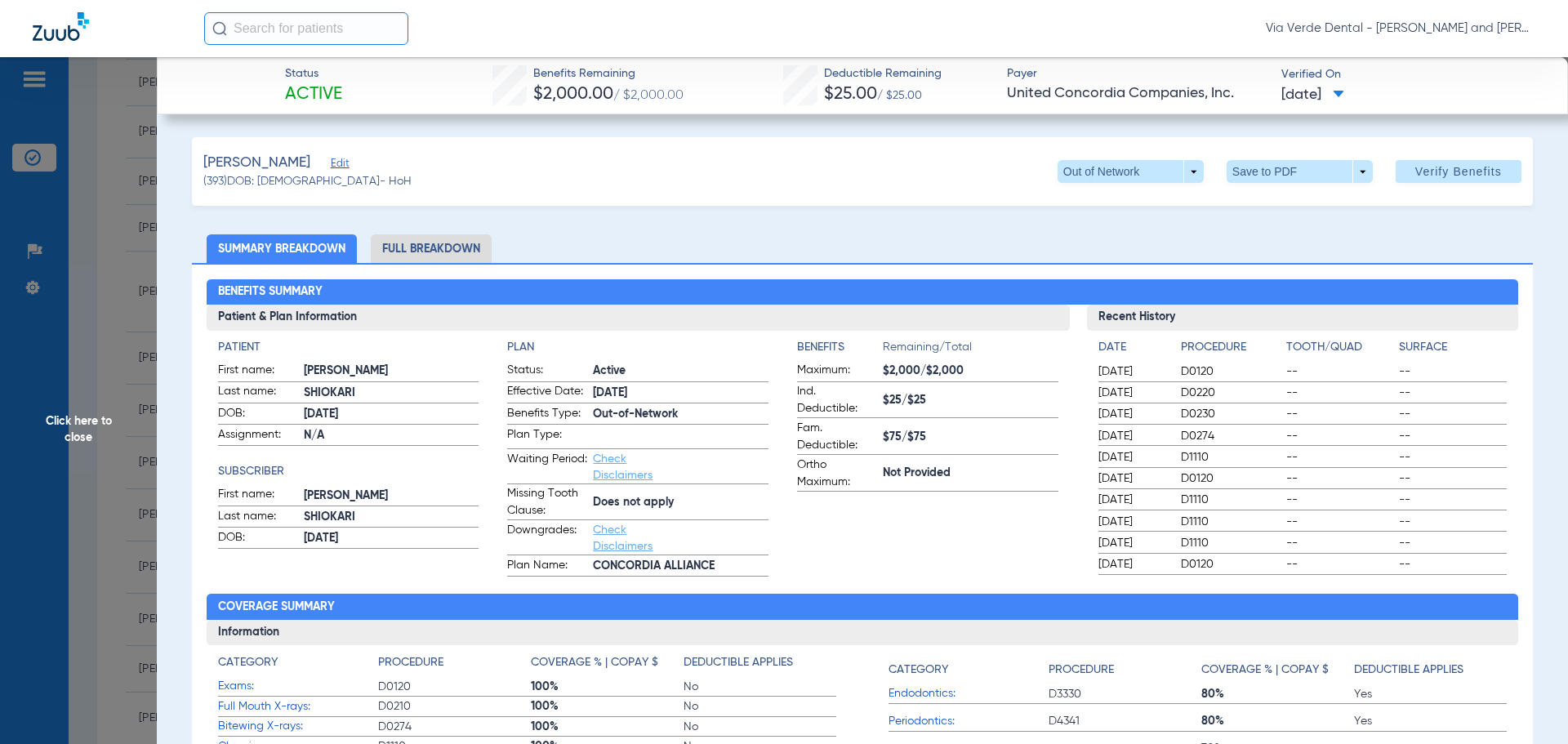
click at [459, 249] on li "Full Breakdown" at bounding box center [431, 248] width 120 height 28
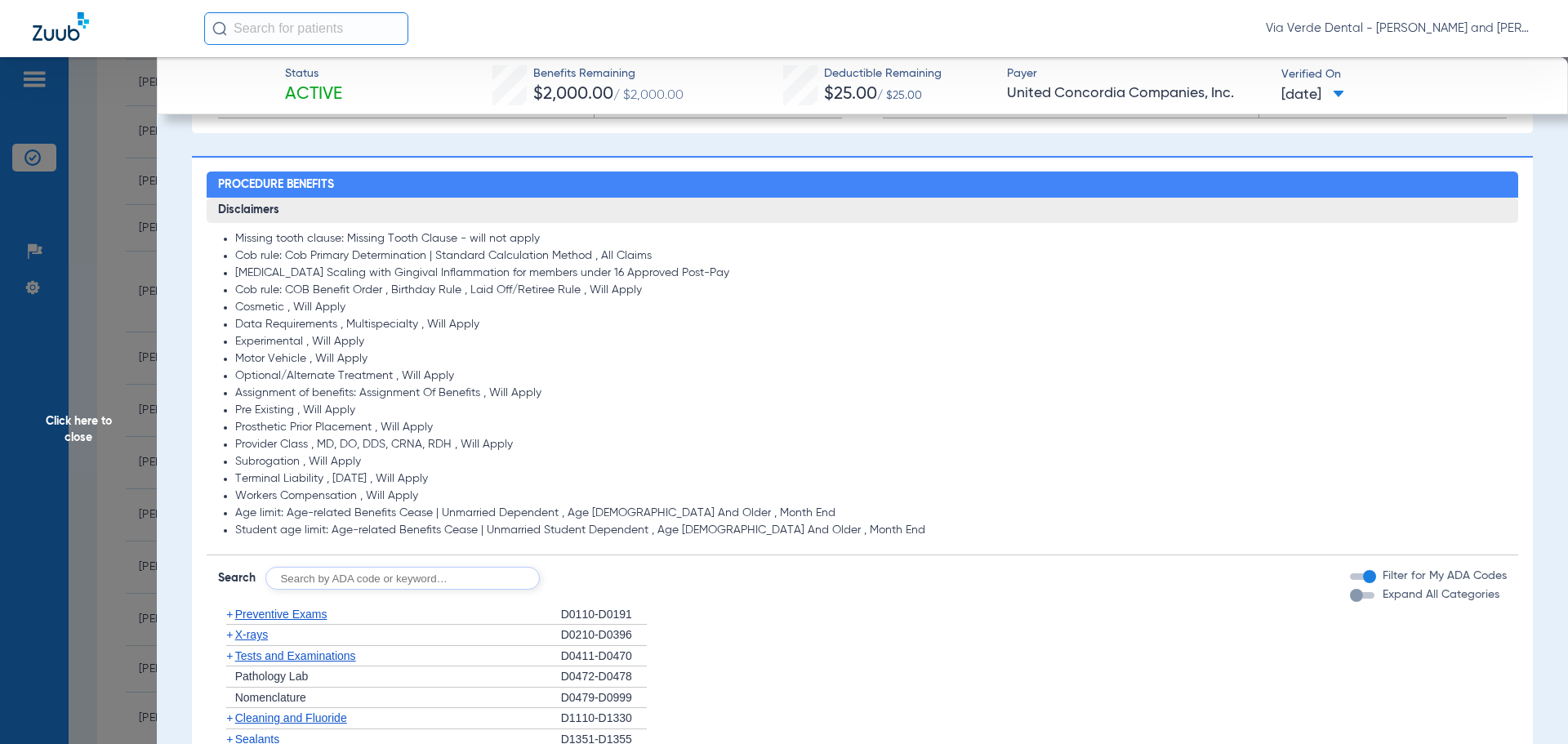
scroll to position [1143, 0]
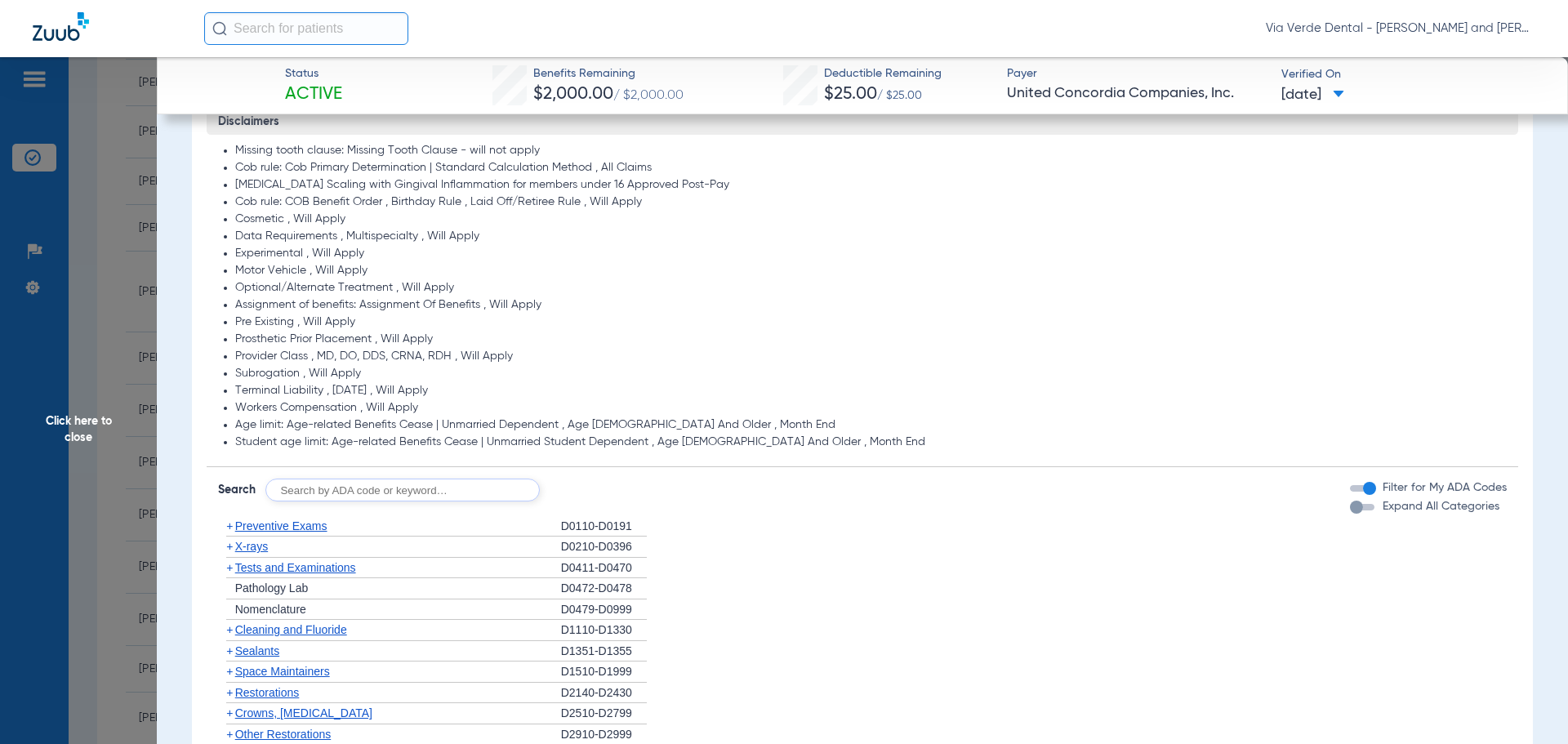
click at [322, 527] on span "Preventive Exams" at bounding box center [281, 526] width 92 height 13
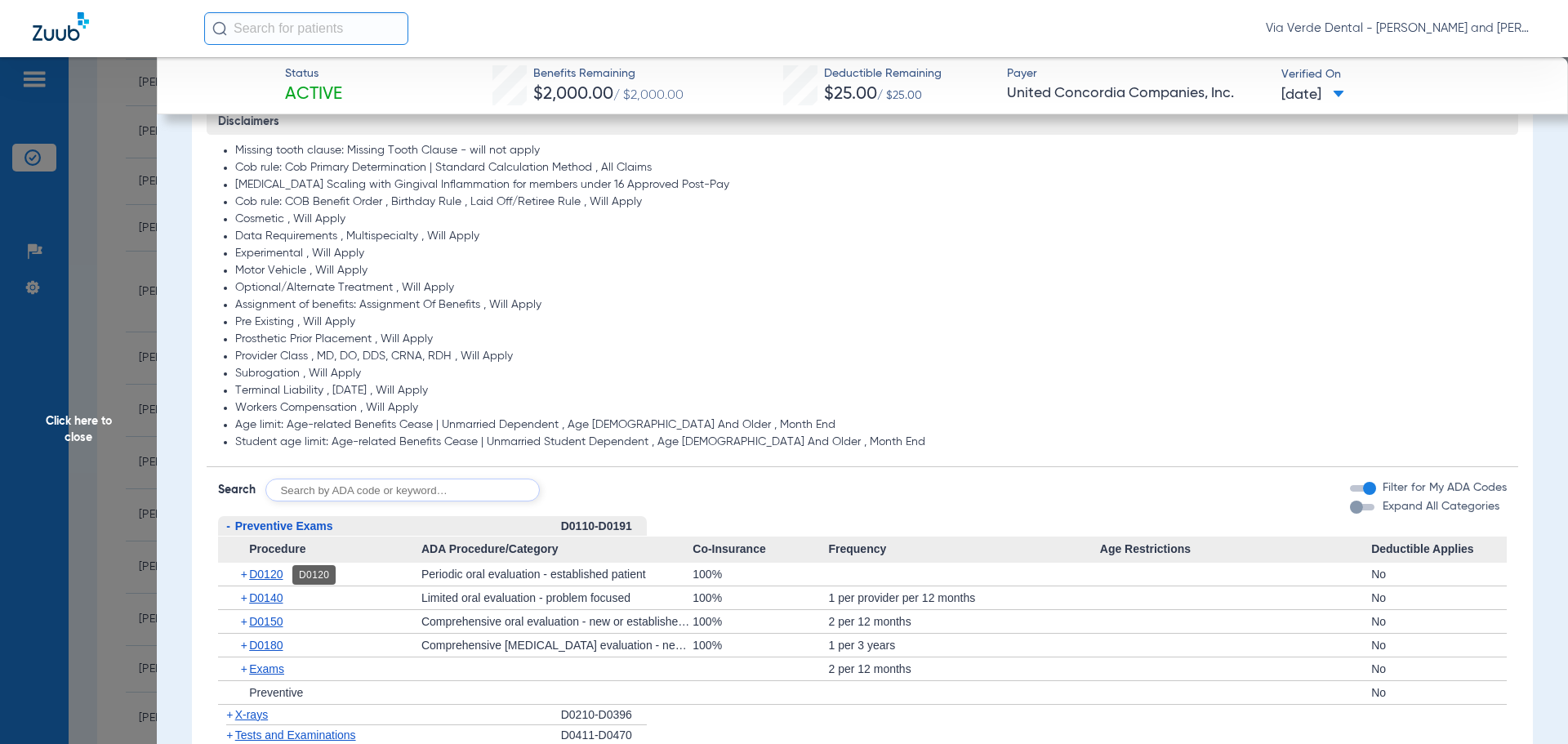
click at [266, 574] on span "D0120" at bounding box center [265, 574] width 33 height 13
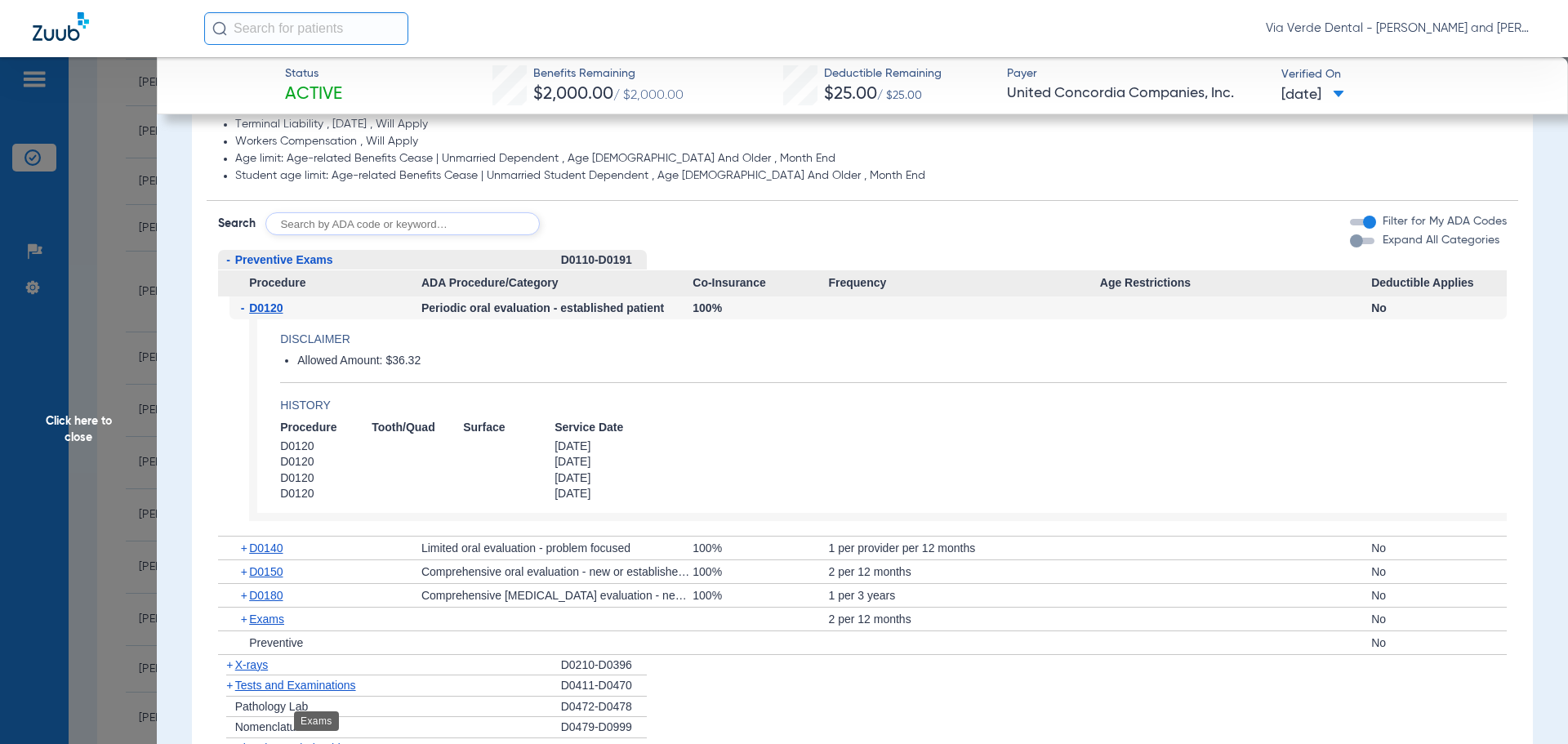
scroll to position [1470, 0]
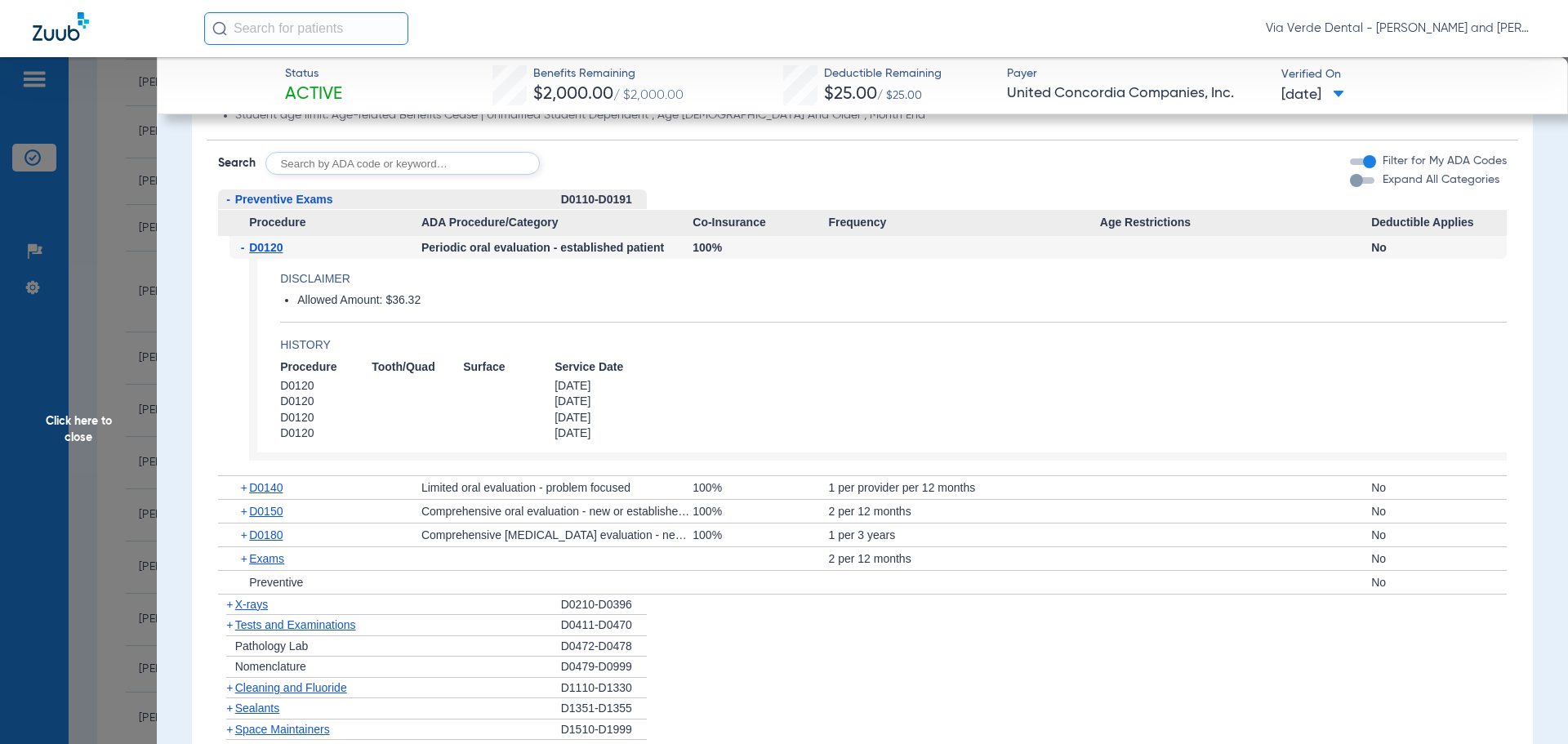
click at [254, 609] on span "X-rays" at bounding box center [251, 604] width 32 height 13
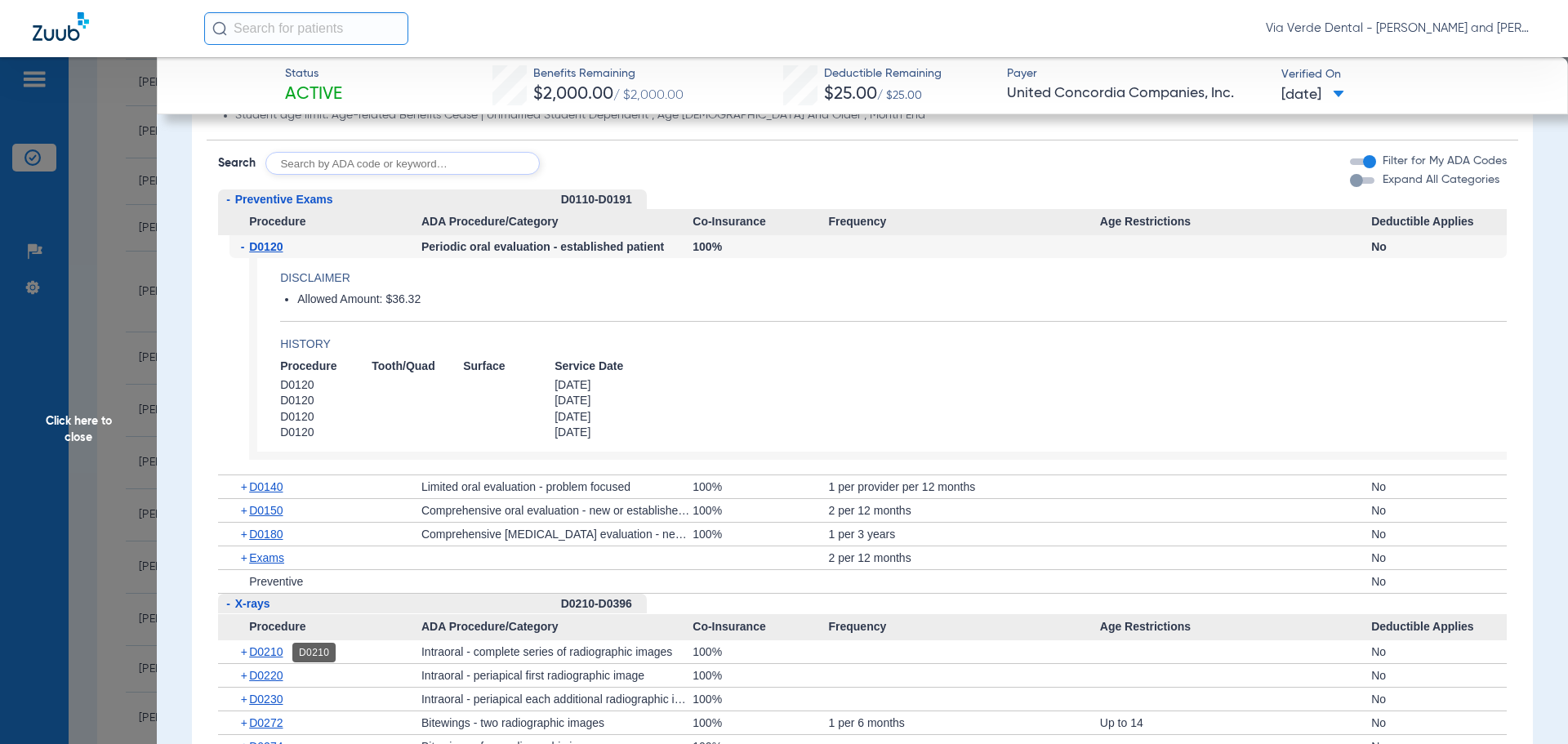
click at [268, 649] on span "D0210" at bounding box center [265, 651] width 33 height 13
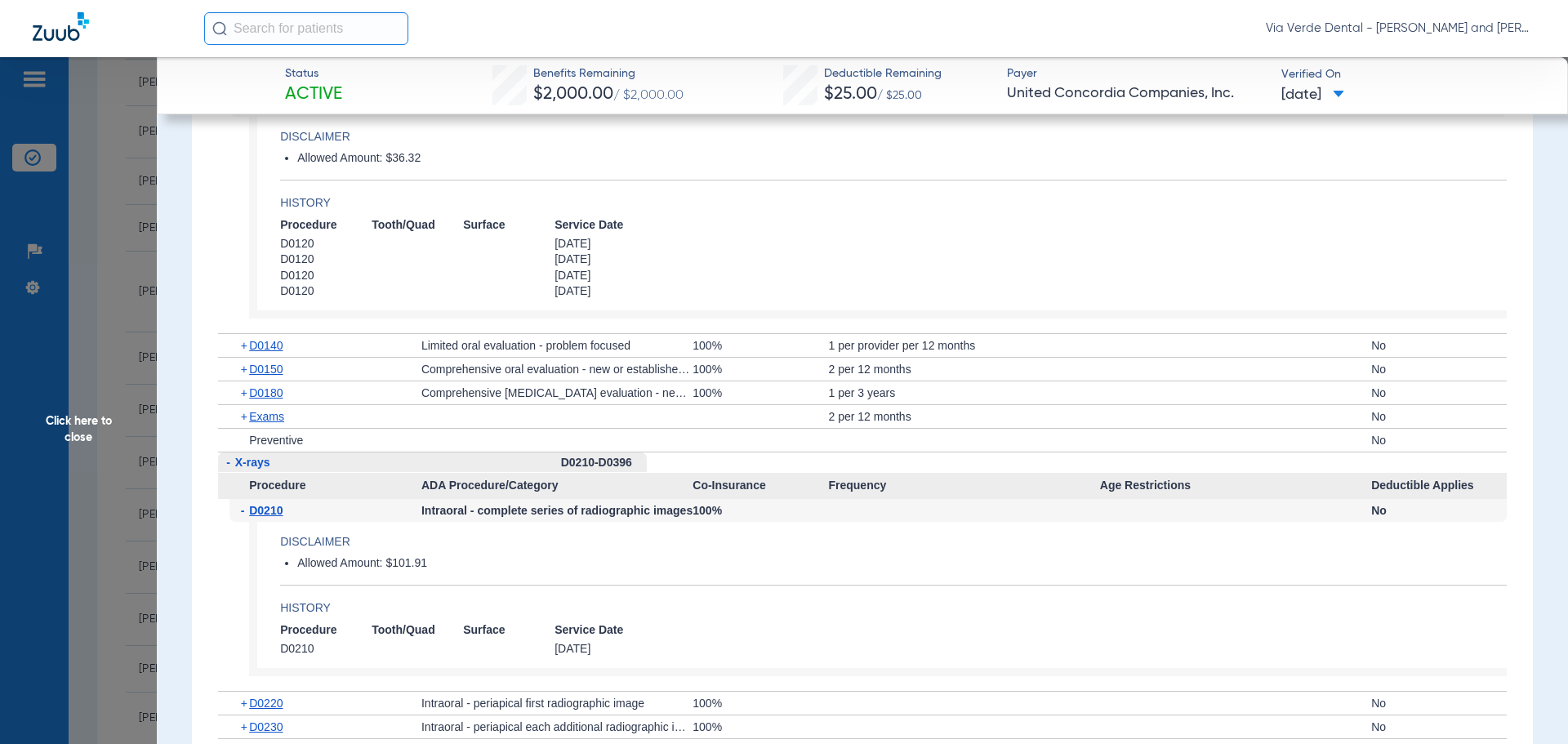
scroll to position [1715, 0]
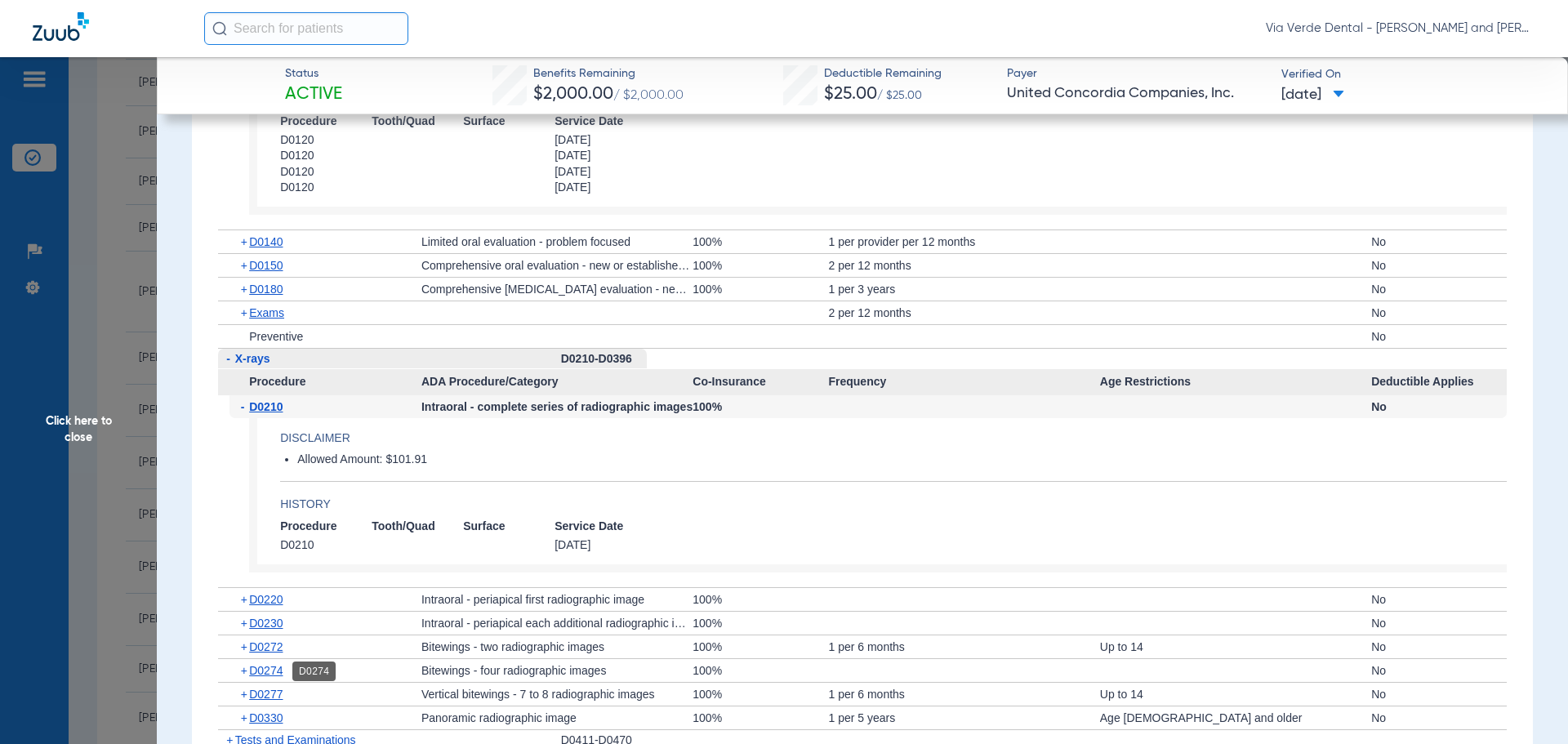
click at [265, 671] on span "D0274" at bounding box center [265, 670] width 33 height 13
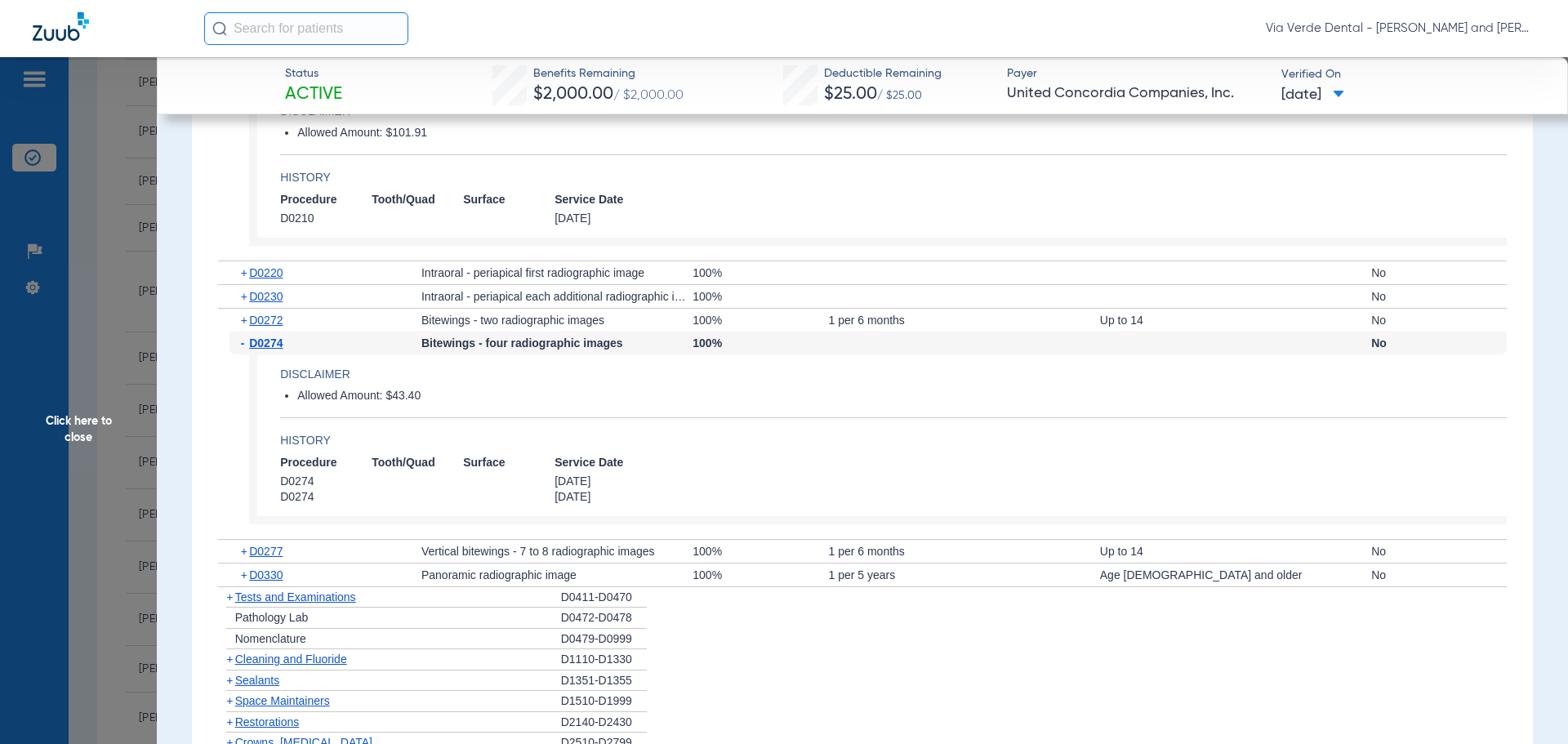
scroll to position [2123, 0]
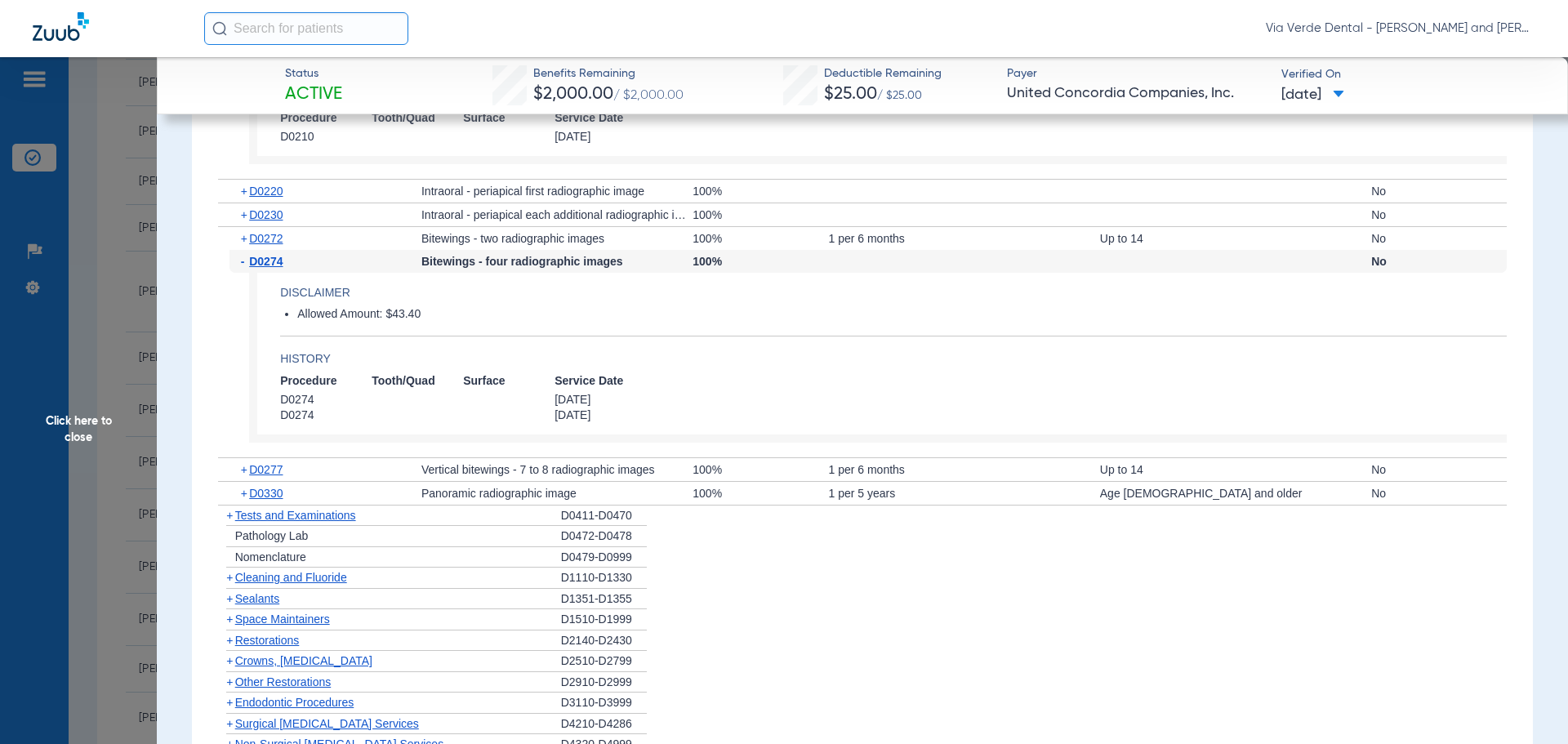
click at [285, 579] on span "Cleaning and Fluoride" at bounding box center [291, 577] width 112 height 13
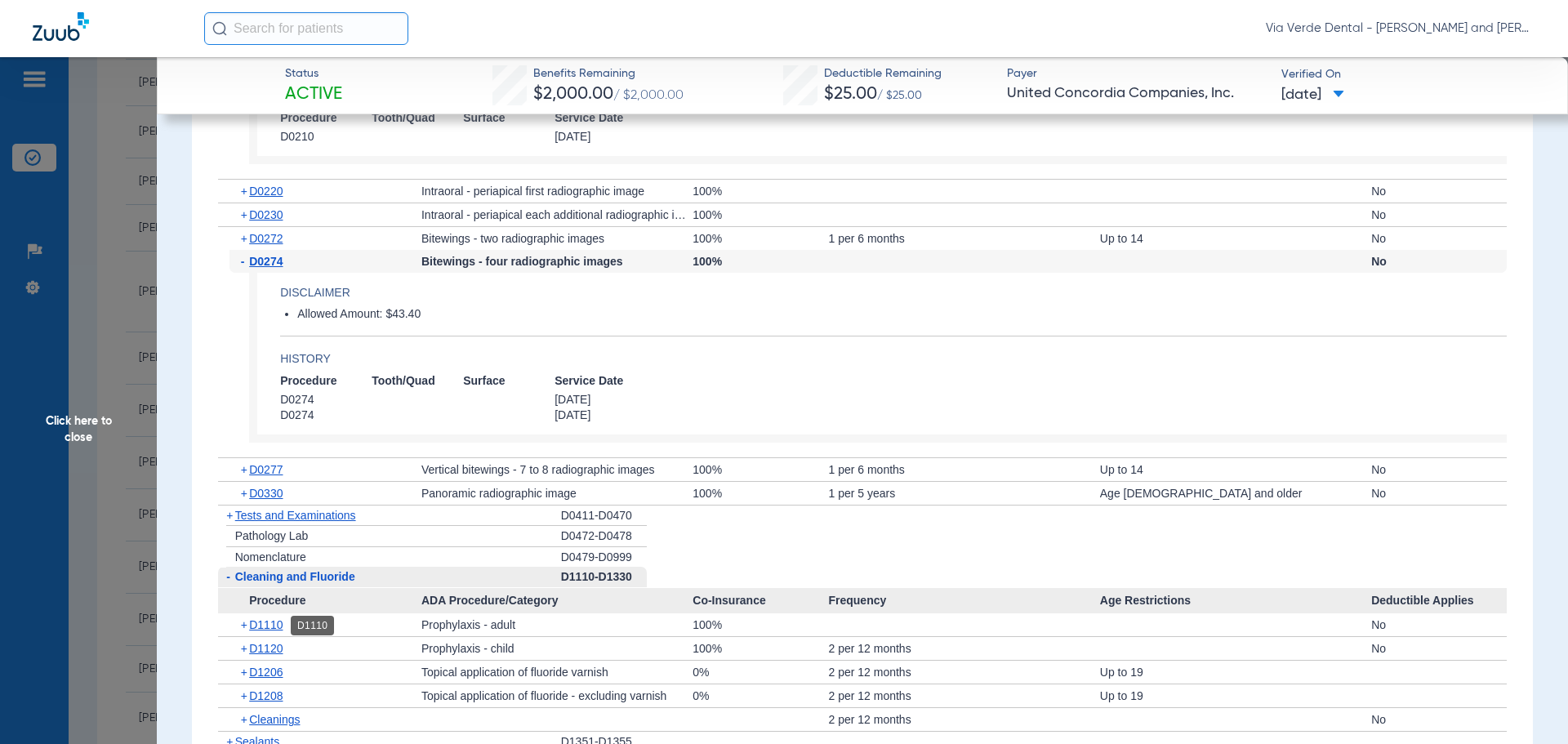
click at [279, 627] on span "D1110" at bounding box center [265, 625] width 33 height 13
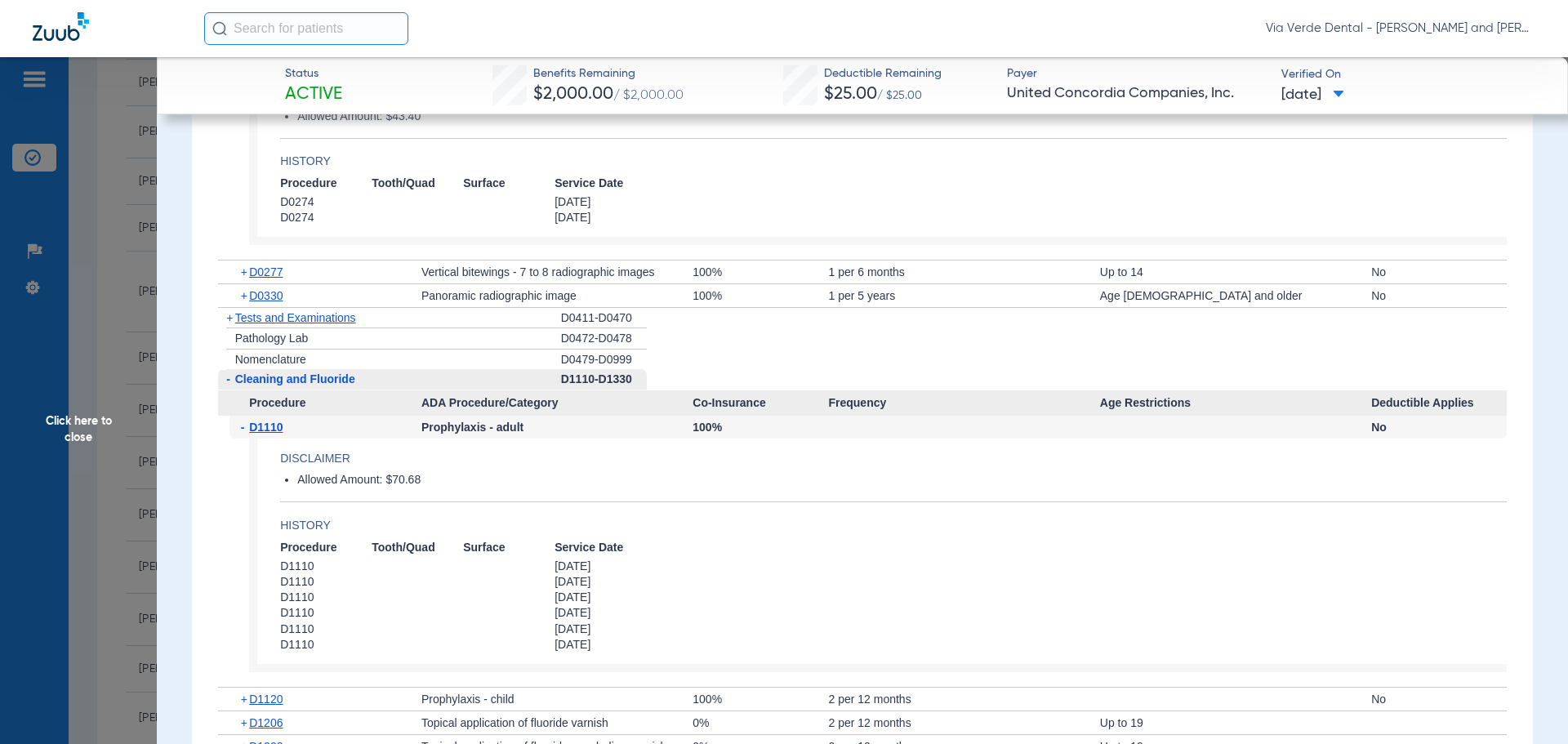
scroll to position [2368, 0]
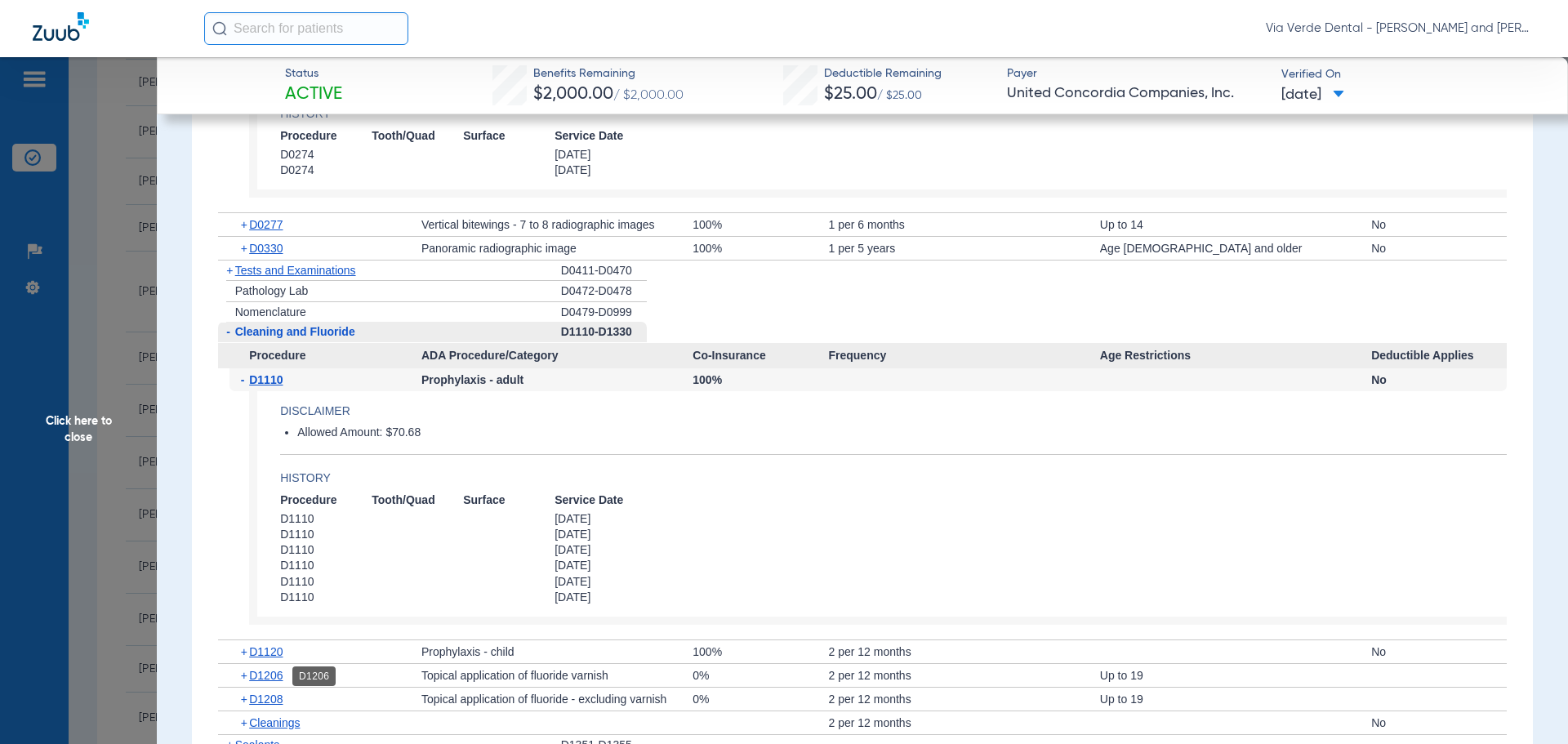
click at [264, 677] on span "D1206" at bounding box center [265, 674] width 33 height 13
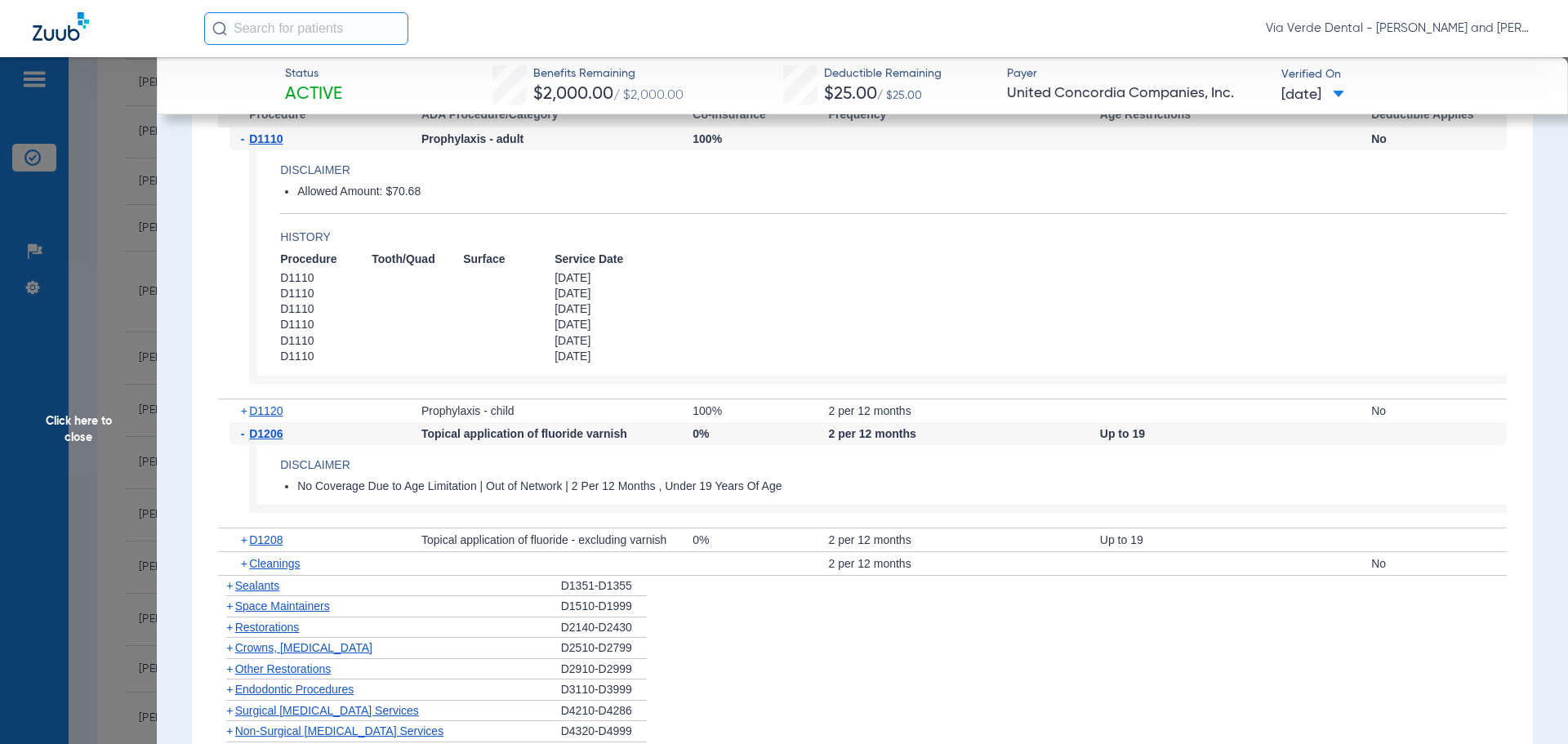
scroll to position [2695, 0]
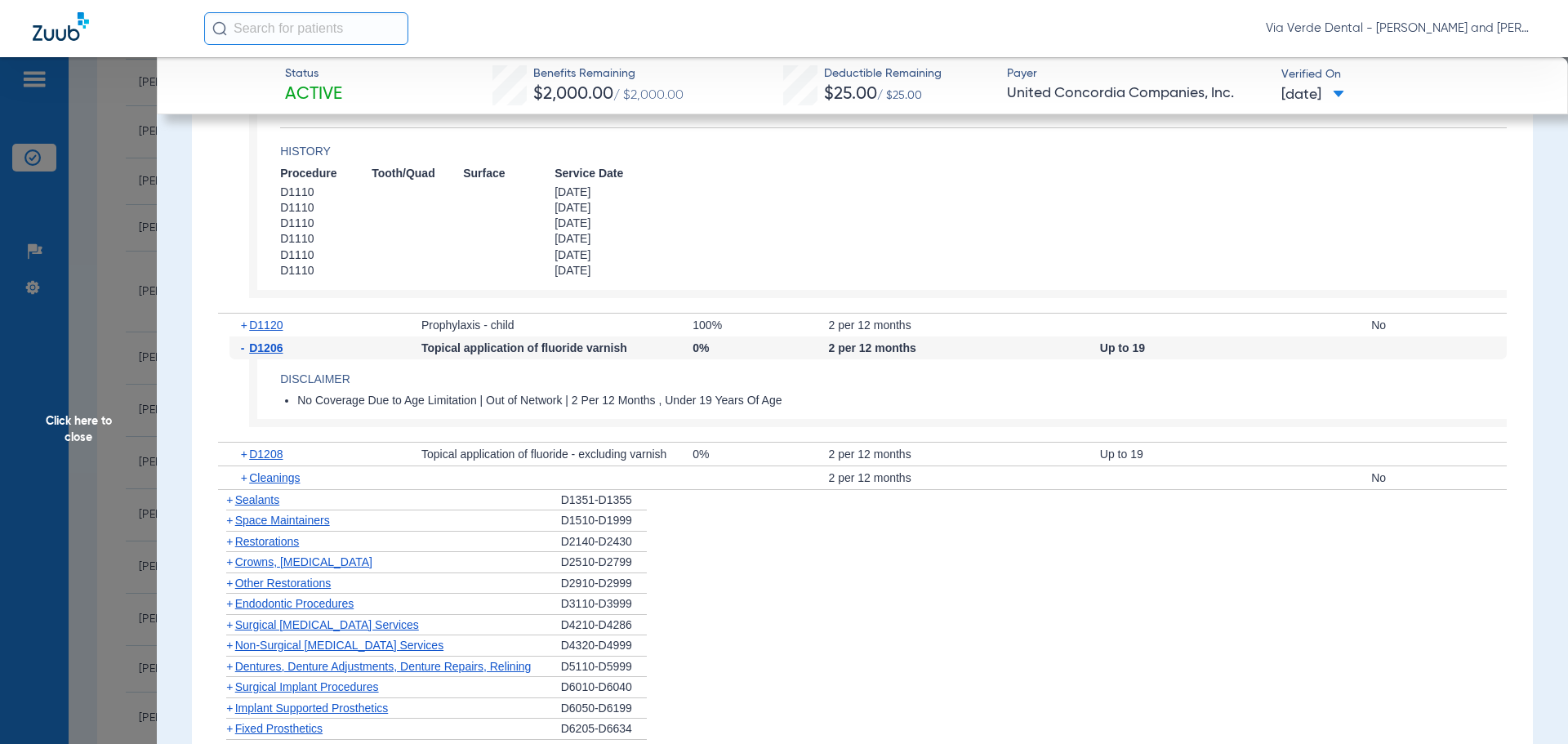
click at [284, 563] on span "Crowns, [MEDICAL_DATA]" at bounding box center [303, 561] width 137 height 13
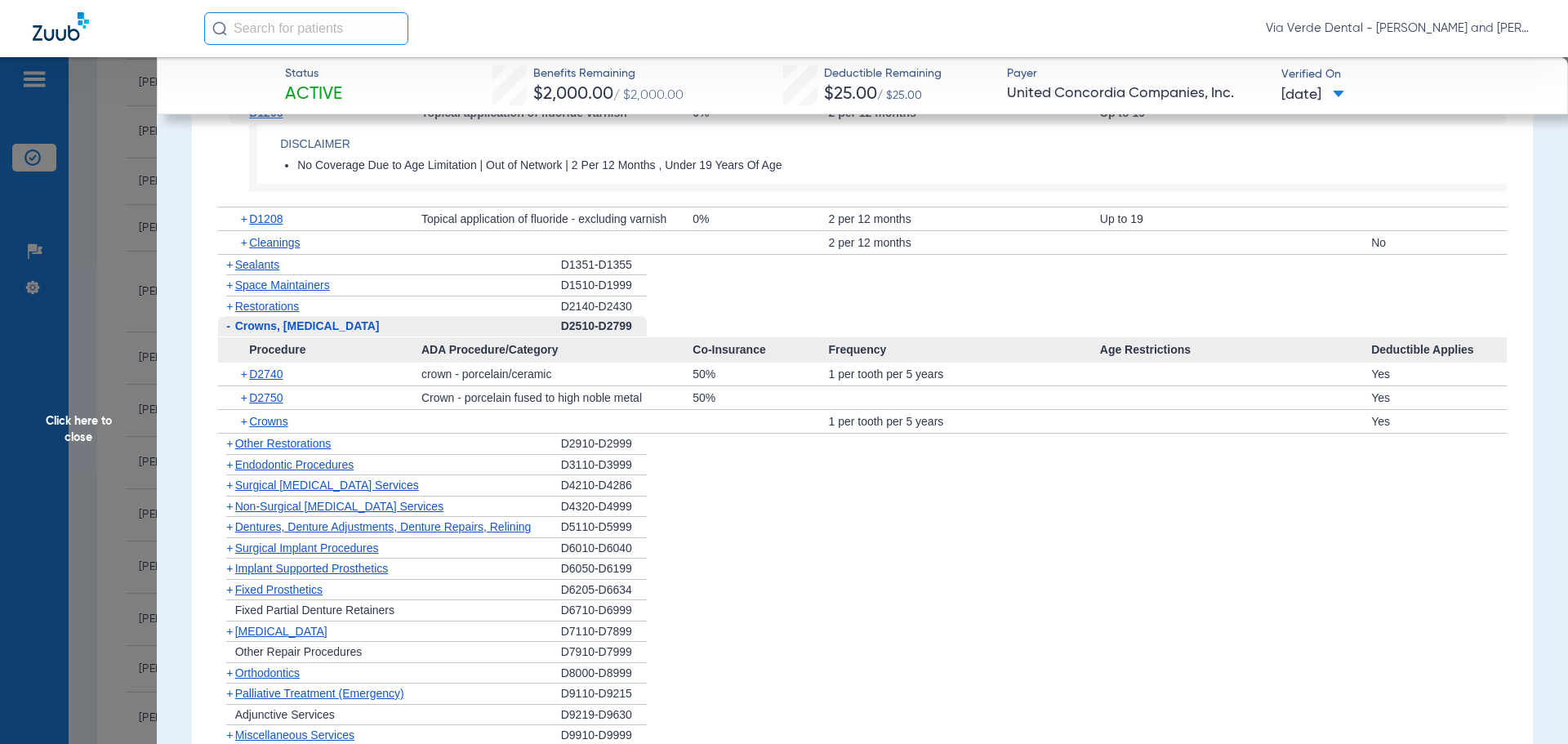
scroll to position [2940, 0]
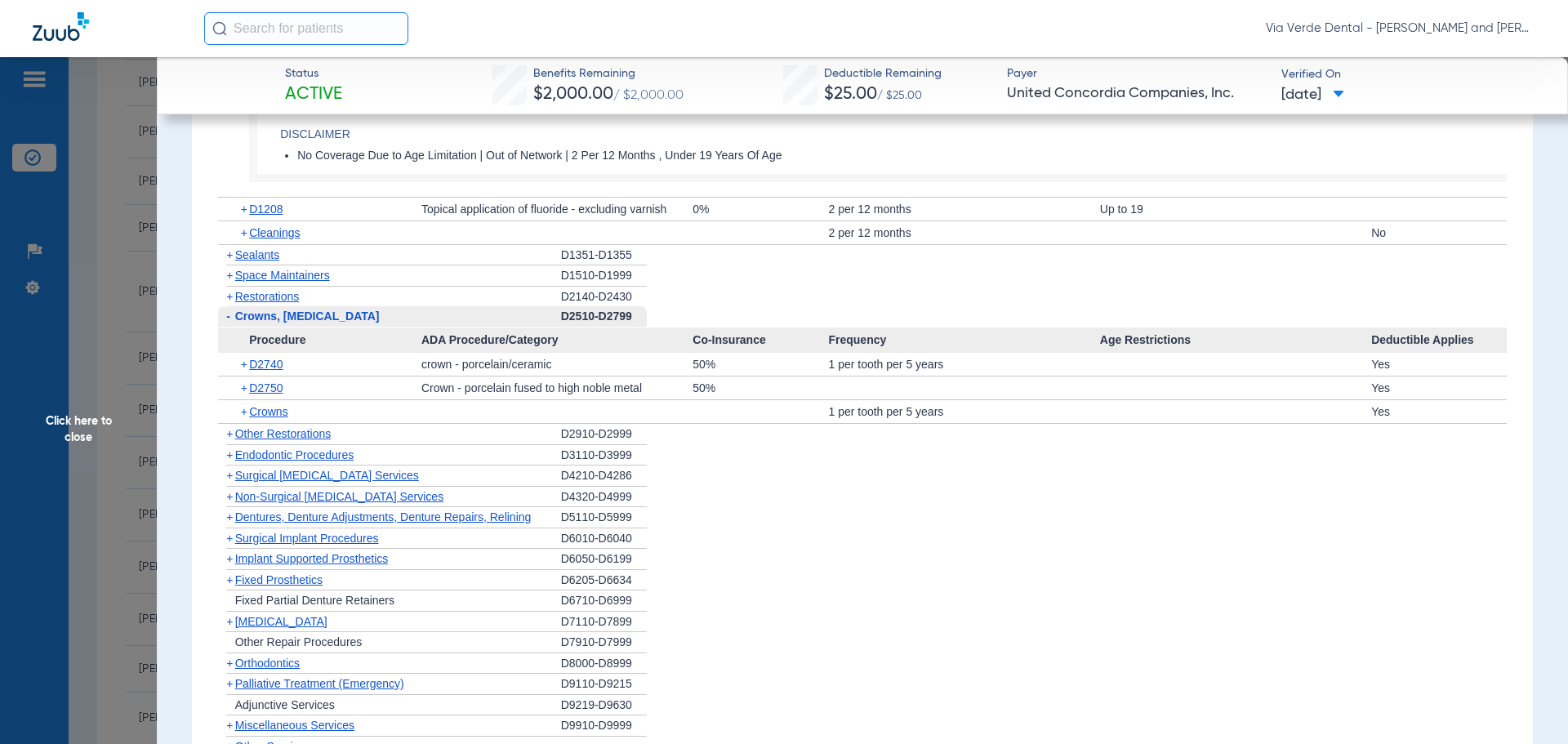
click at [289, 495] on span "Non-Surgical [MEDICAL_DATA] Services" at bounding box center [339, 496] width 208 height 13
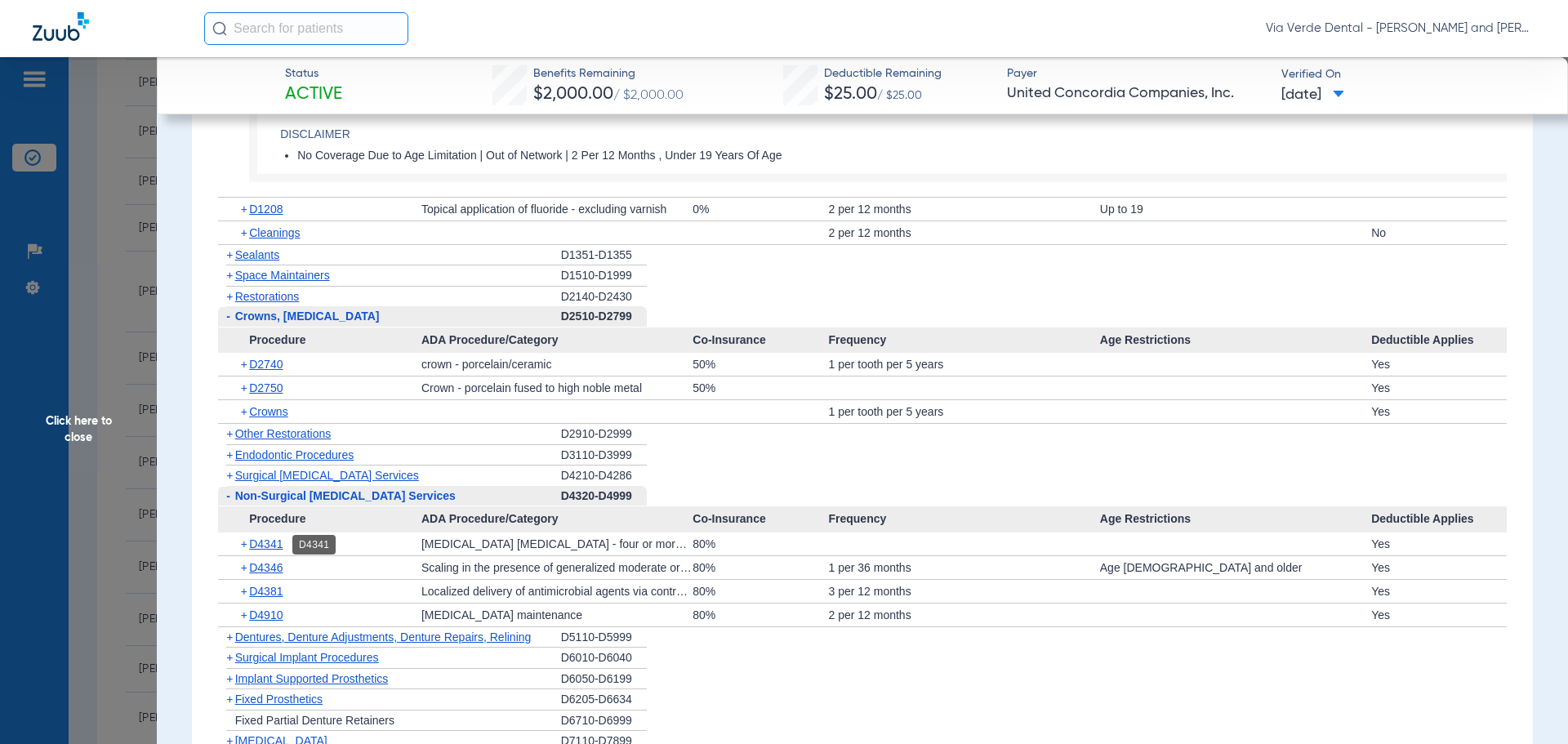
click at [263, 541] on span "D4341" at bounding box center [265, 543] width 33 height 13
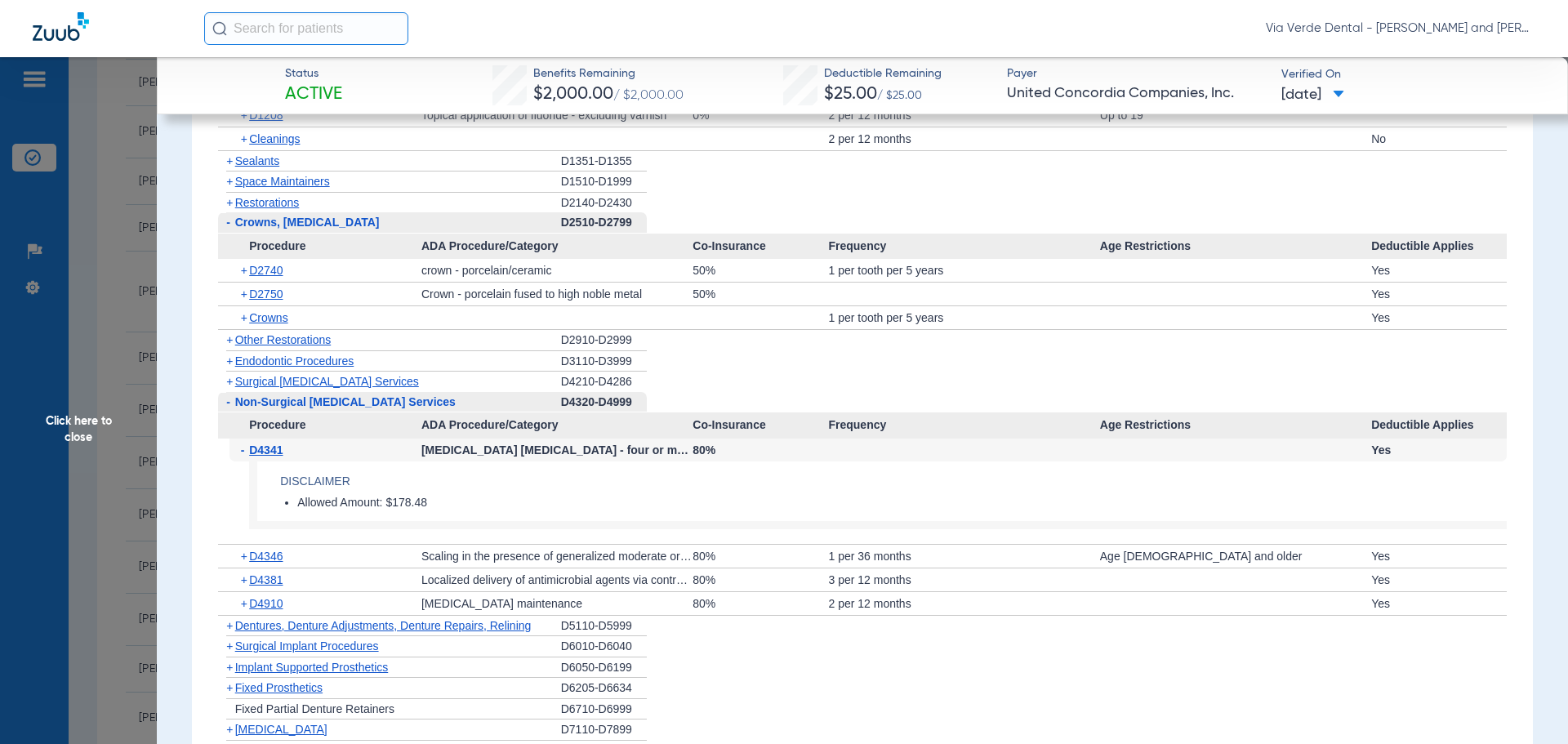
scroll to position [3103, 0]
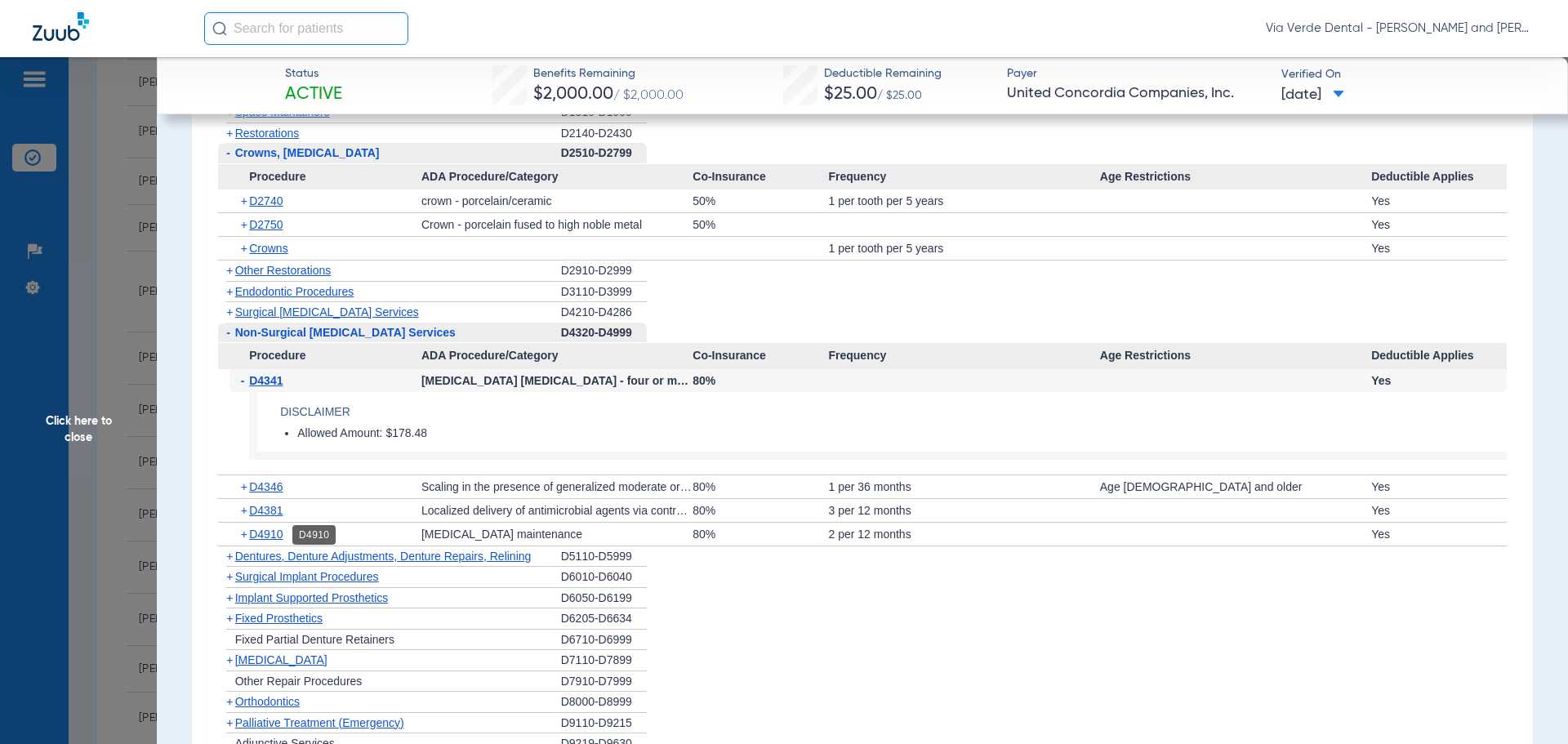
click at [268, 535] on span "D4910" at bounding box center [265, 534] width 33 height 13
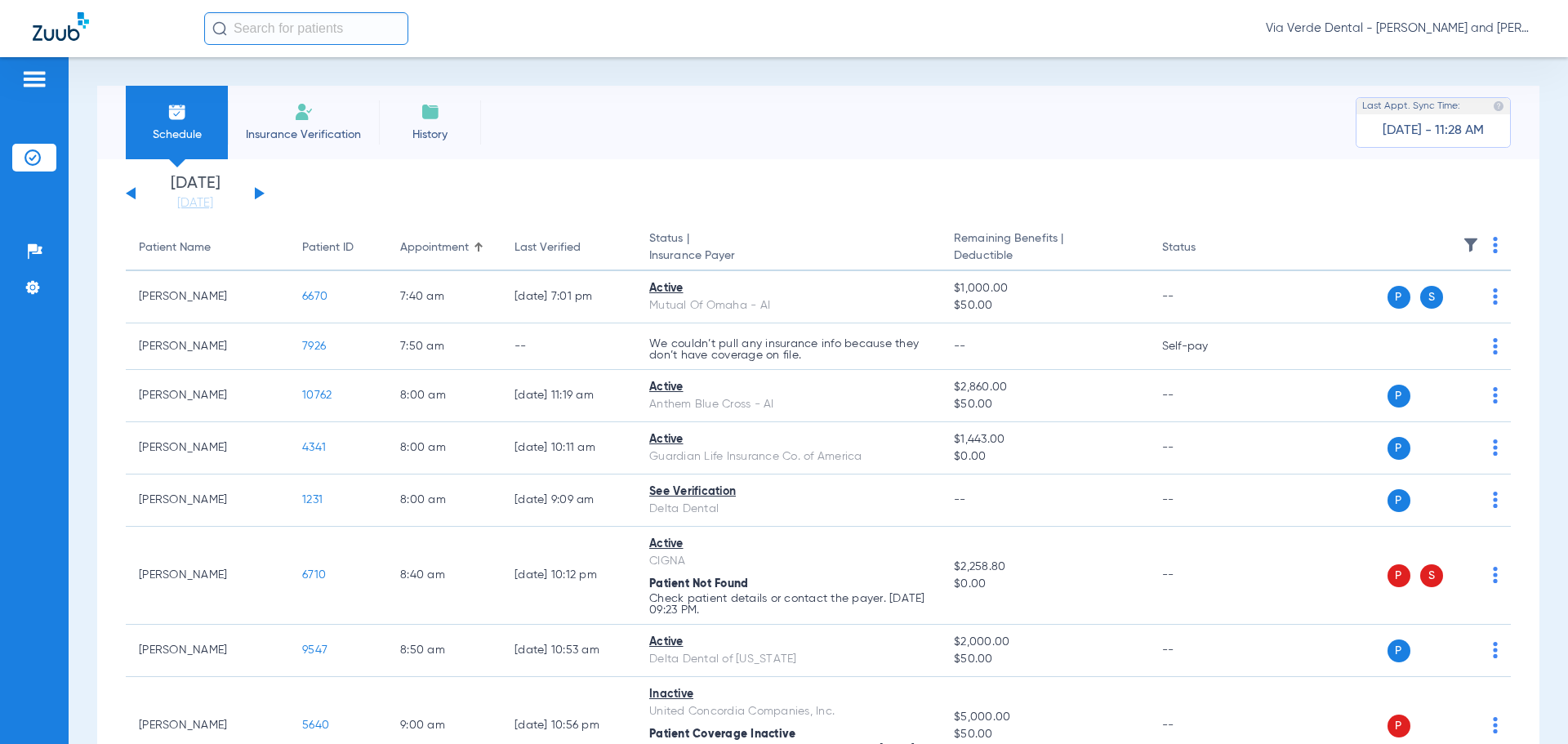
click at [257, 192] on button at bounding box center [259, 193] width 10 height 13
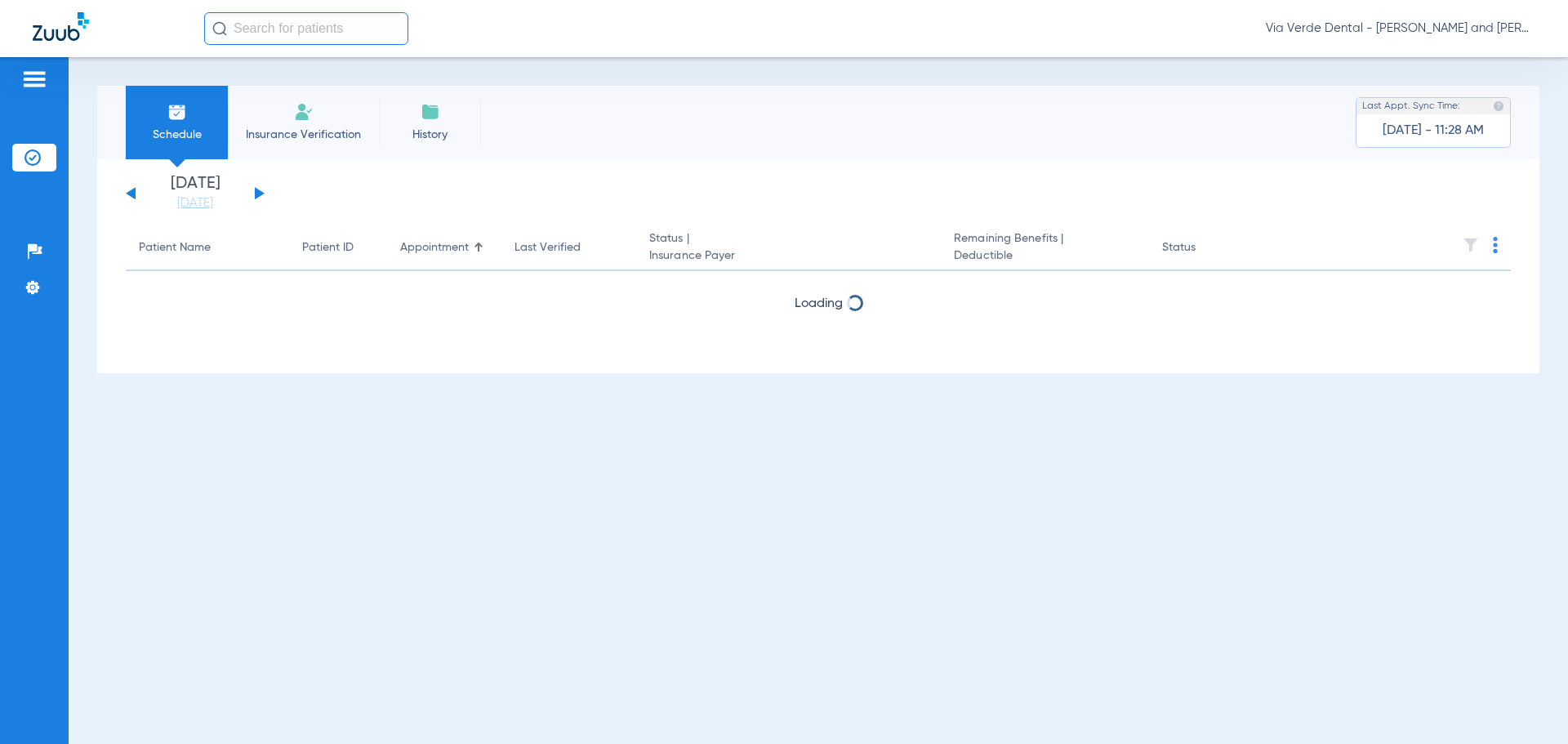
click at [257, 192] on button at bounding box center [259, 193] width 10 height 13
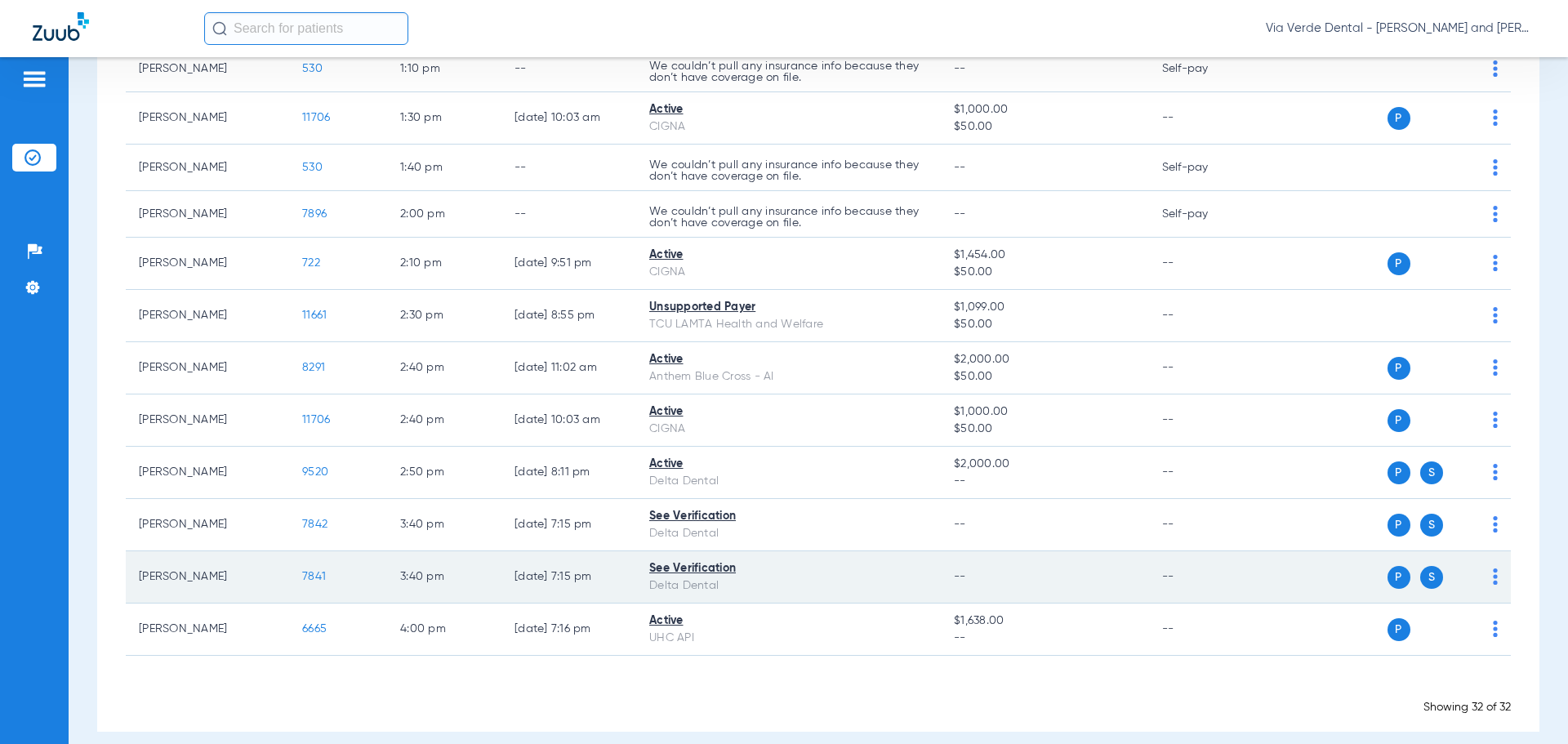
scroll to position [1270, 0]
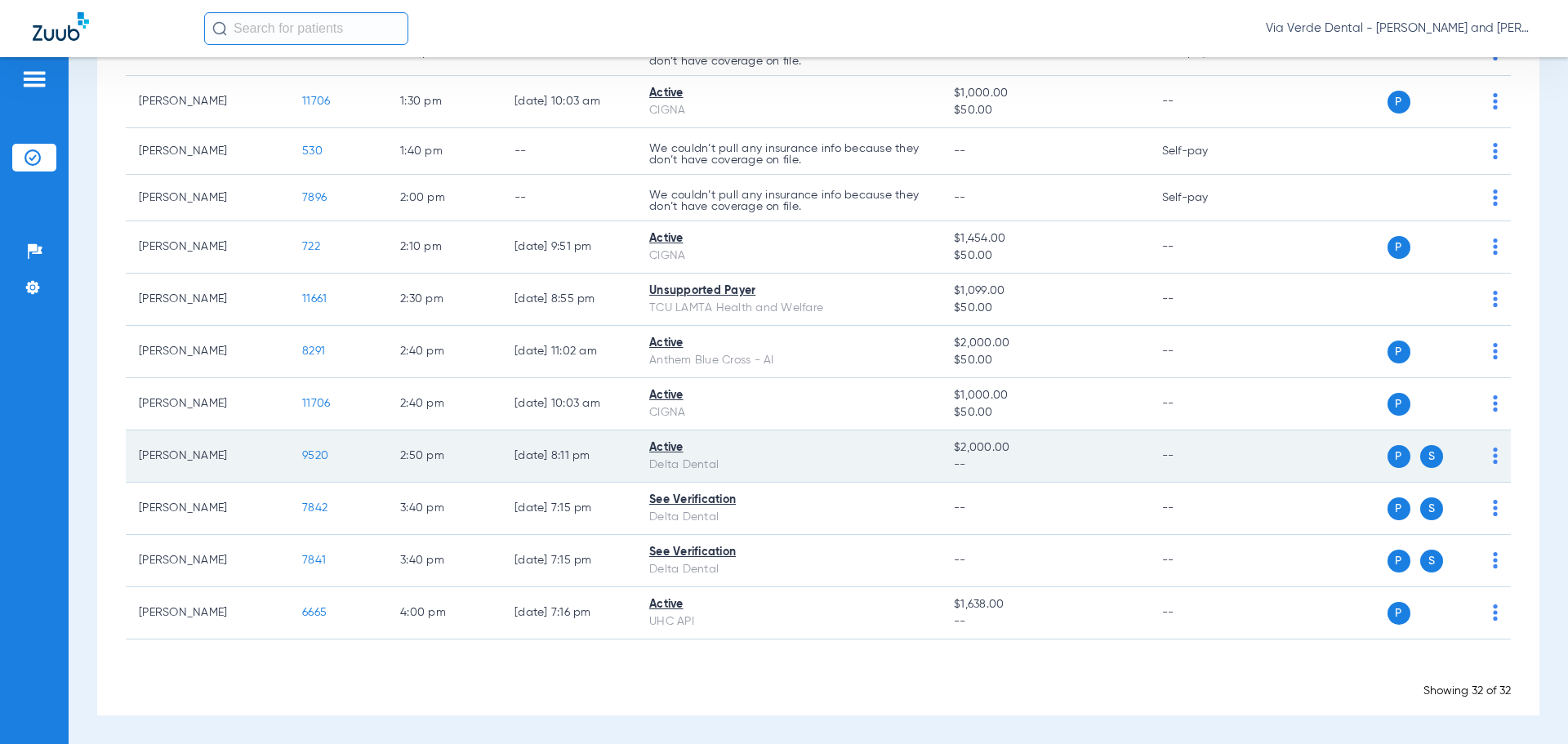
click at [303, 459] on span "9520" at bounding box center [315, 456] width 26 height 12
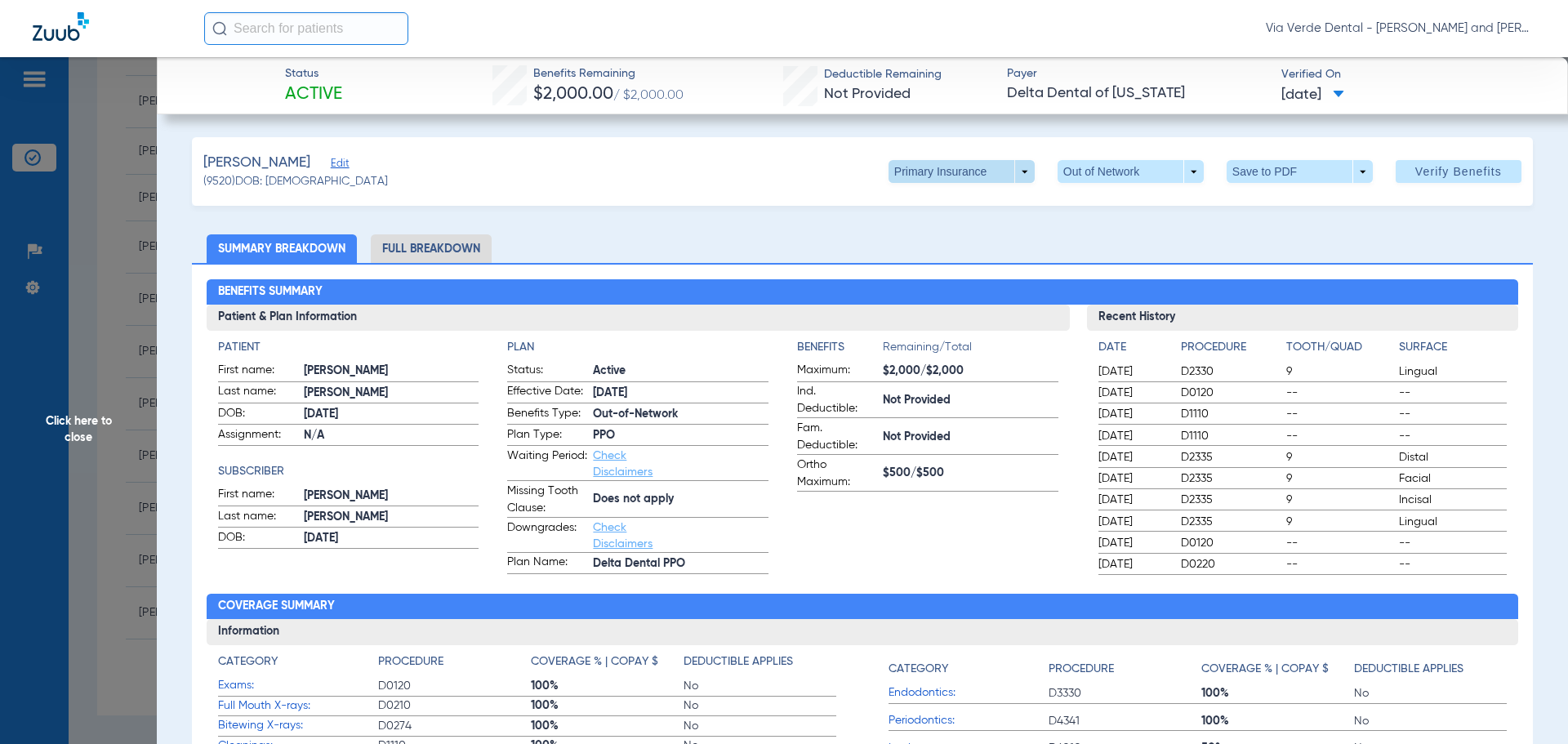
click at [1011, 175] on span at bounding box center [961, 171] width 146 height 23
click at [992, 236] on span "Secondary Insurance" at bounding box center [944, 237] width 108 height 12
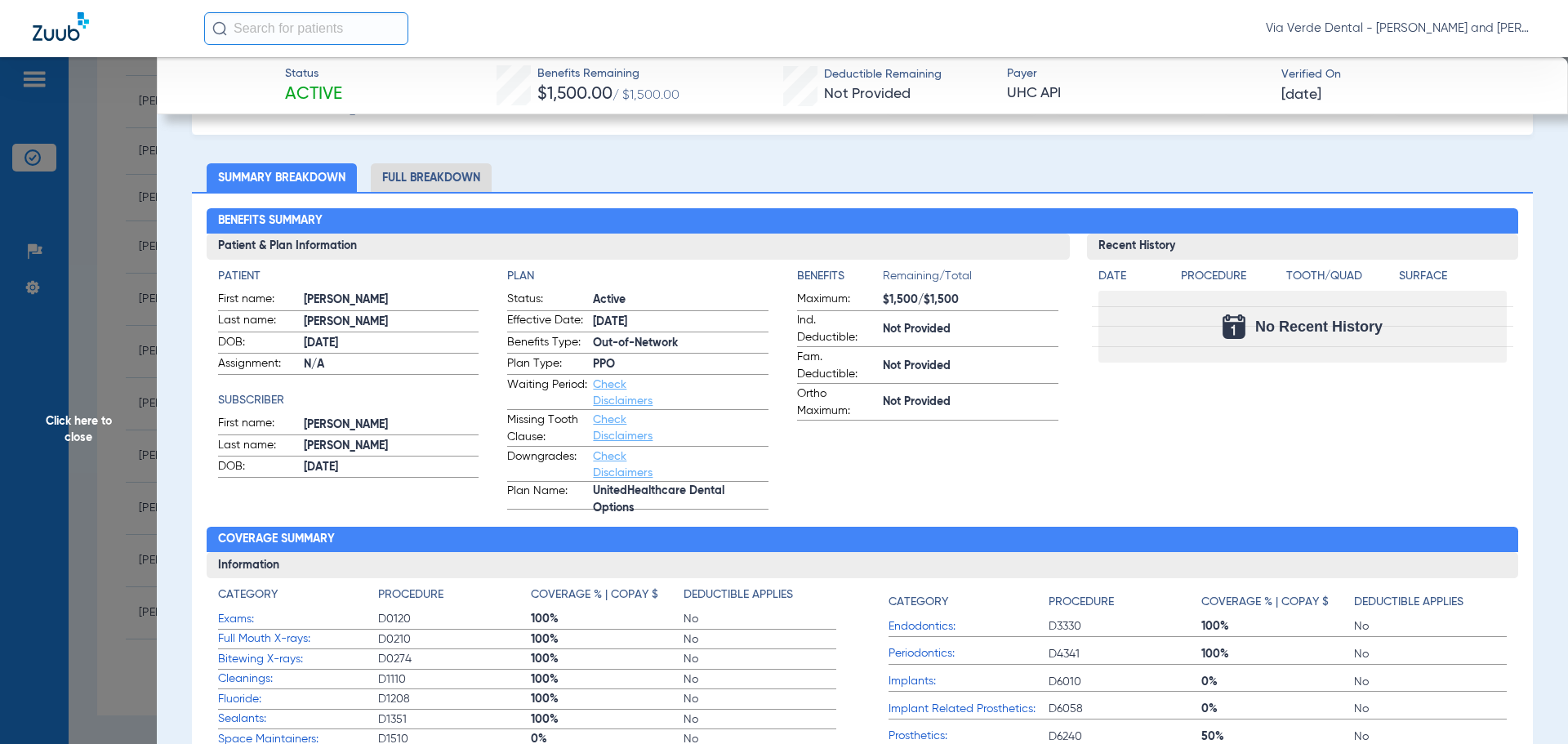
scroll to position [0, 0]
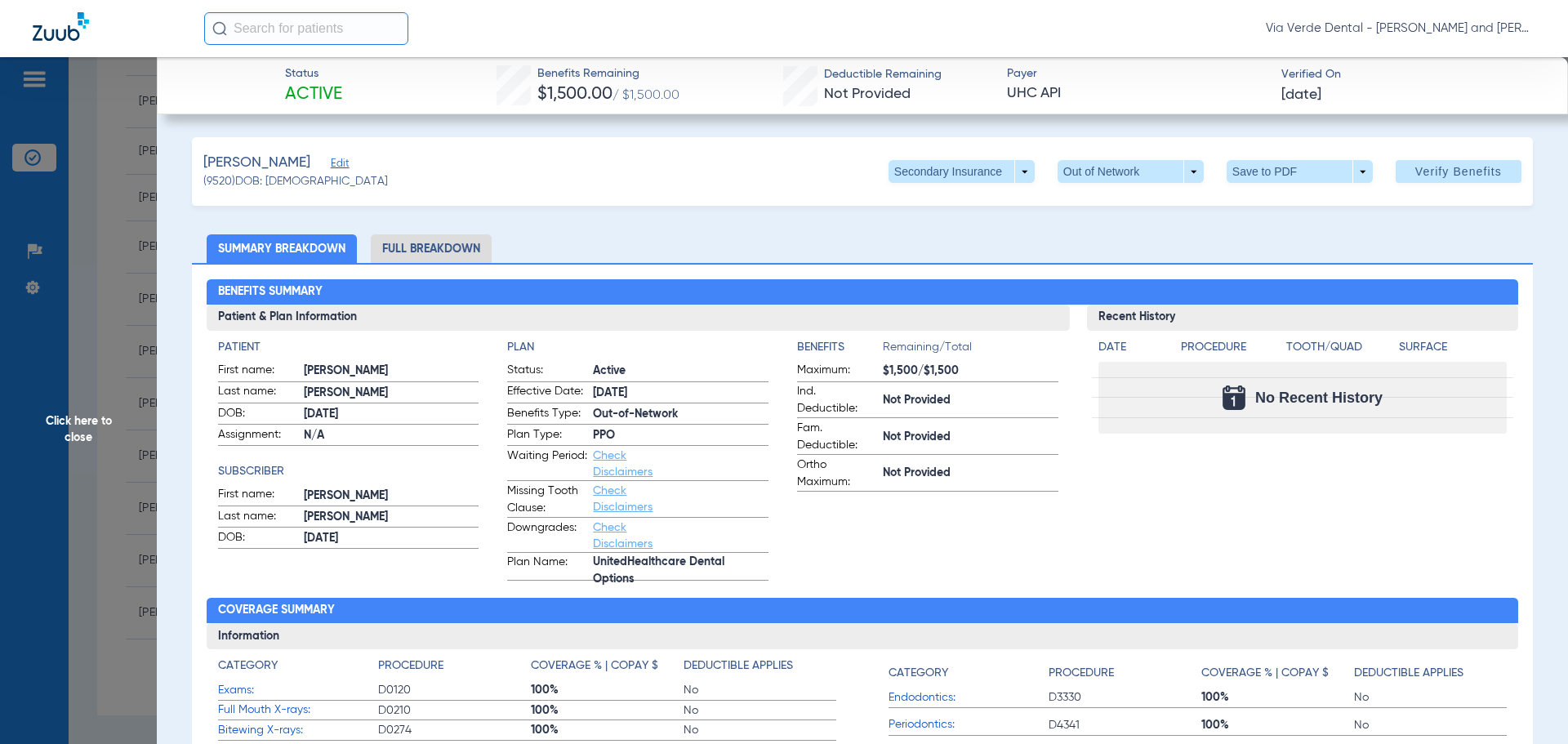
click at [468, 247] on li "Full Breakdown" at bounding box center [431, 248] width 120 height 28
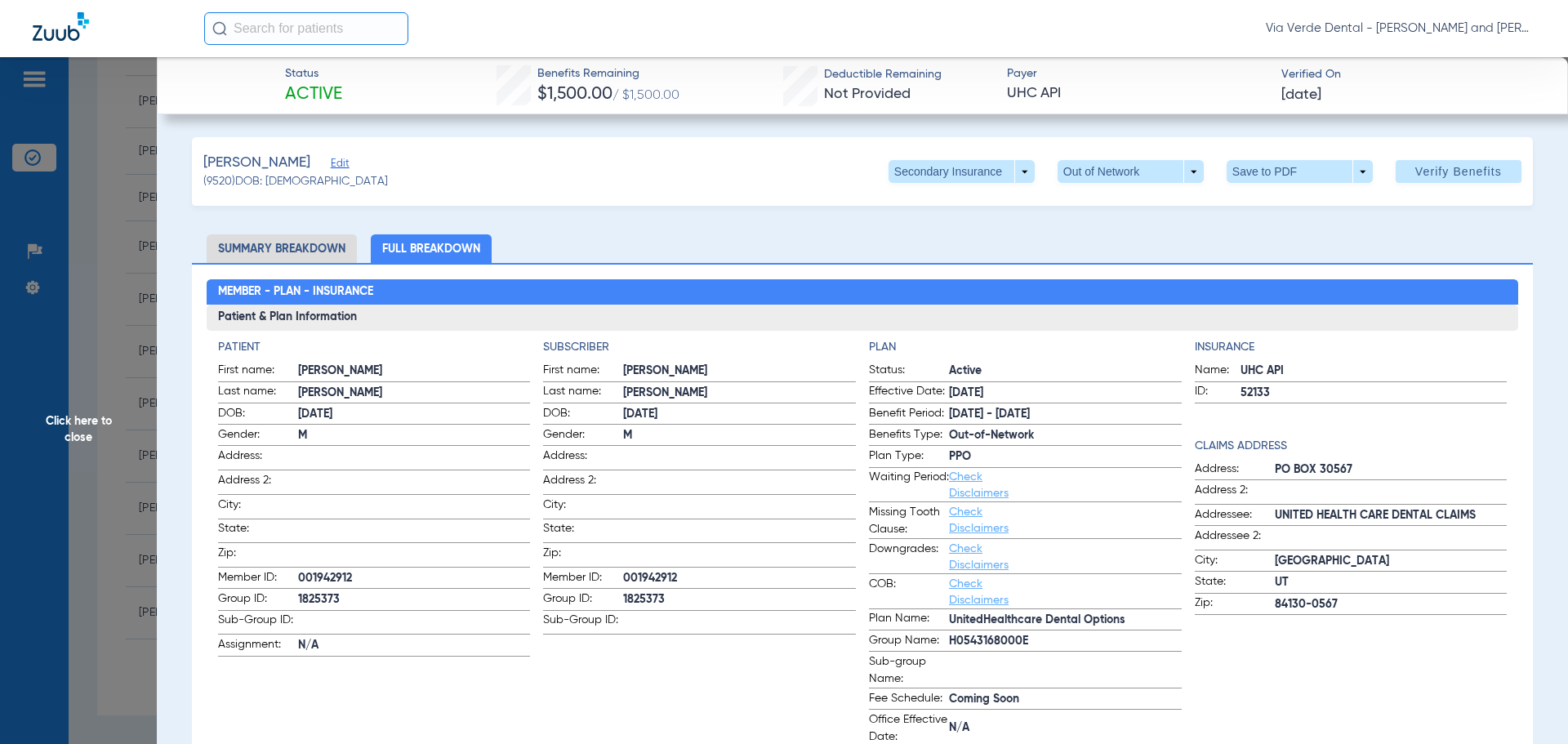
click at [355, 572] on span "001942912" at bounding box center [414, 579] width 233 height 18
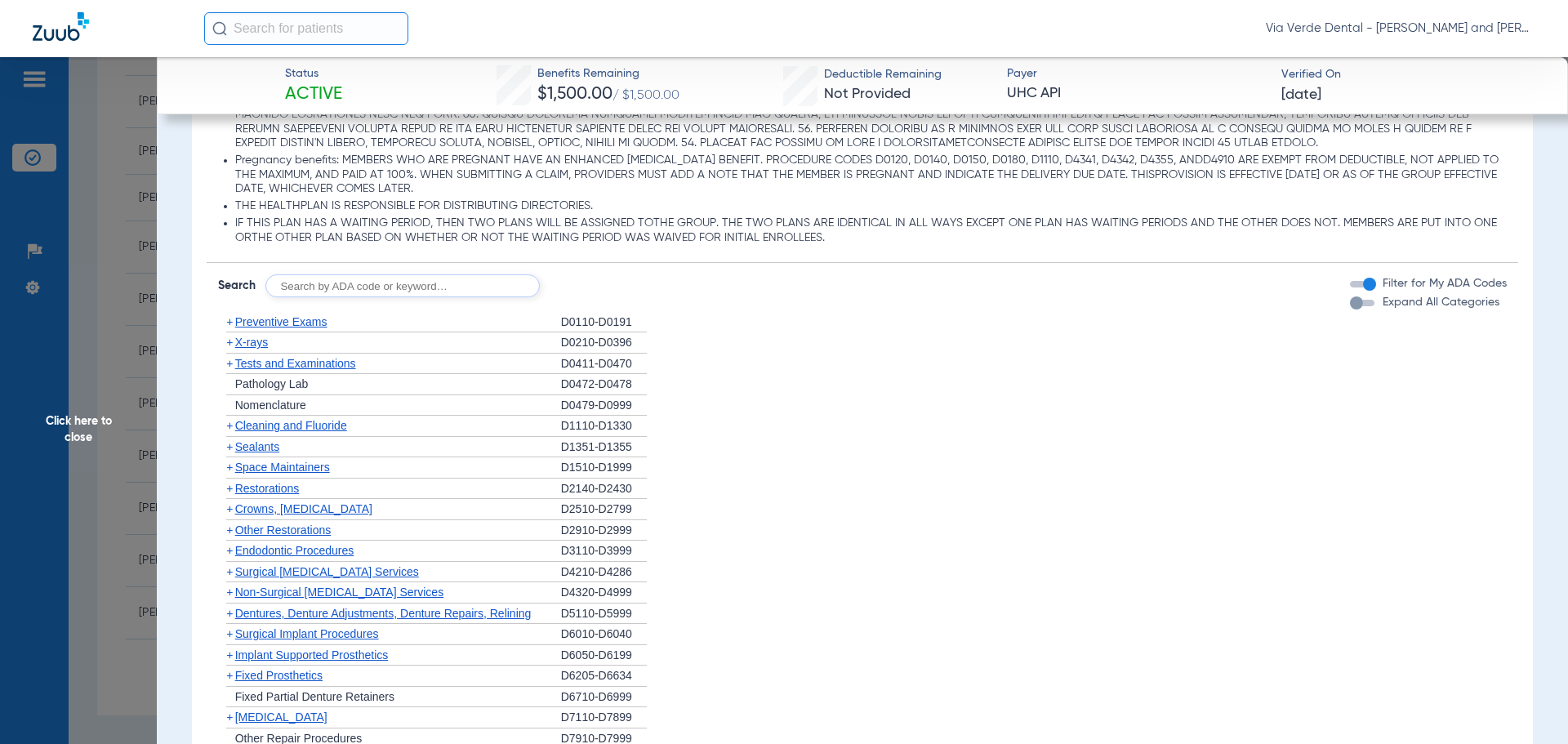
scroll to position [1388, 0]
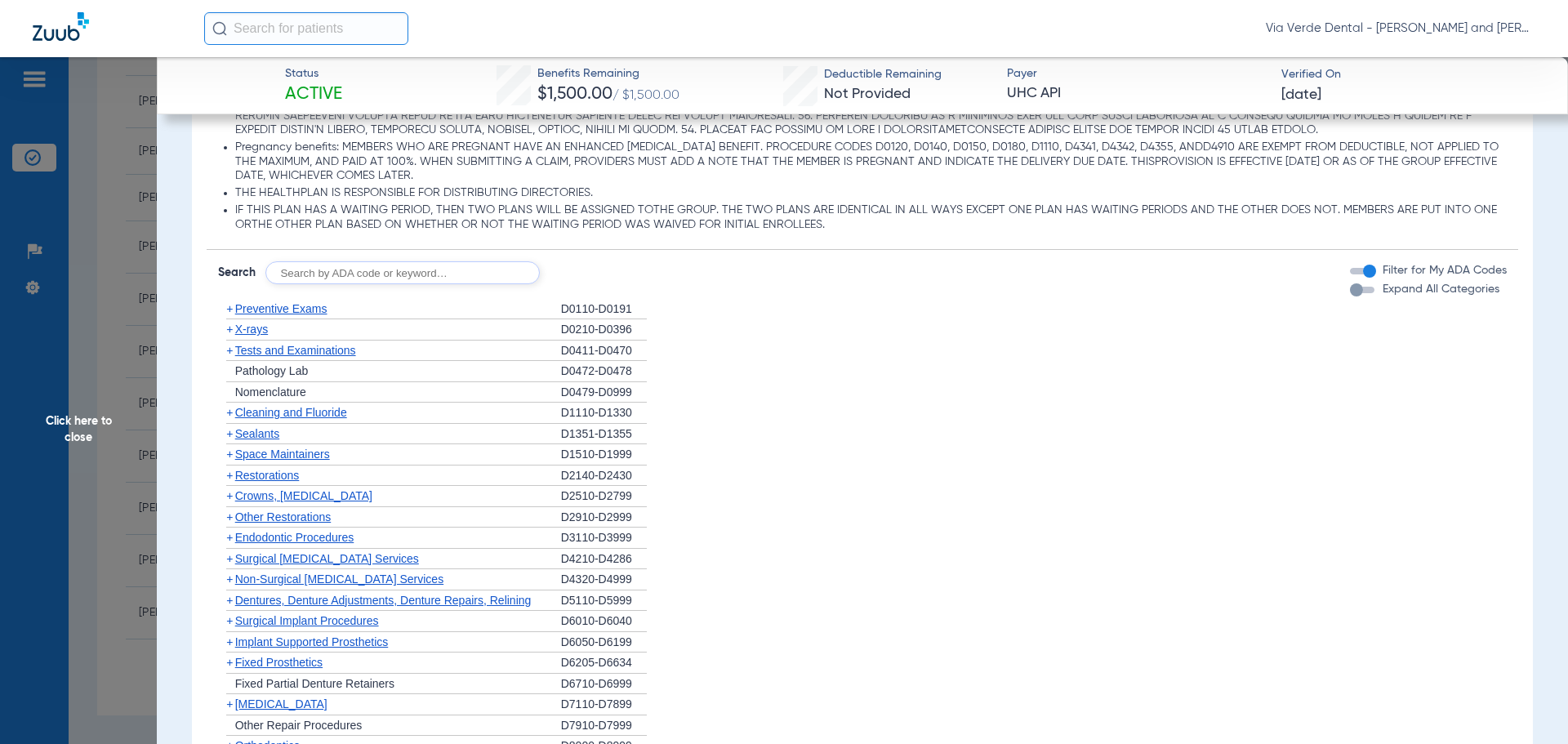
click at [272, 306] on span "Preventive Exams" at bounding box center [281, 308] width 92 height 13
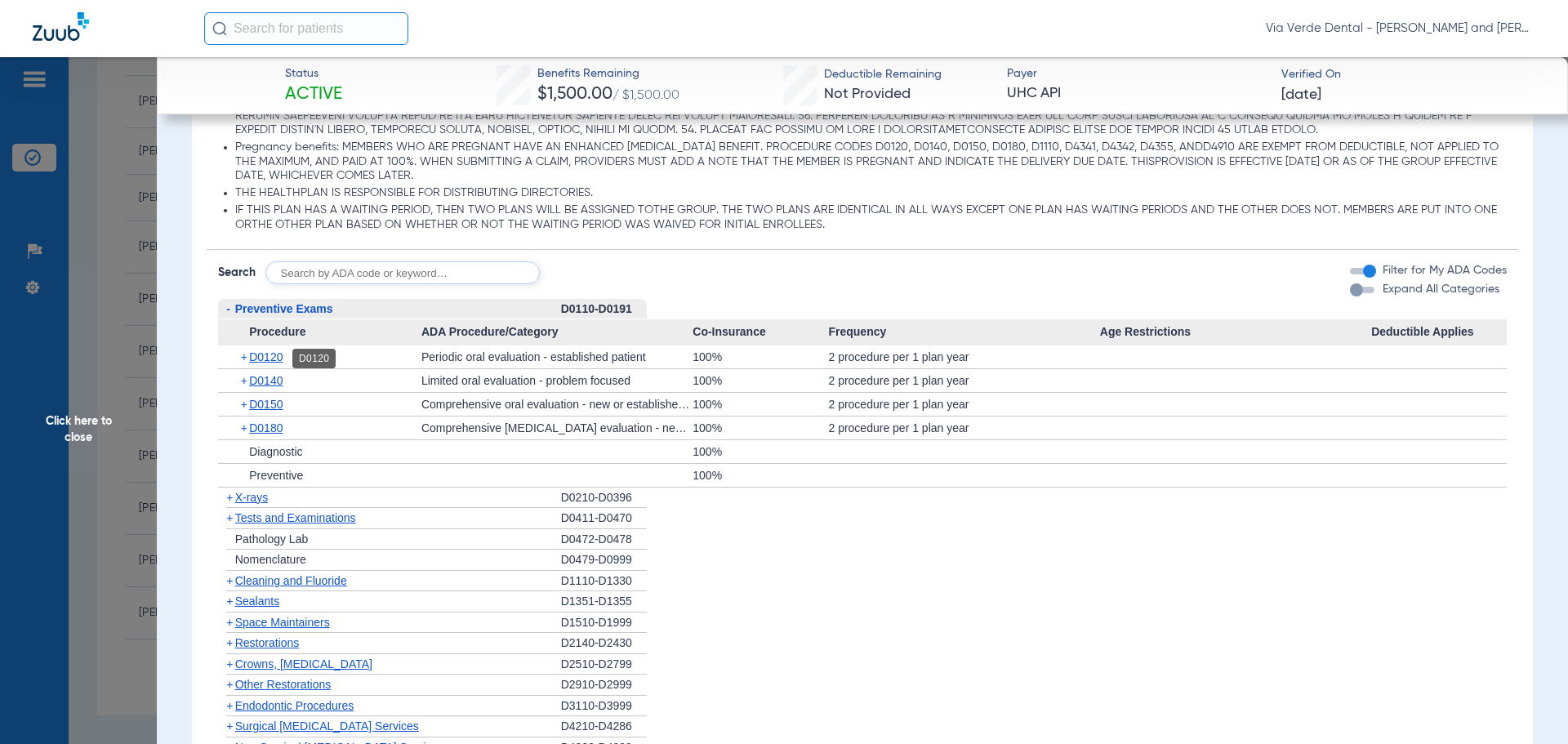
click at [261, 357] on span "D0120" at bounding box center [265, 356] width 33 height 13
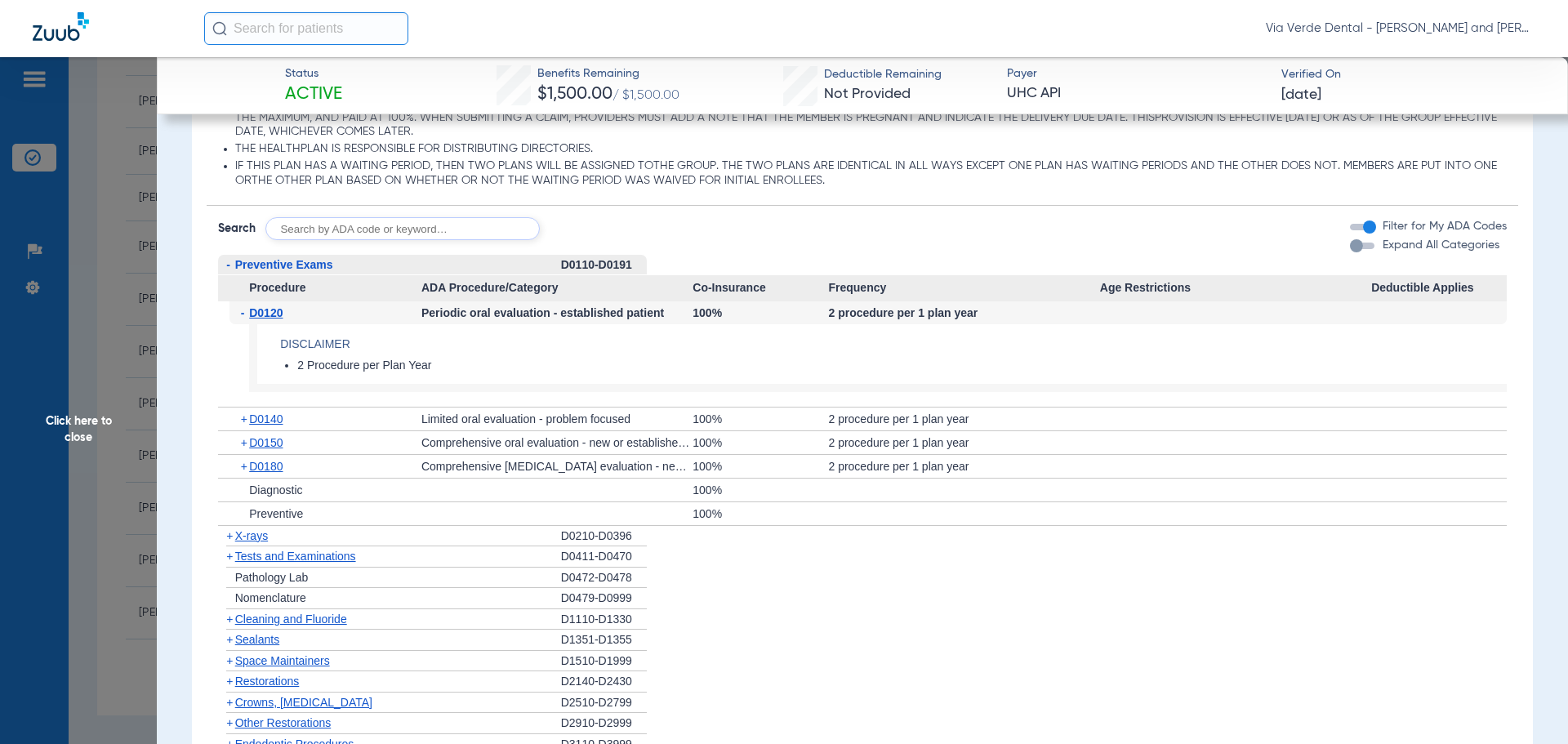
scroll to position [1470, 0]
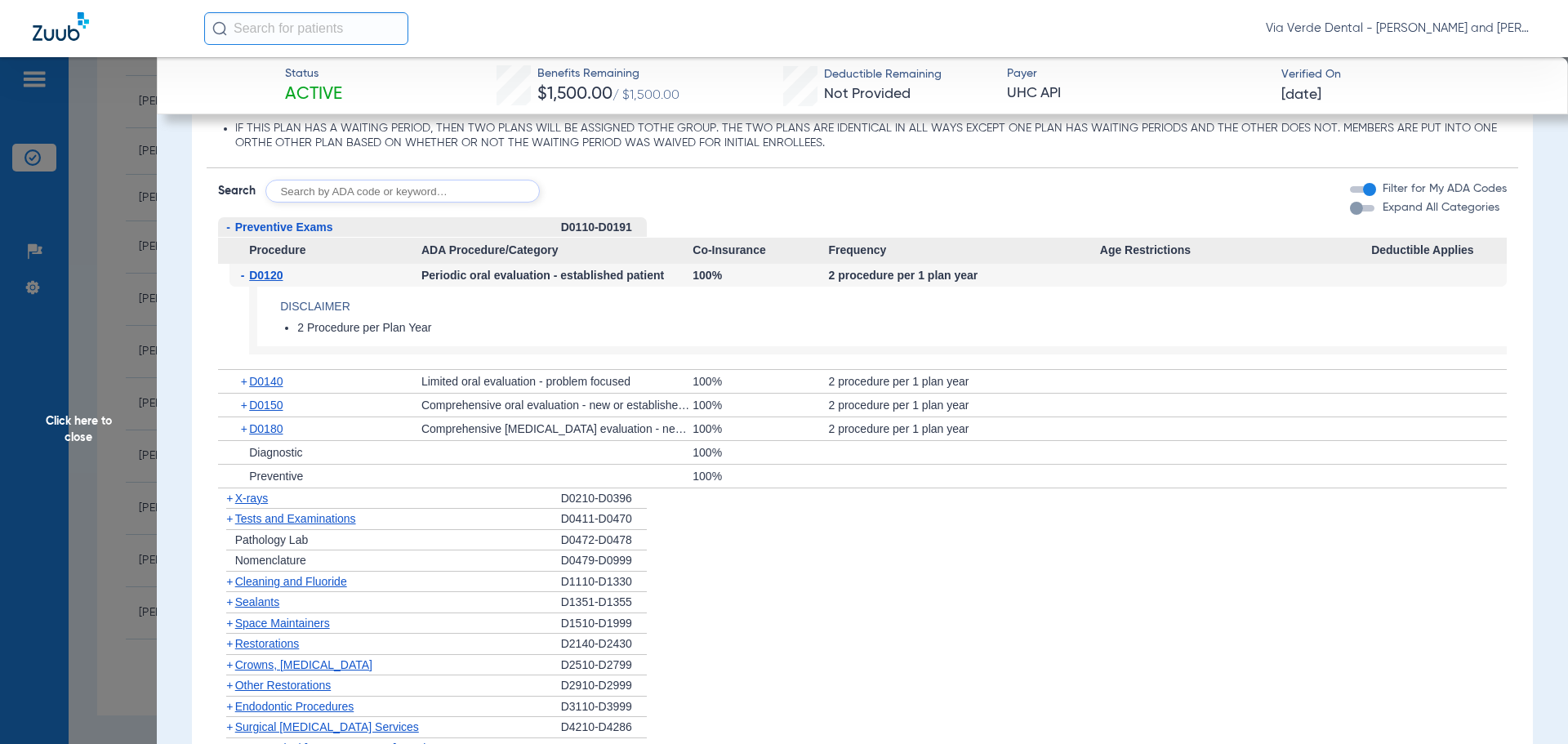
click at [248, 502] on span "X-rays" at bounding box center [251, 497] width 32 height 13
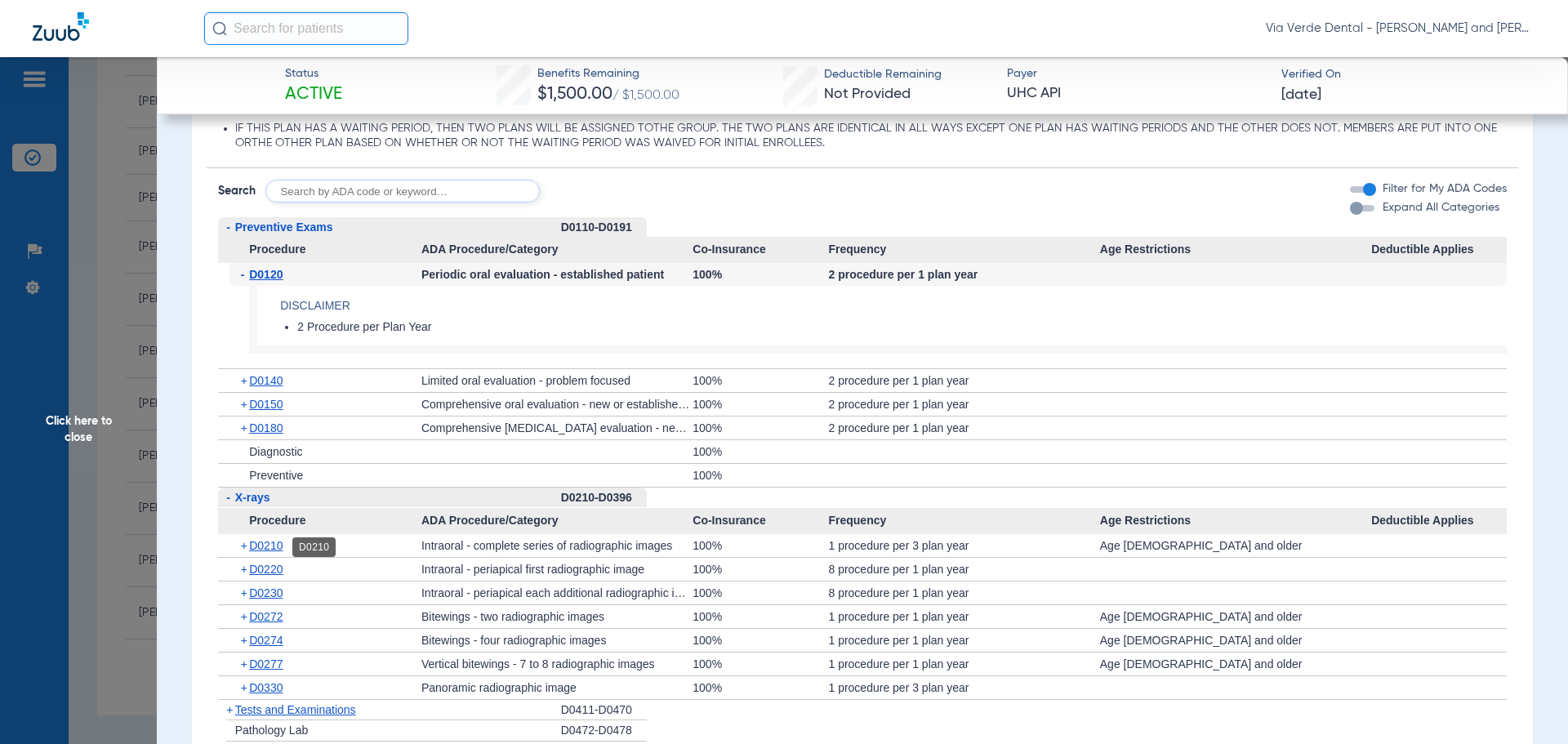
click at [262, 545] on span "D0210" at bounding box center [265, 545] width 33 height 13
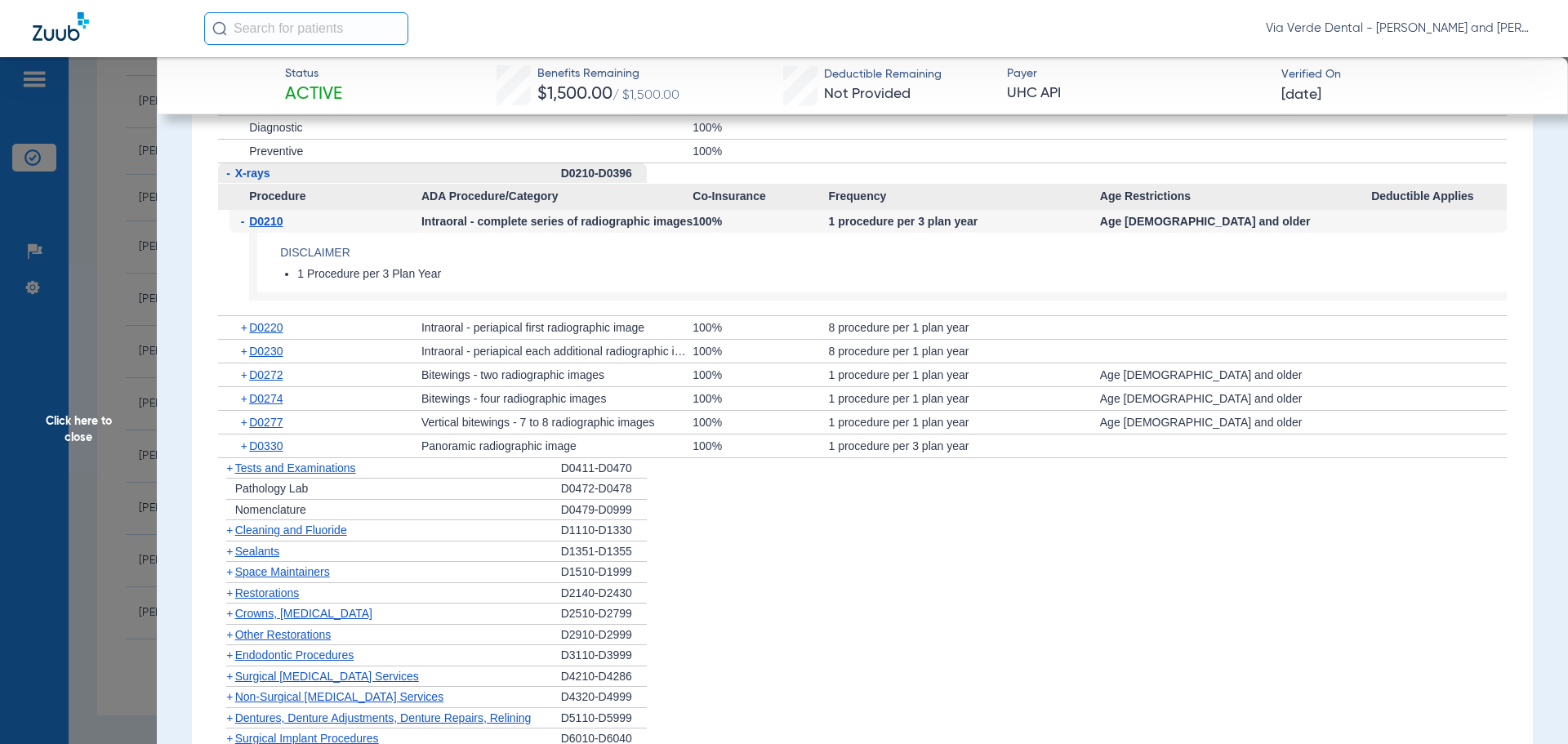
scroll to position [1796, 0]
click at [268, 528] on span "Cleaning and Fluoride" at bounding box center [291, 527] width 112 height 13
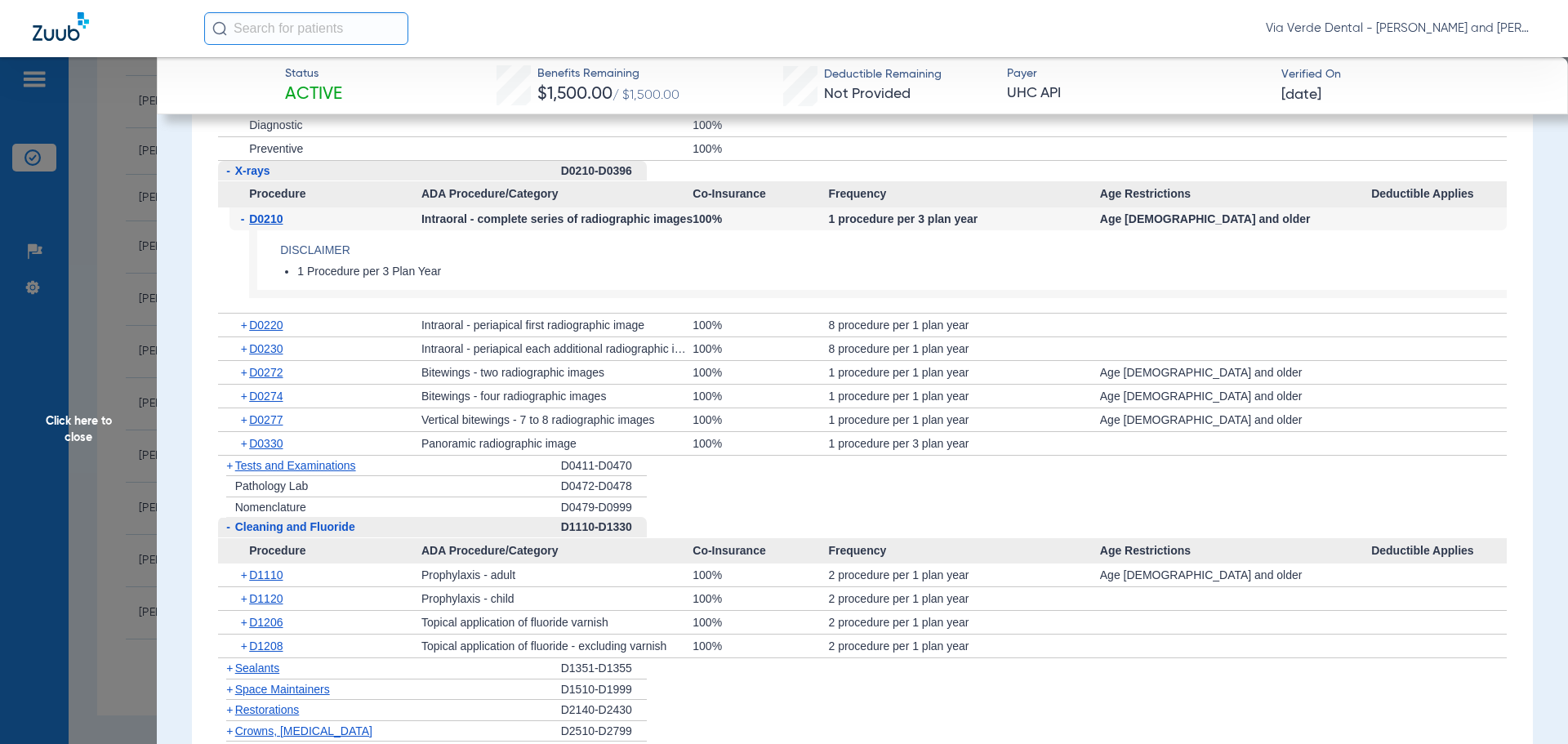
click at [263, 569] on div "+ D1110" at bounding box center [325, 575] width 192 height 23
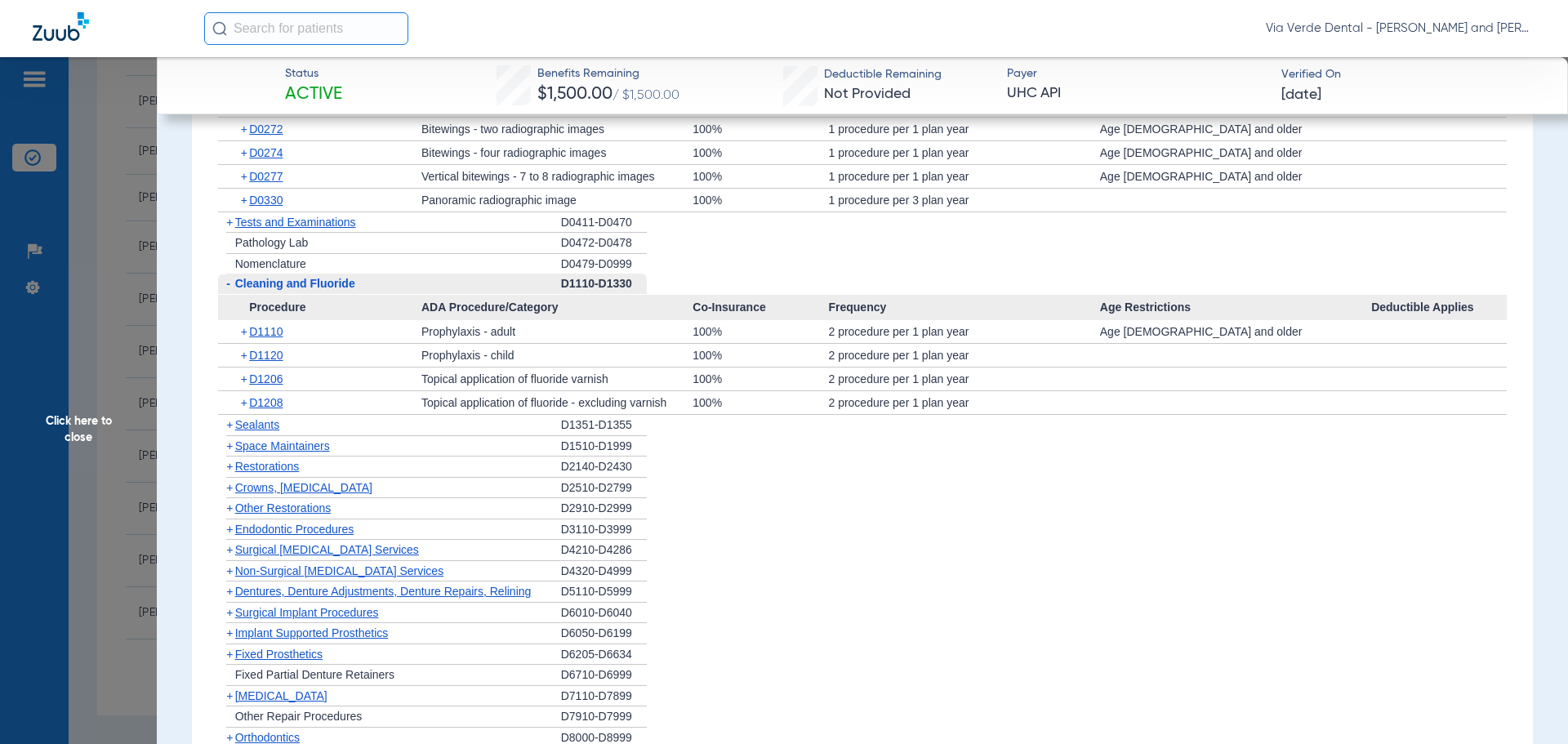
scroll to position [2042, 0]
click at [263, 333] on span "D1110" at bounding box center [265, 329] width 33 height 13
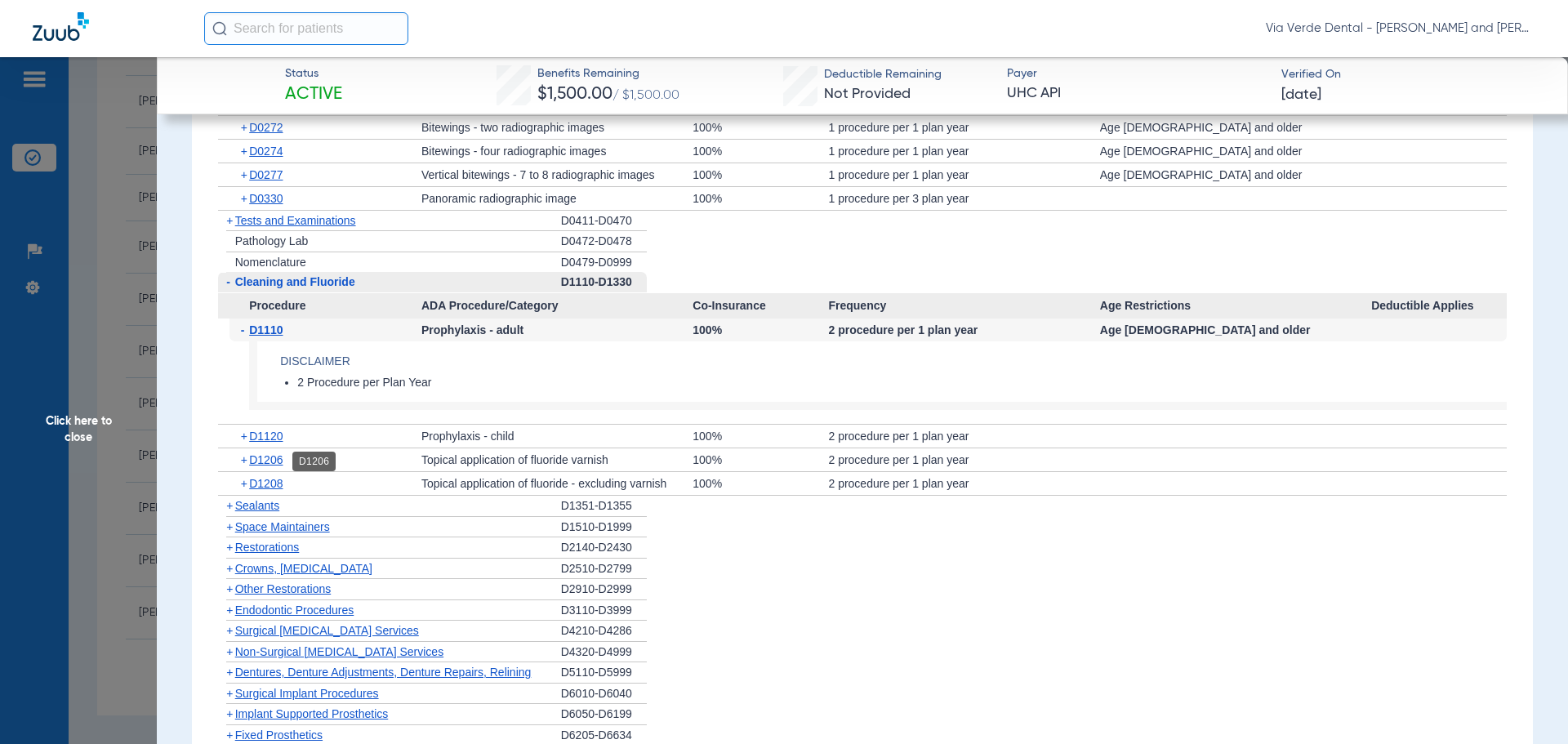
click at [271, 462] on span "D1206" at bounding box center [265, 459] width 33 height 13
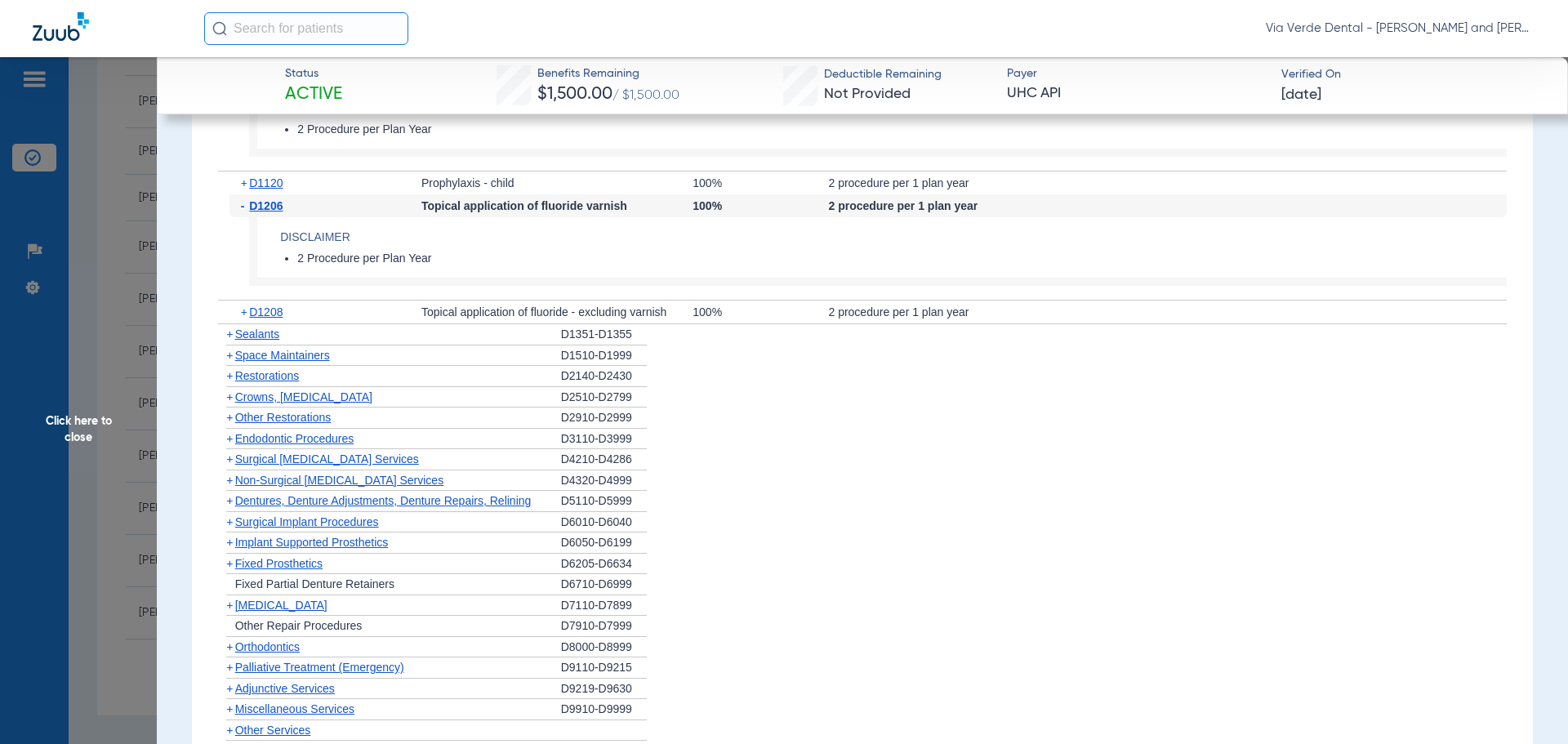
scroll to position [2368, 0]
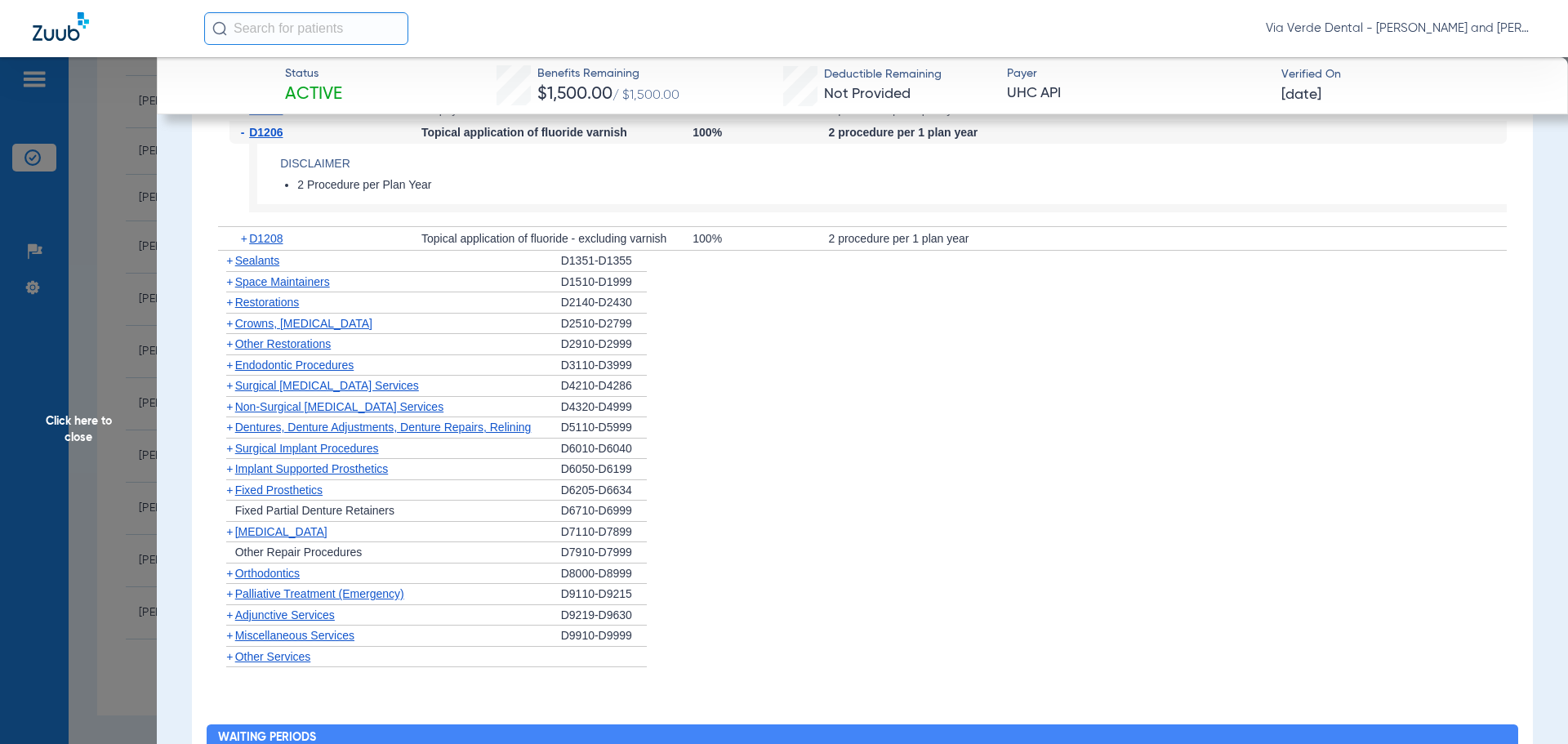
click at [286, 327] on span "Crowns, [MEDICAL_DATA]" at bounding box center [303, 323] width 137 height 13
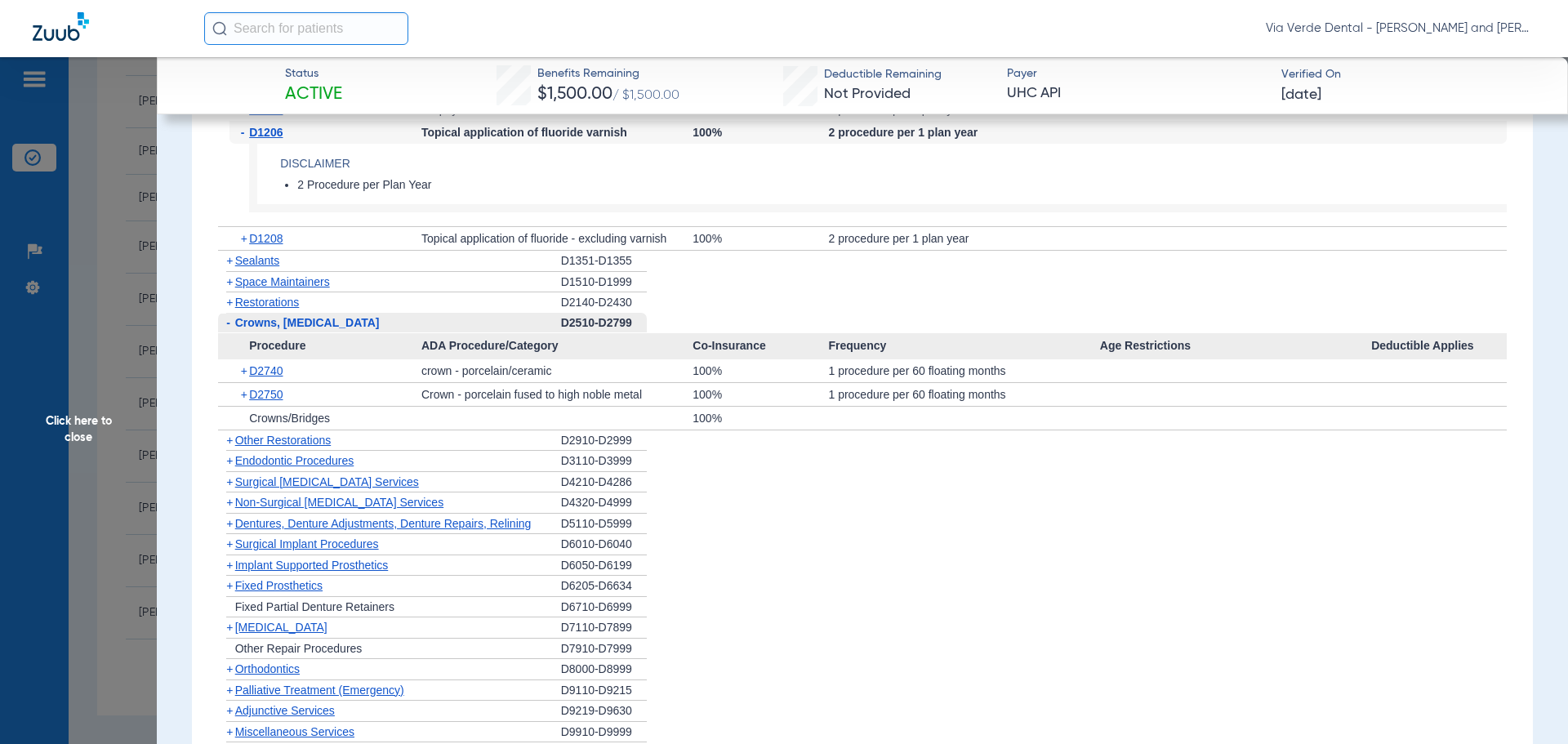
click at [285, 498] on span "Non-Surgical [MEDICAL_DATA] Services" at bounding box center [339, 501] width 208 height 13
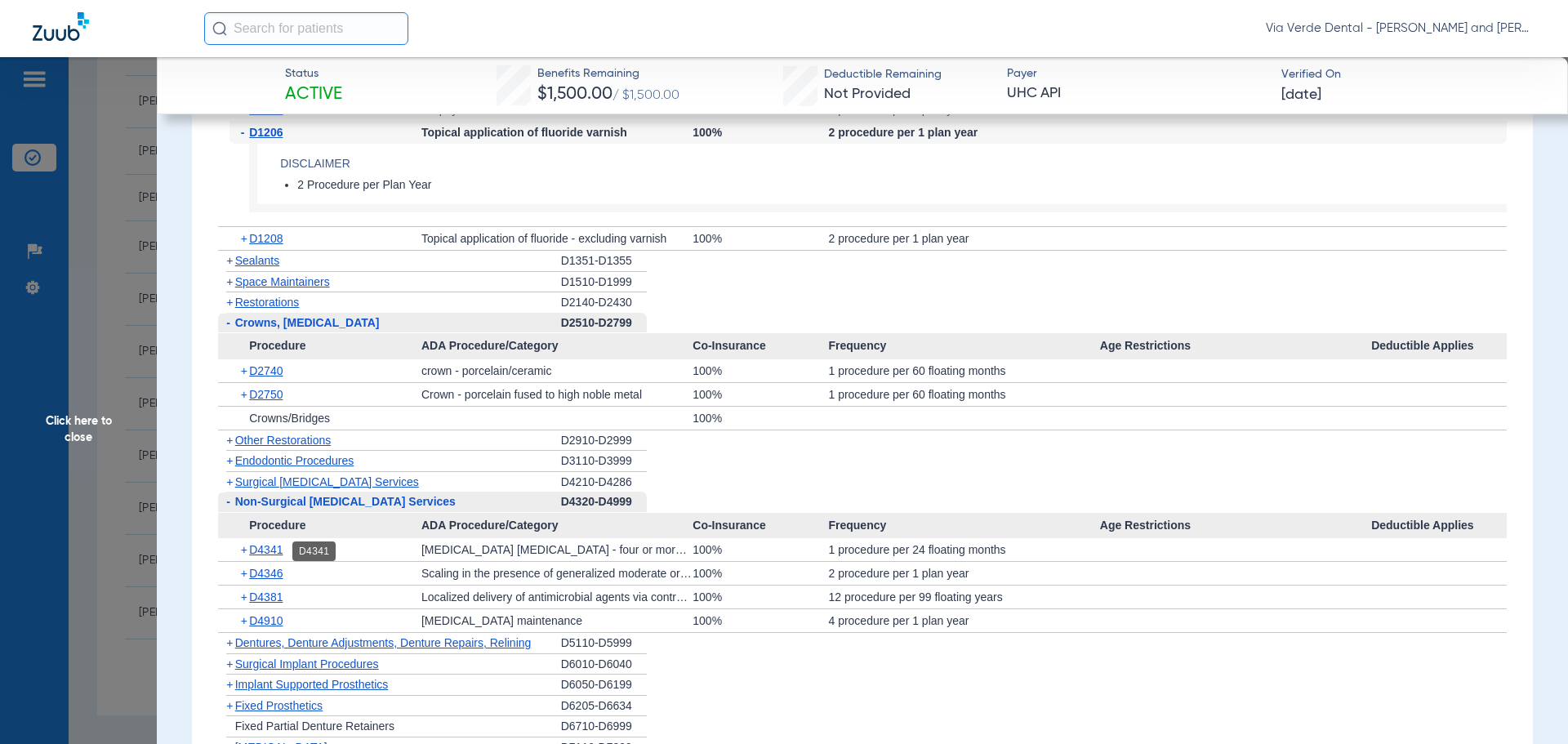
click at [280, 549] on span "D4341" at bounding box center [265, 549] width 33 height 13
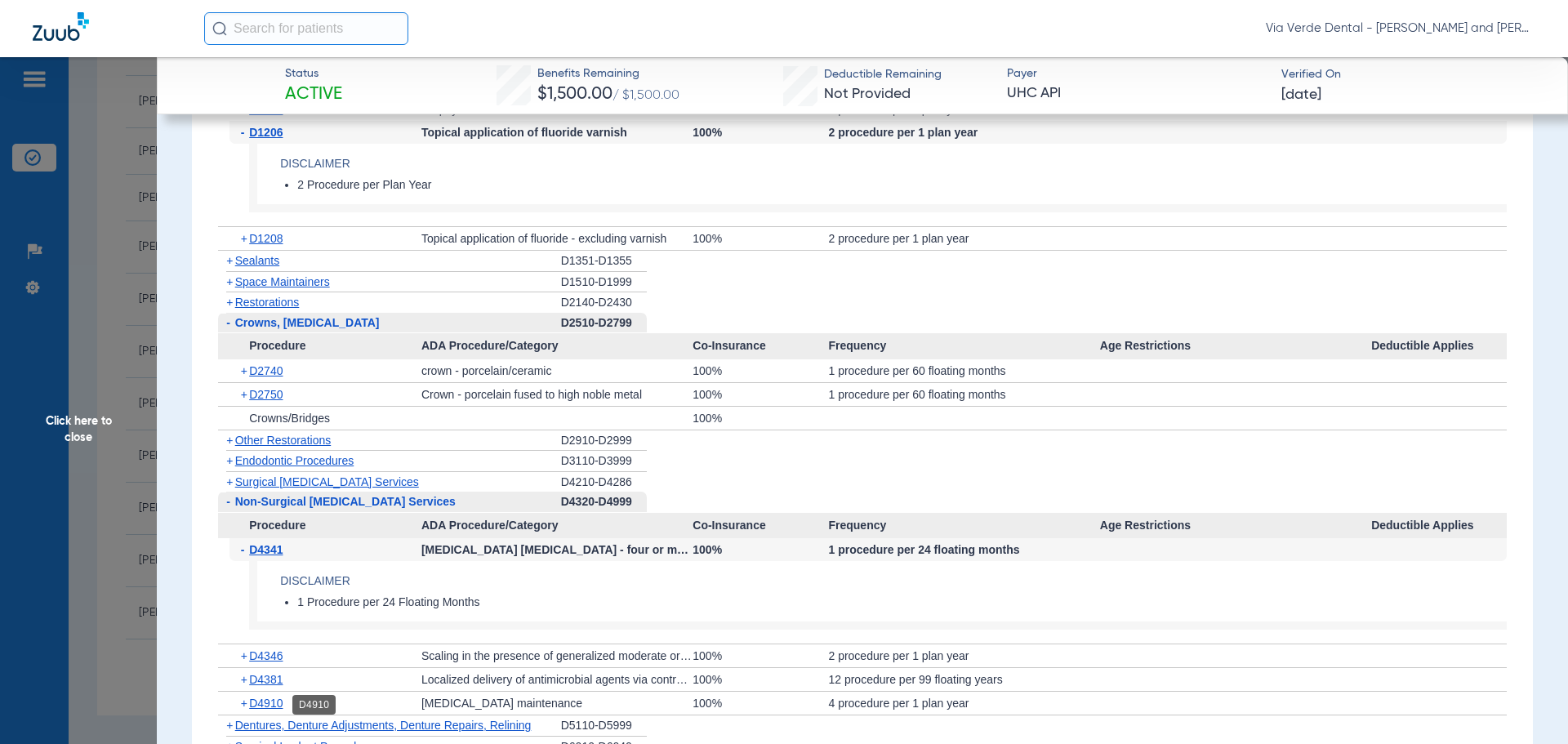
click at [277, 707] on span "D4910" at bounding box center [265, 703] width 33 height 13
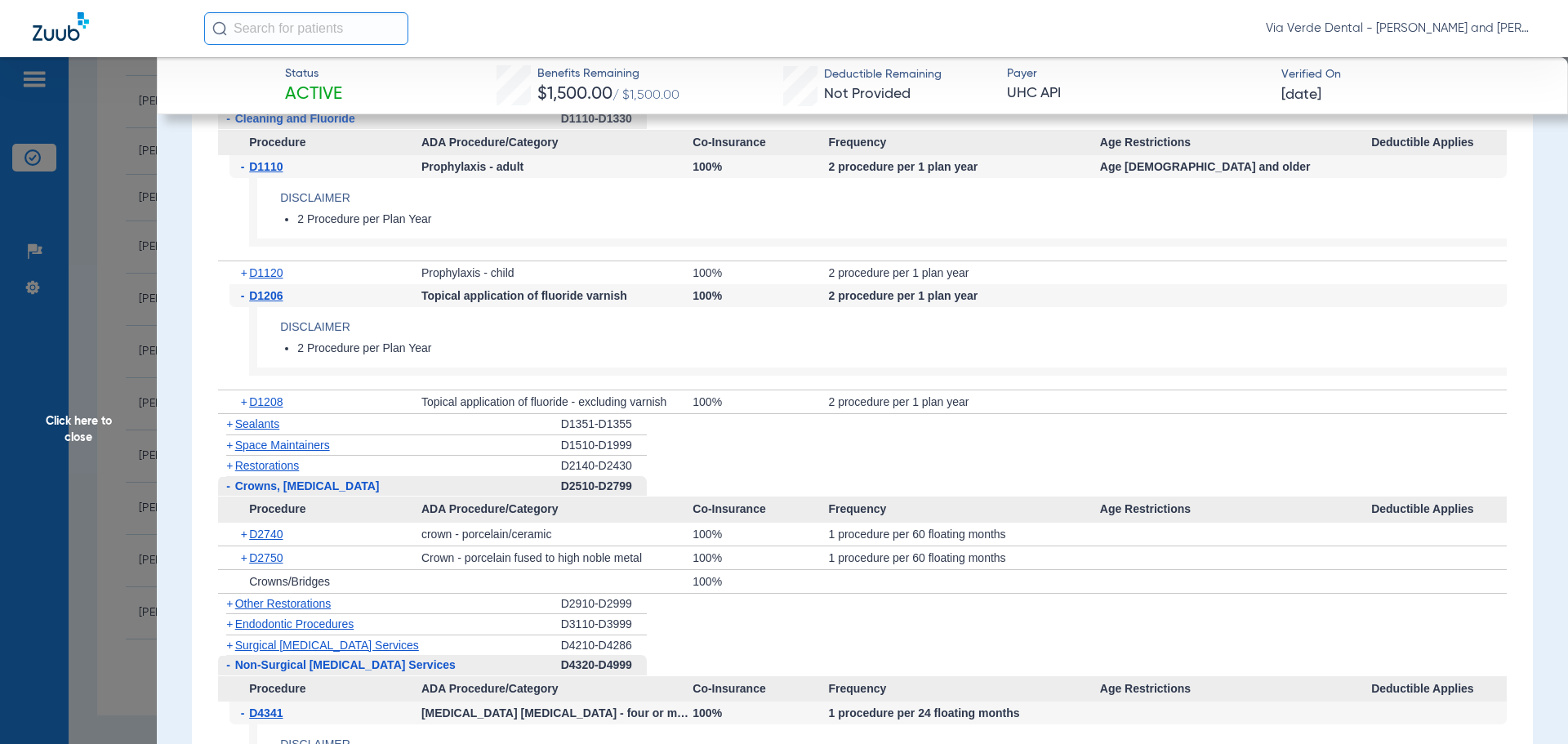
scroll to position [2123, 0]
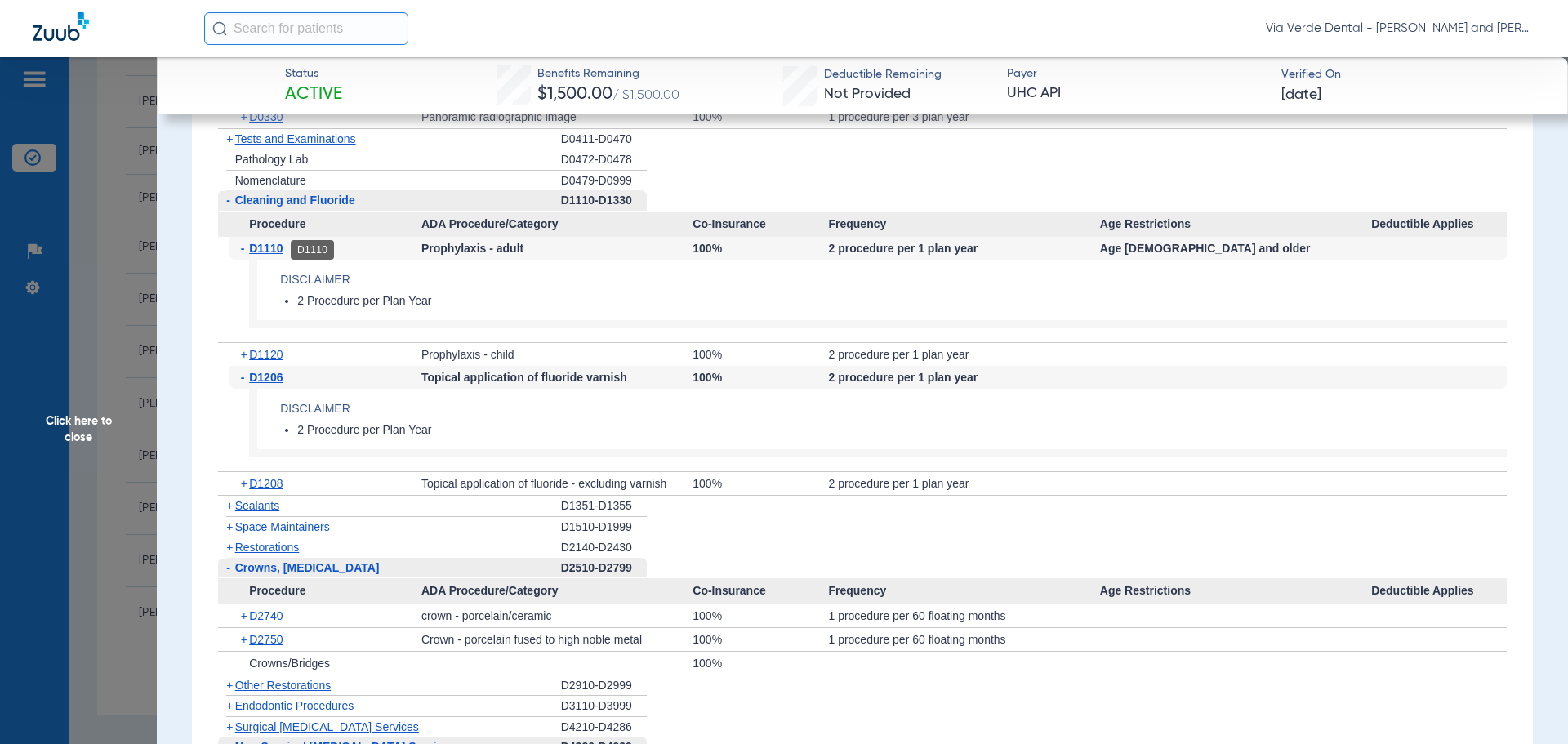
click at [258, 249] on span "D1110" at bounding box center [265, 248] width 33 height 13
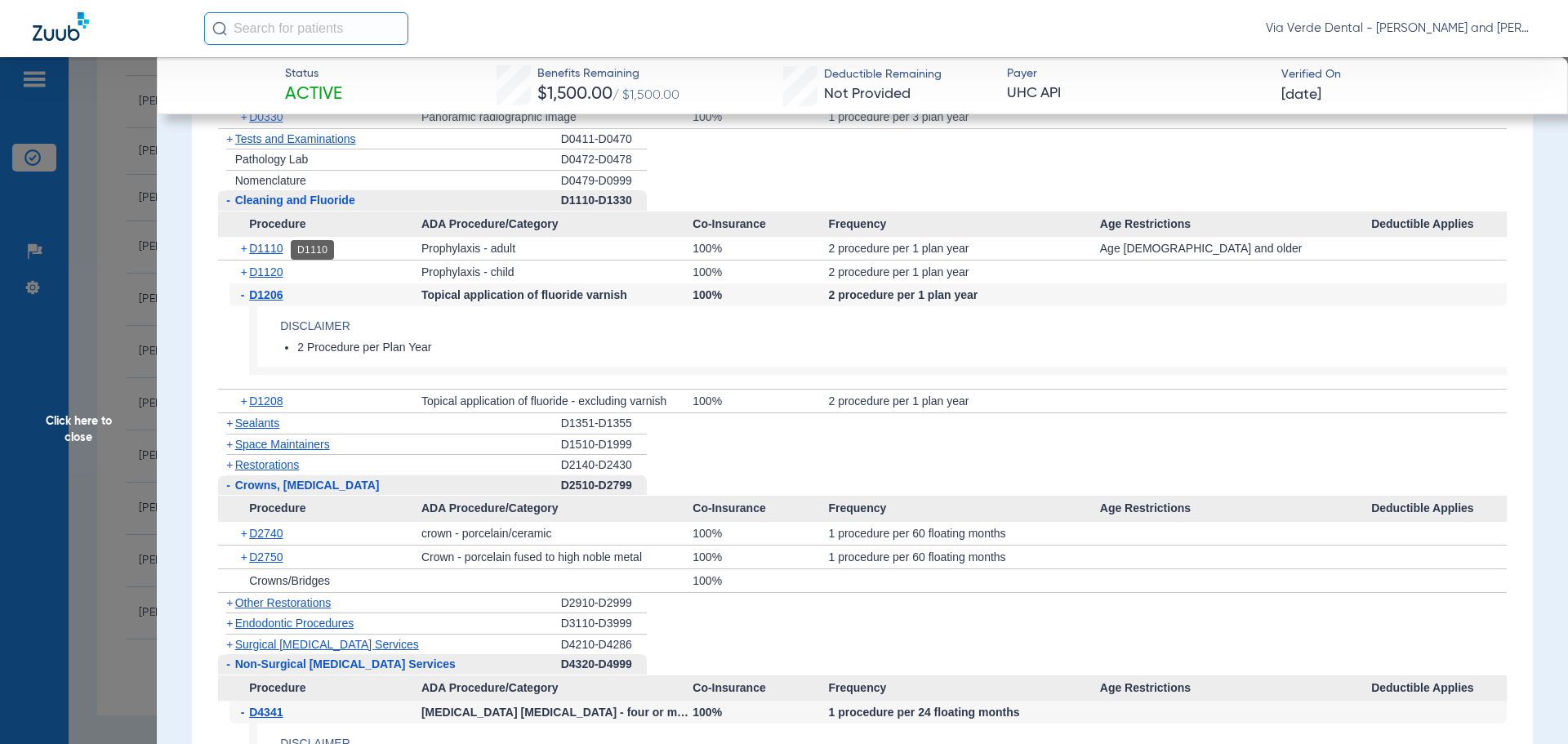
click at [281, 246] on span "D1110" at bounding box center [265, 248] width 33 height 13
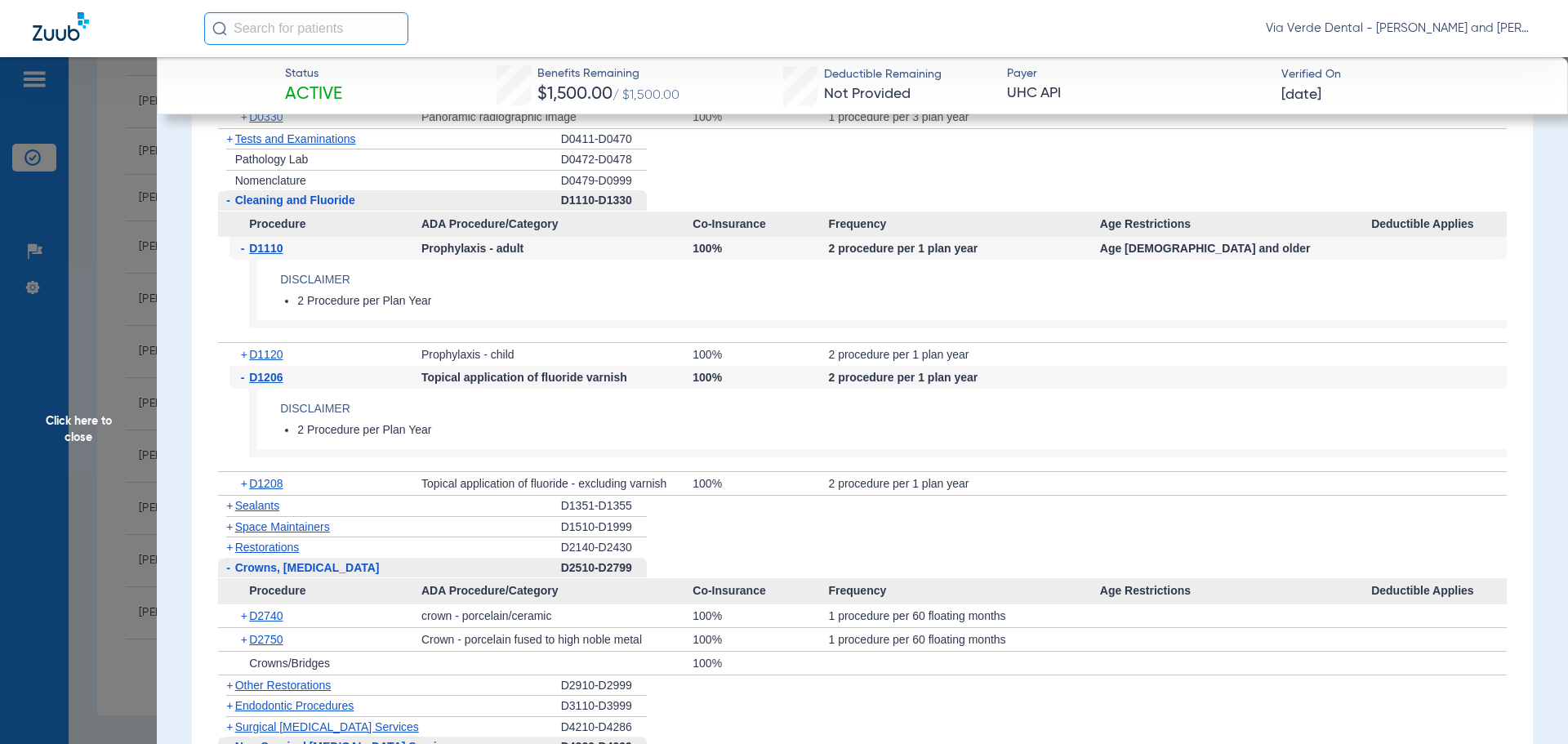
drag, startPoint x: 256, startPoint y: 503, endPoint x: 272, endPoint y: 505, distance: 16.1
click at [258, 503] on span "Sealants" at bounding box center [256, 505] width 44 height 13
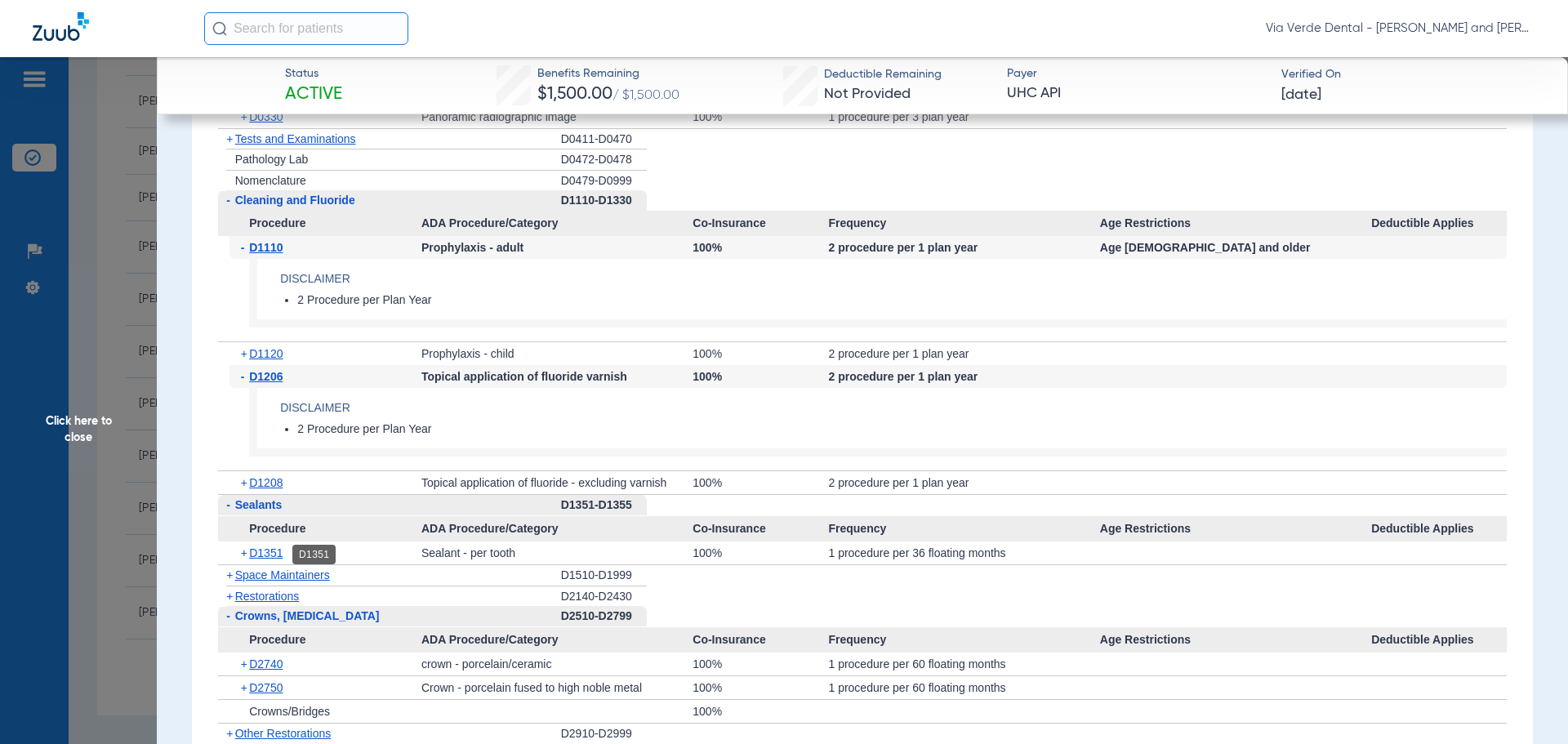
click at [258, 553] on span "D1351" at bounding box center [265, 552] width 33 height 13
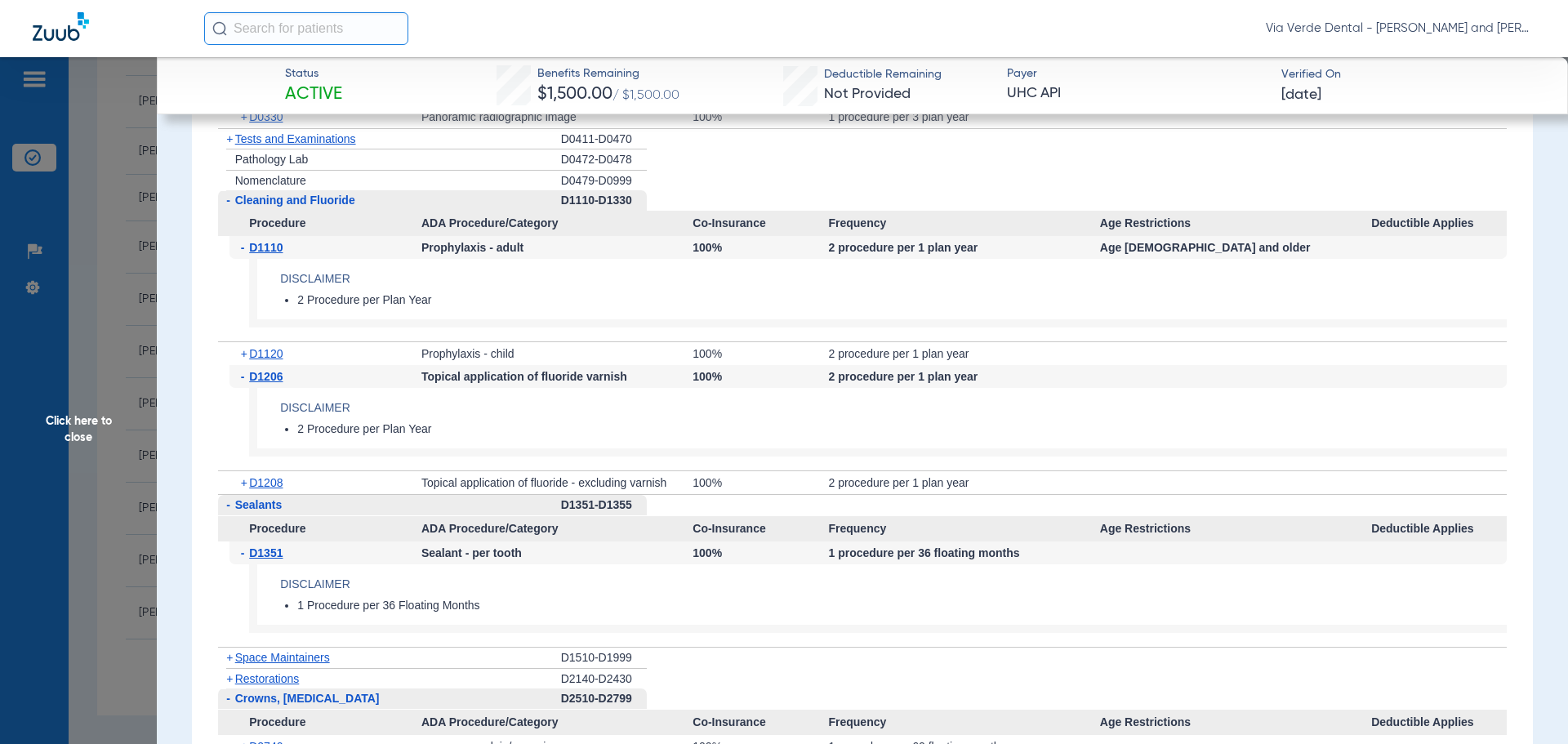
click at [70, 193] on span "Click here to close" at bounding box center [78, 429] width 157 height 744
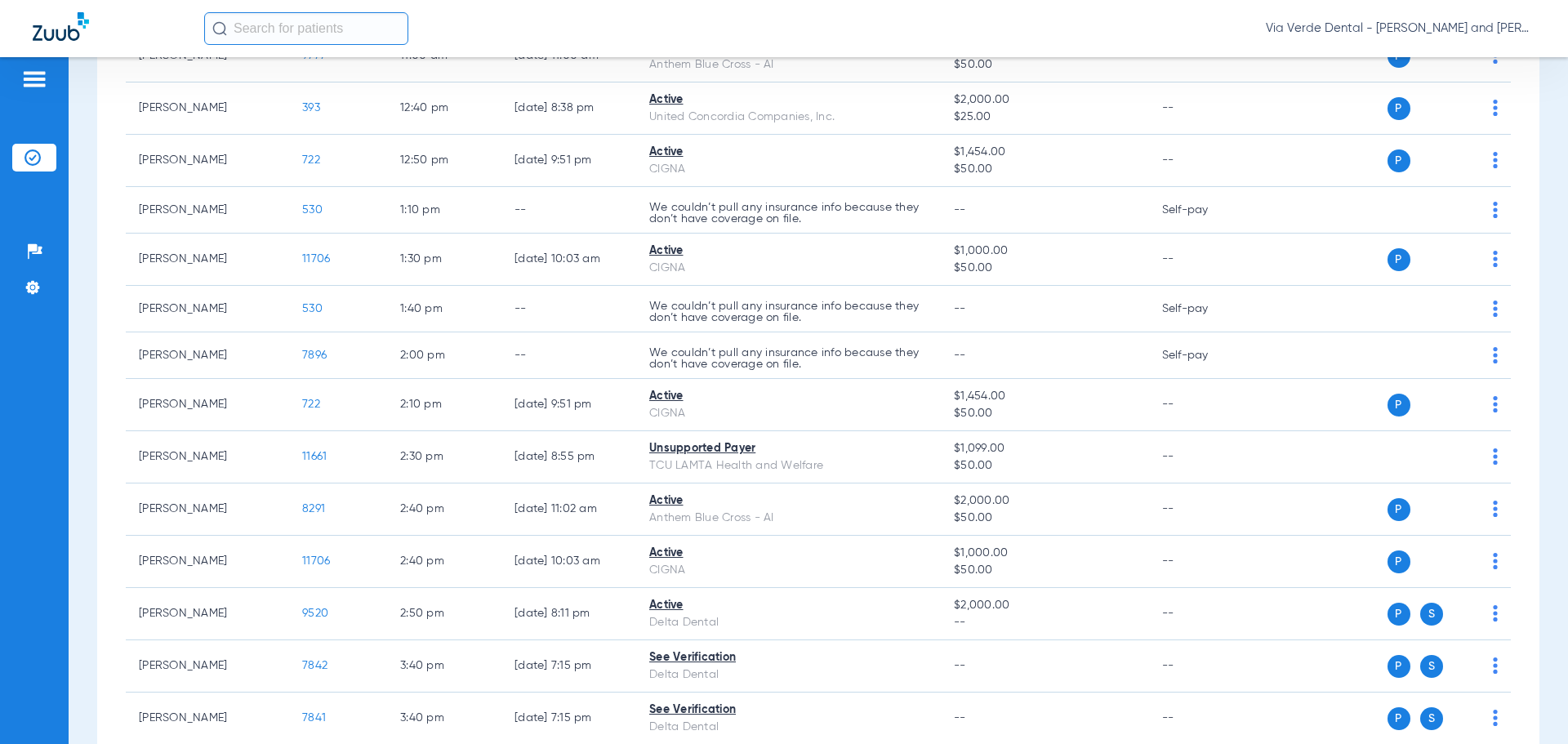
scroll to position [1106, 0]
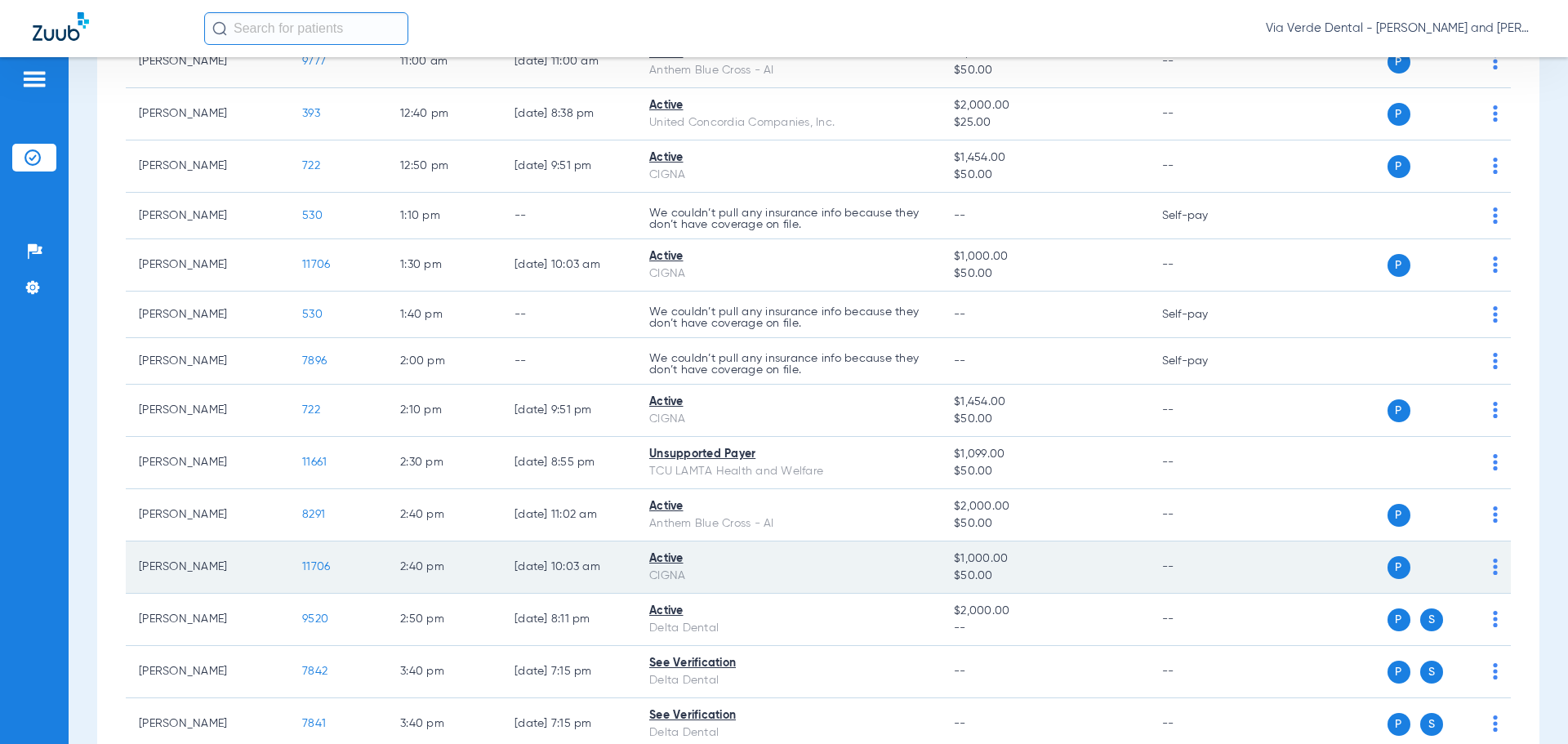
click at [1017, 583] on span "$50.00" at bounding box center [1043, 577] width 181 height 18
drag, startPoint x: 102, startPoint y: 313, endPoint x: 492, endPoint y: 591, distance: 478.9
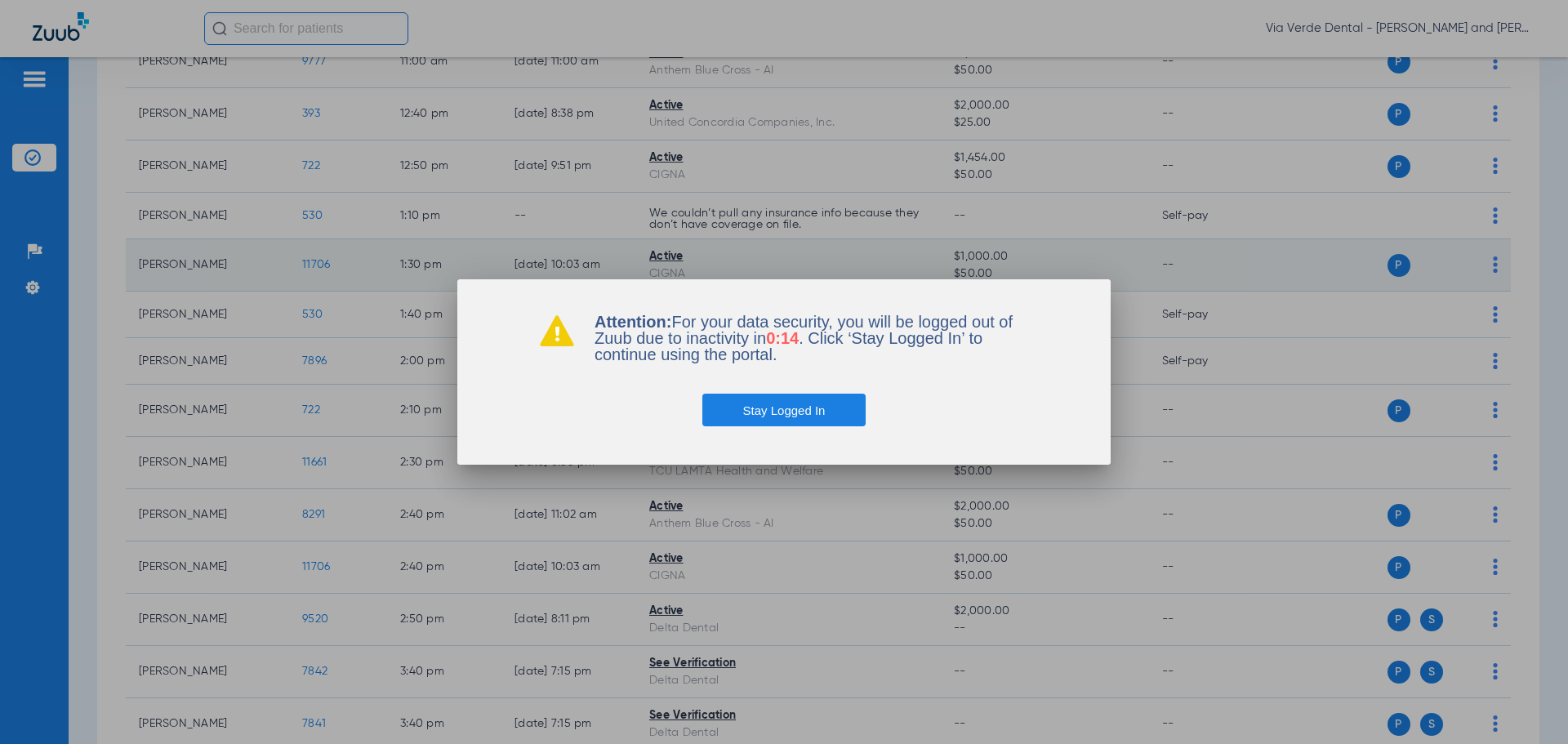
drag, startPoint x: 805, startPoint y: 414, endPoint x: 727, endPoint y: 254, distance: 178.0
click at [805, 413] on button "Stay Logged In" at bounding box center [784, 409] width 164 height 32
